Goal: Information Seeking & Learning: Find specific fact

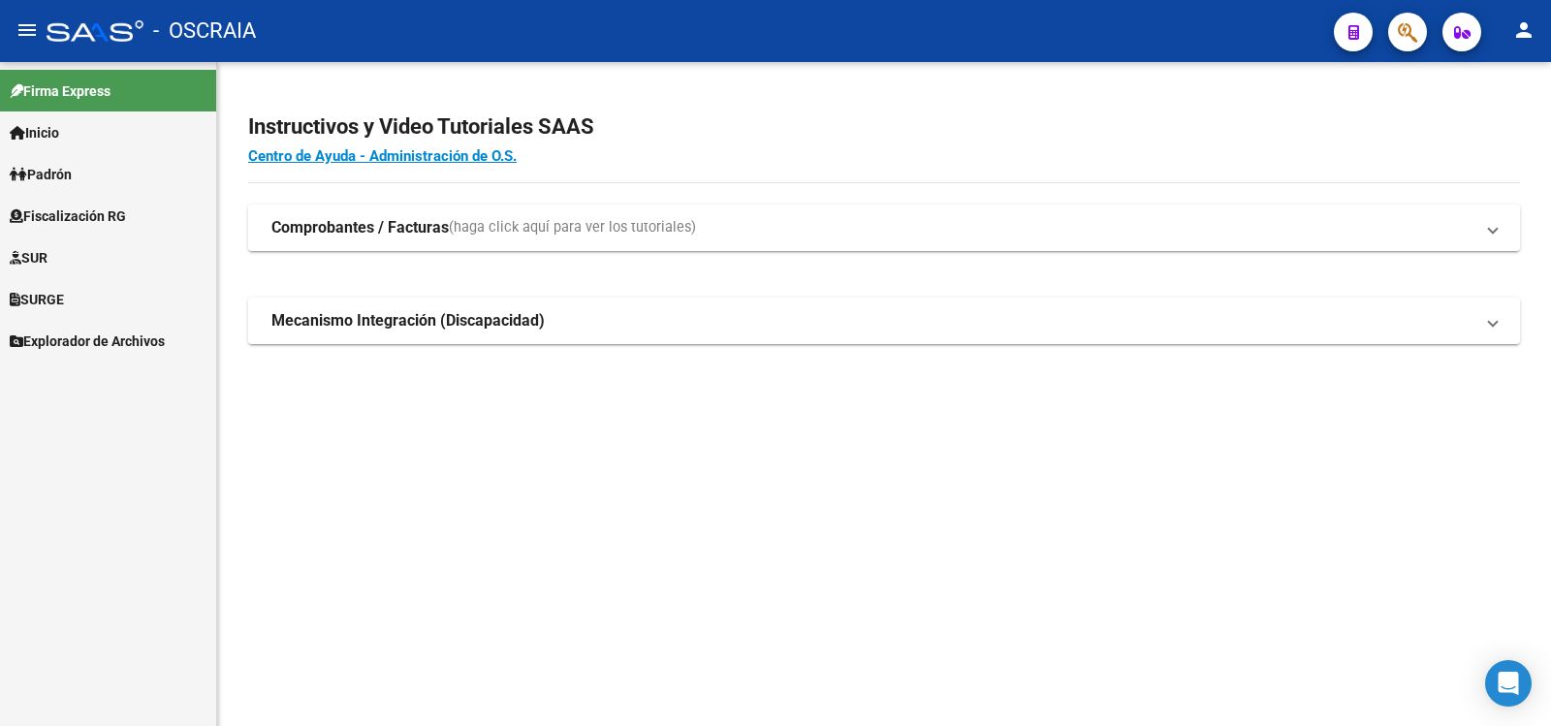
click at [111, 125] on link "Inicio" at bounding box center [108, 133] width 216 height 42
click at [102, 170] on link "Padrón" at bounding box center [108, 174] width 216 height 42
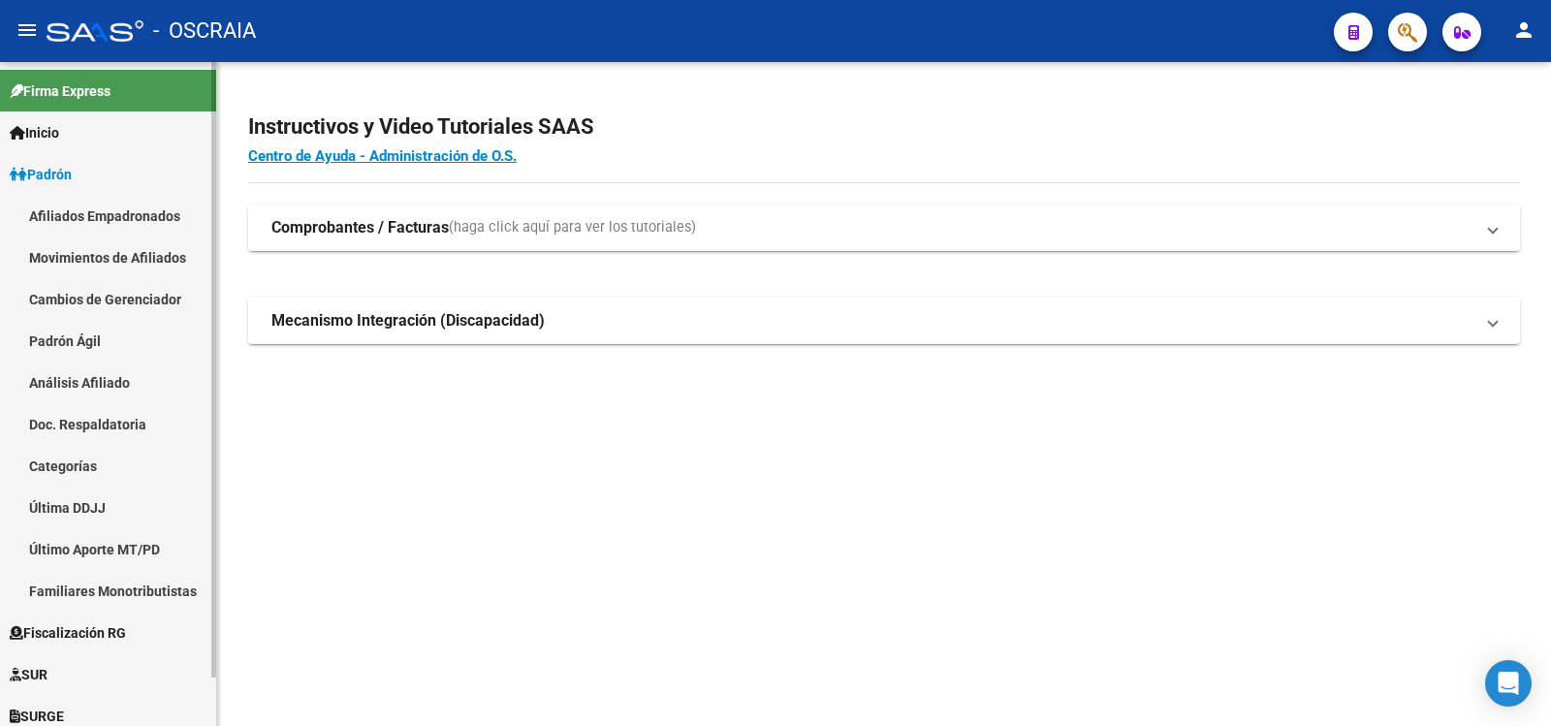
click at [88, 330] on link "Padrón Ágil" at bounding box center [108, 341] width 216 height 42
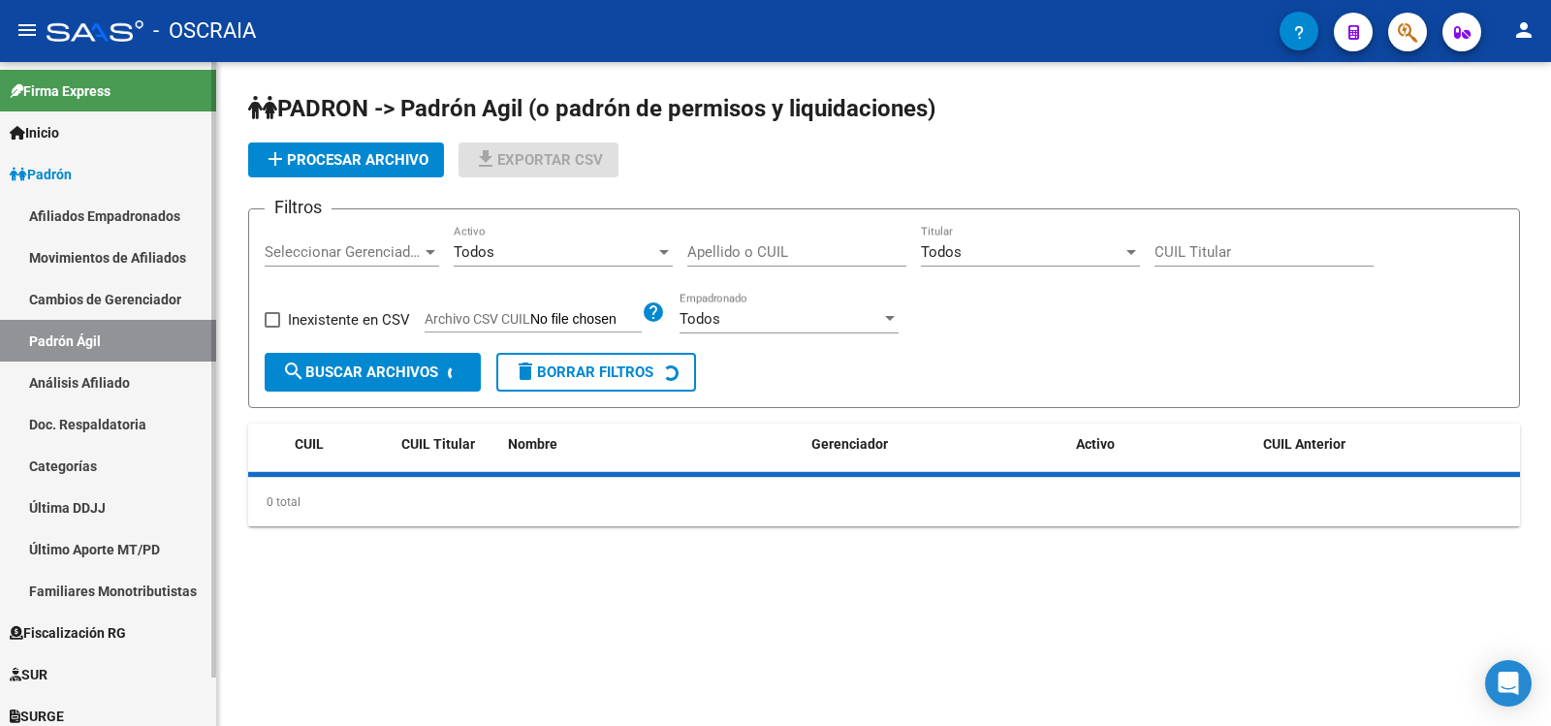
click at [99, 368] on link "Análisis Afiliado" at bounding box center [108, 383] width 216 height 42
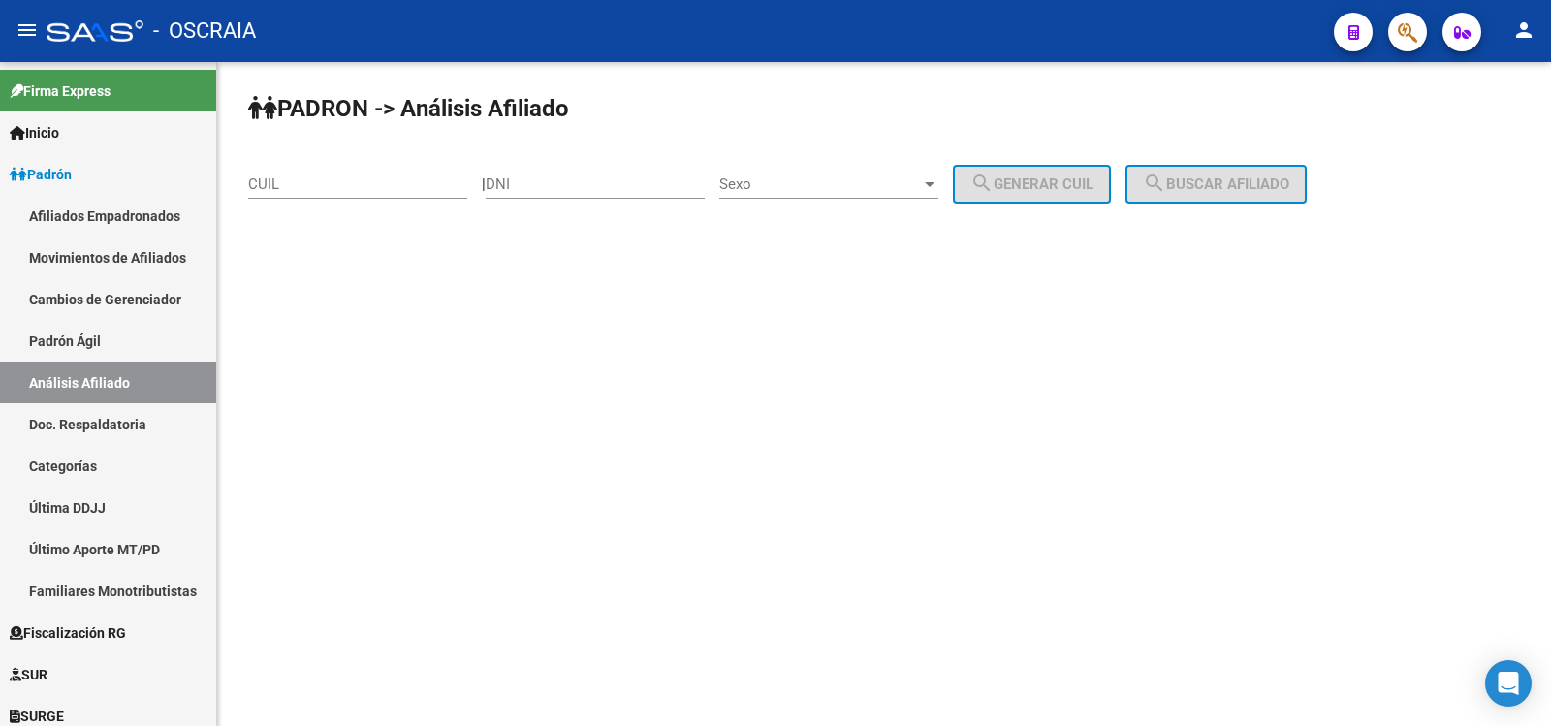
click at [384, 192] on input "CUIL" at bounding box center [357, 183] width 219 height 17
paste input "20-18041336-8"
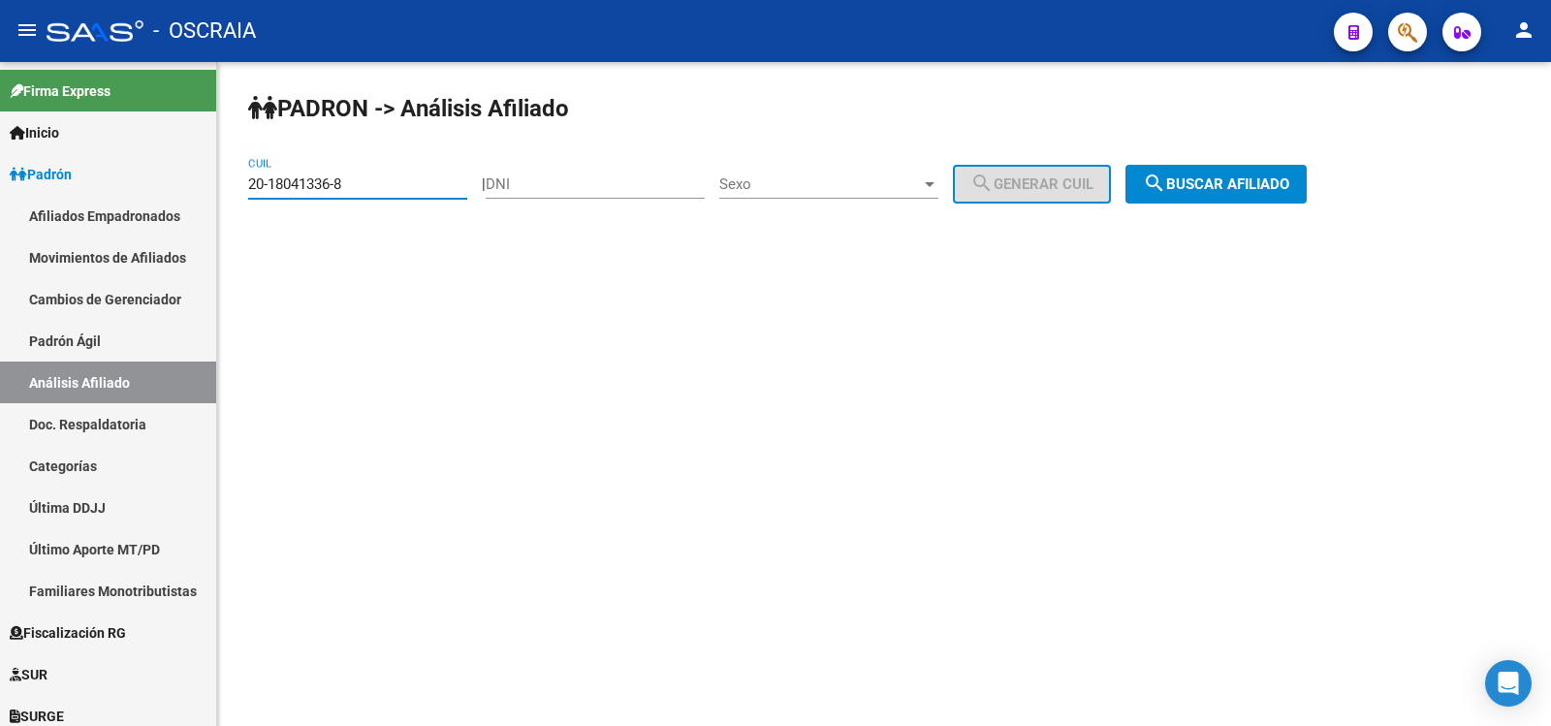
type input "20-18041336-8"
click at [1290, 184] on span "search Buscar afiliado" at bounding box center [1216, 183] width 146 height 17
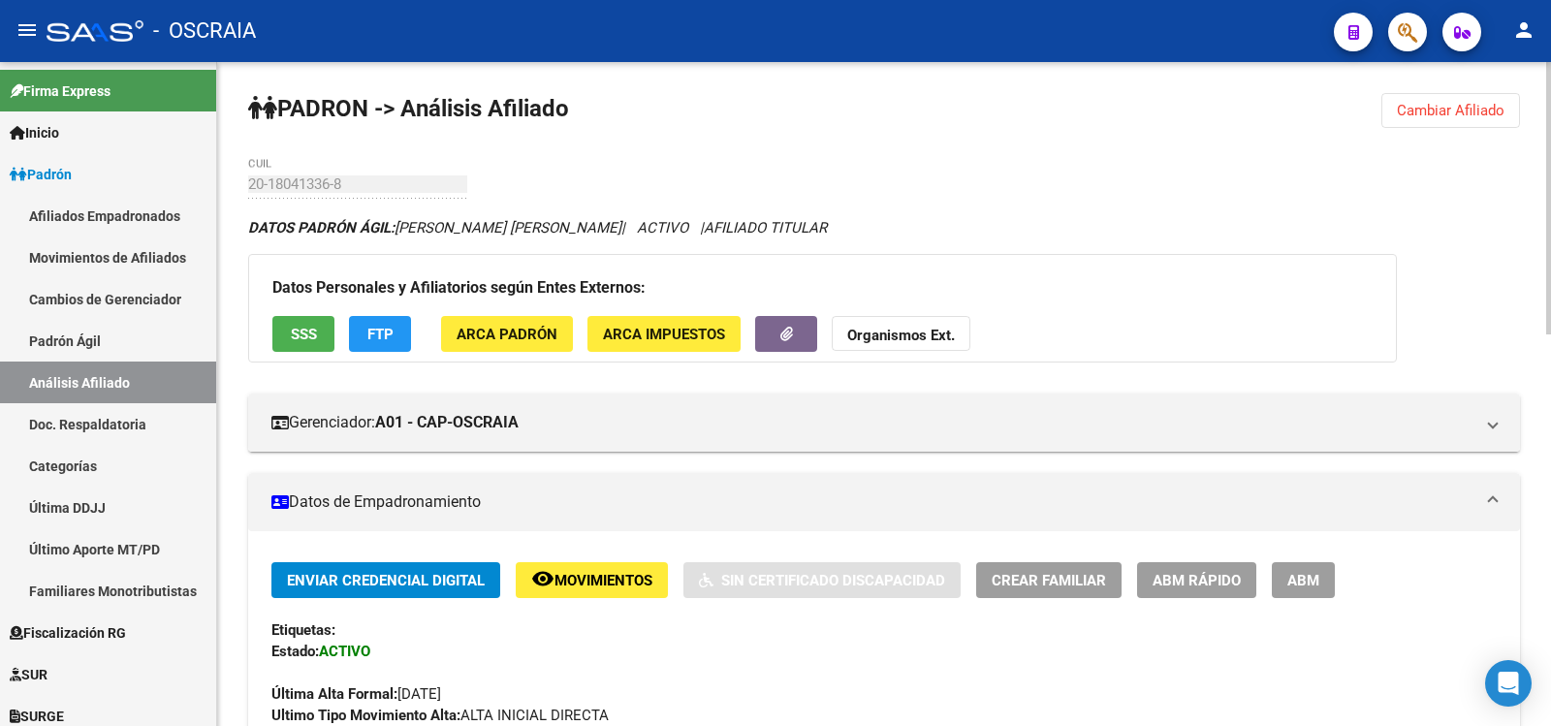
scroll to position [955, 0]
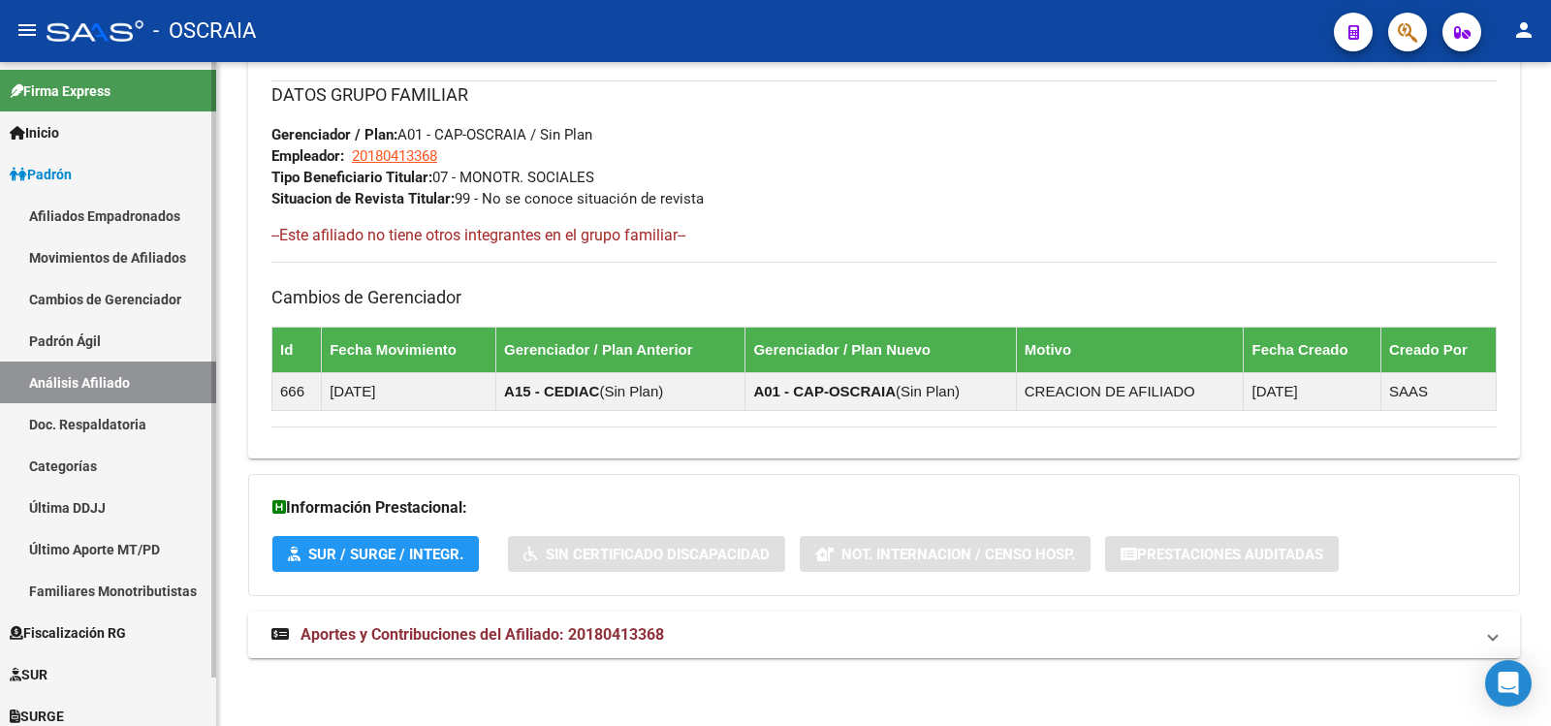
click at [111, 348] on link "Padrón Ágil" at bounding box center [108, 341] width 216 height 42
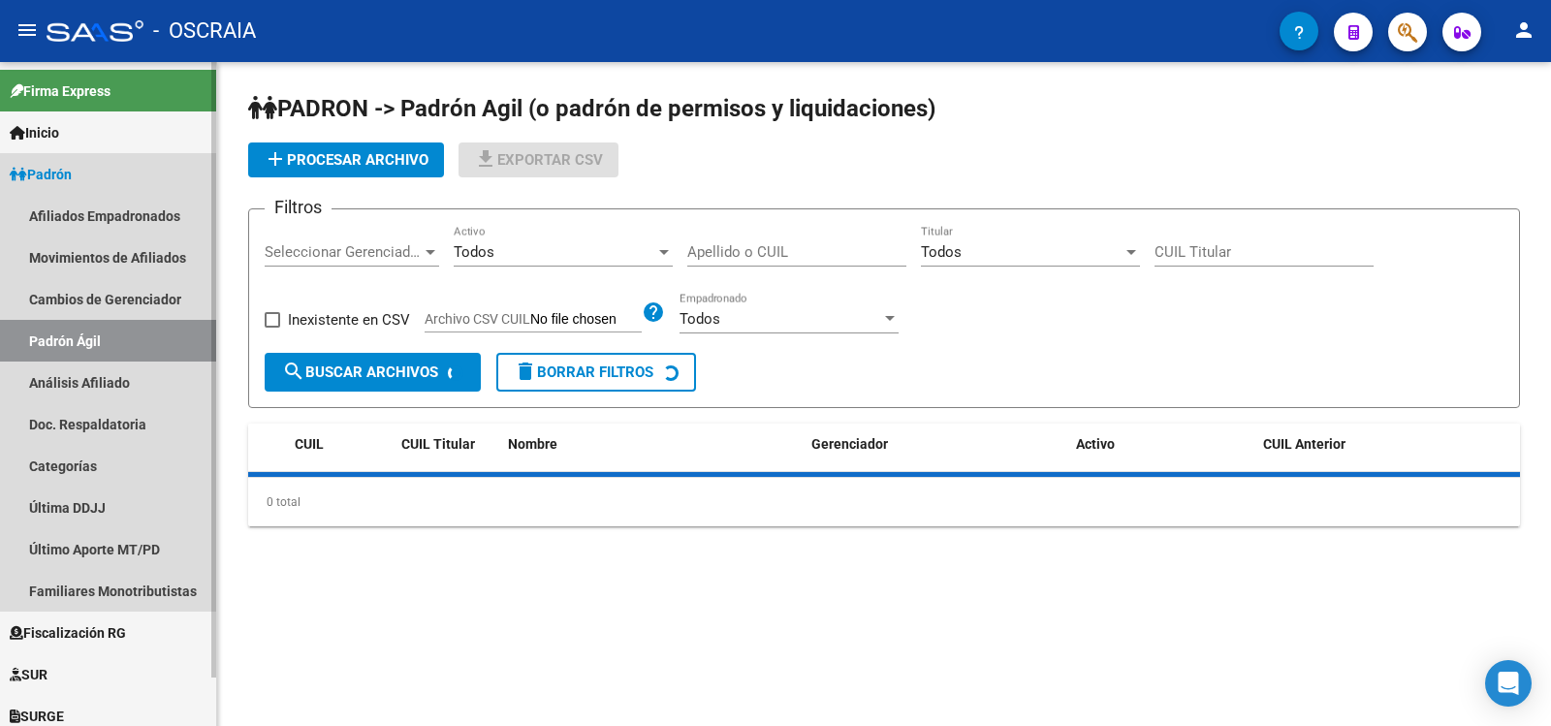
click at [101, 382] on link "Análisis Afiliado" at bounding box center [108, 383] width 216 height 42
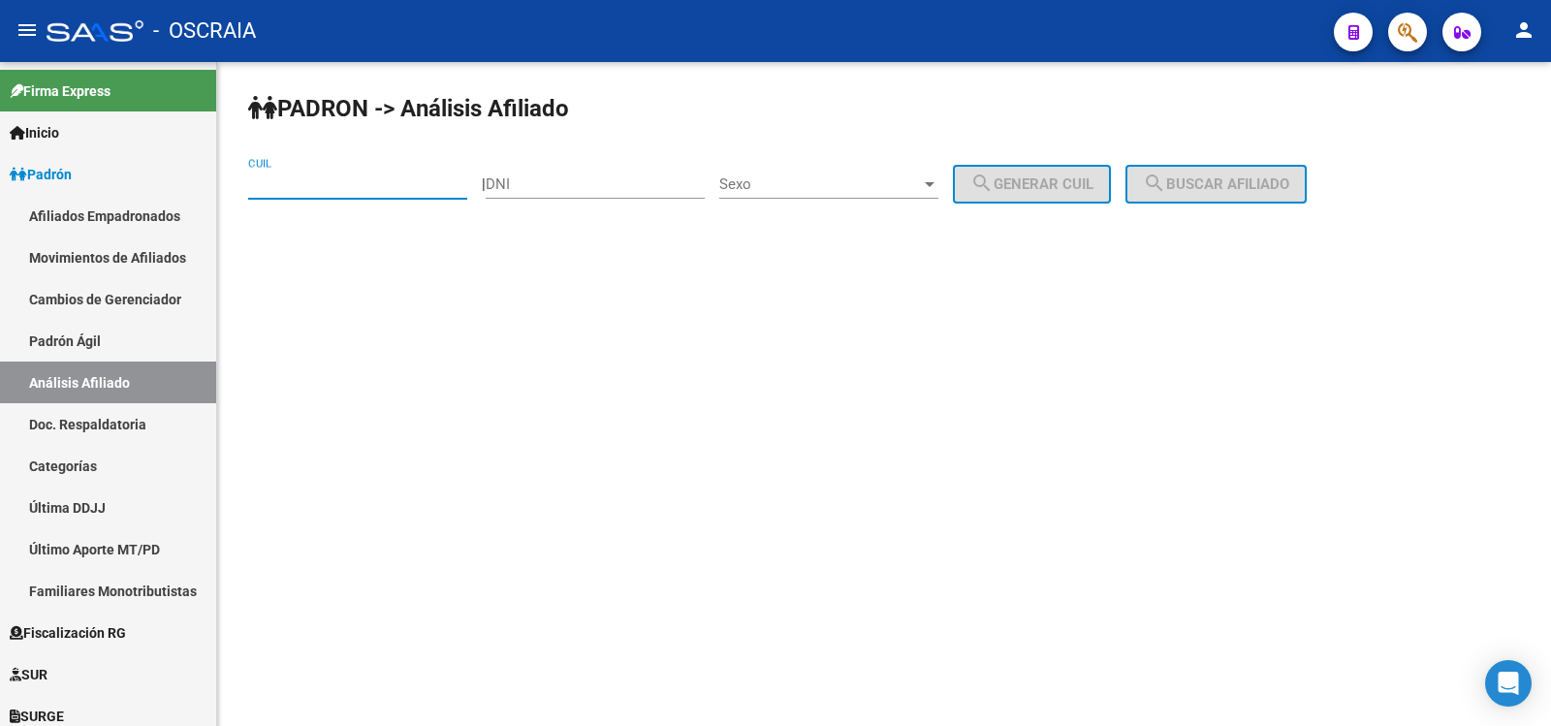
click at [315, 182] on input "CUIL" at bounding box center [357, 183] width 219 height 17
paste input "20-16950423-8"
type input "20-16950423-8"
click at [1199, 193] on button "search Buscar afiliado" at bounding box center [1216, 184] width 181 height 39
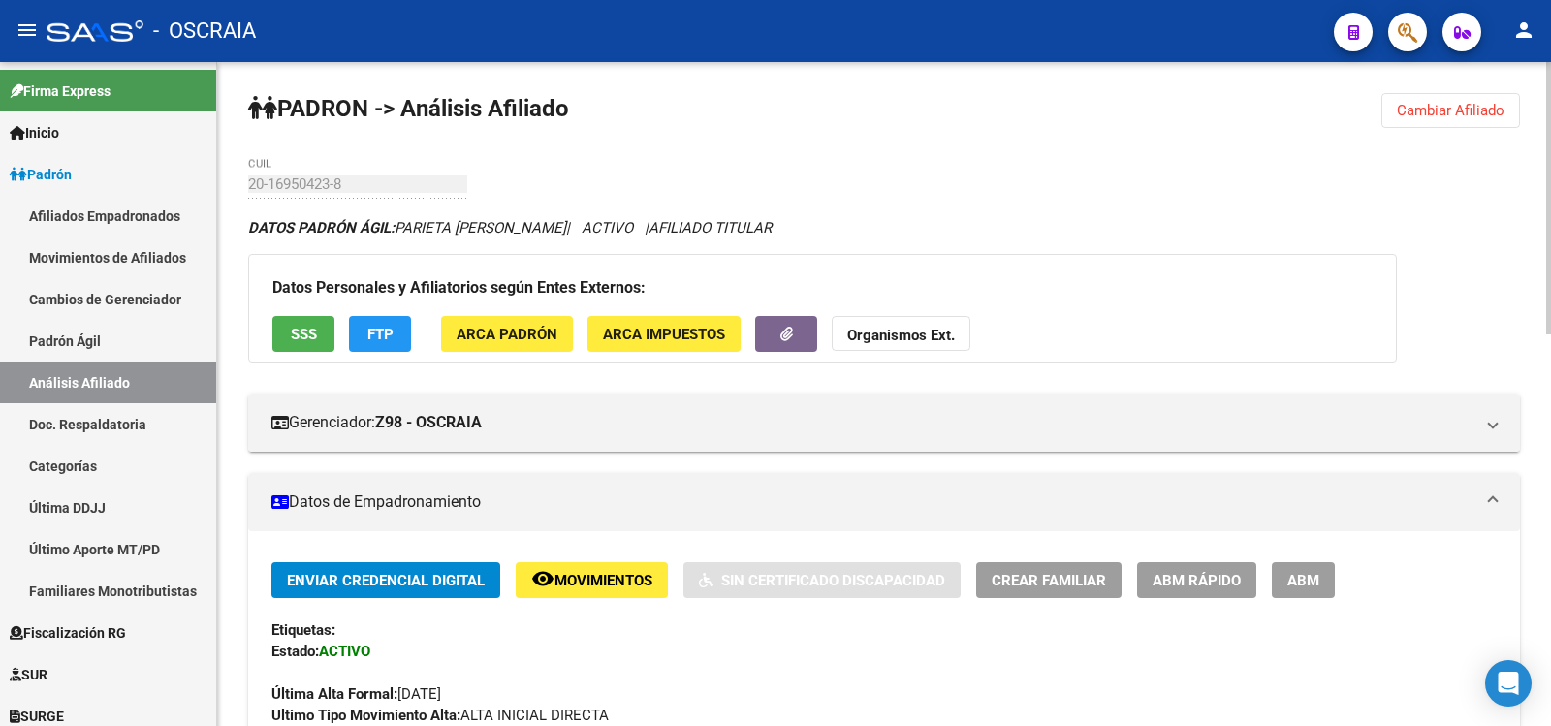
scroll to position [647, 0]
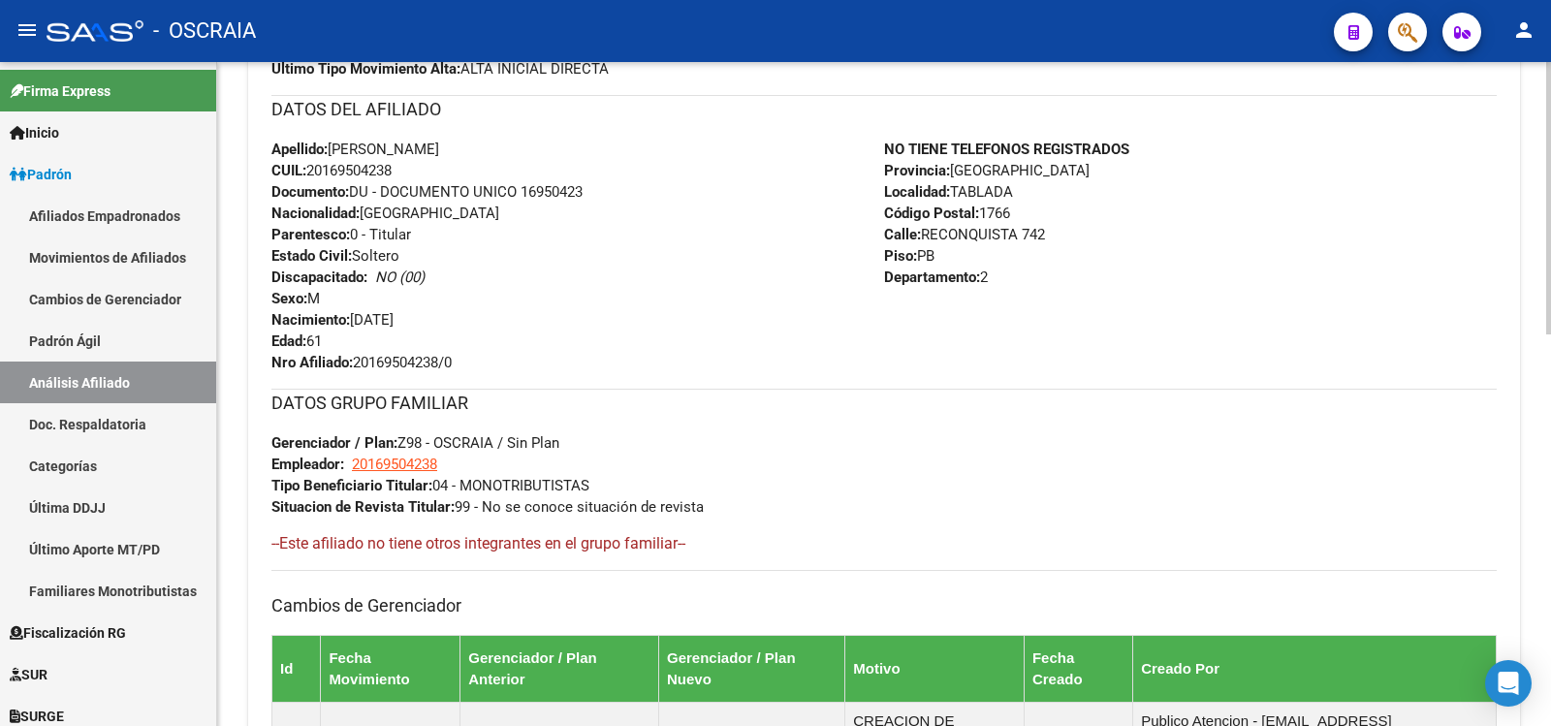
click at [1012, 725] on div "Enviar Credencial Digital remove_red_eye Movimientos Sin Certificado Discapacid…" at bounding box center [884, 347] width 1226 height 863
click at [121, 337] on link "Padrón Ágil" at bounding box center [108, 341] width 216 height 42
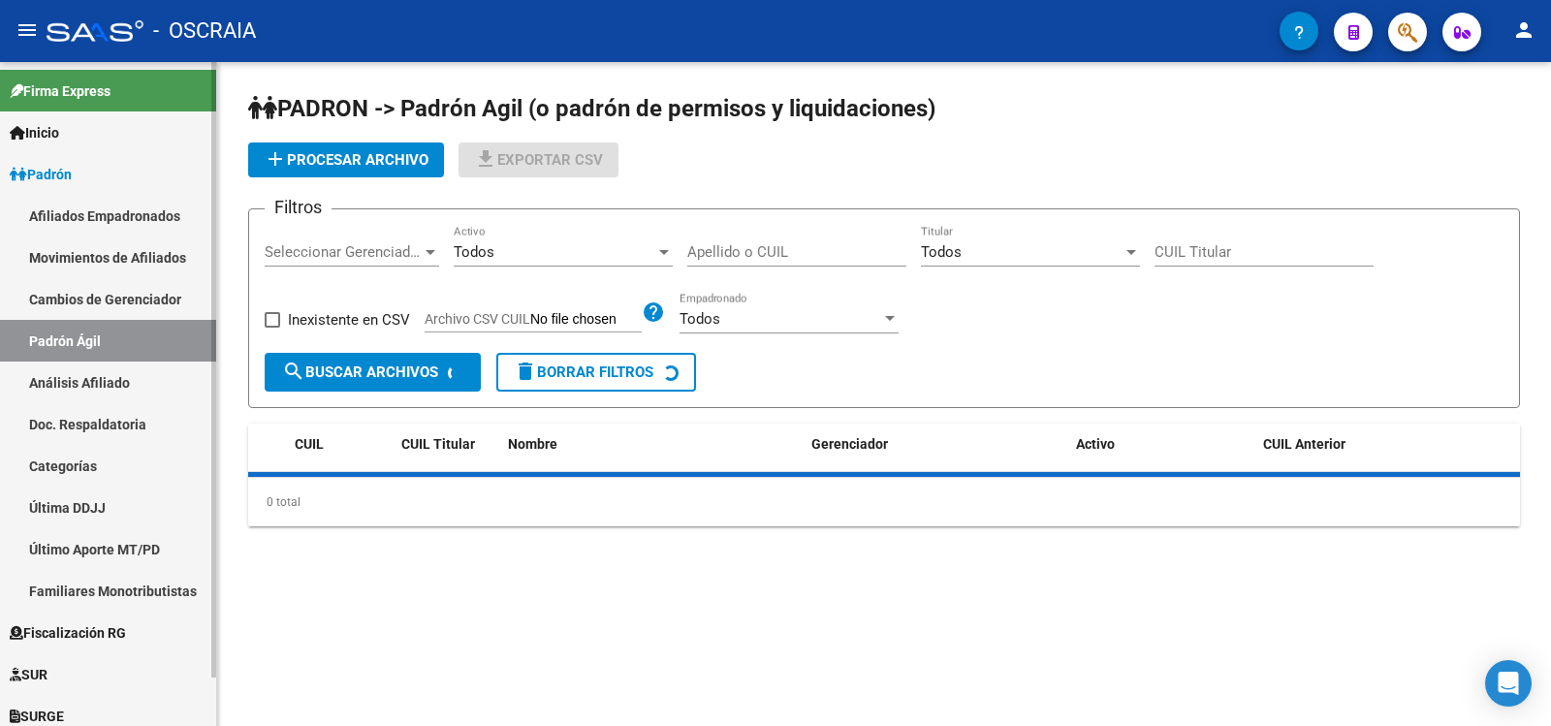
click at [125, 383] on link "Análisis Afiliado" at bounding box center [108, 383] width 216 height 42
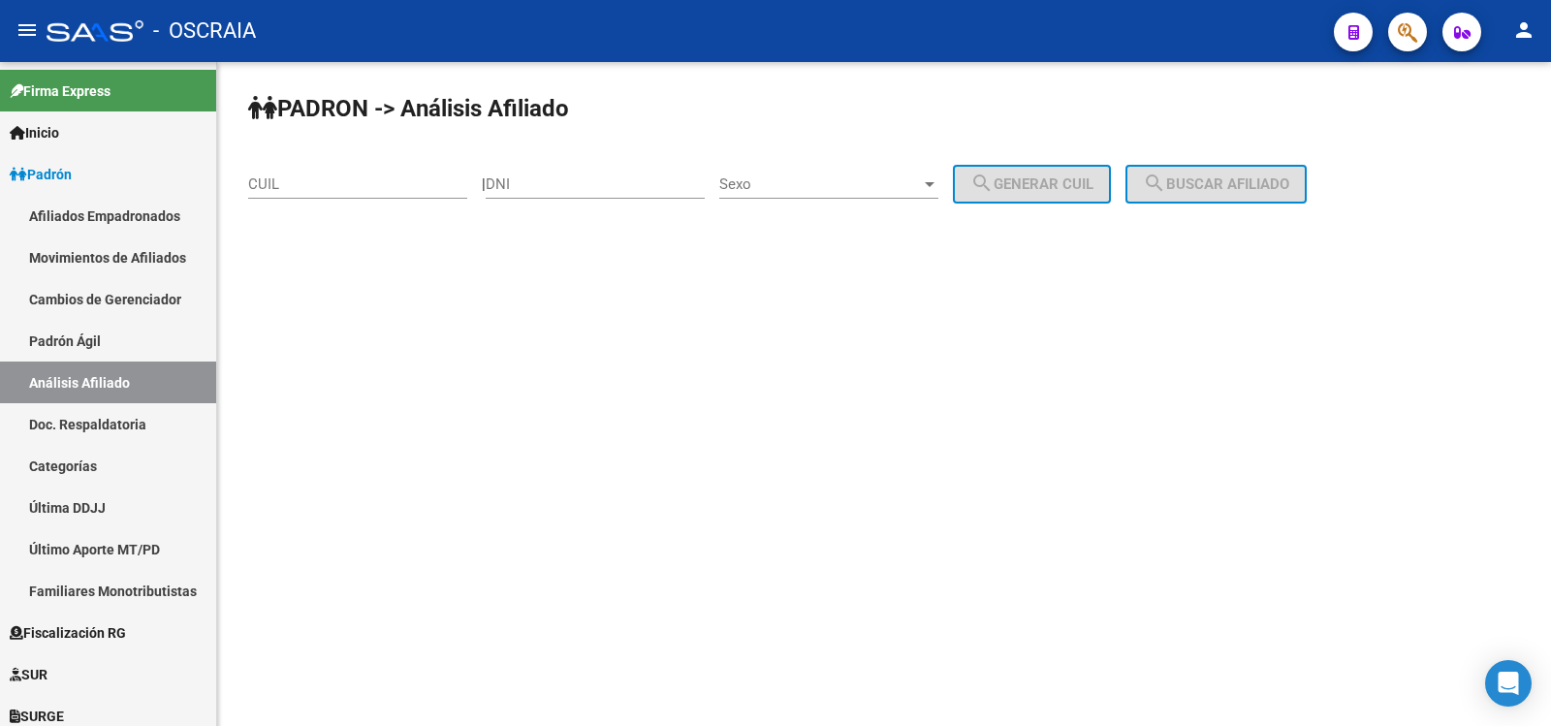
click at [307, 173] on div "CUIL" at bounding box center [357, 178] width 219 height 42
click at [308, 182] on input "CUIL" at bounding box center [357, 183] width 219 height 17
paste input "27-31224609-6"
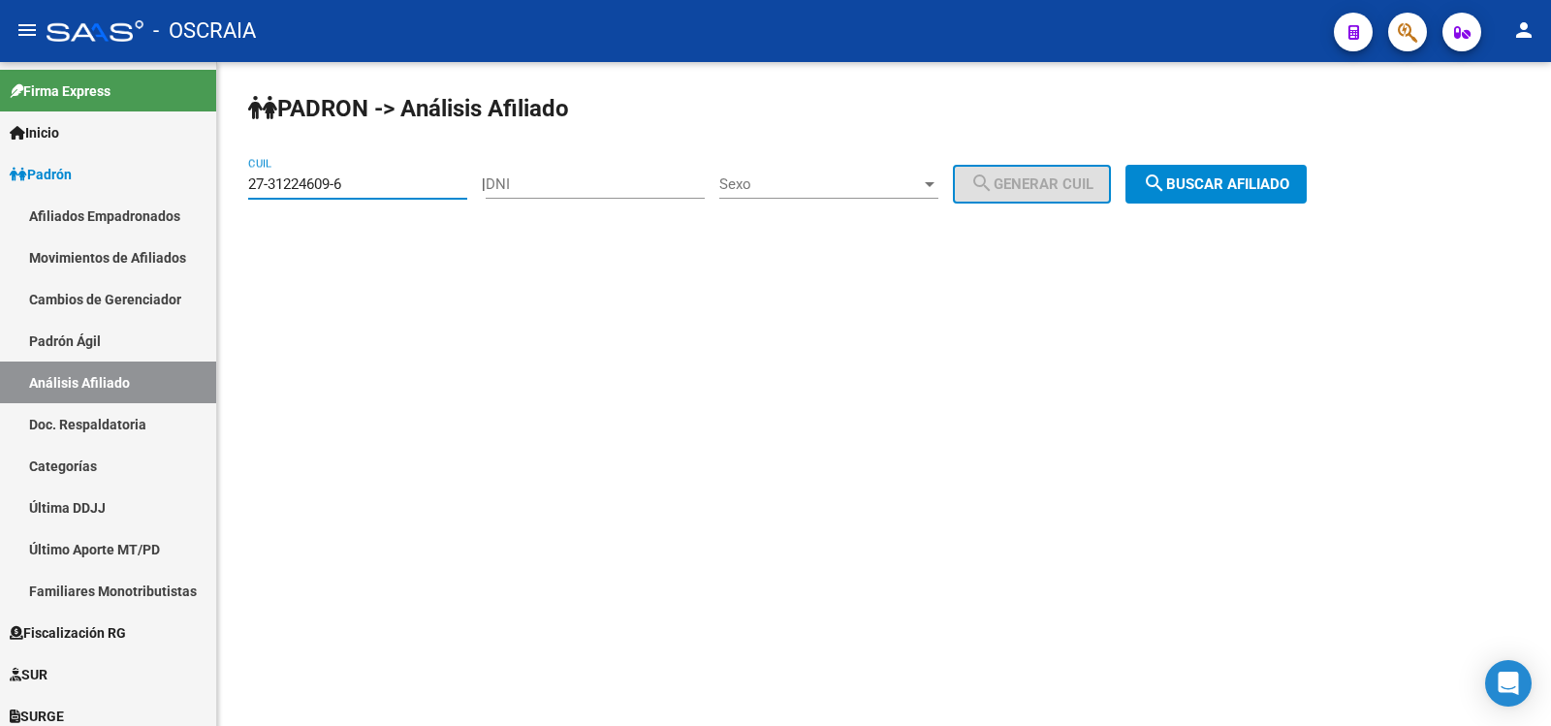
type input "27-31224609-6"
click at [1204, 175] on span "search Buscar afiliado" at bounding box center [1216, 183] width 146 height 17
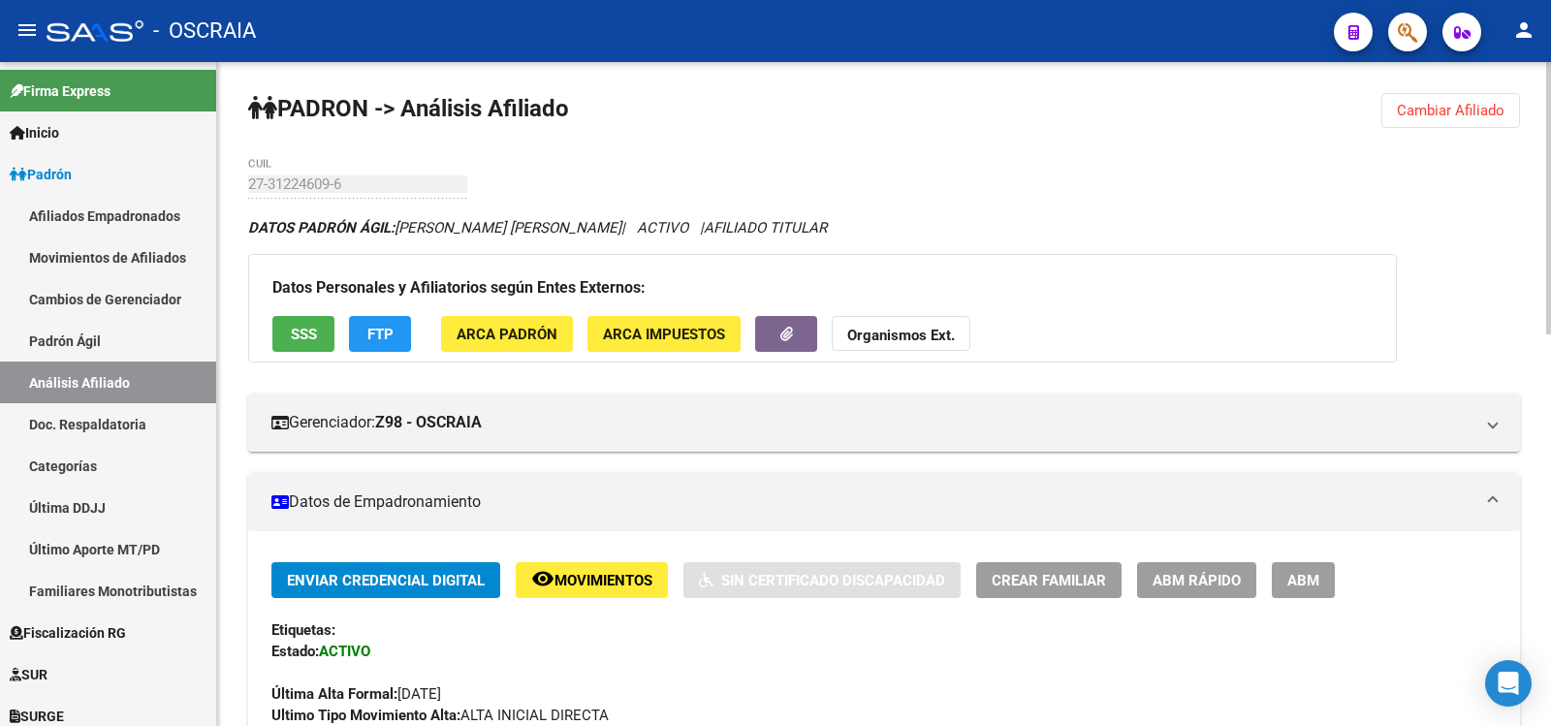
scroll to position [955, 0]
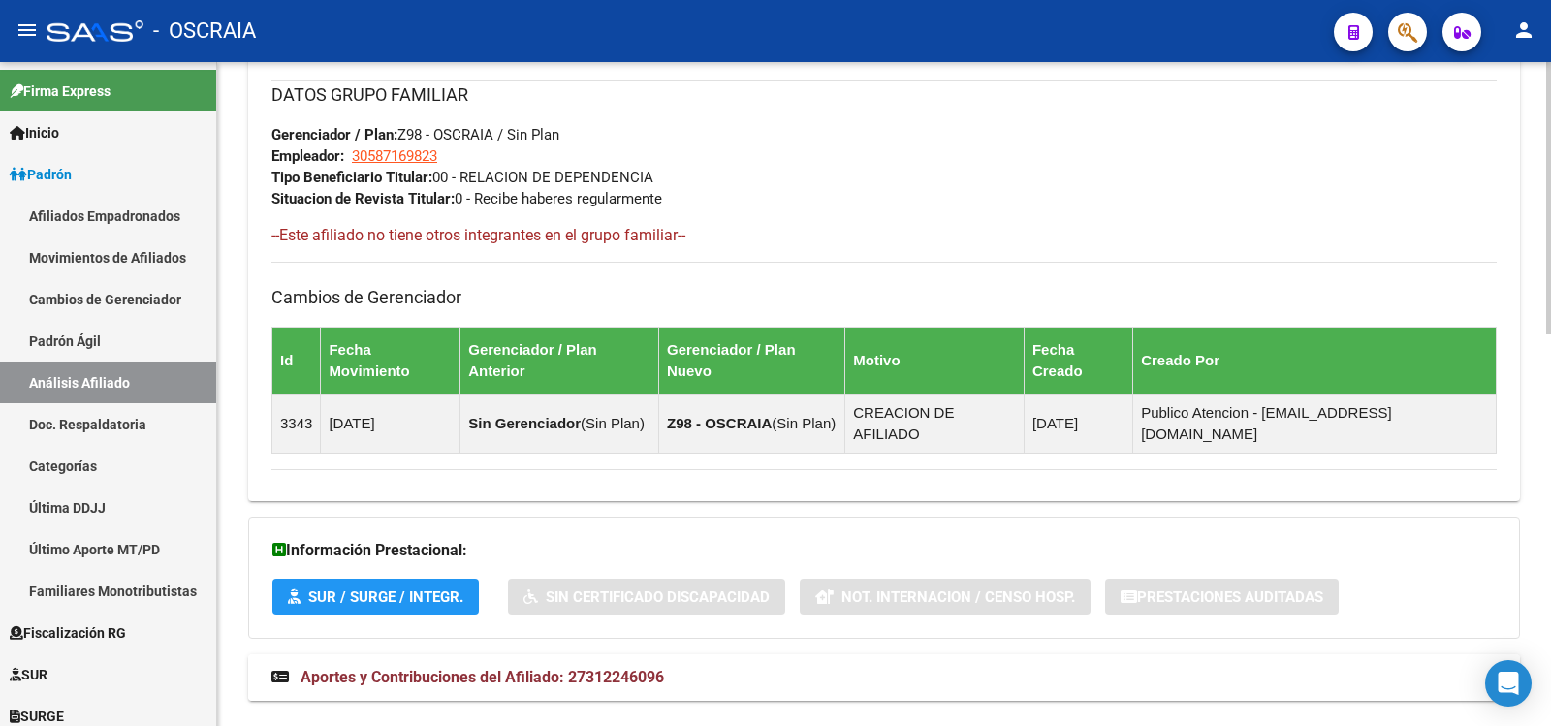
click at [649, 668] on span "Aportes y Contribuciones del Afiliado: 27312246096" at bounding box center [483, 677] width 364 height 18
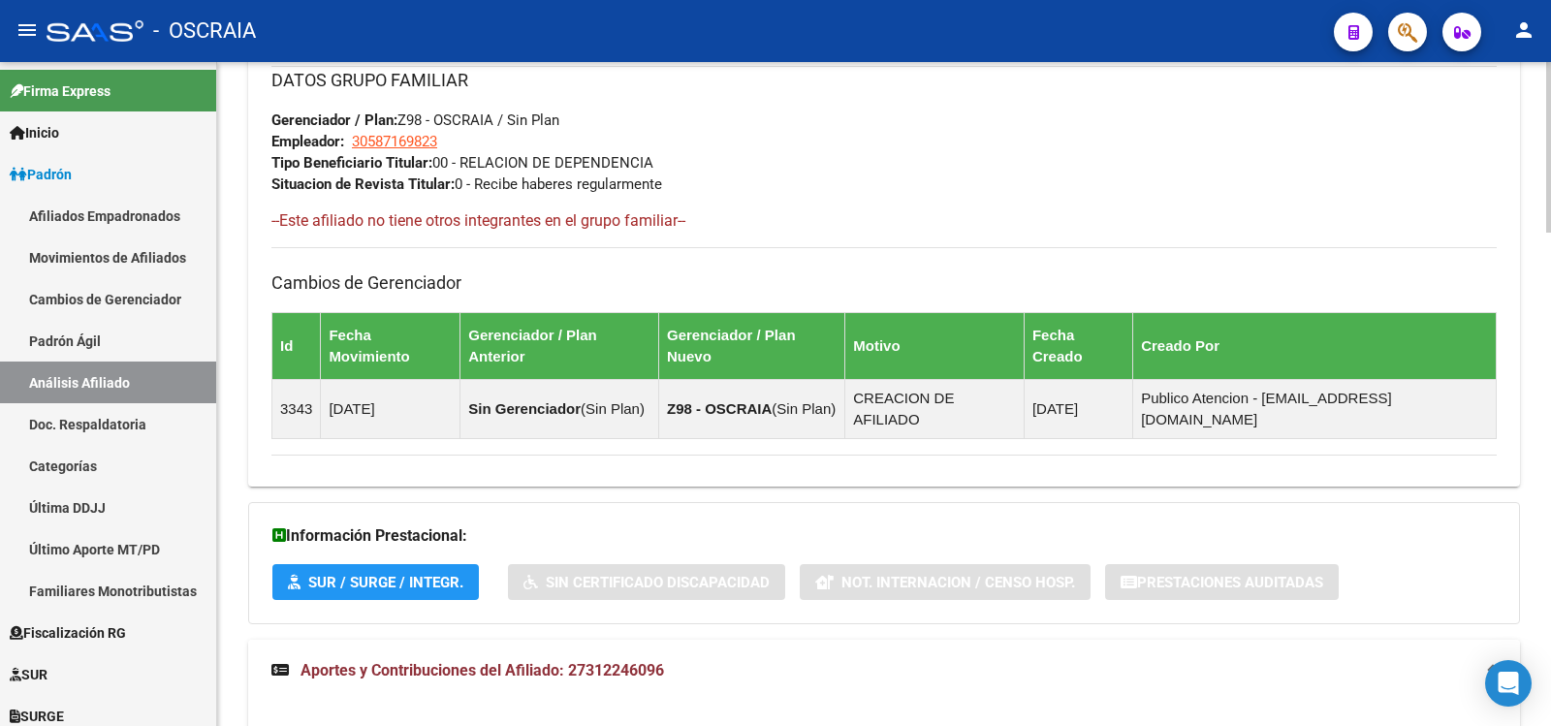
scroll to position [0, 0]
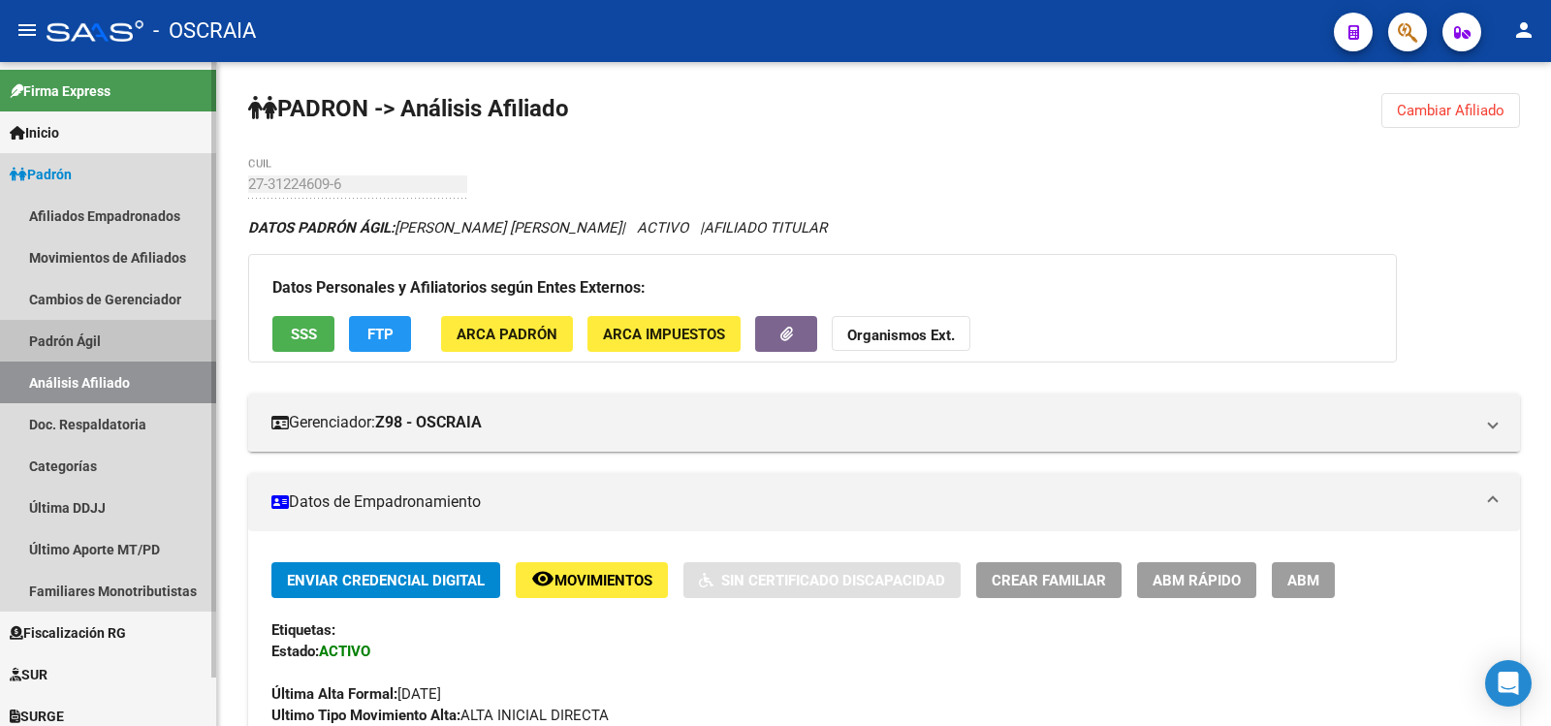
click at [143, 341] on link "Padrón Ágil" at bounding box center [108, 341] width 216 height 42
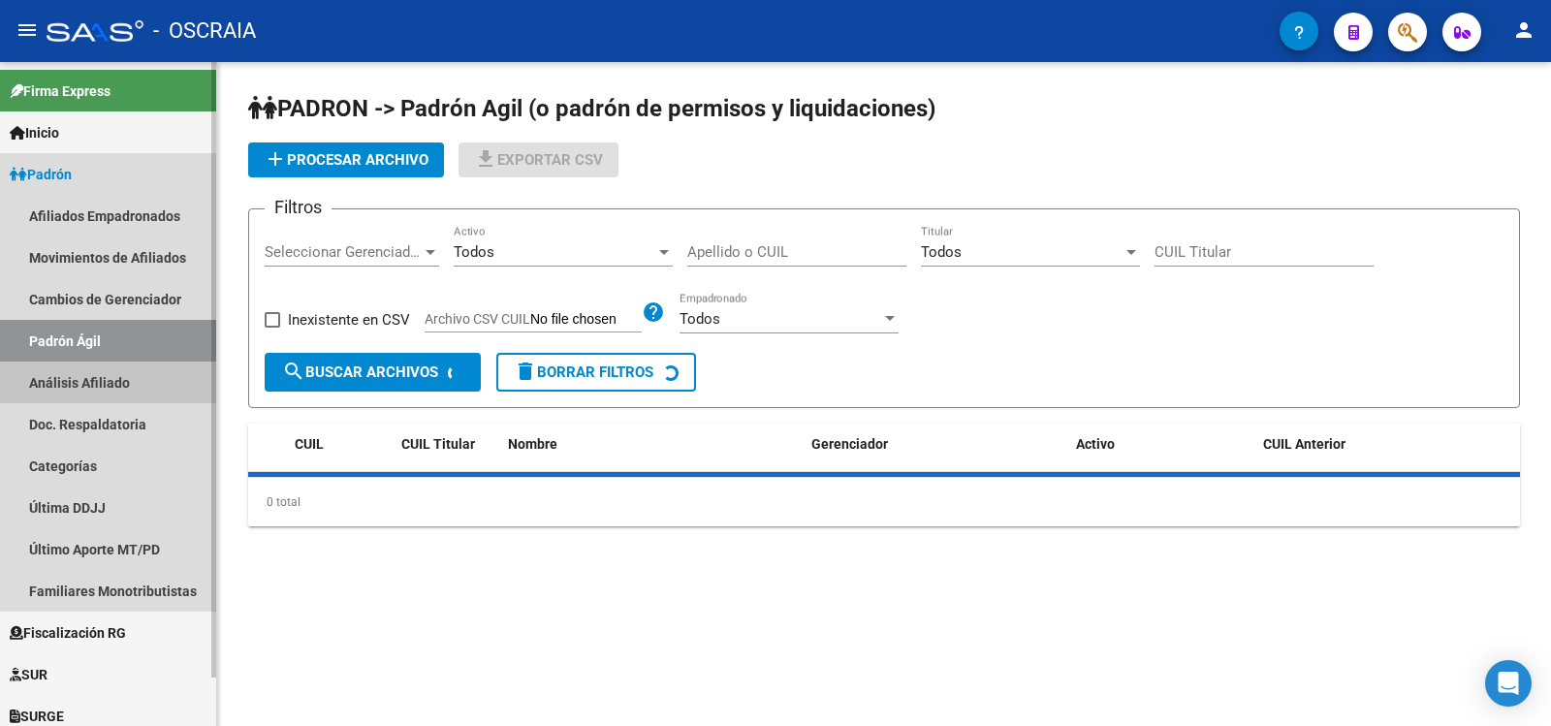
click at [145, 377] on link "Análisis Afiliado" at bounding box center [108, 383] width 216 height 42
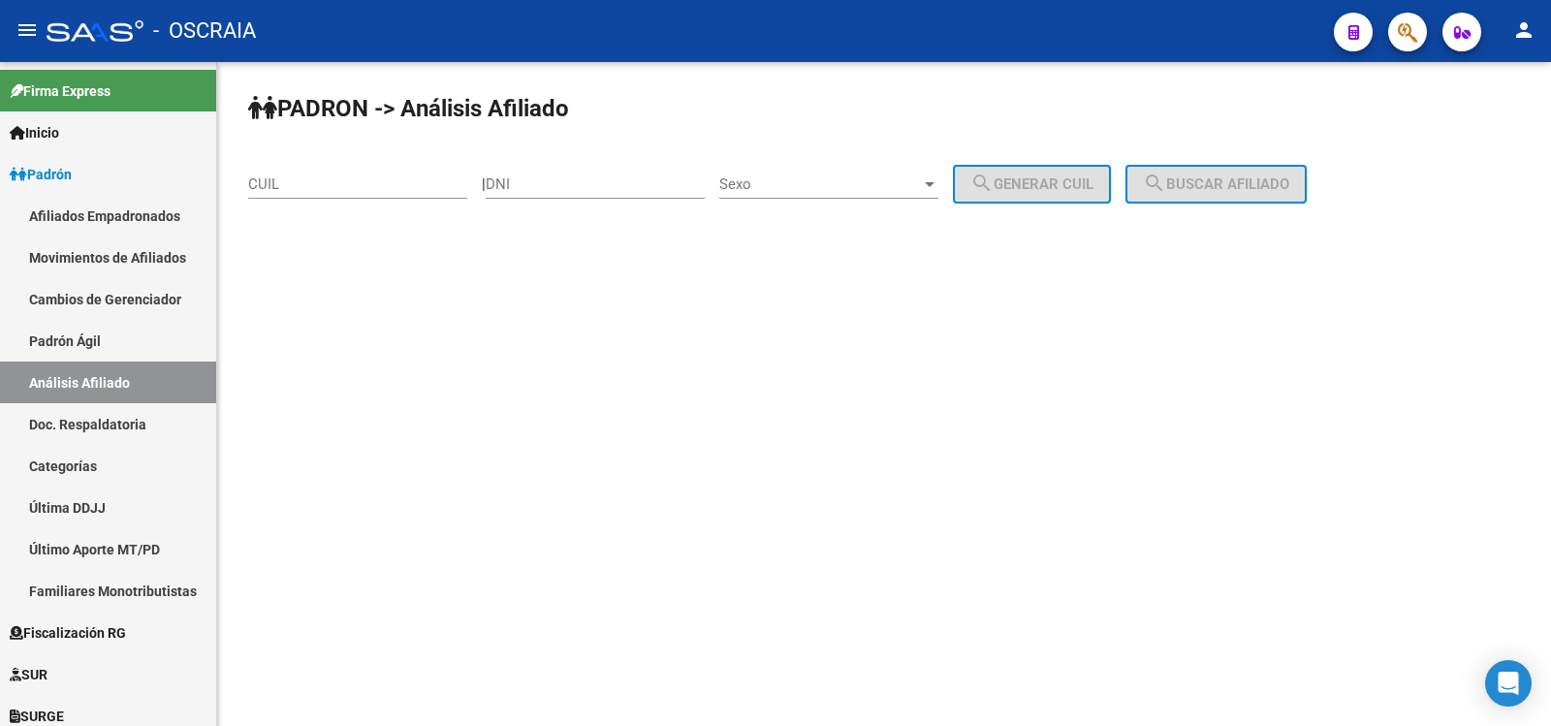
click at [393, 183] on input "CUIL" at bounding box center [357, 183] width 219 height 17
click at [391, 185] on input "CUIL" at bounding box center [357, 183] width 219 height 17
paste input "20-18041336-8"
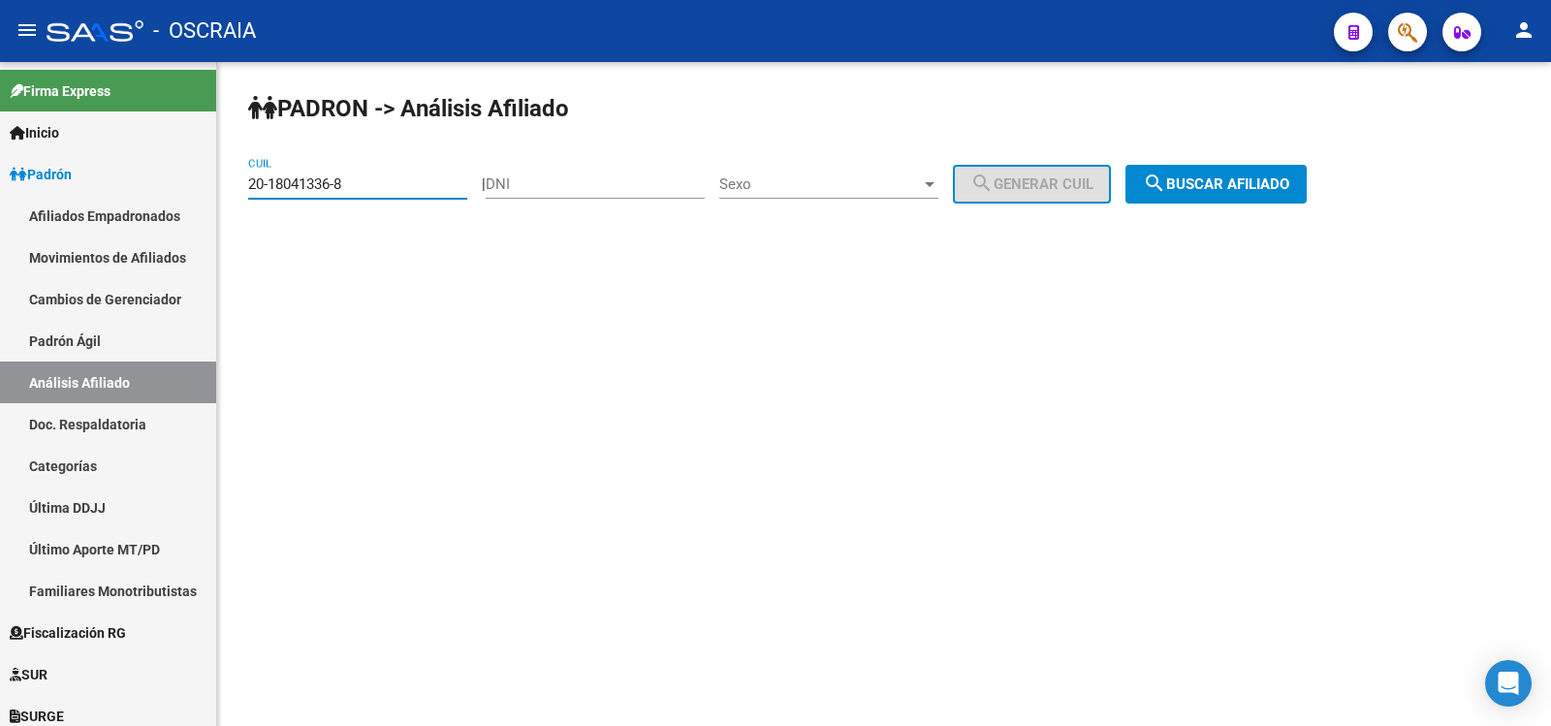
type input "20-18041336-8"
click at [1166, 186] on mat-icon "search" at bounding box center [1154, 183] width 23 height 23
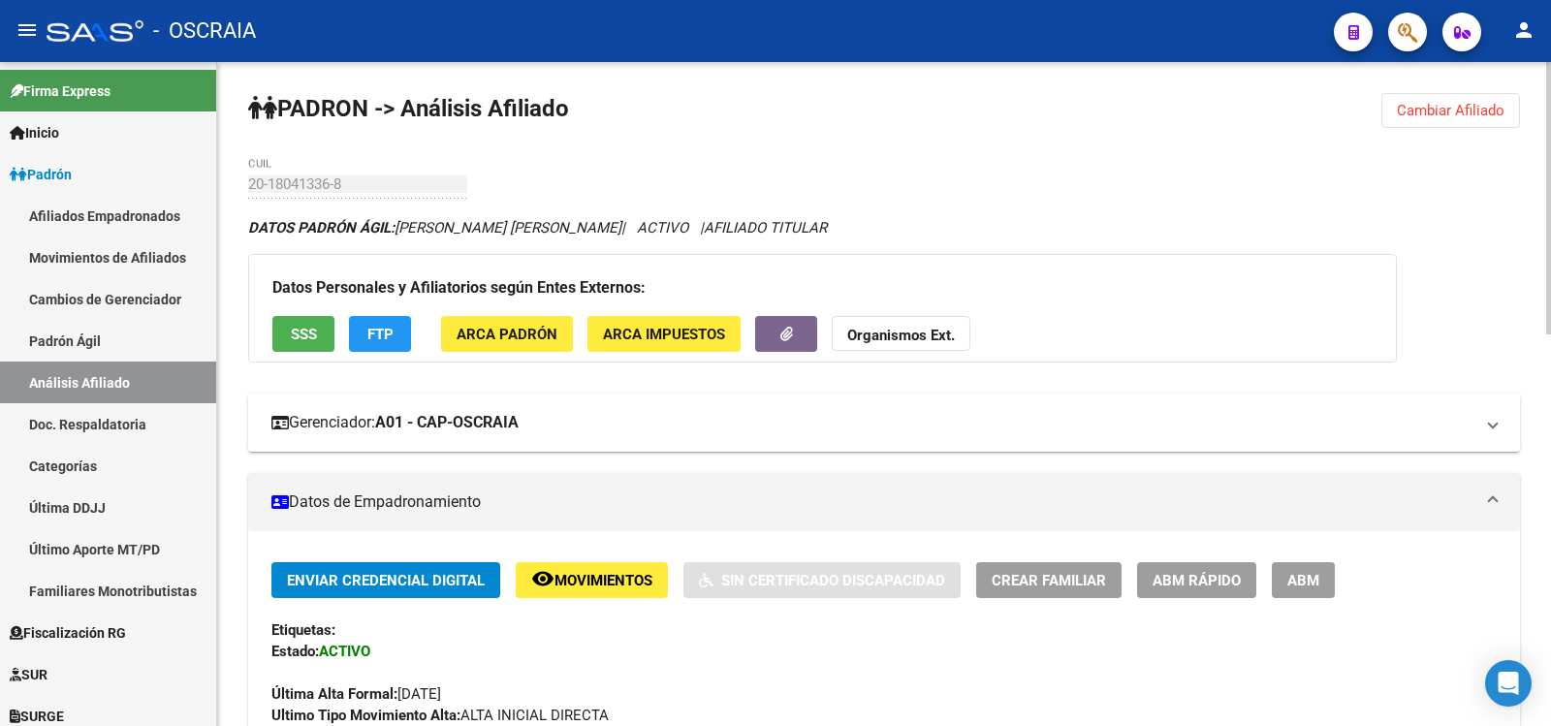
scroll to position [955, 0]
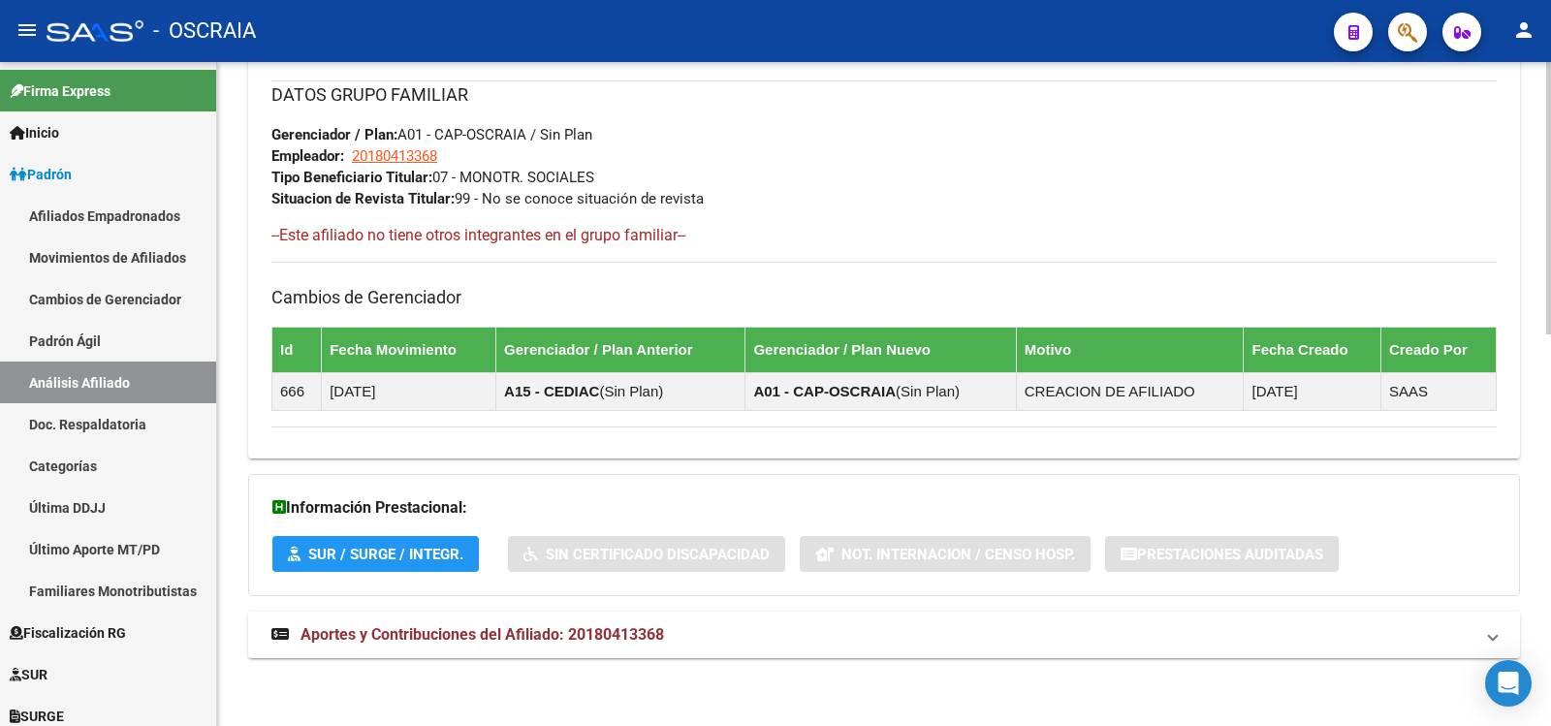
click at [622, 638] on span "Aportes y Contribuciones del Afiliado: 20180413368" at bounding box center [483, 634] width 364 height 18
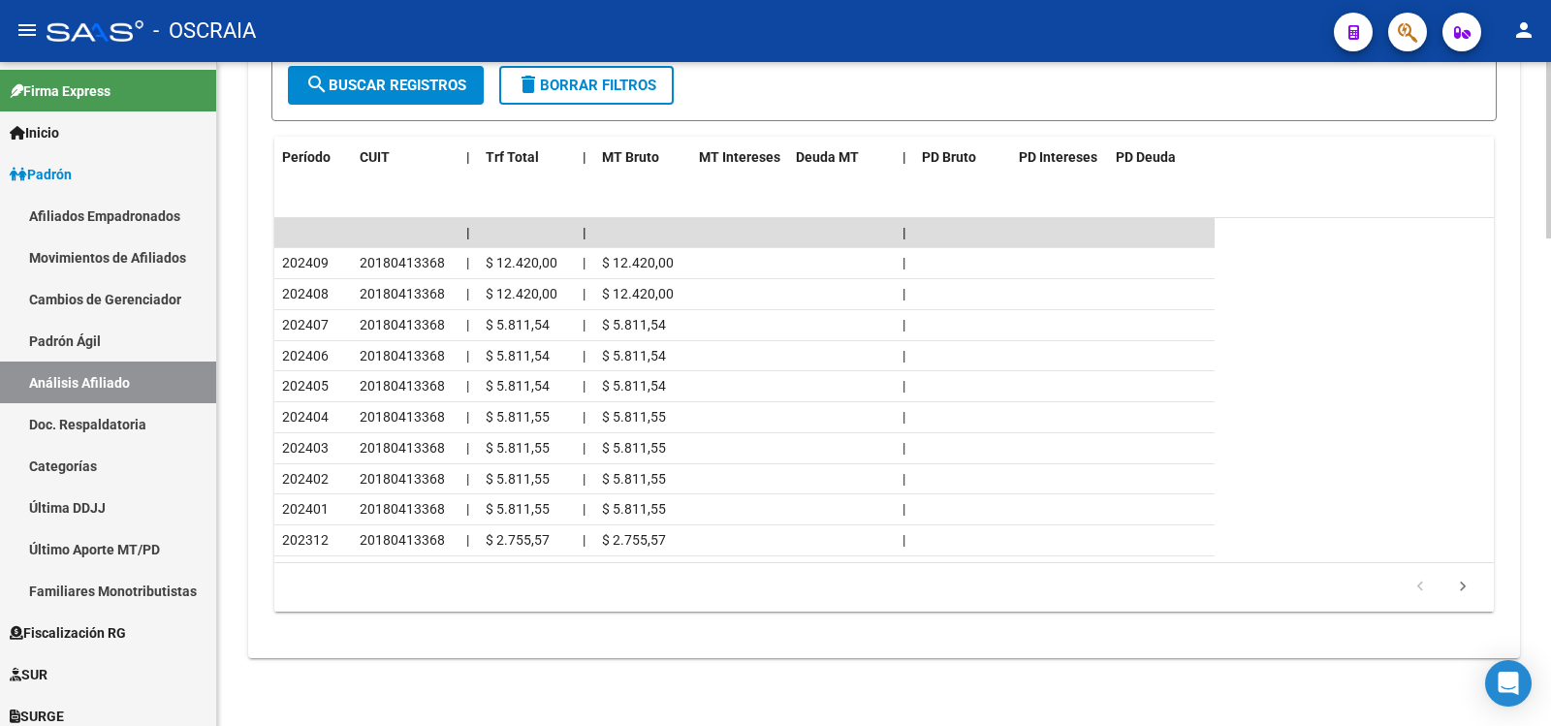
scroll to position [0, 0]
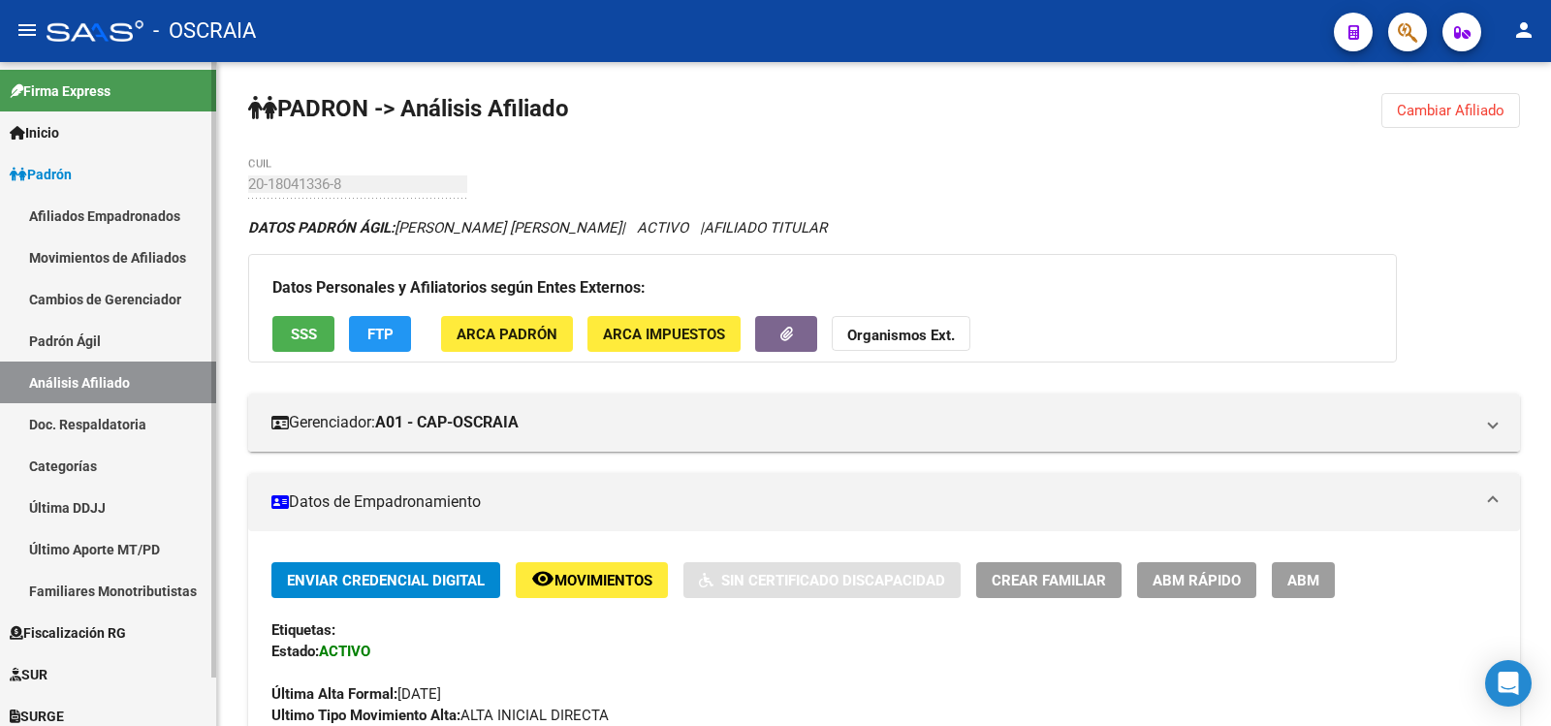
click at [88, 336] on link "Padrón Ágil" at bounding box center [108, 341] width 216 height 42
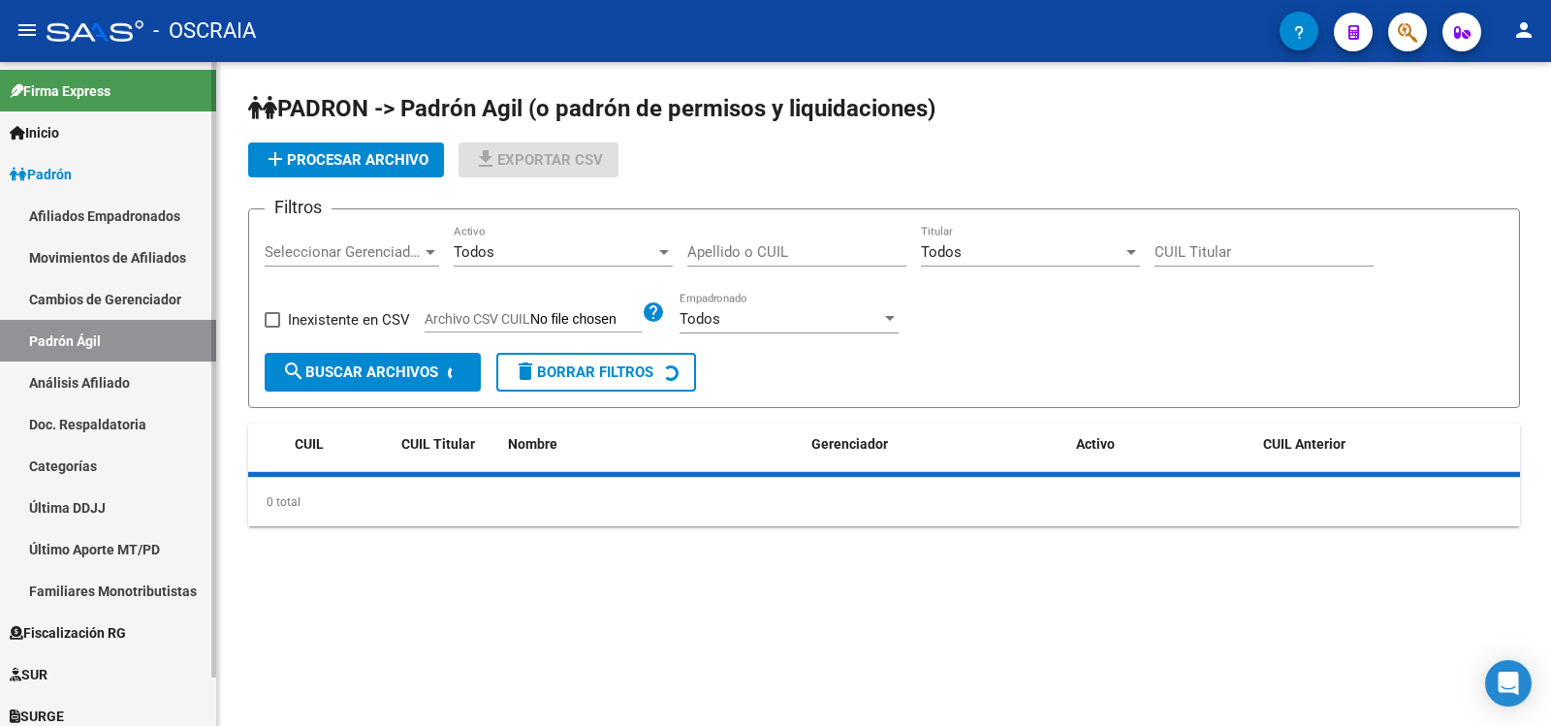
click at [104, 379] on link "Análisis Afiliado" at bounding box center [108, 383] width 216 height 42
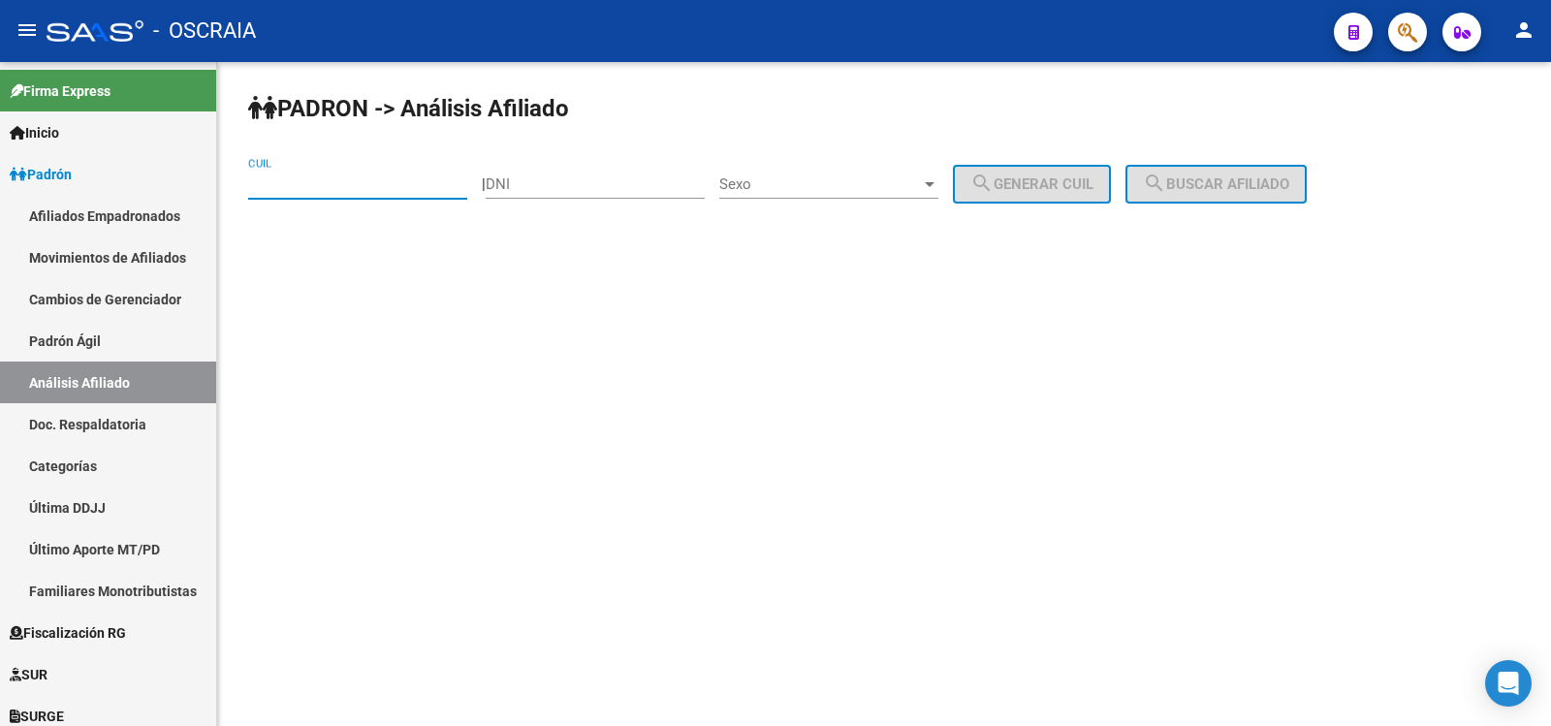
click at [333, 188] on input "CUIL" at bounding box center [357, 183] width 219 height 17
drag, startPoint x: 338, startPoint y: 185, endPoint x: 251, endPoint y: 188, distance: 87.3
click at [255, 189] on input "22-650161" at bounding box center [357, 183] width 219 height 17
type input "22-650161"
click at [246, 188] on div "PADRON -> Análisis Afiliado 22-650161 CUIL | DNI Sexo Sexo search Generar CUIL …" at bounding box center [884, 185] width 1334 height 246
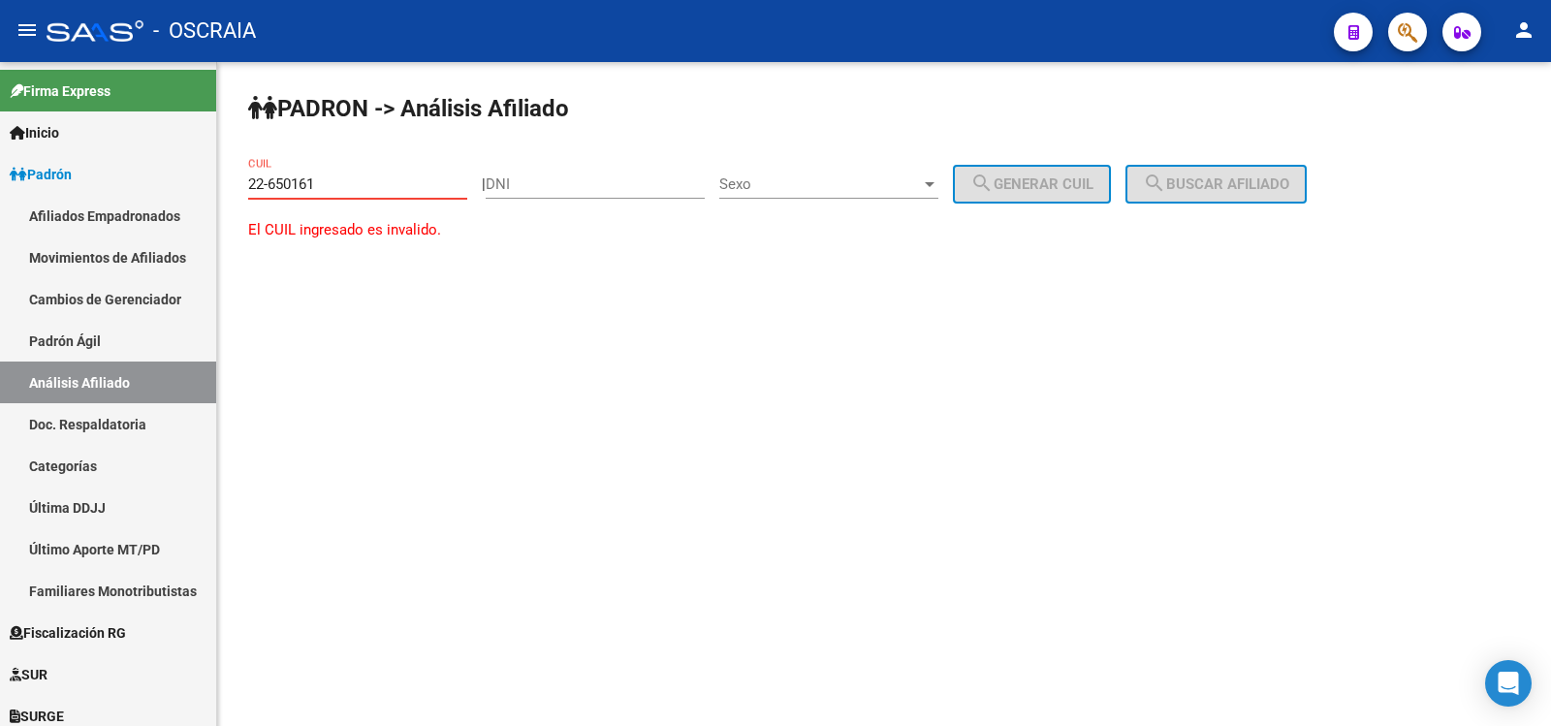
drag, startPoint x: 309, startPoint y: 187, endPoint x: 277, endPoint y: 192, distance: 32.4
click at [273, 192] on input "22-650161" at bounding box center [357, 183] width 219 height 17
click at [330, 187] on input "22-650161" at bounding box center [357, 183] width 219 height 17
drag, startPoint x: 330, startPoint y: 187, endPoint x: 302, endPoint y: 187, distance: 28.1
click at [329, 187] on input "22-650161" at bounding box center [357, 183] width 219 height 17
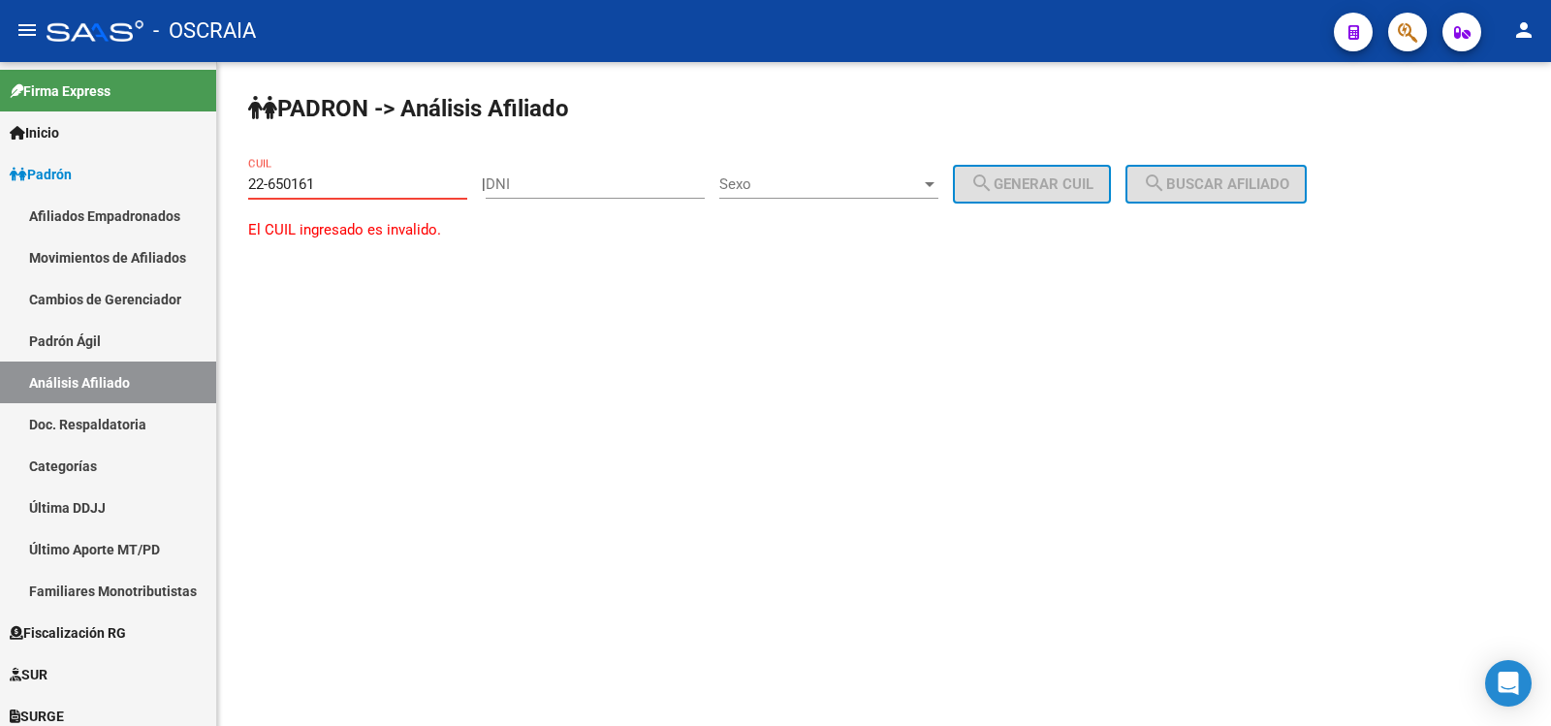
click at [326, 187] on input "22-650161" at bounding box center [357, 183] width 219 height 17
click at [526, 175] on input "DNI" at bounding box center [595, 183] width 219 height 17
paste input "22650161"
click at [530, 188] on input "DNI" at bounding box center [595, 183] width 219 height 17
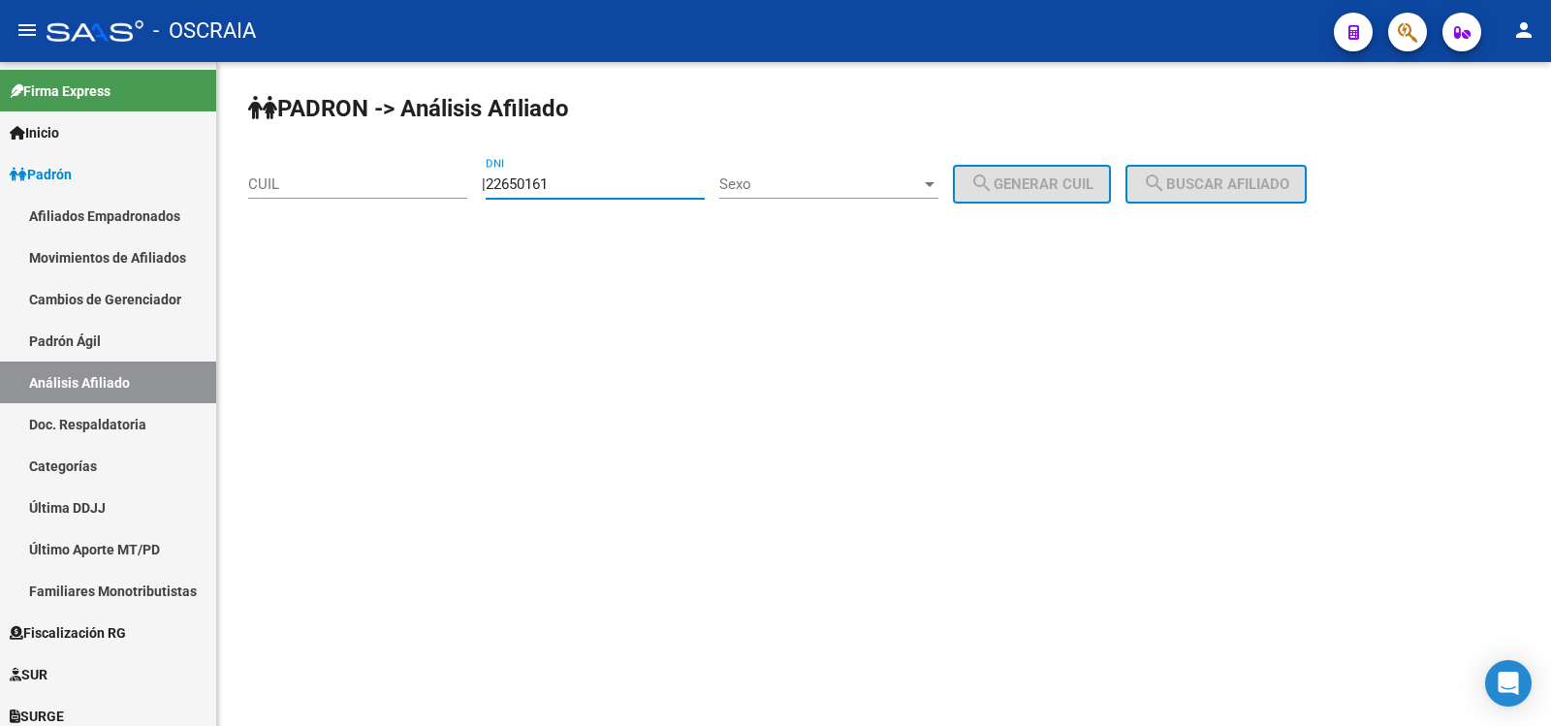
type input "22650161"
click at [797, 190] on span "Sexo" at bounding box center [820, 183] width 202 height 17
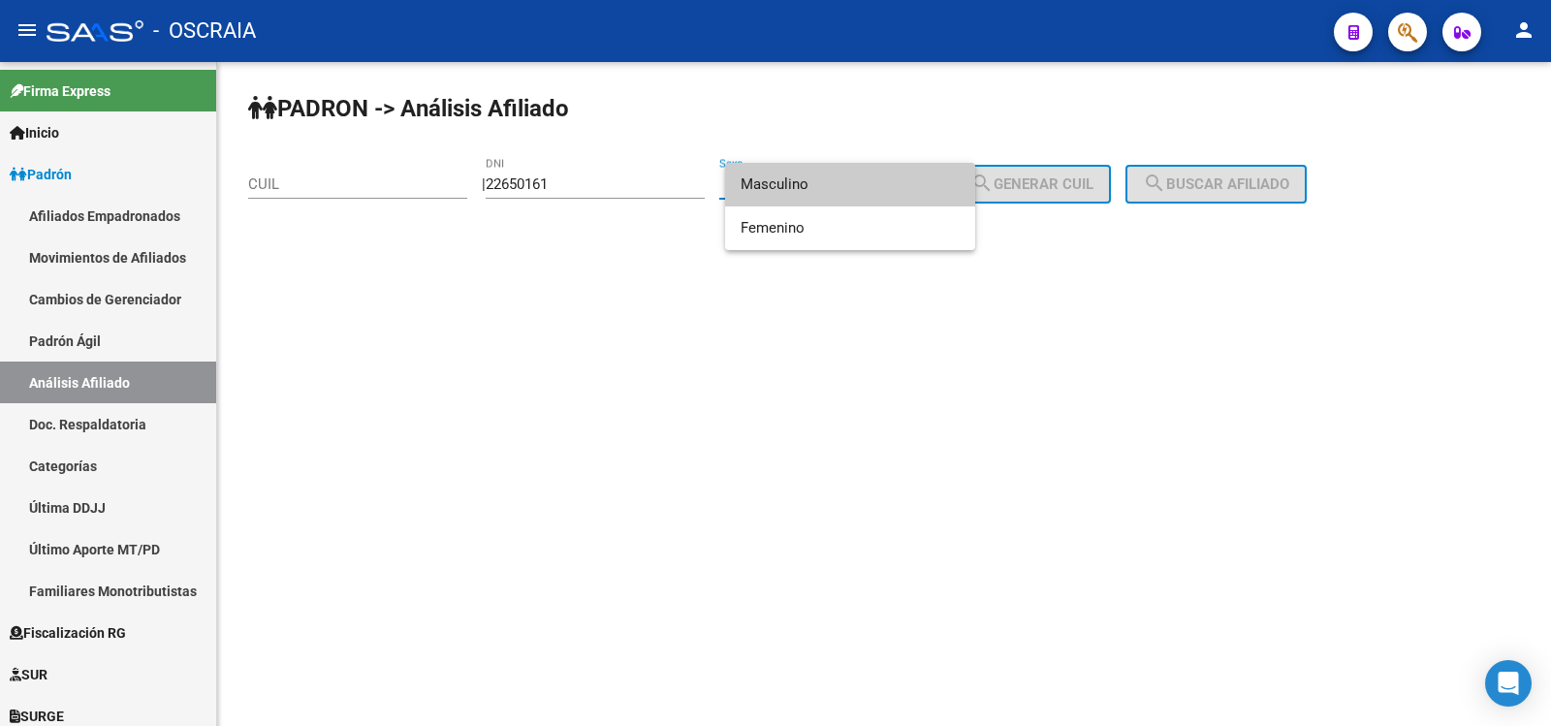
click at [804, 186] on span "Masculino" at bounding box center [850, 185] width 219 height 44
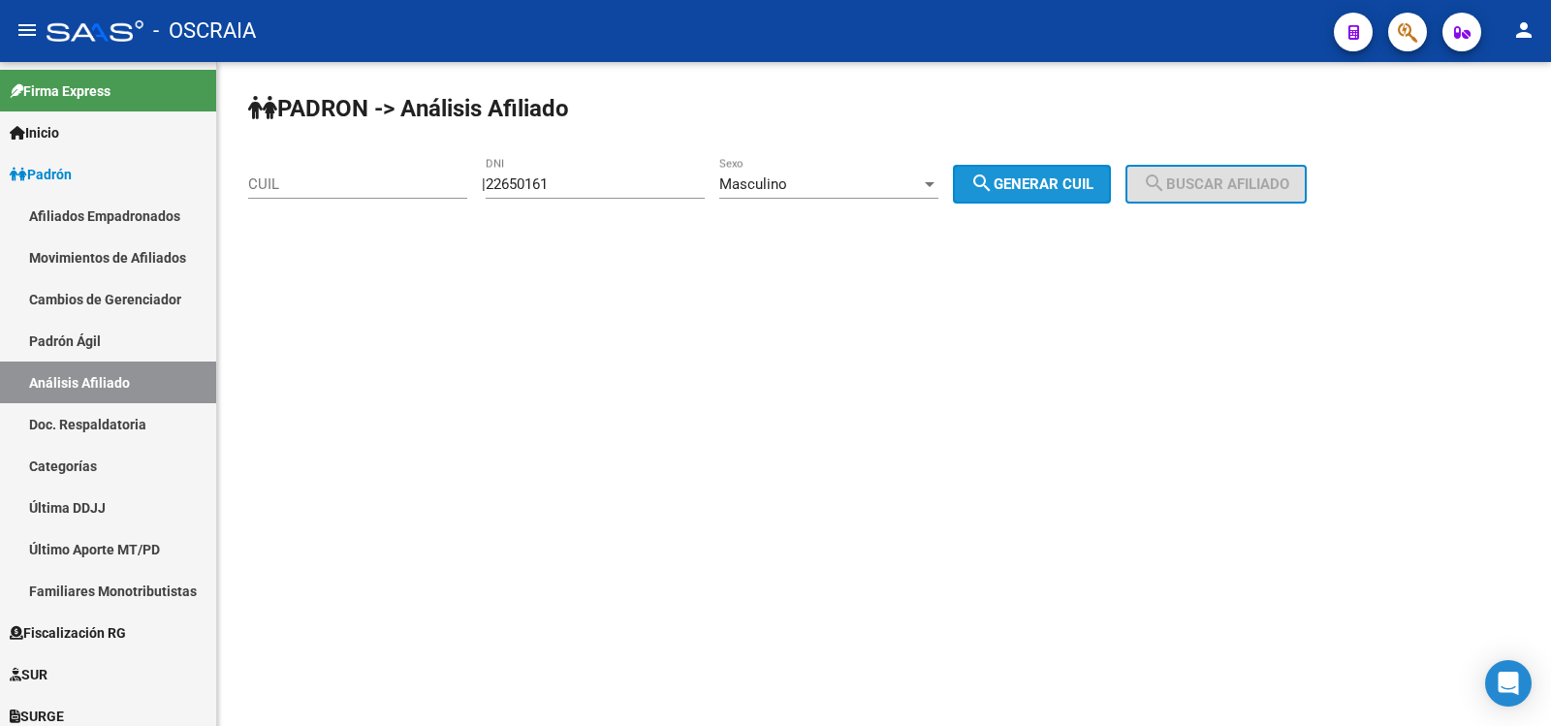
click at [1037, 180] on span "search Generar CUIL" at bounding box center [1032, 183] width 123 height 17
type input "20-22650161-5"
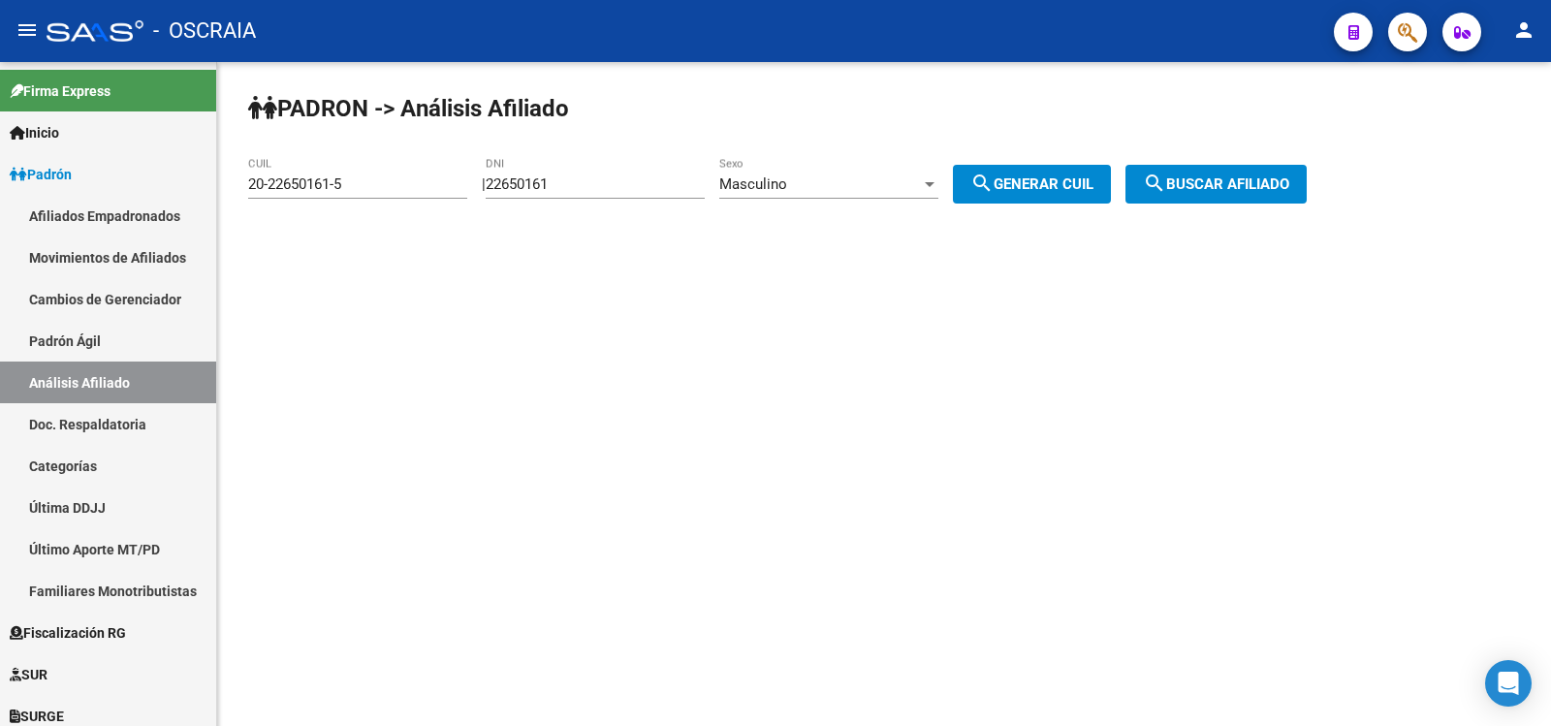
click at [1194, 182] on span "search Buscar afiliado" at bounding box center [1216, 183] width 146 height 17
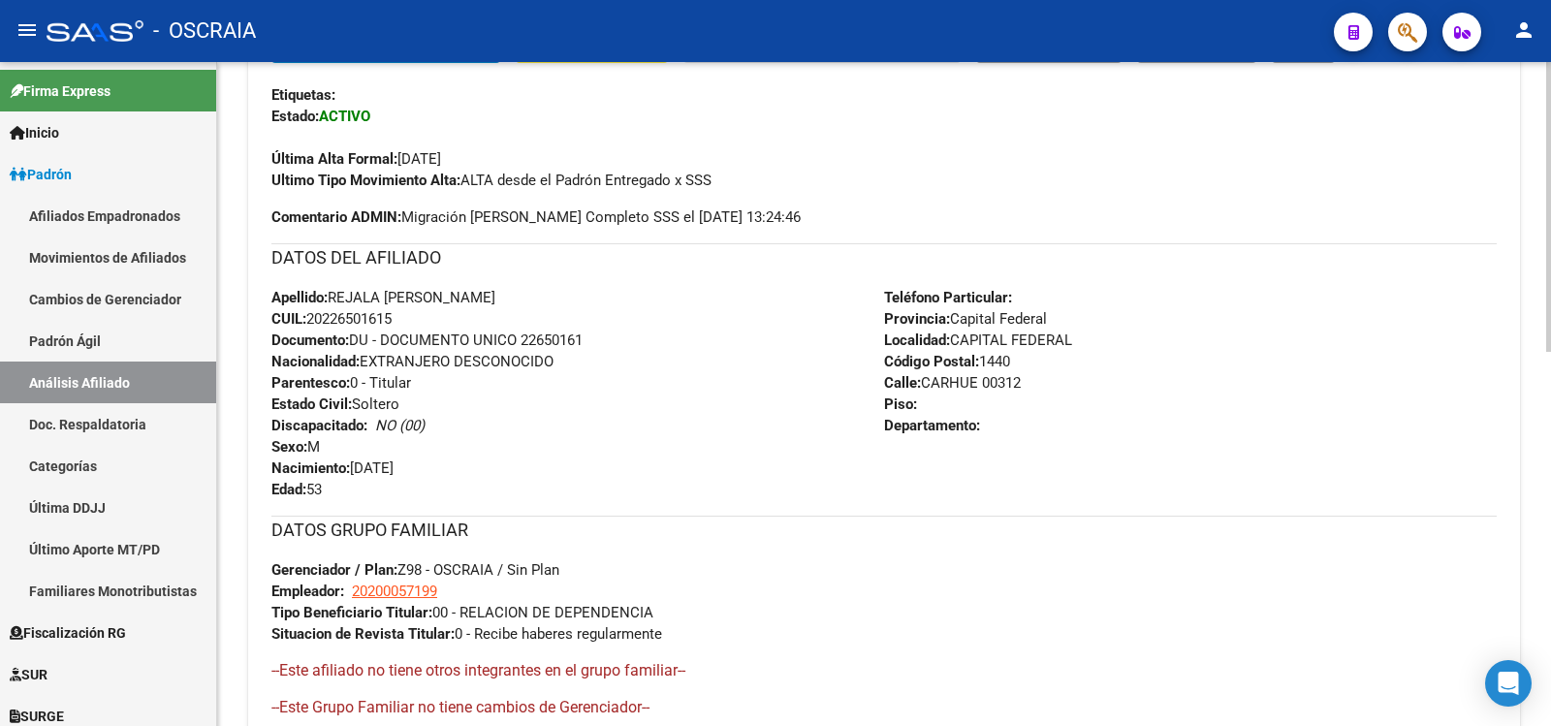
scroll to position [858, 0]
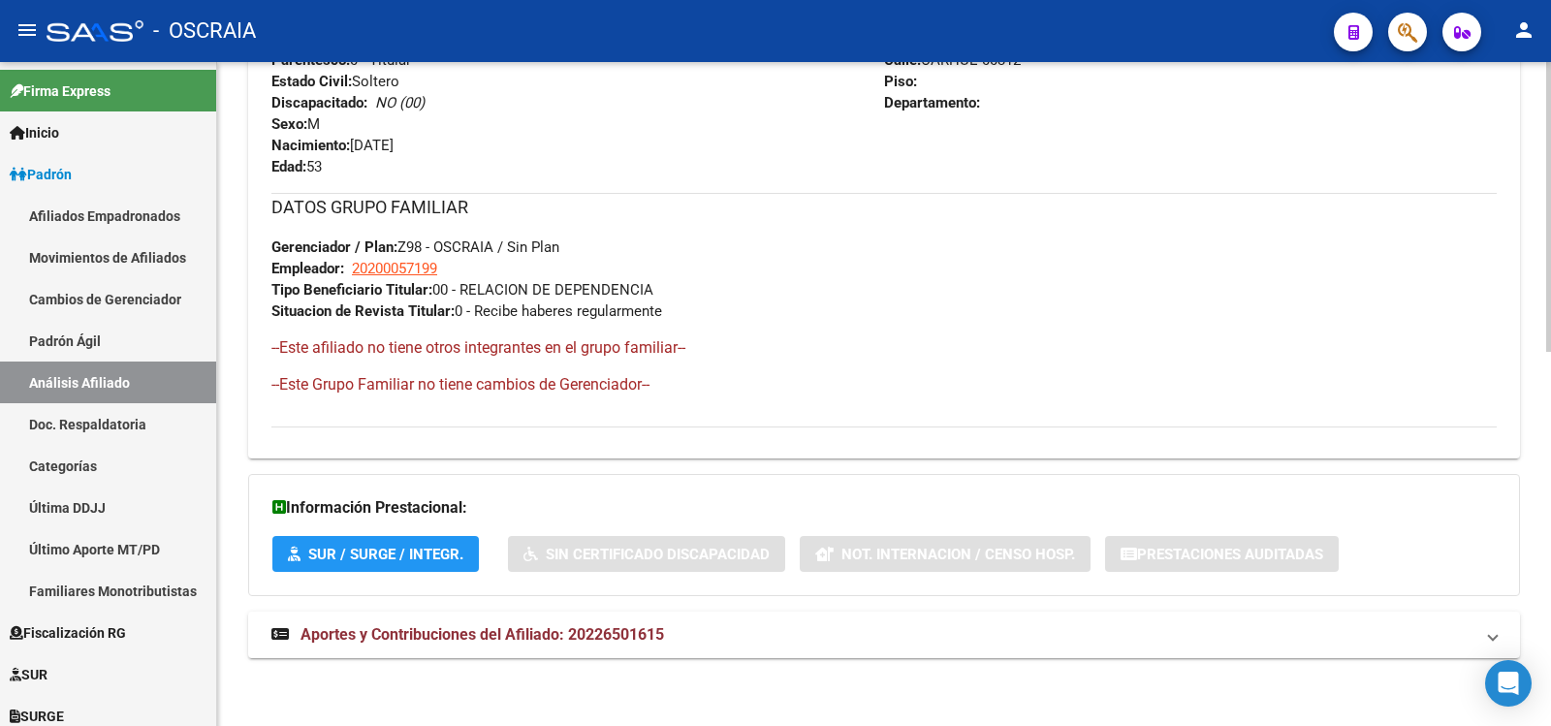
drag, startPoint x: 603, startPoint y: 623, endPoint x: 612, endPoint y: 566, distance: 57.9
click at [605, 627] on strong "Aportes y Contribuciones del Afiliado: 20226501615" at bounding box center [467, 634] width 393 height 21
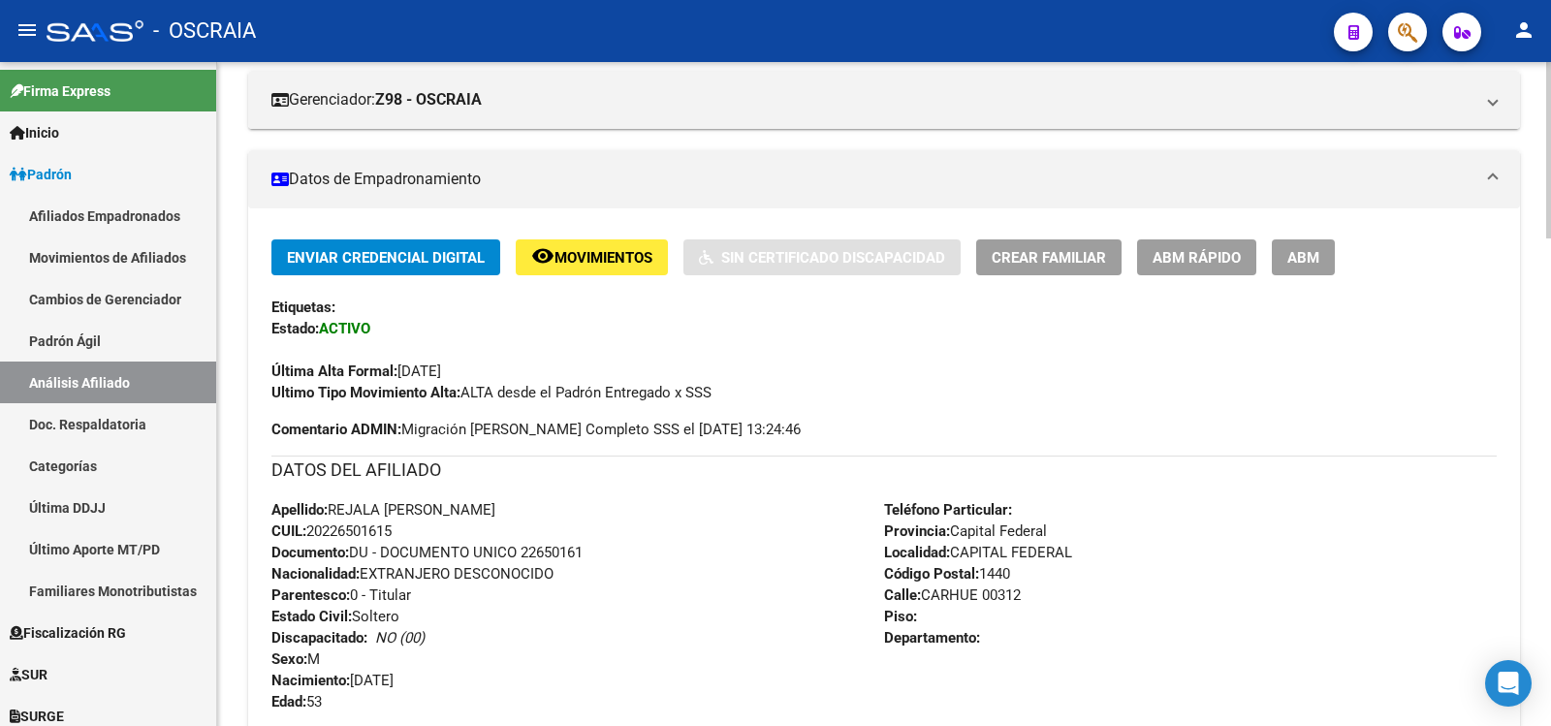
scroll to position [0, 0]
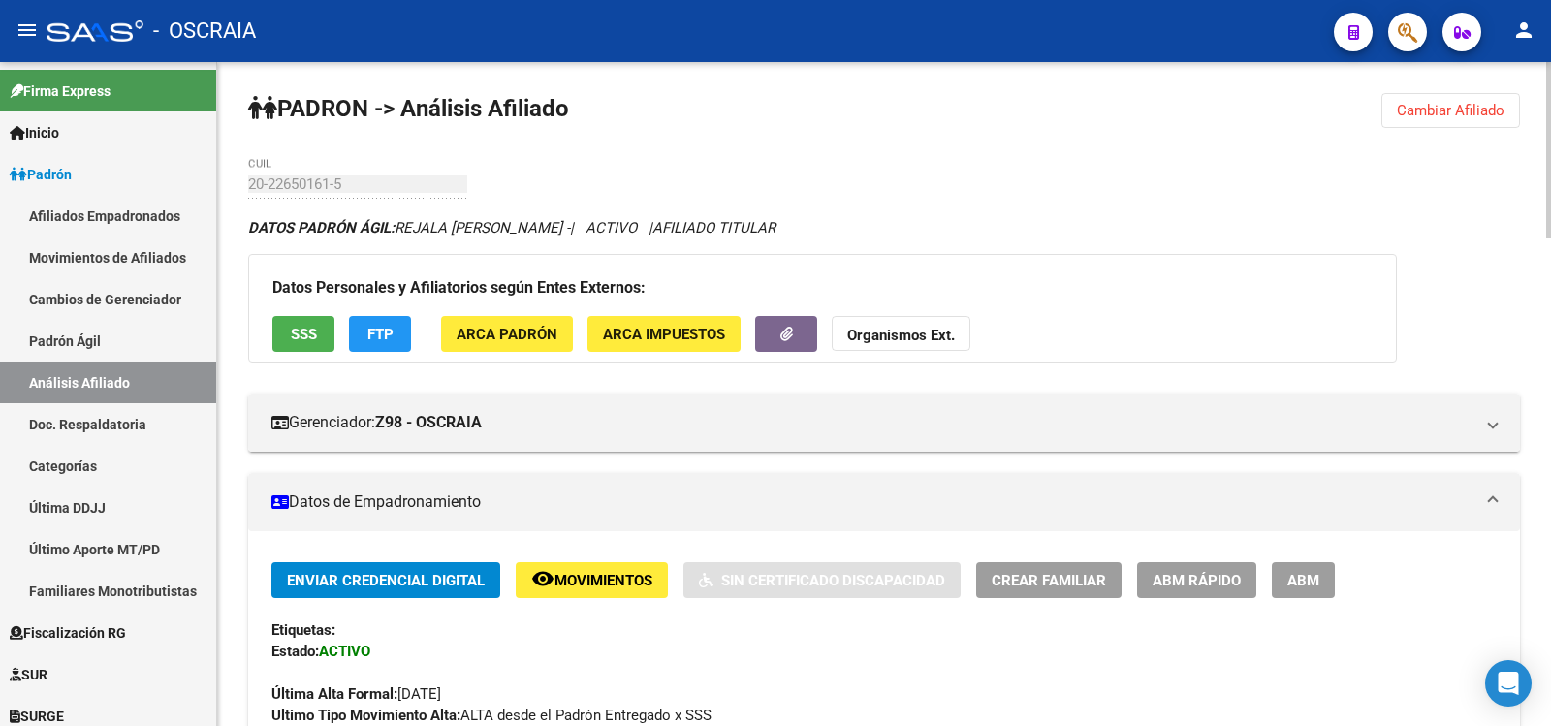
click at [896, 654] on div "Enviar Credencial Digital remove_red_eye Movimientos Sin Certificado Discapacid…" at bounding box center [884, 644] width 1226 height 164
click at [103, 377] on link "Análisis Afiliado" at bounding box center [108, 383] width 216 height 42
click at [104, 381] on link "Análisis Afiliado" at bounding box center [108, 383] width 216 height 42
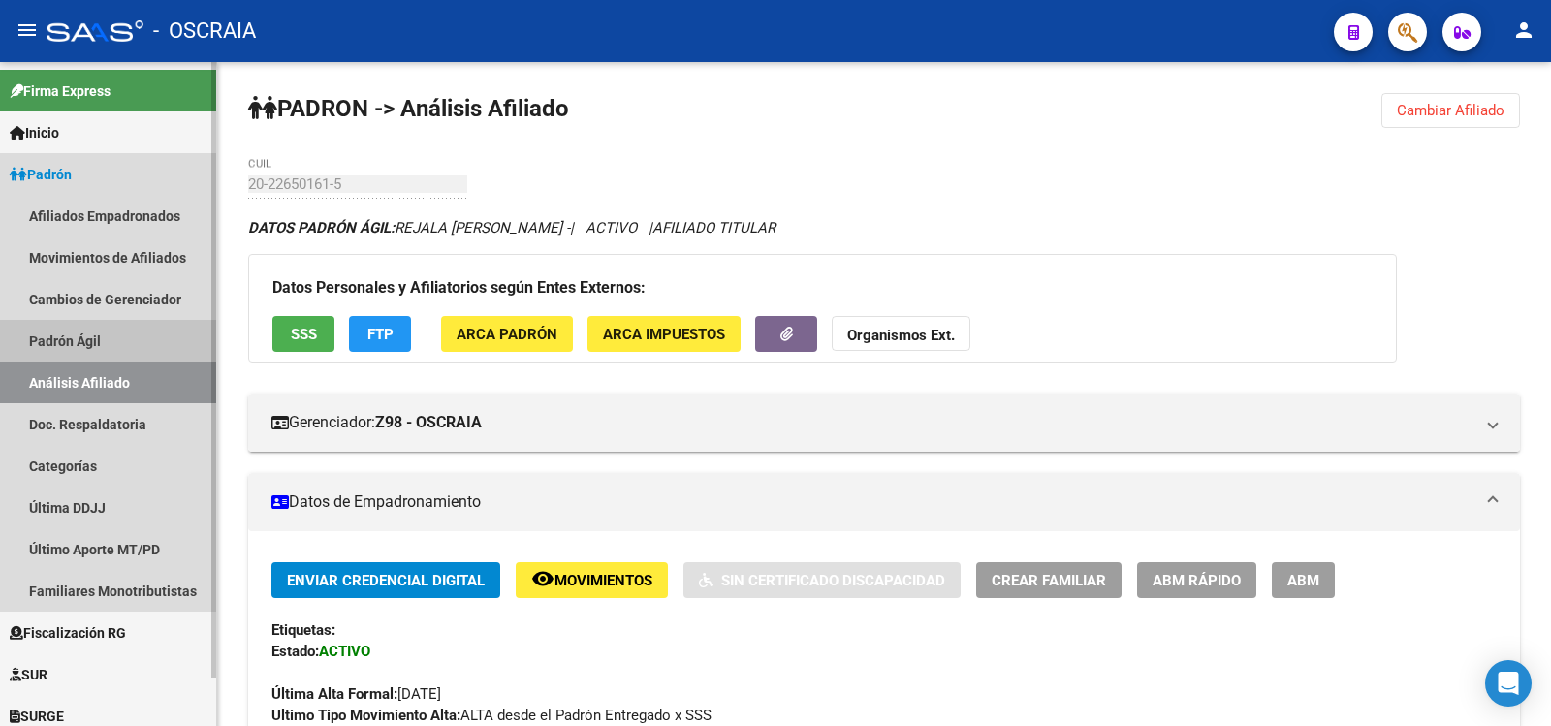
click at [87, 327] on link "Padrón Ágil" at bounding box center [108, 341] width 216 height 42
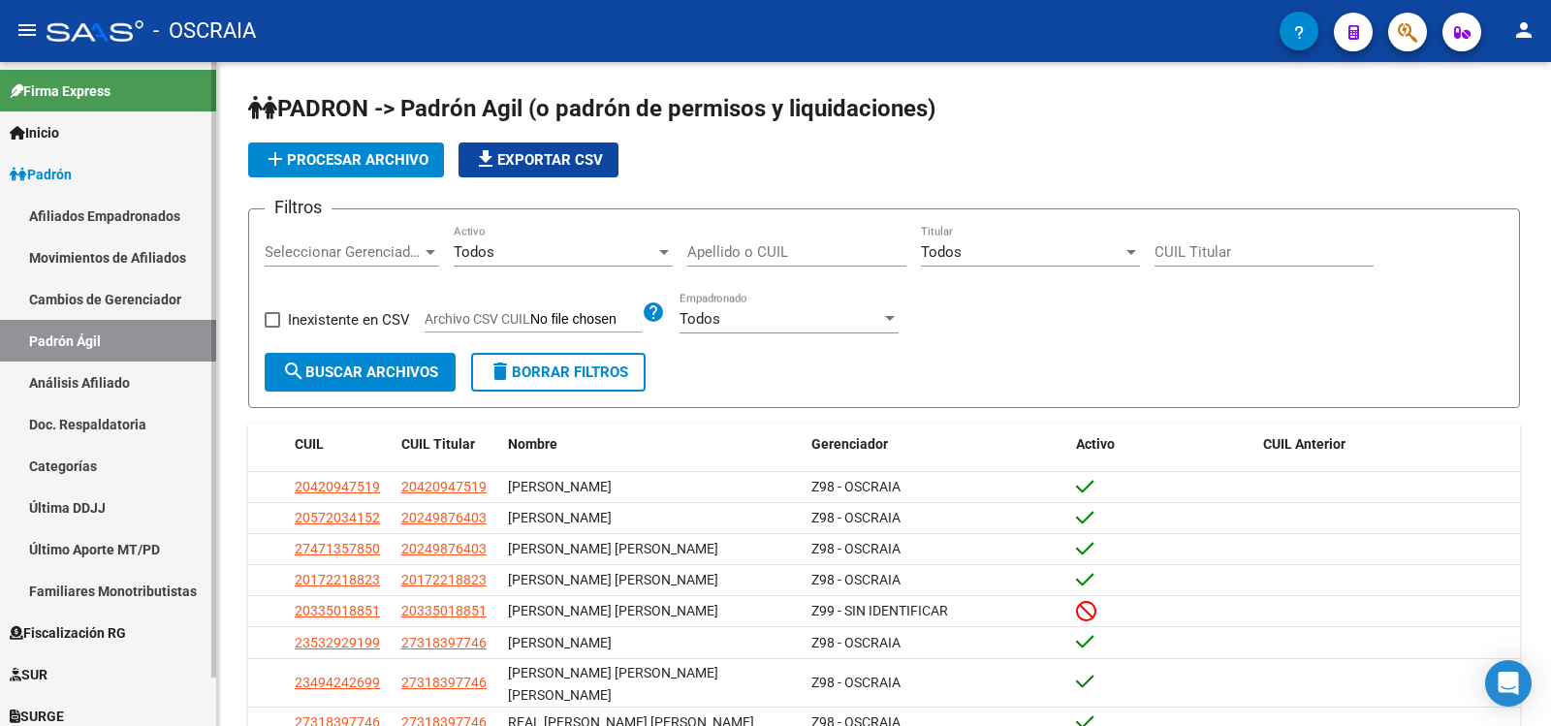
click at [113, 382] on link "Análisis Afiliado" at bounding box center [108, 383] width 216 height 42
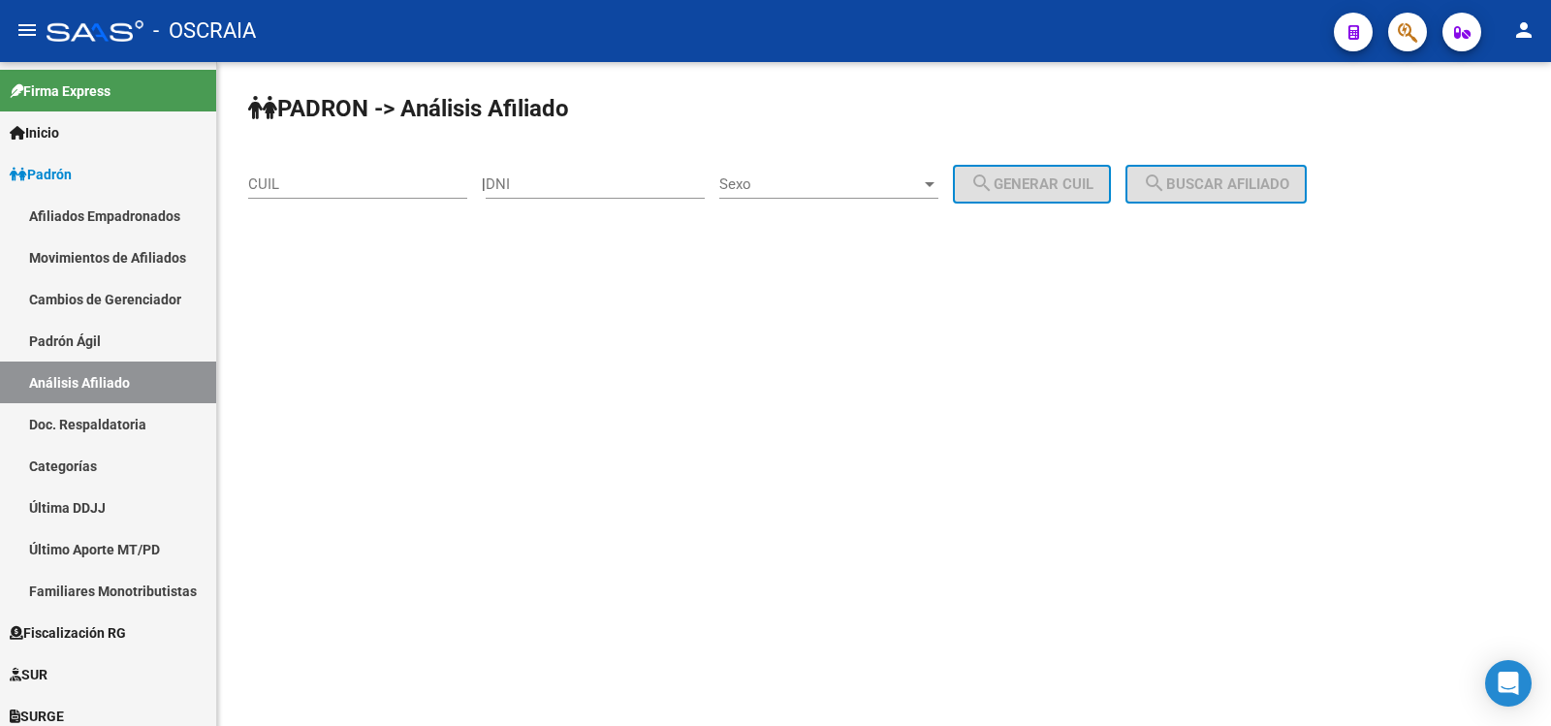
click at [600, 184] on input "DNI" at bounding box center [595, 183] width 219 height 17
type input "24852131"
click at [921, 184] on span "Sexo" at bounding box center [820, 183] width 202 height 17
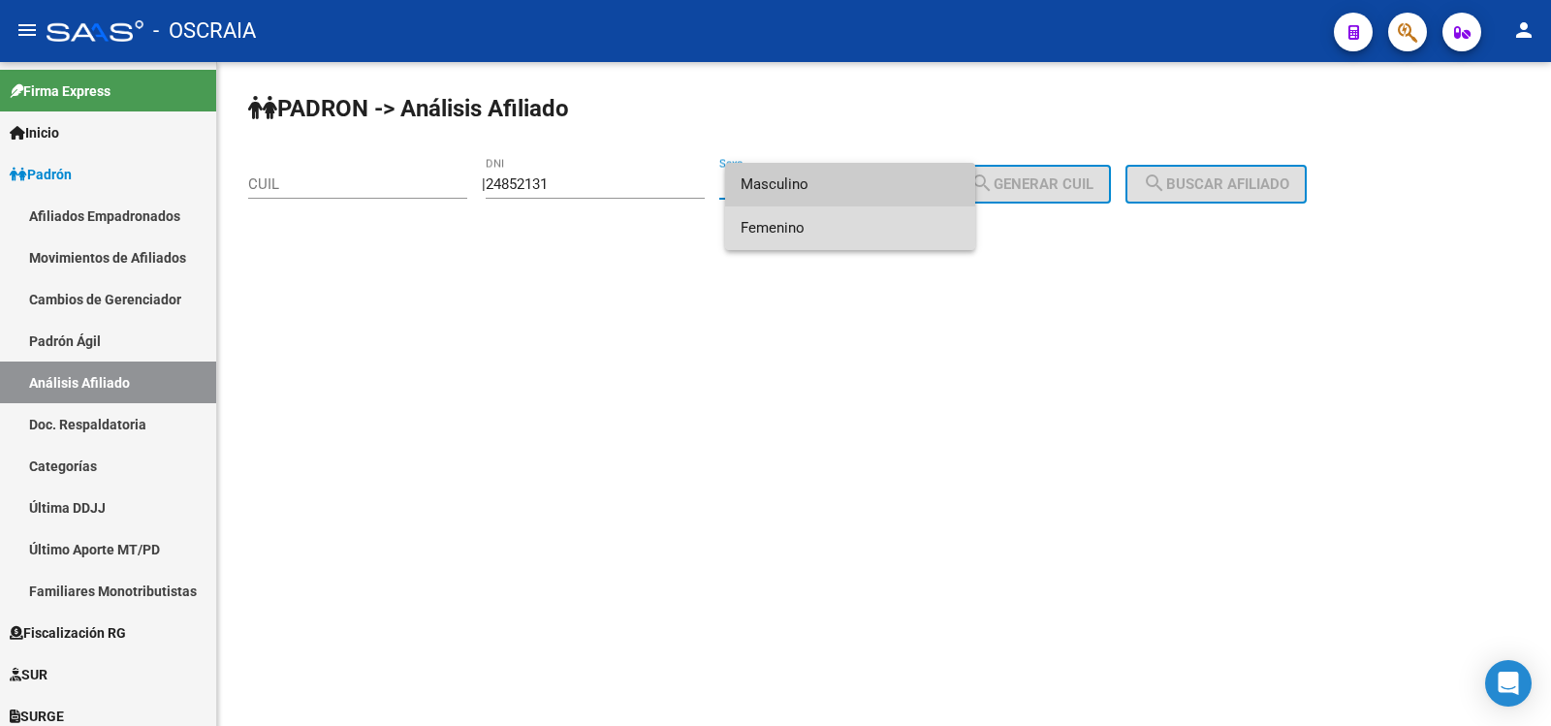
click at [916, 224] on span "Femenino" at bounding box center [850, 229] width 219 height 44
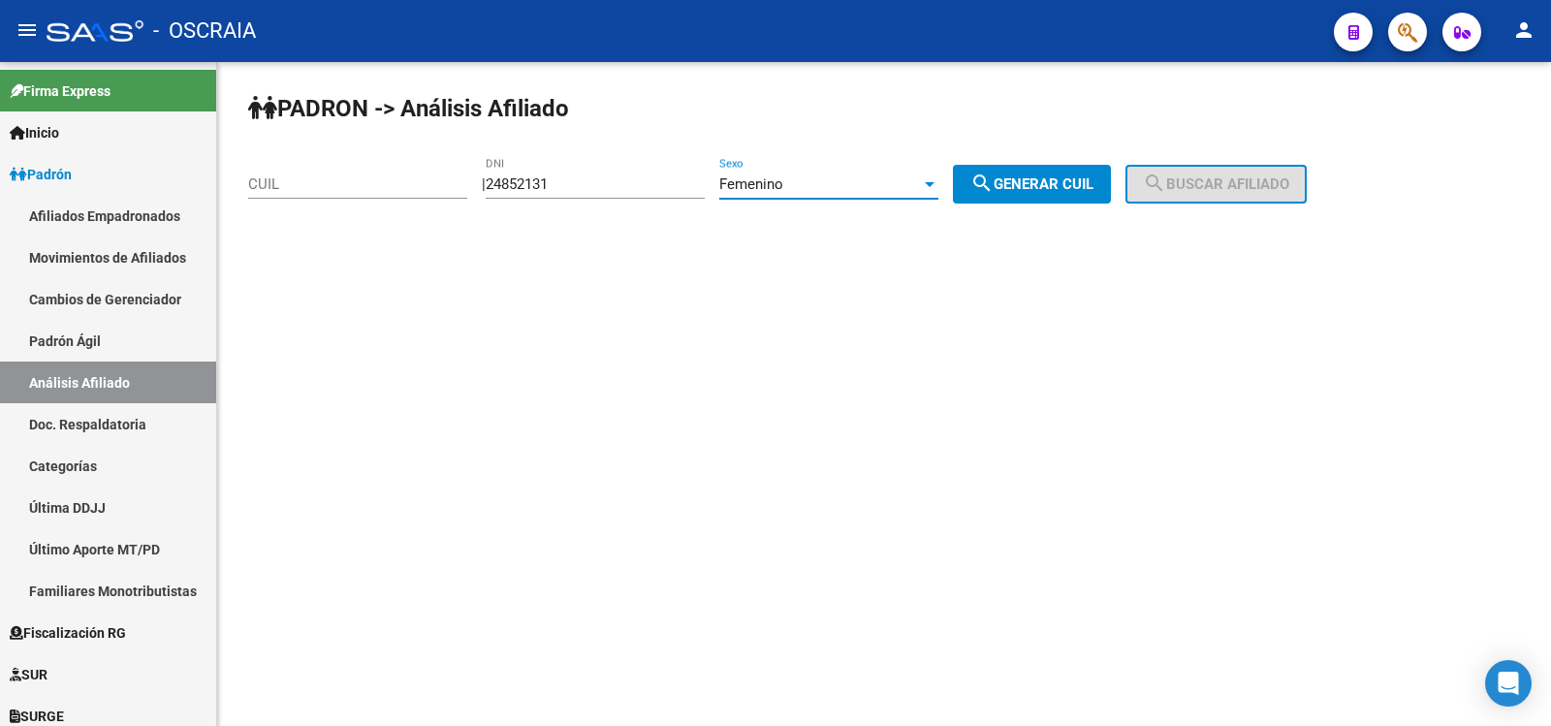
click at [1019, 189] on span "search Generar CUIL" at bounding box center [1032, 183] width 123 height 17
type input "27-24852131-2"
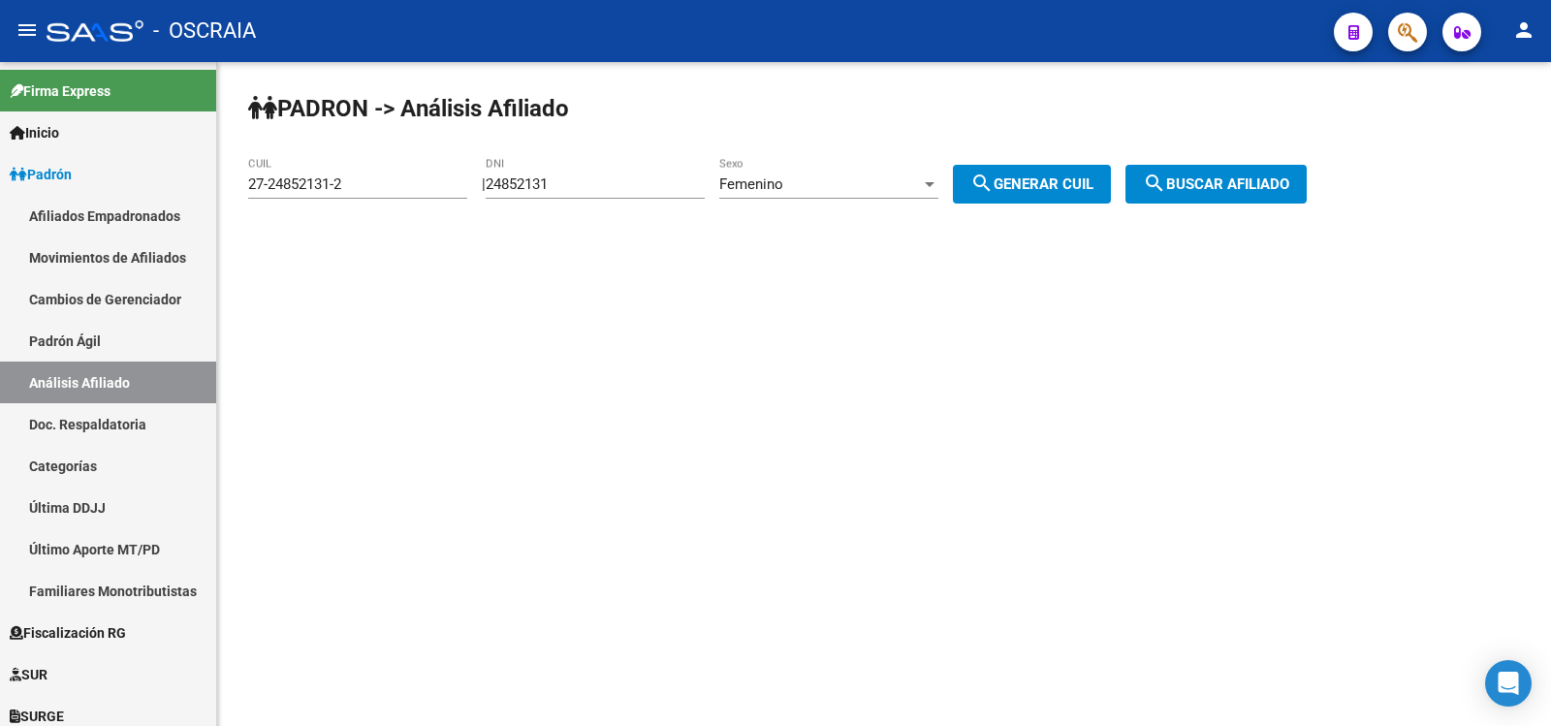
click at [1233, 185] on span "search Buscar afiliado" at bounding box center [1216, 183] width 146 height 17
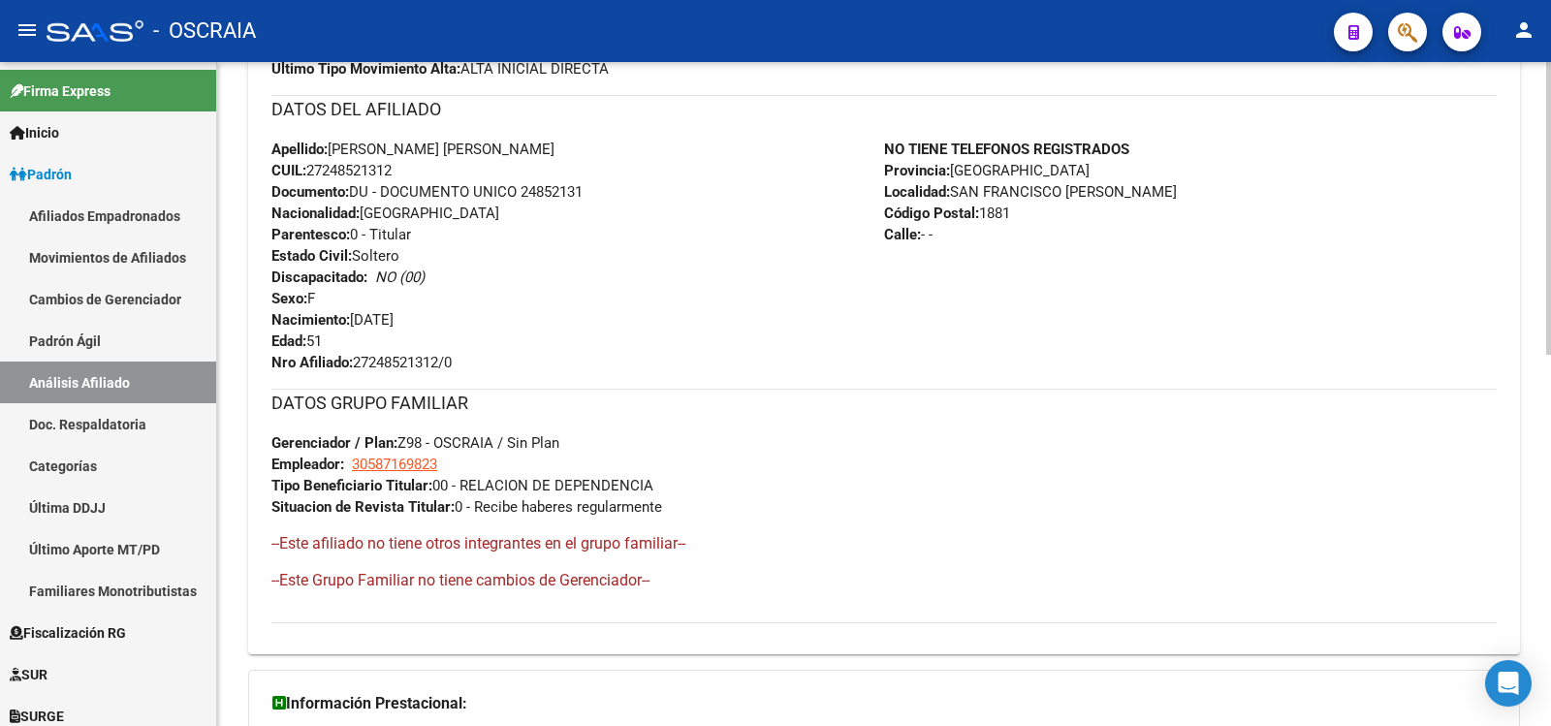
scroll to position [843, 0]
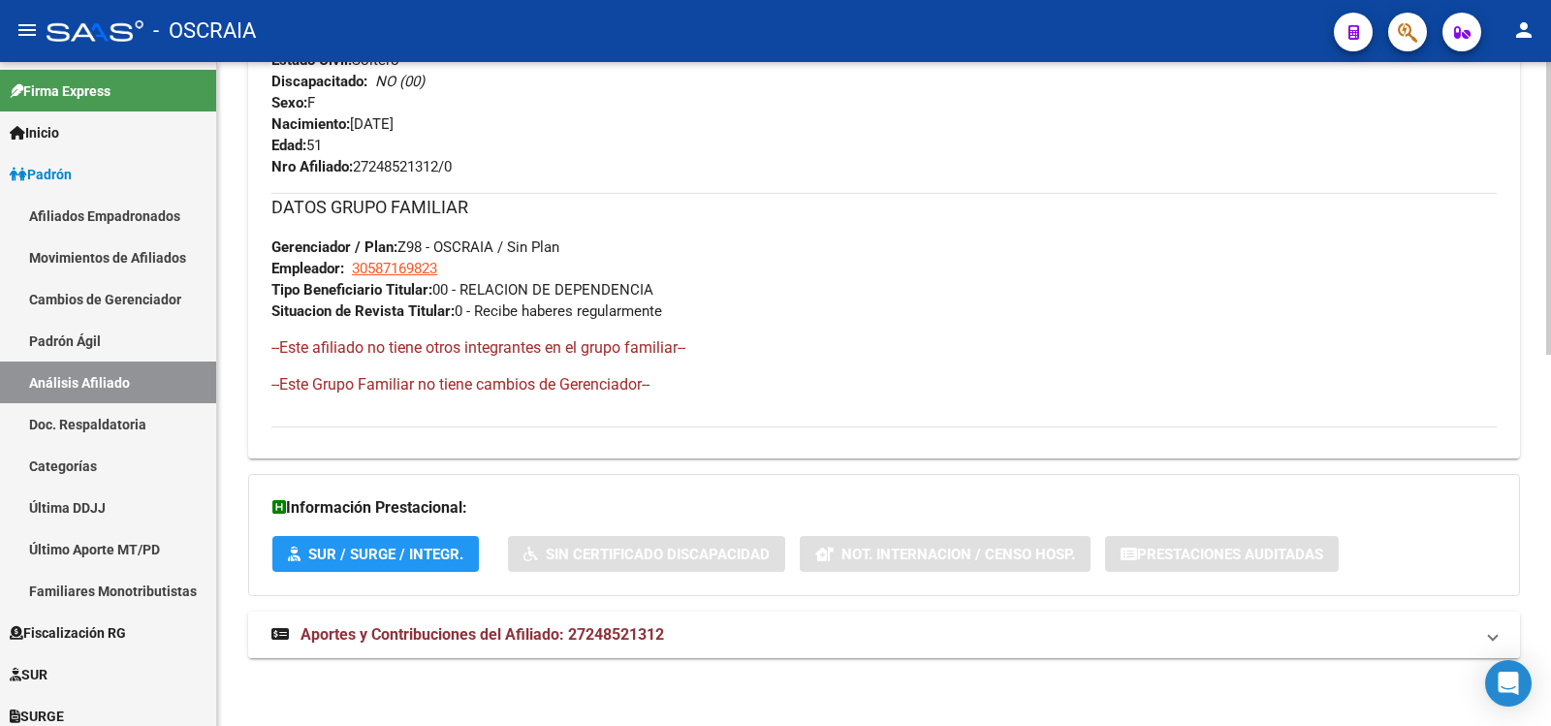
click at [649, 641] on span "Aportes y Contribuciones del Afiliado: 27248521312" at bounding box center [483, 634] width 364 height 18
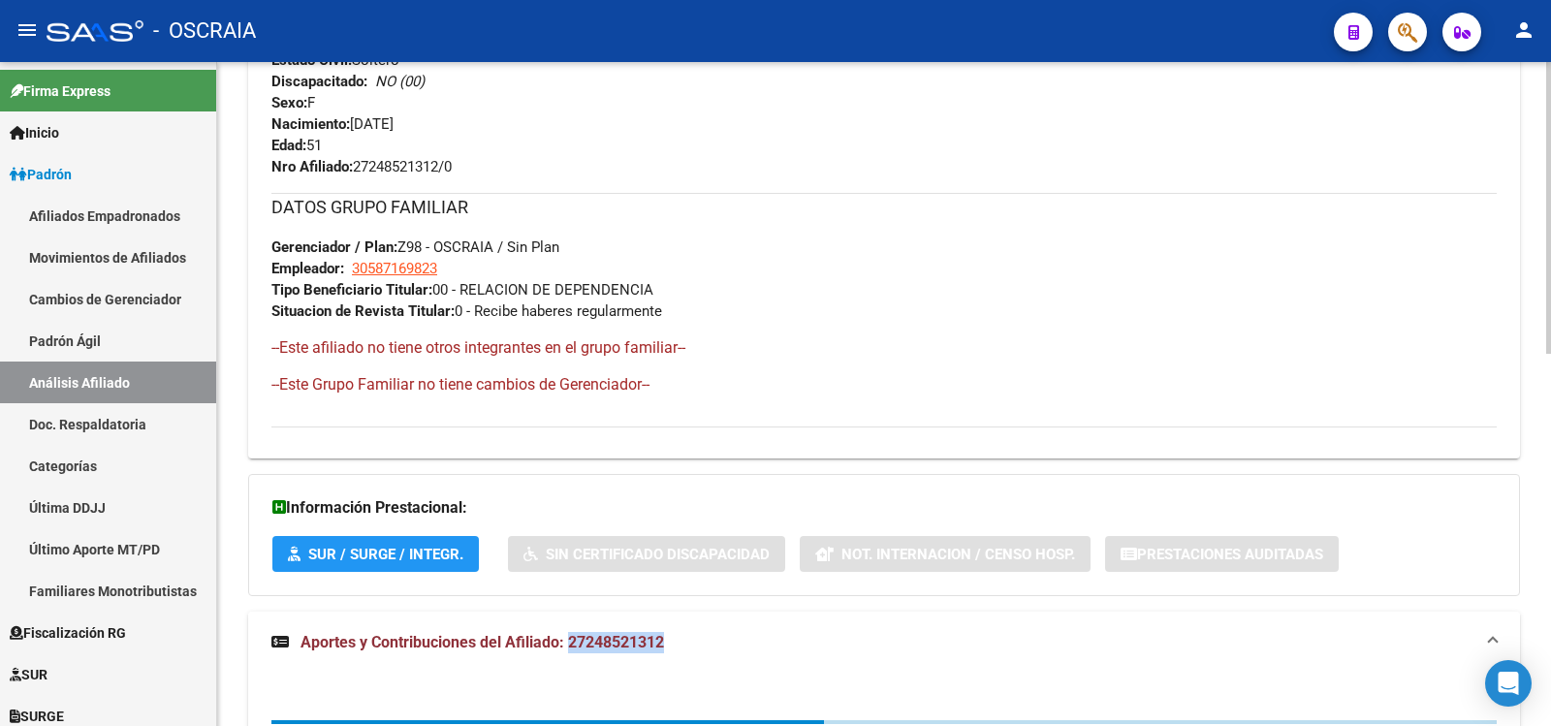
click at [649, 641] on span "Aportes y Contribuciones del Afiliado: 27248521312" at bounding box center [483, 642] width 364 height 18
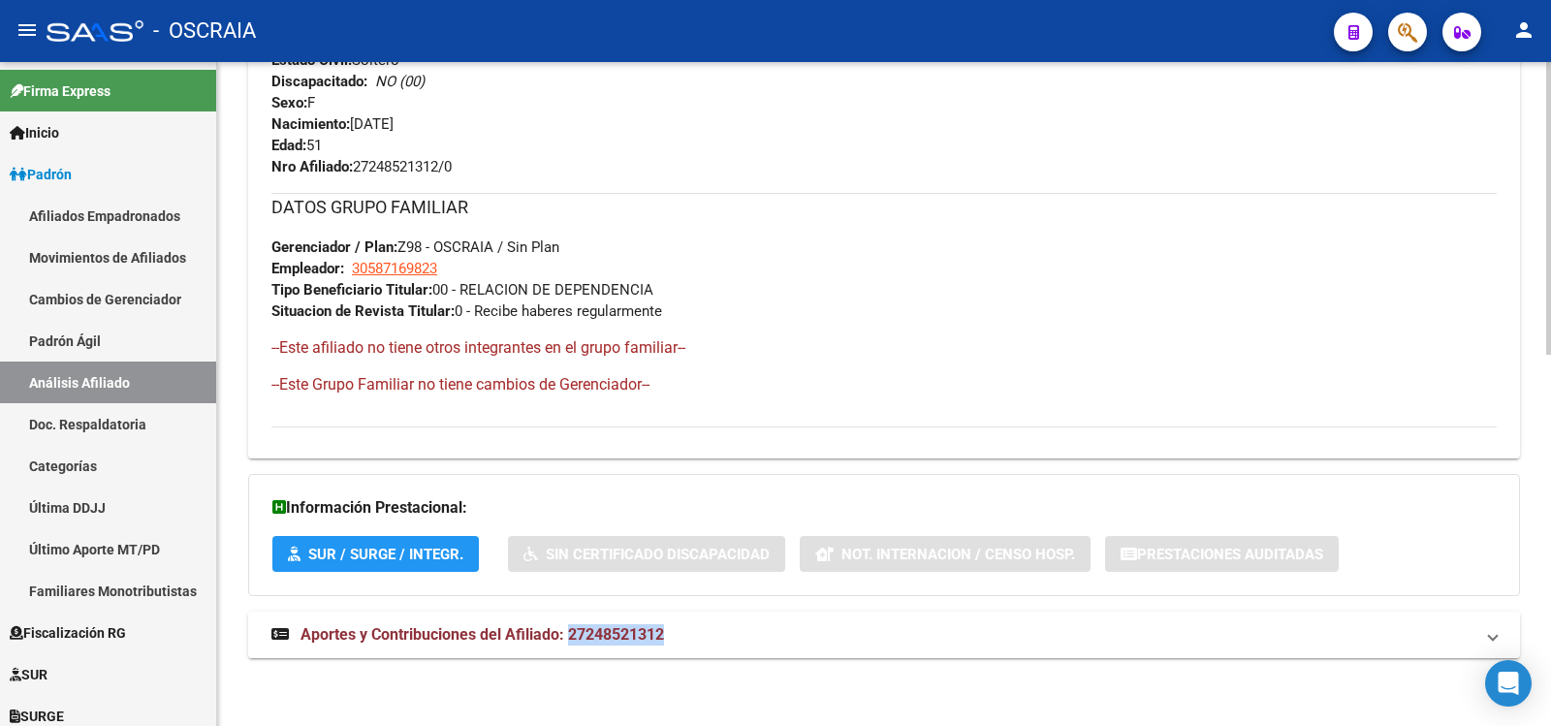
click at [695, 622] on mat-expansion-panel-header "Aportes y Contribuciones del Afiliado: 27248521312" at bounding box center [884, 635] width 1272 height 47
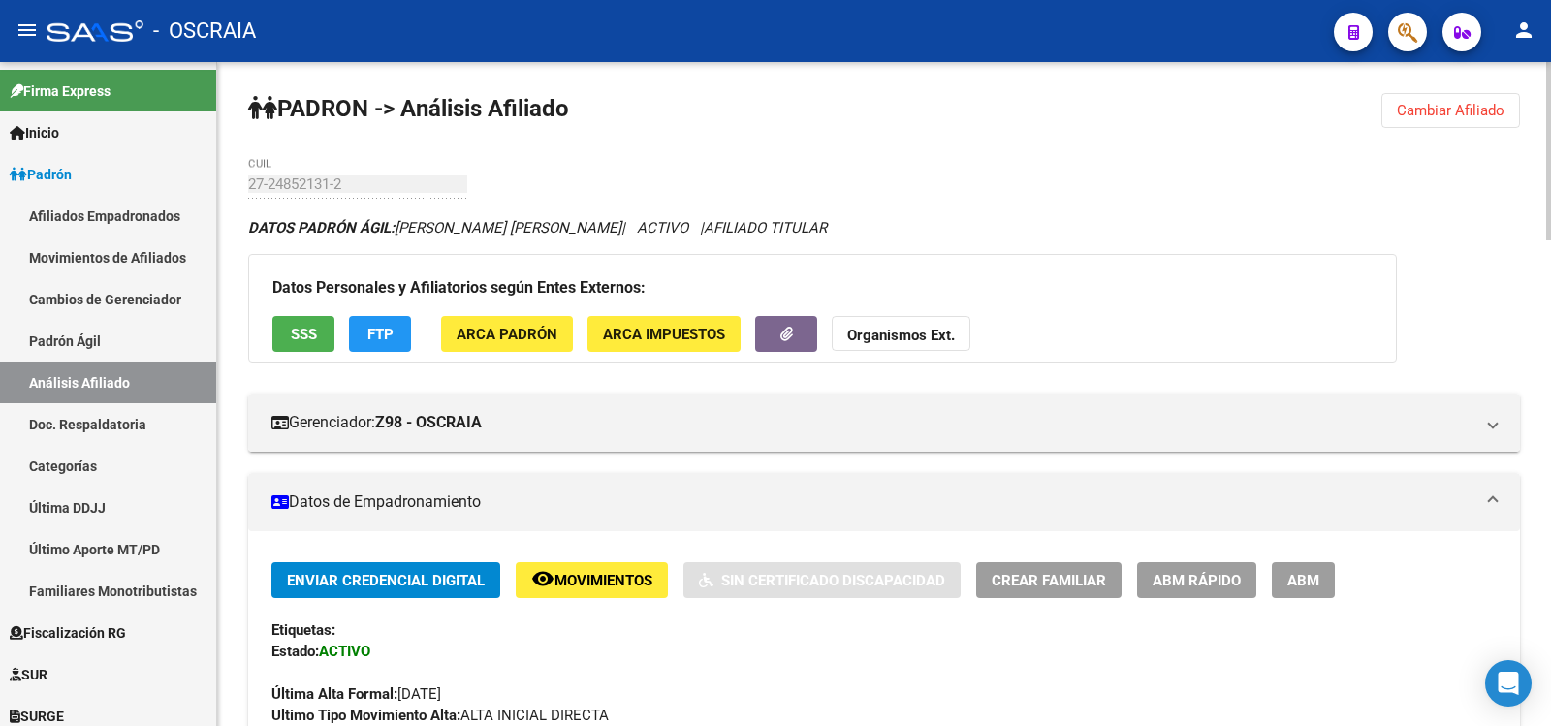
scroll to position [1814, 0]
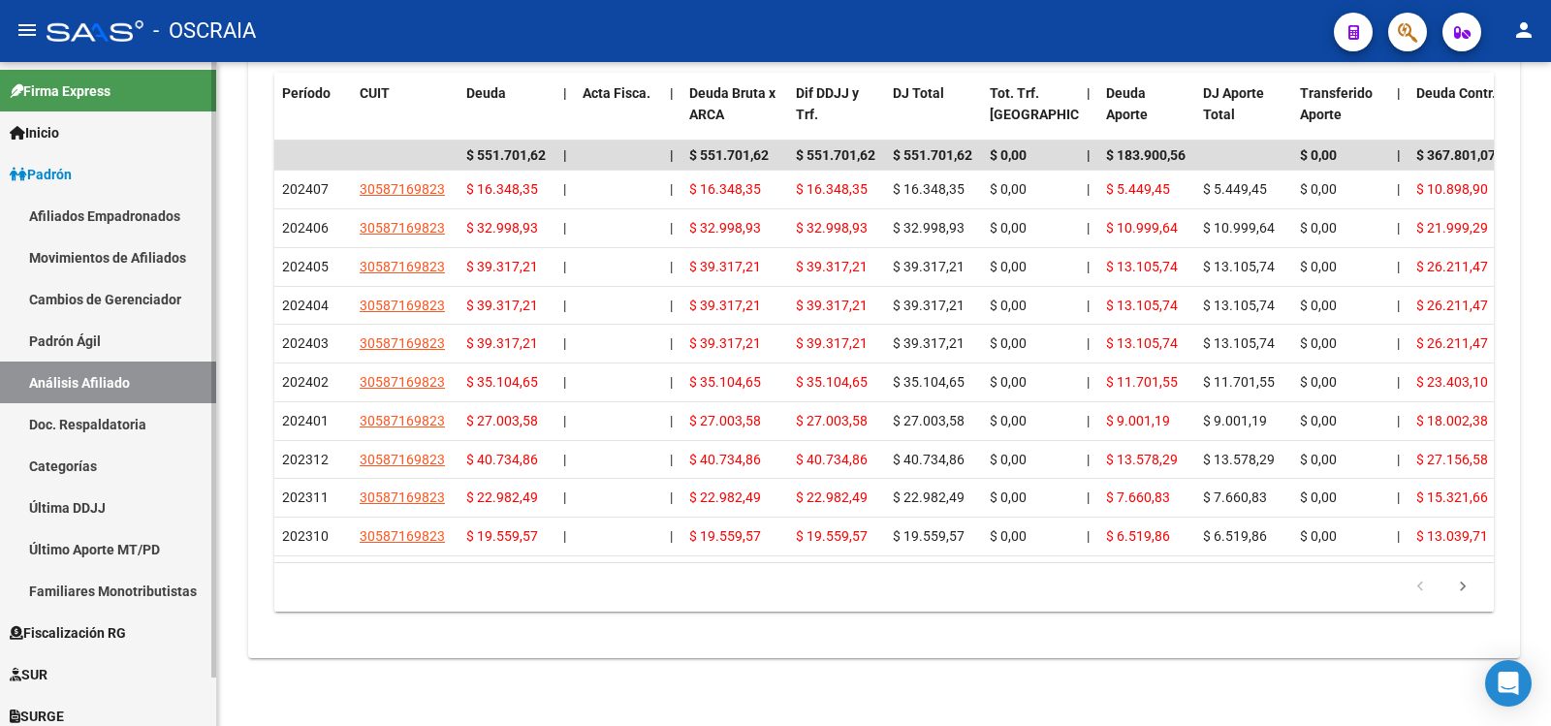
click at [83, 370] on link "Análisis Afiliado" at bounding box center [108, 383] width 216 height 42
click at [83, 340] on link "Padrón Ágil" at bounding box center [108, 341] width 216 height 42
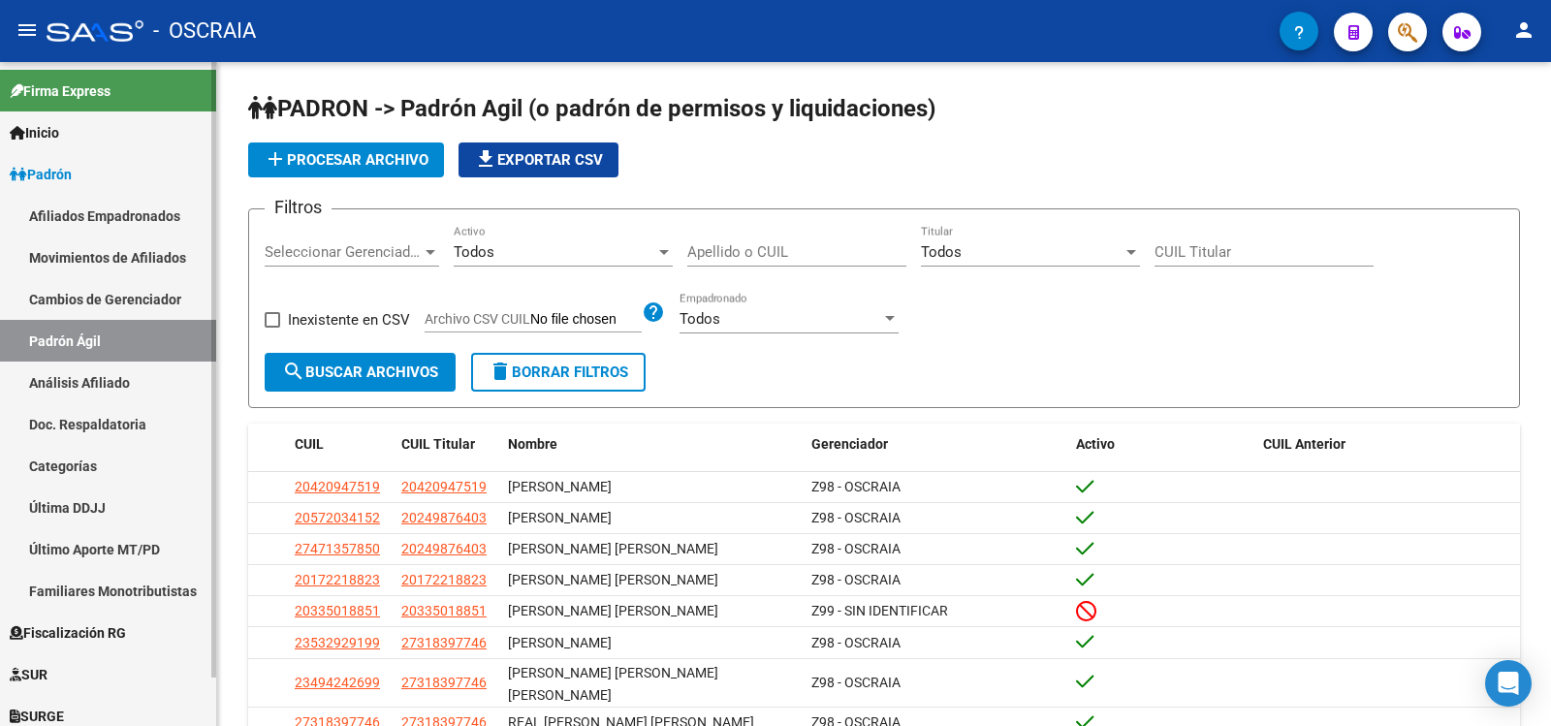
click at [83, 374] on link "Análisis Afiliado" at bounding box center [108, 383] width 216 height 42
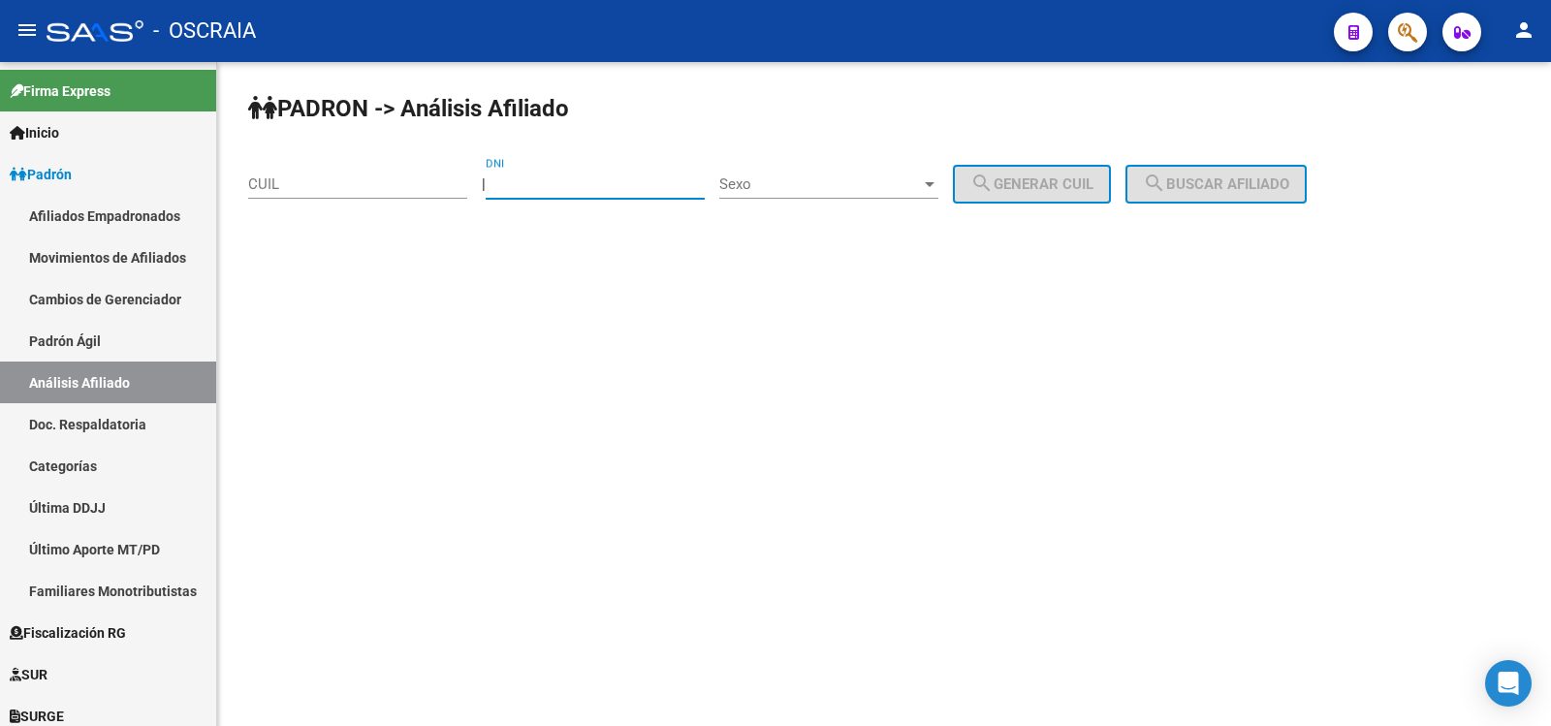
click at [574, 184] on input "DNI" at bounding box center [595, 183] width 219 height 17
type input ".1"
type input "16901726"
click at [823, 183] on span "Sexo" at bounding box center [820, 183] width 202 height 17
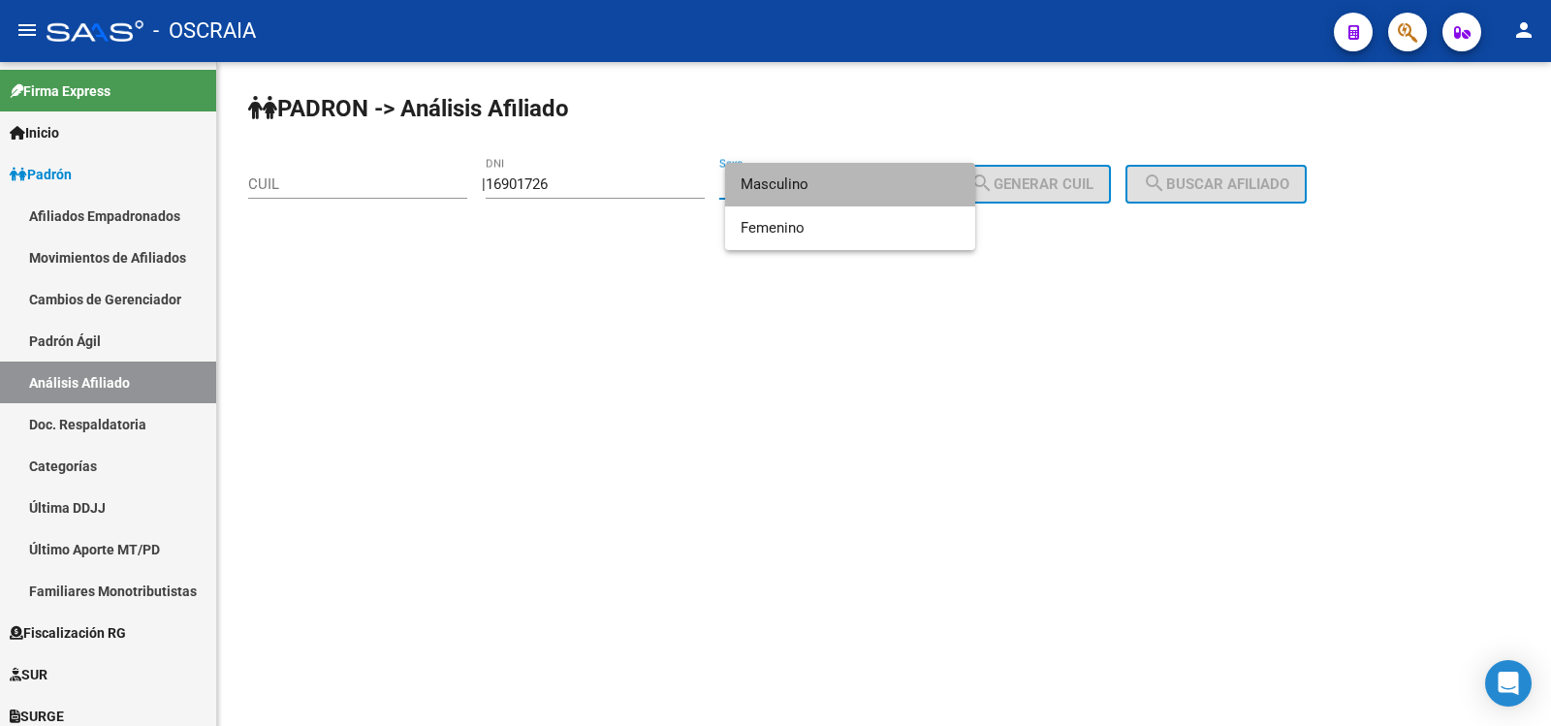
click at [889, 181] on span "Masculino" at bounding box center [850, 185] width 219 height 44
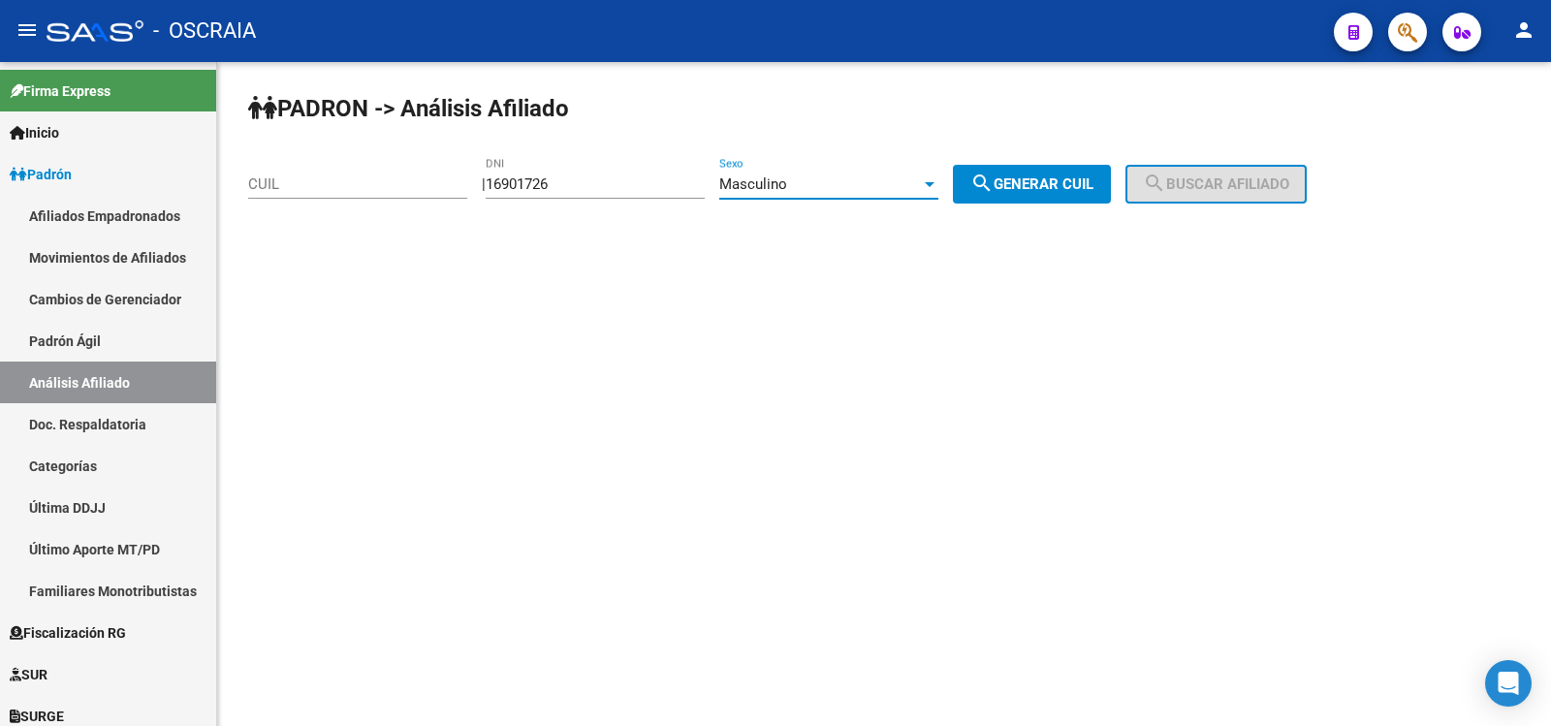
click at [1094, 182] on span "search Generar CUIL" at bounding box center [1032, 183] width 123 height 17
type input "20-16901726-4"
click at [1258, 190] on span "search Buscar afiliado" at bounding box center [1216, 183] width 146 height 17
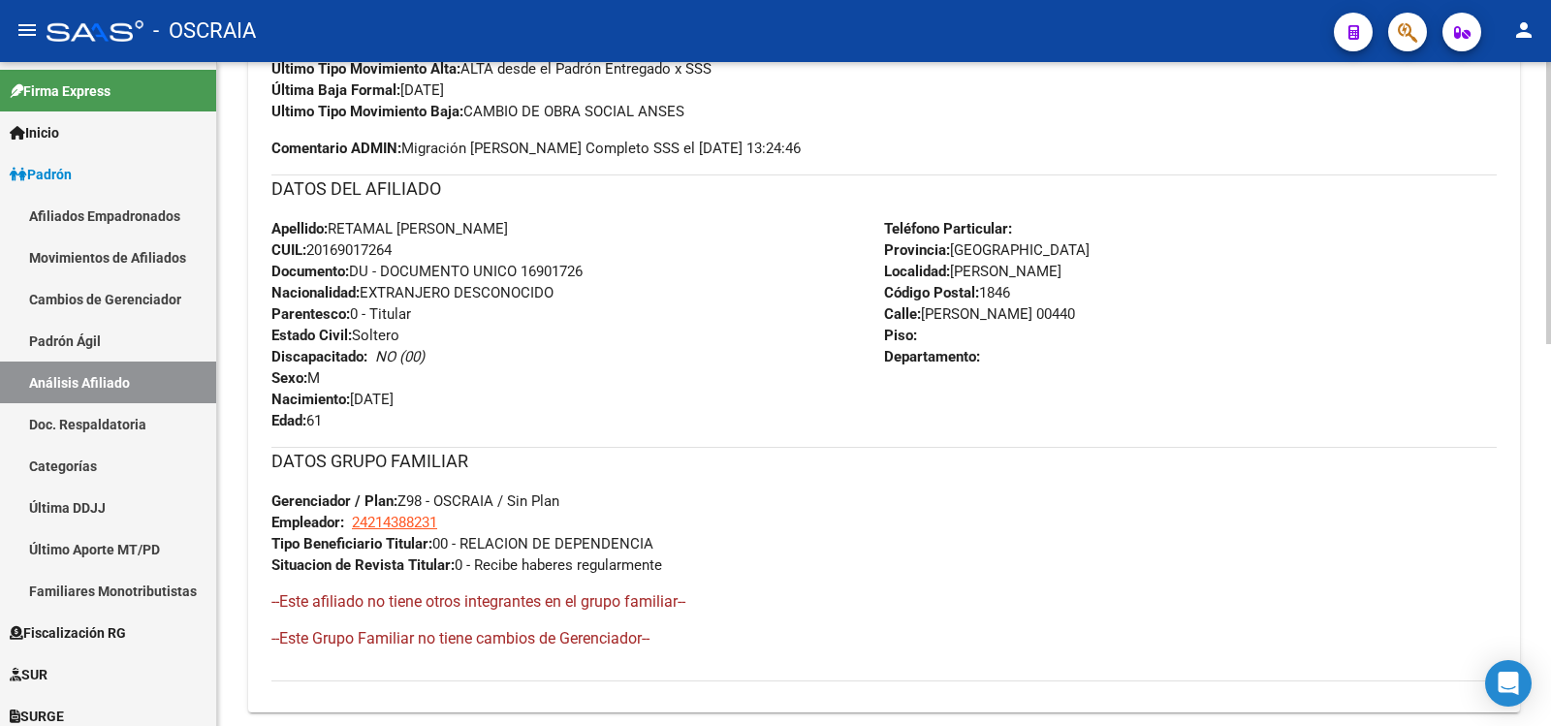
scroll to position [901, 0]
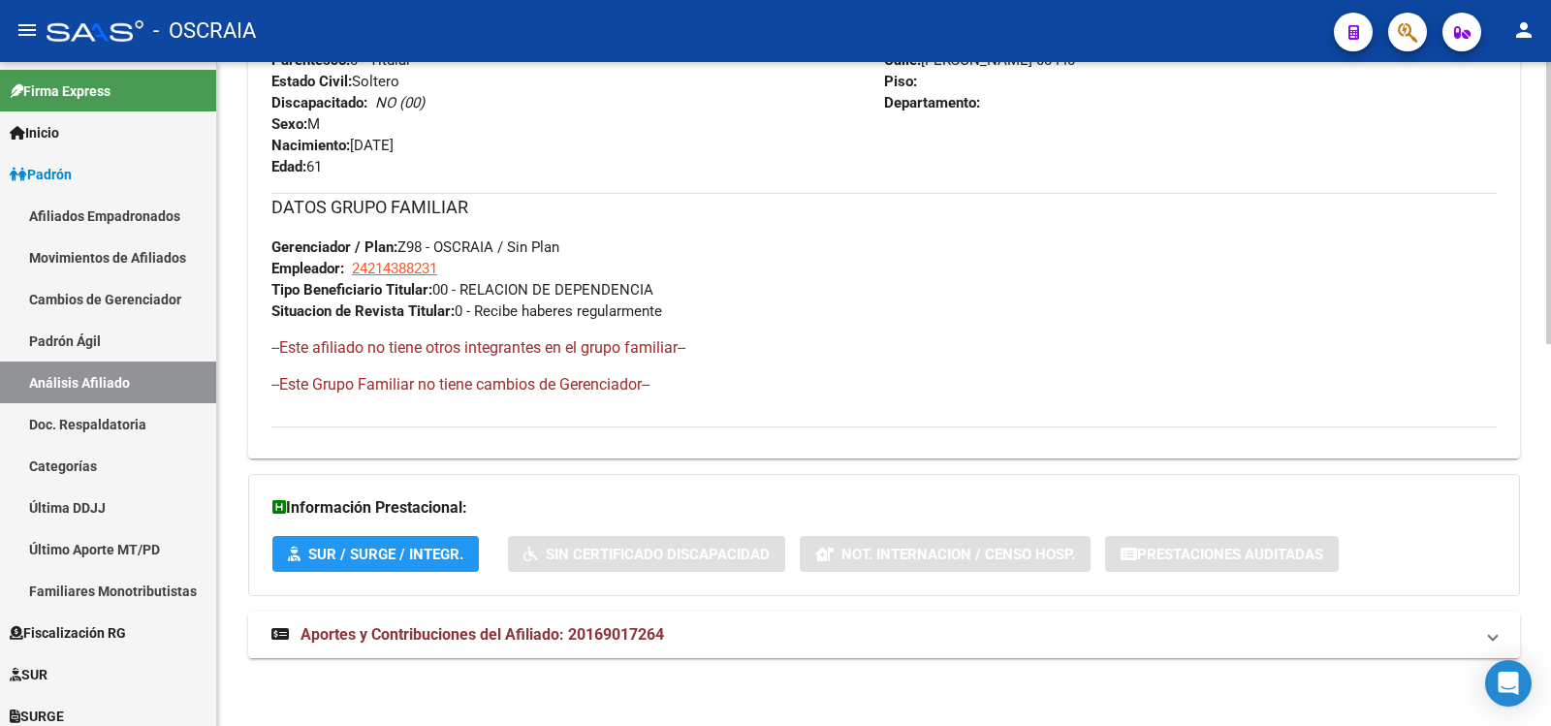
click at [652, 629] on span "Aportes y Contribuciones del Afiliado: 20169017264" at bounding box center [483, 634] width 364 height 18
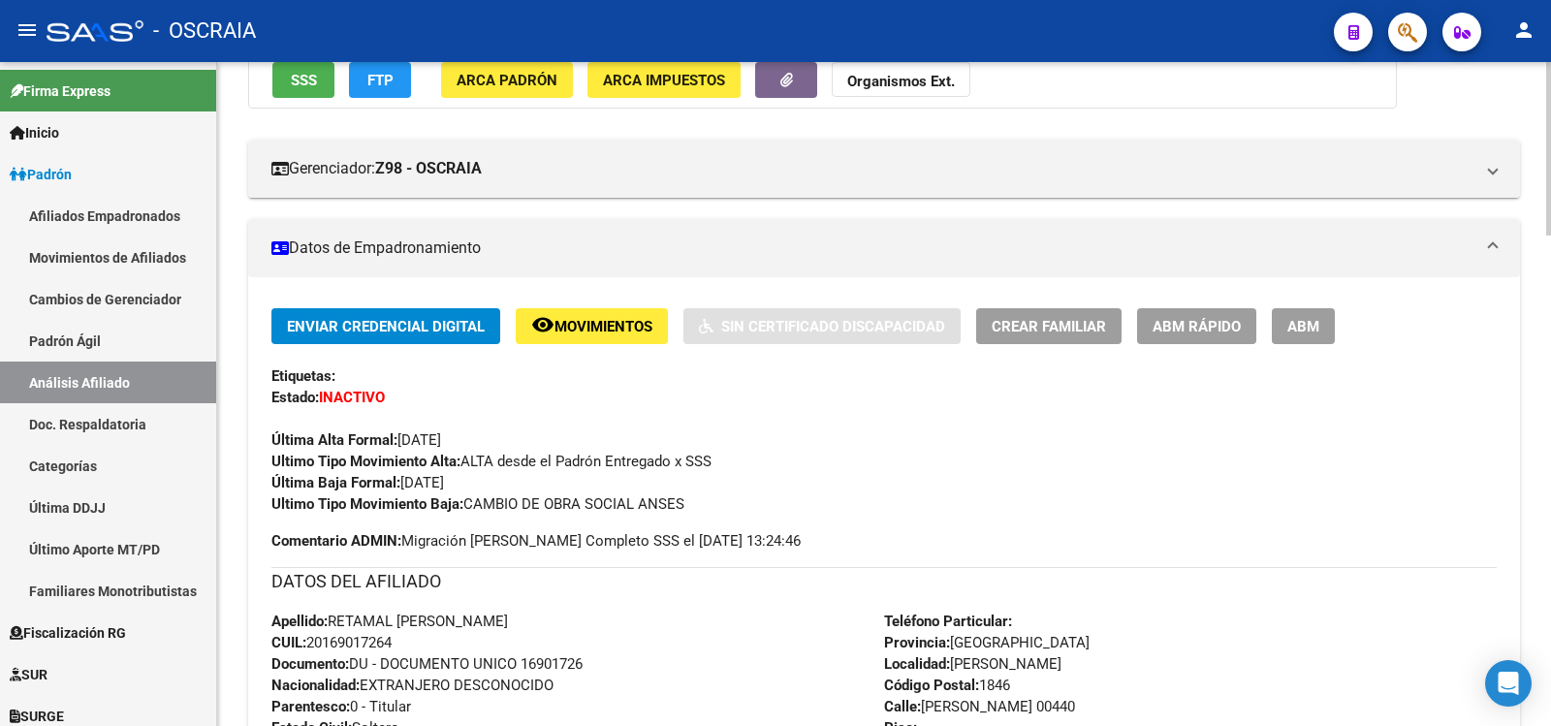
scroll to position [0, 0]
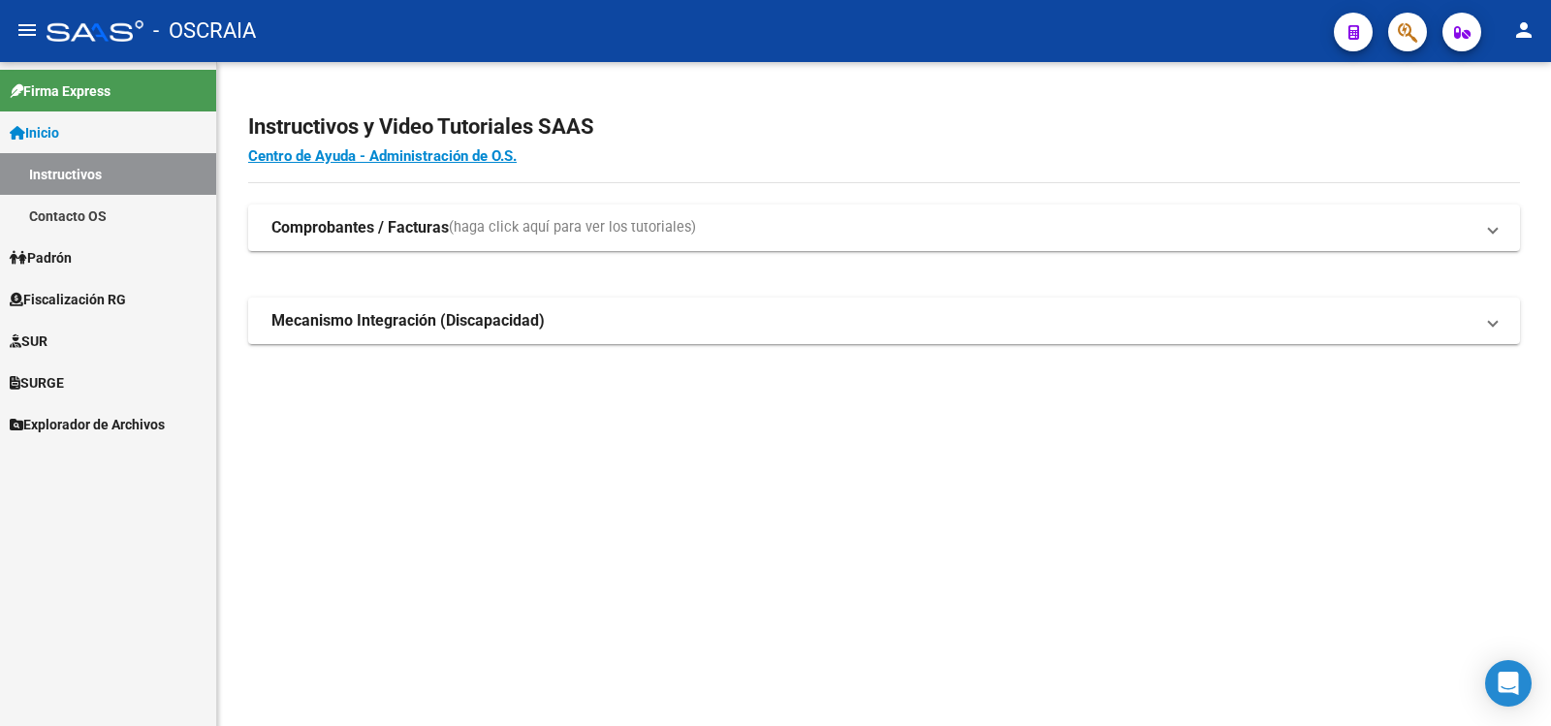
click at [72, 257] on span "Padrón" at bounding box center [41, 257] width 62 height 21
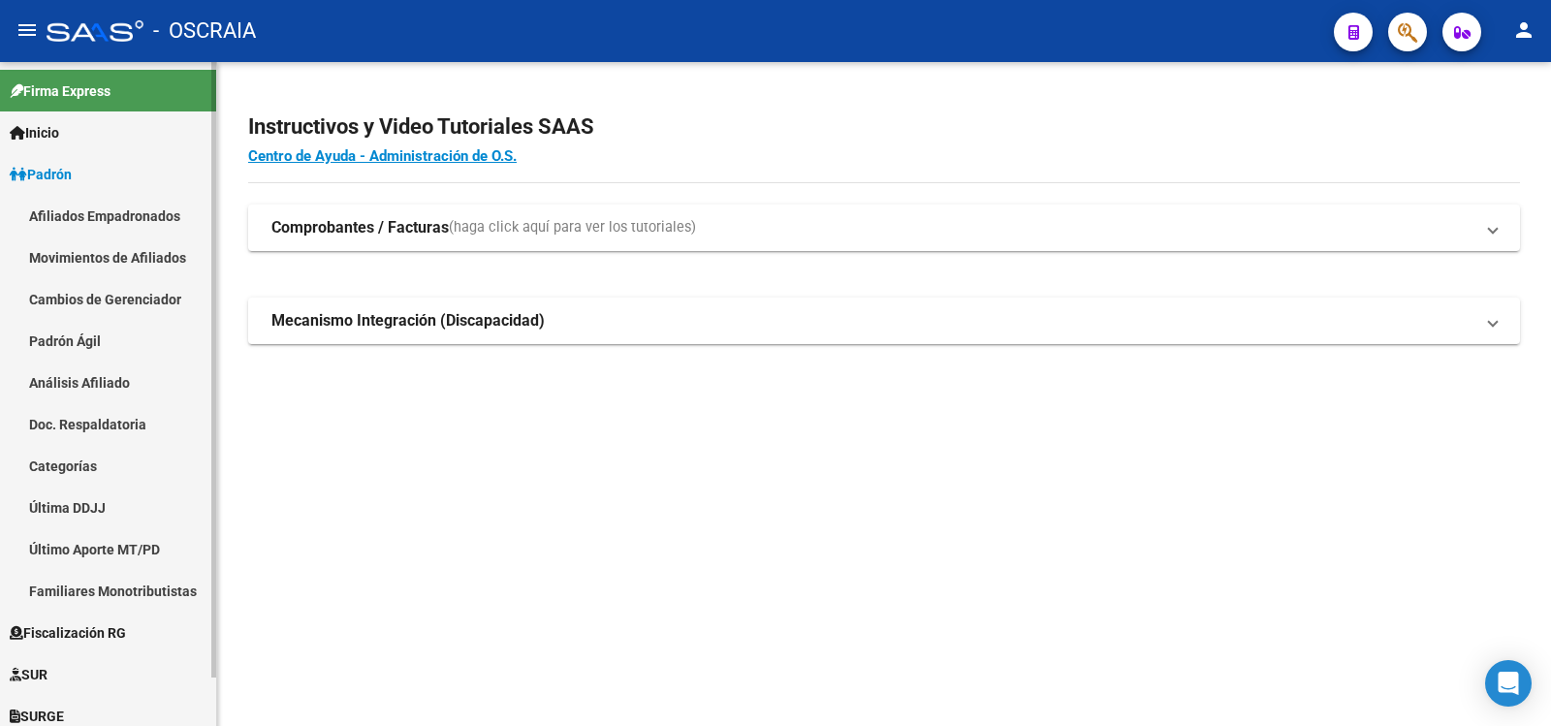
click at [86, 340] on link "Padrón Ágil" at bounding box center [108, 341] width 216 height 42
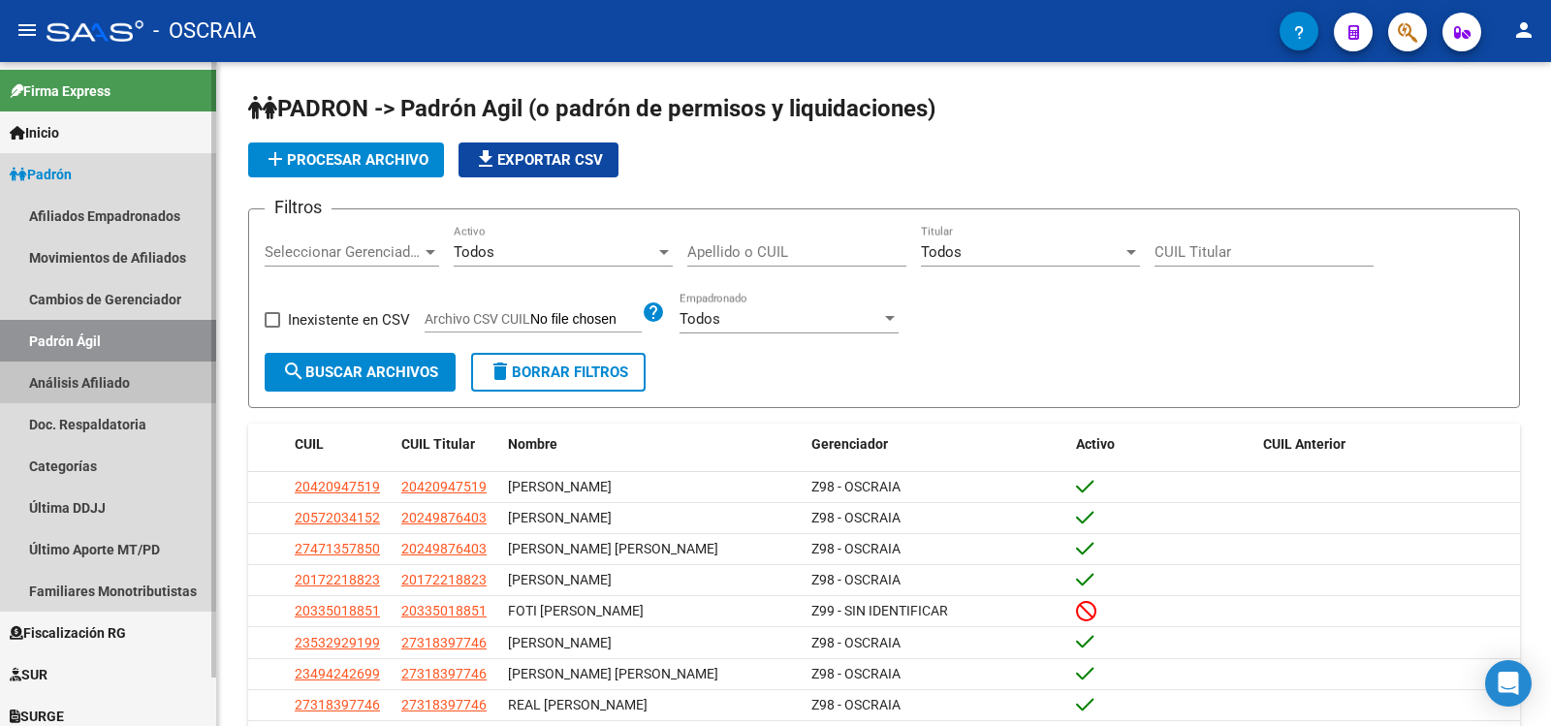
click at [108, 384] on link "Análisis Afiliado" at bounding box center [108, 383] width 216 height 42
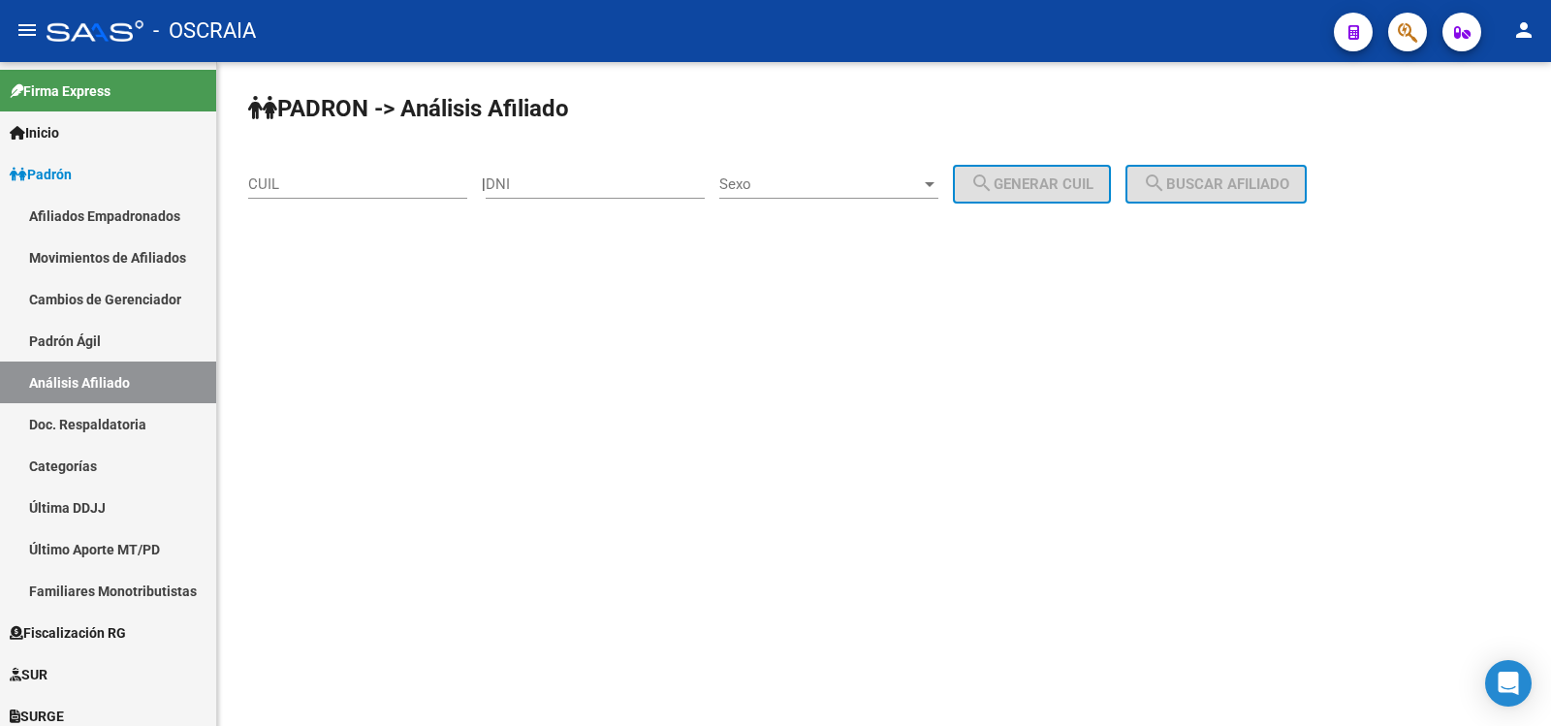
click at [605, 184] on input "DNI" at bounding box center [595, 183] width 219 height 17
type input "16901726"
click at [843, 188] on span "Sexo" at bounding box center [820, 183] width 202 height 17
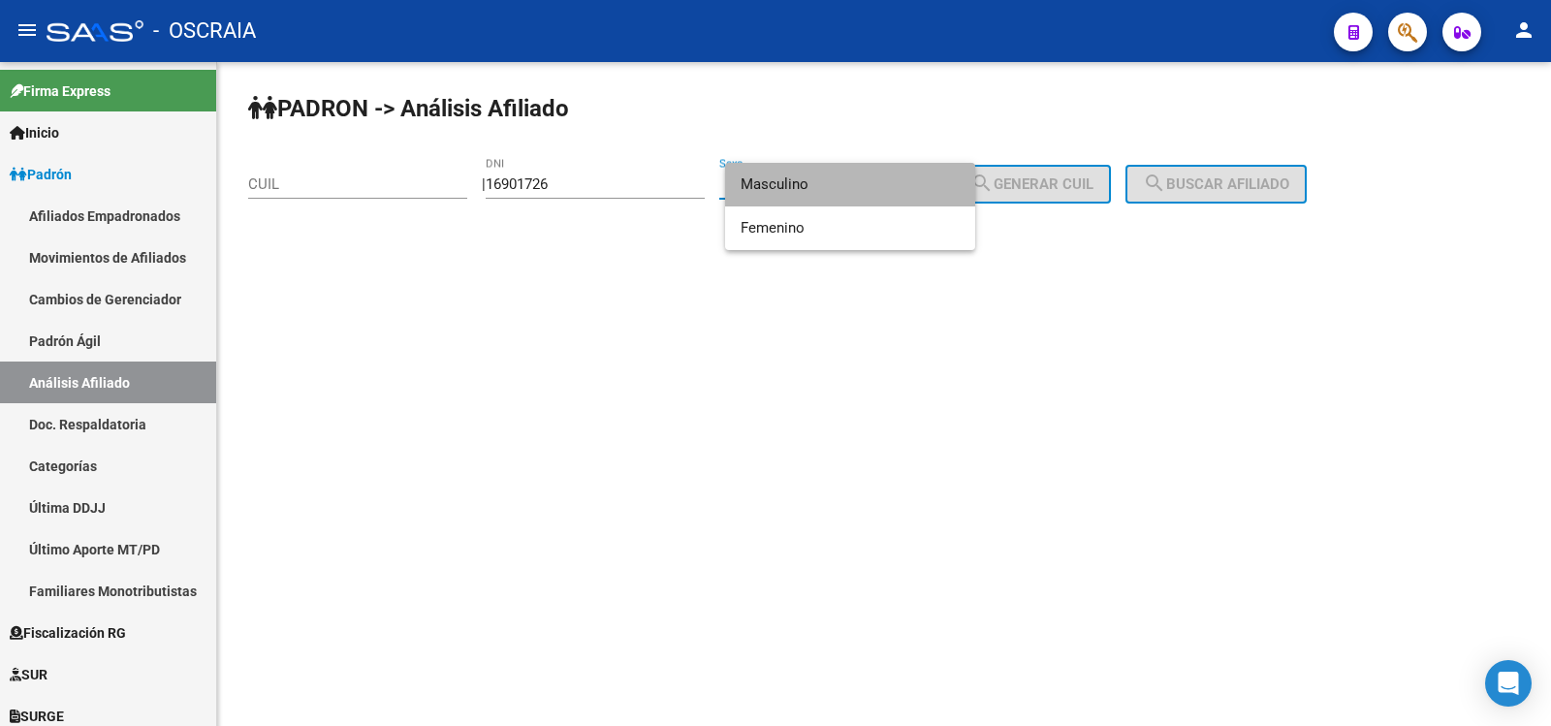
click at [835, 190] on span "Masculino" at bounding box center [850, 185] width 219 height 44
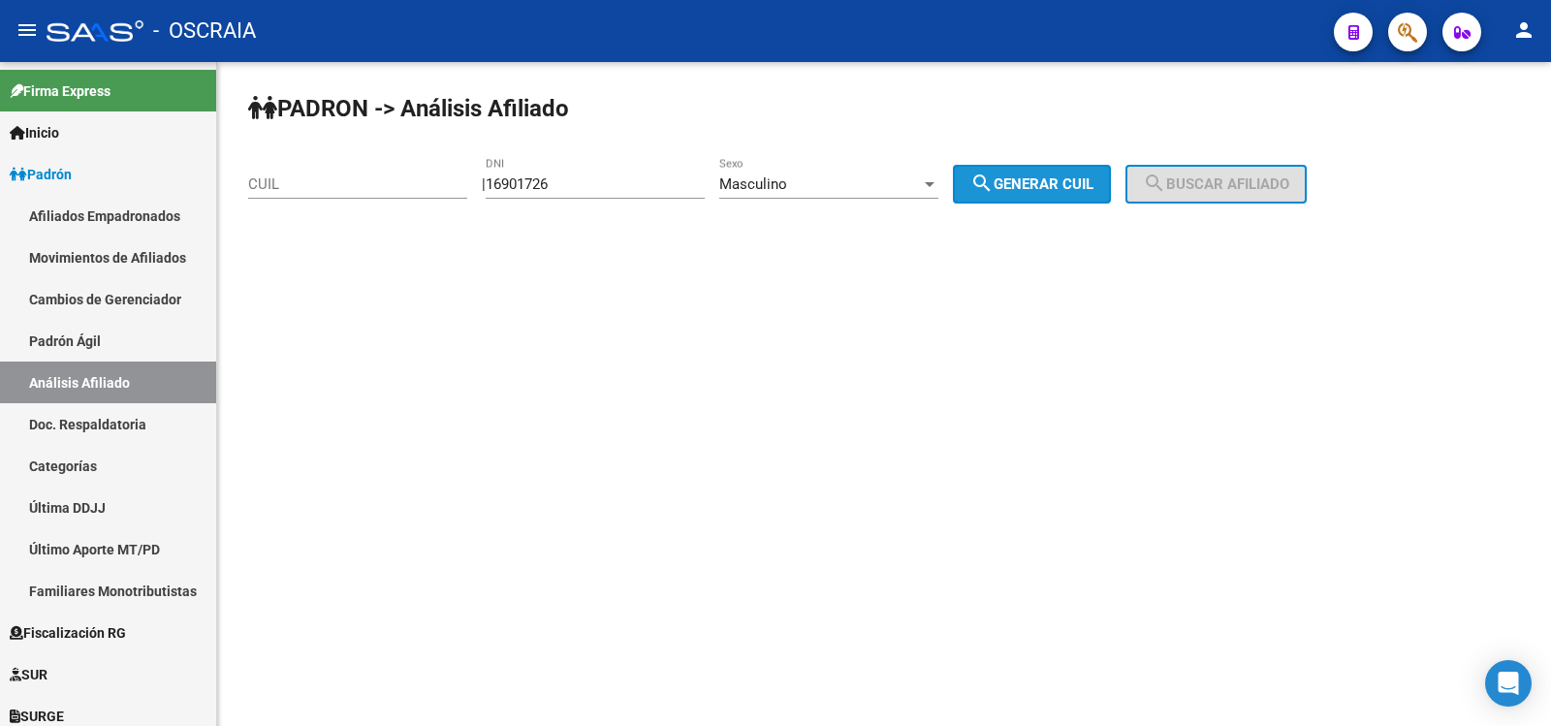
click at [994, 178] on mat-icon "search" at bounding box center [982, 183] width 23 height 23
type input "20-16901726-4"
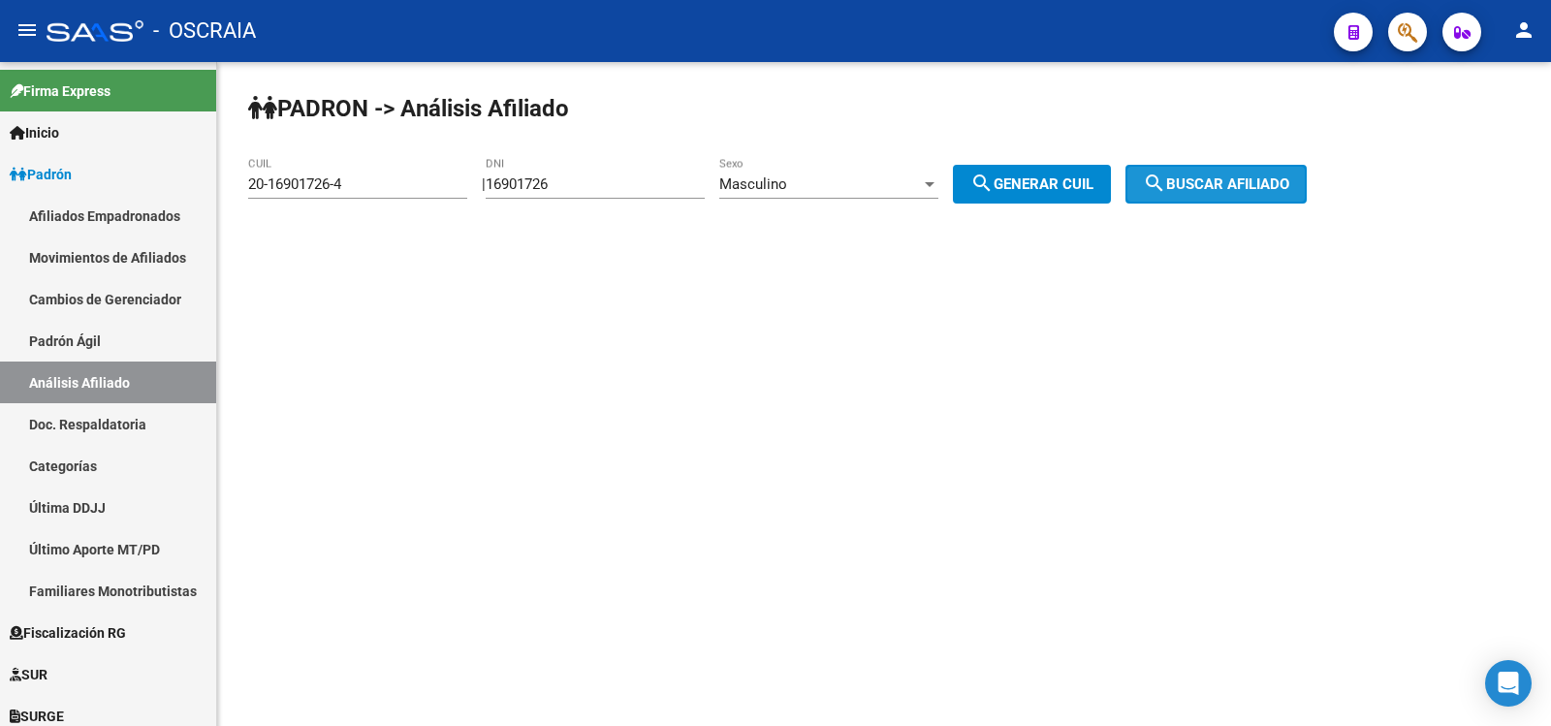
click at [1267, 176] on span "search Buscar afiliado" at bounding box center [1216, 183] width 146 height 17
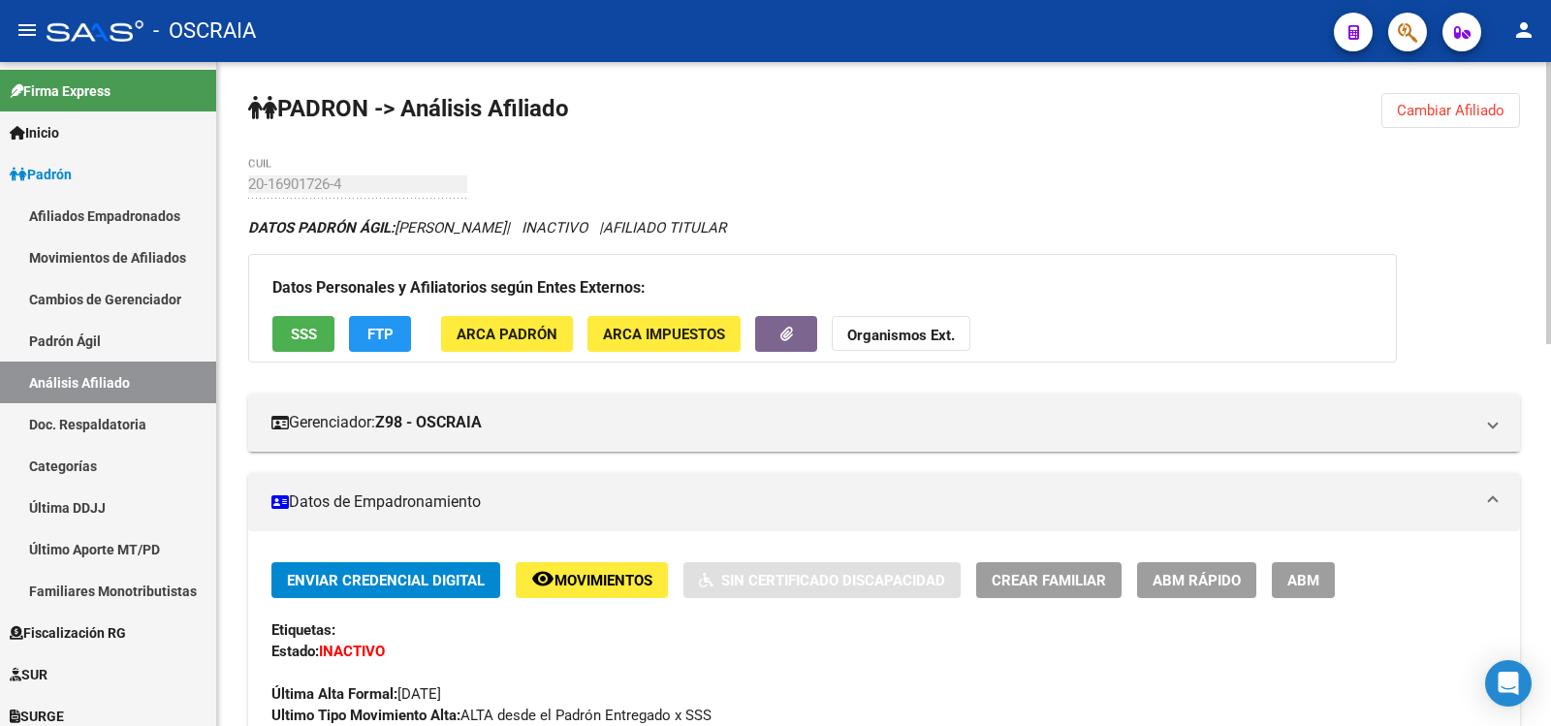
scroll to position [323, 0]
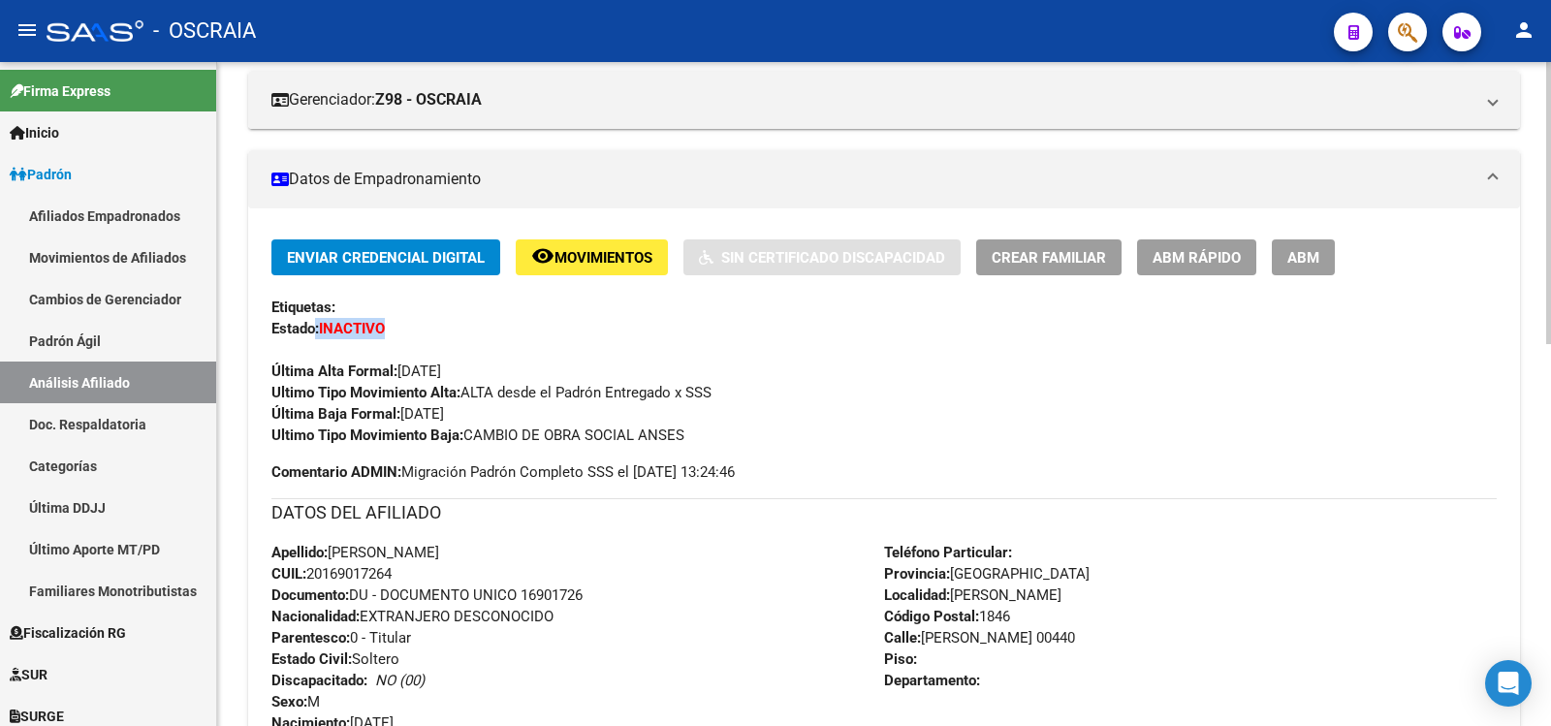
drag, startPoint x: 386, startPoint y: 326, endPoint x: 315, endPoint y: 329, distance: 70.8
click at [315, 329] on div "Enviar Credencial Digital remove_red_eye Movimientos Sin Certificado Discapacid…" at bounding box center [884, 342] width 1226 height 207
click at [315, 329] on strong "Estado:" at bounding box center [295, 328] width 48 height 17
click at [487, 368] on div "Última Alta Formal: [DATE]" at bounding box center [884, 360] width 1226 height 43
drag, startPoint x: 408, startPoint y: 410, endPoint x: 524, endPoint y: 414, distance: 115.4
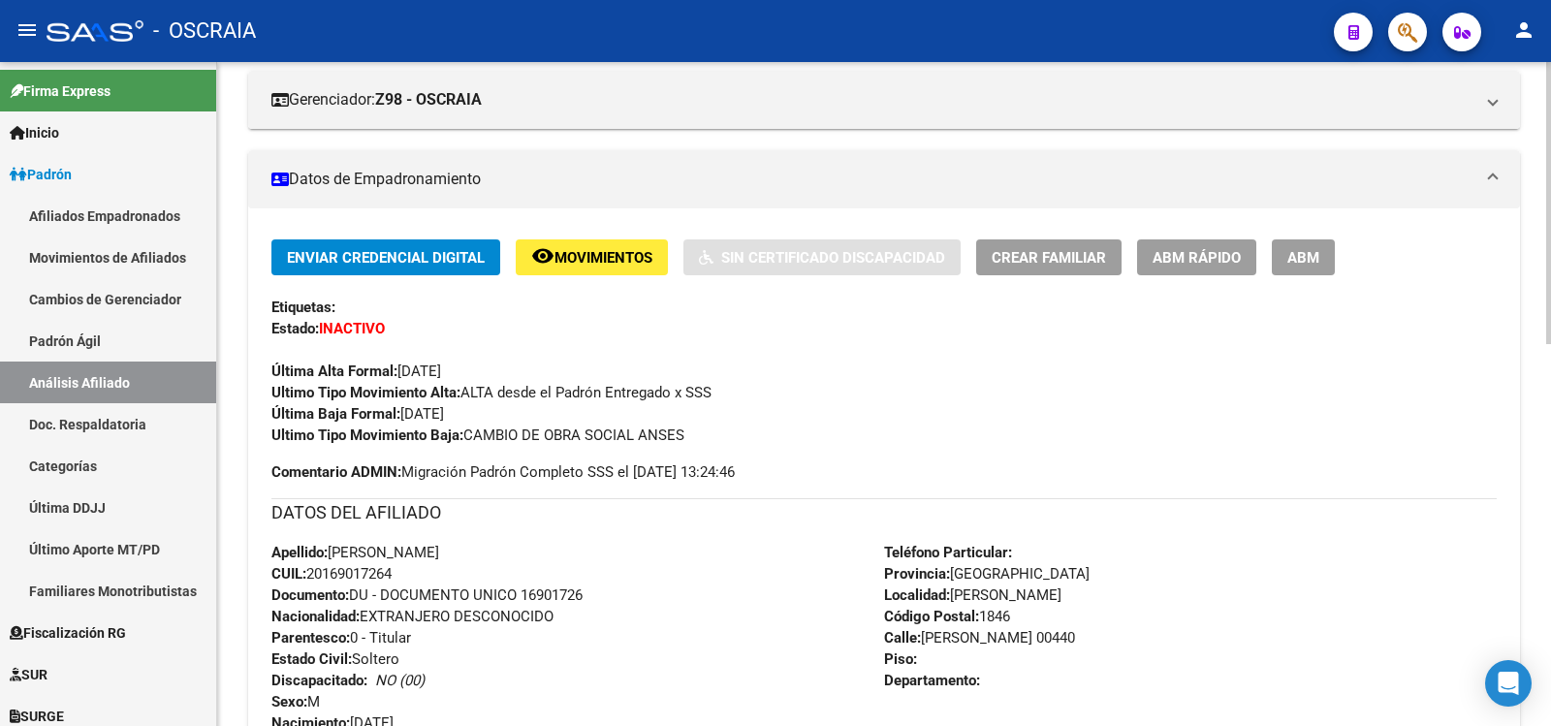
click at [516, 414] on div "Enviar Credencial Digital remove_red_eye Movimientos Sin Certificado Discapacid…" at bounding box center [884, 342] width 1226 height 207
click at [523, 414] on div "Enviar Credencial Digital remove_red_eye Movimientos Sin Certificado Discapacid…" at bounding box center [884, 342] width 1226 height 207
click at [524, 414] on div "Enviar Credencial Digital remove_red_eye Movimientos Sin Certificado Discapacid…" at bounding box center [884, 342] width 1226 height 207
drag, startPoint x: 509, startPoint y: 394, endPoint x: 592, endPoint y: 393, distance: 83.4
click at [592, 393] on span "Ultimo Tipo Movimiento Alta: ALTA desde el Padrón Entregado x SSS" at bounding box center [491, 392] width 440 height 17
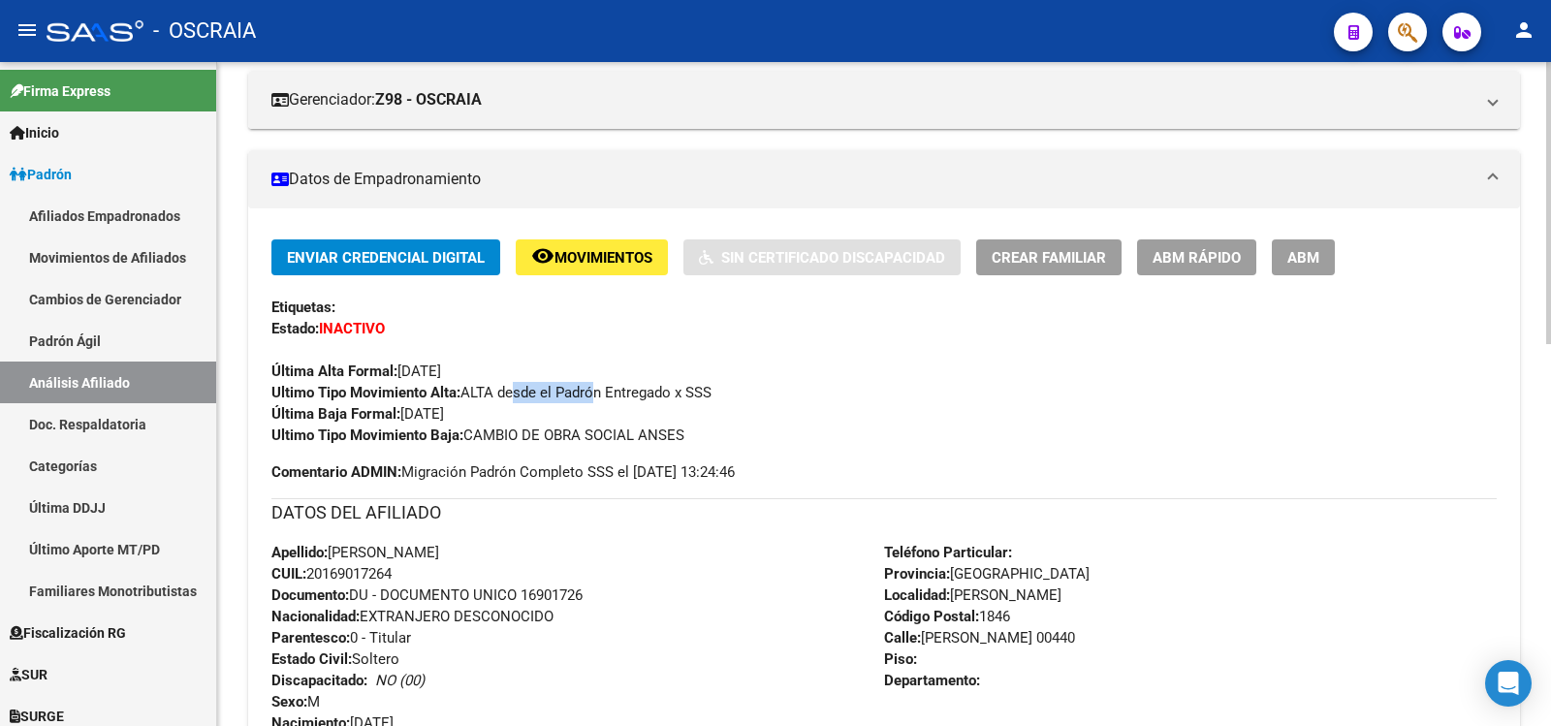
drag, startPoint x: 428, startPoint y: 365, endPoint x: 490, endPoint y: 367, distance: 62.1
click at [490, 367] on div "Última Alta Formal: [DATE]" at bounding box center [884, 360] width 1226 height 43
click at [622, 514] on h3 "DATOS DEL AFILIADO" at bounding box center [884, 512] width 1226 height 27
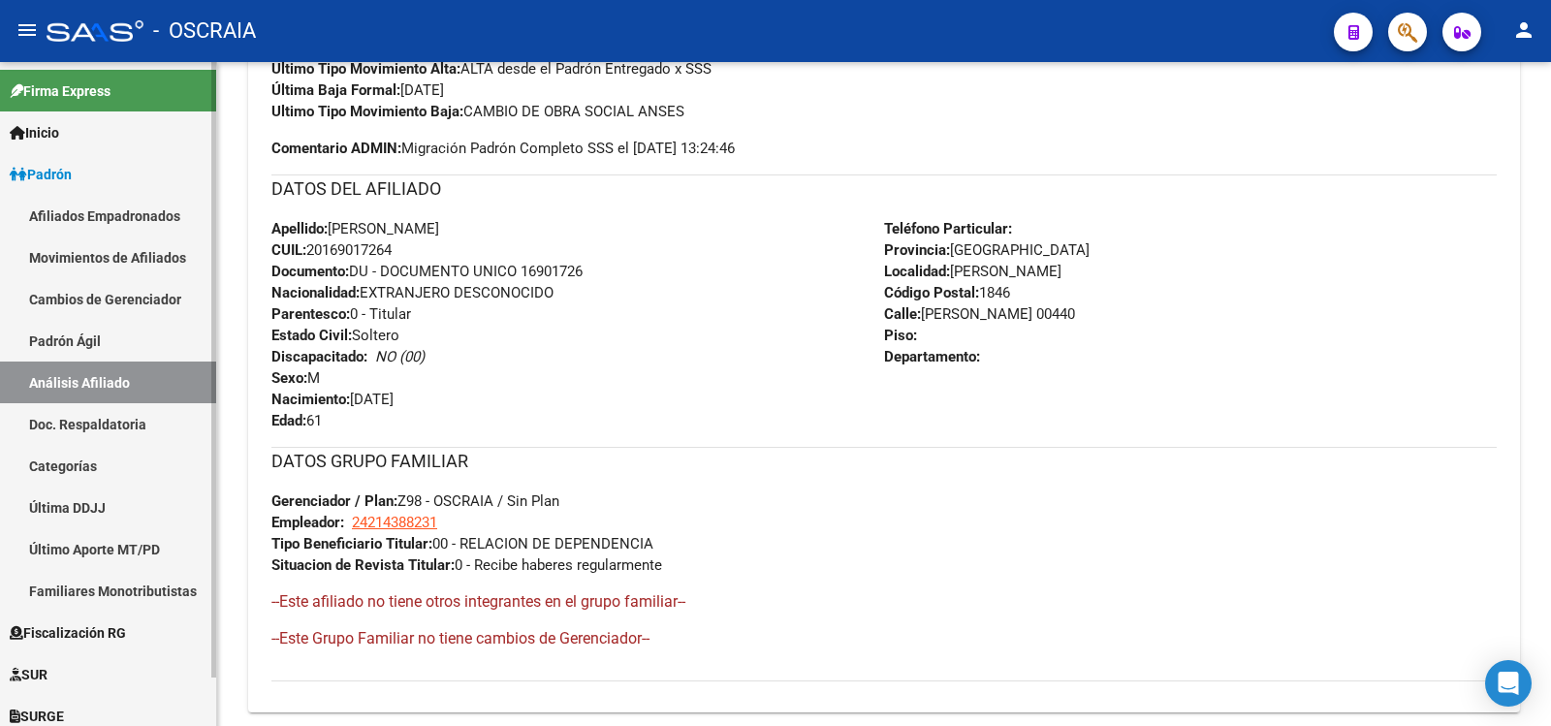
click at [104, 349] on link "Padrón Ágil" at bounding box center [108, 341] width 216 height 42
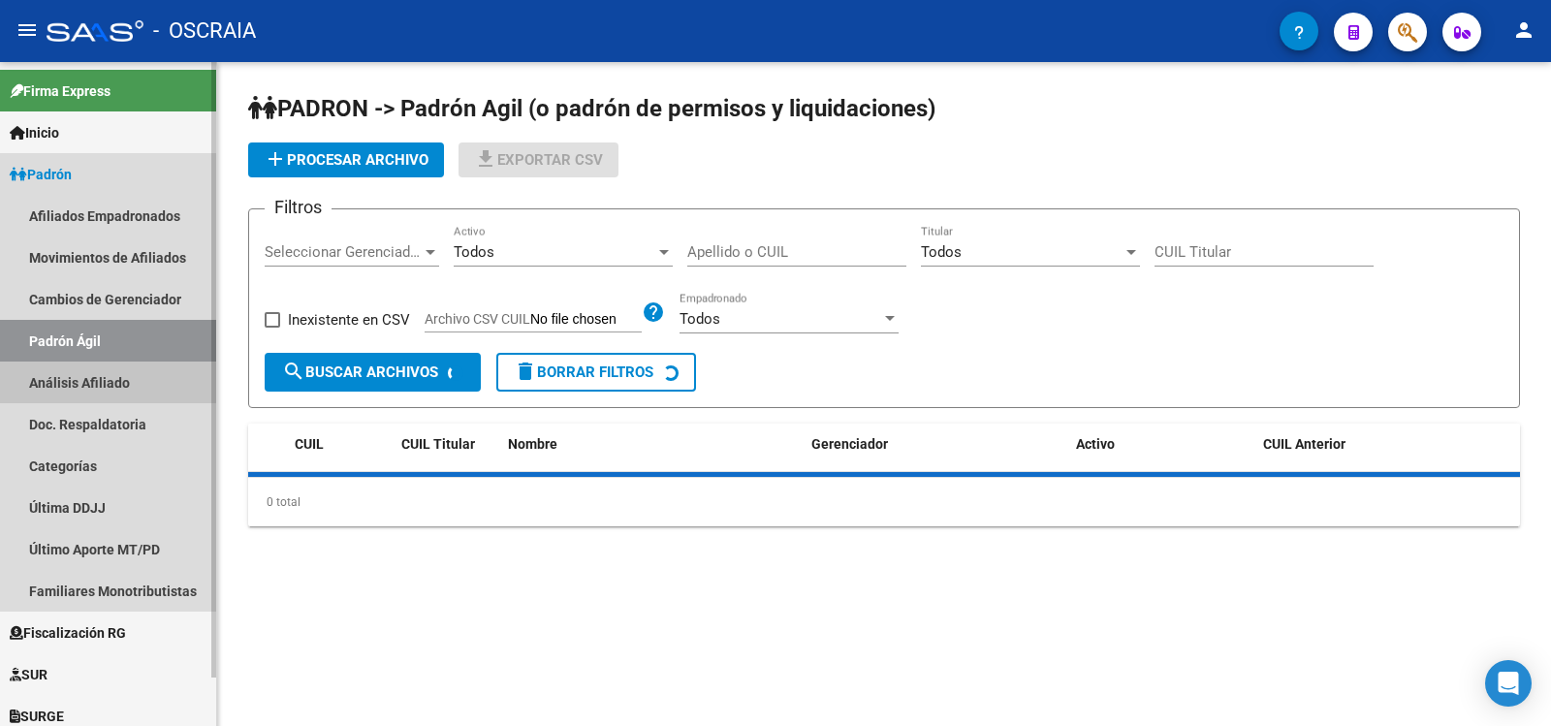
click at [104, 382] on link "Análisis Afiliado" at bounding box center [108, 383] width 216 height 42
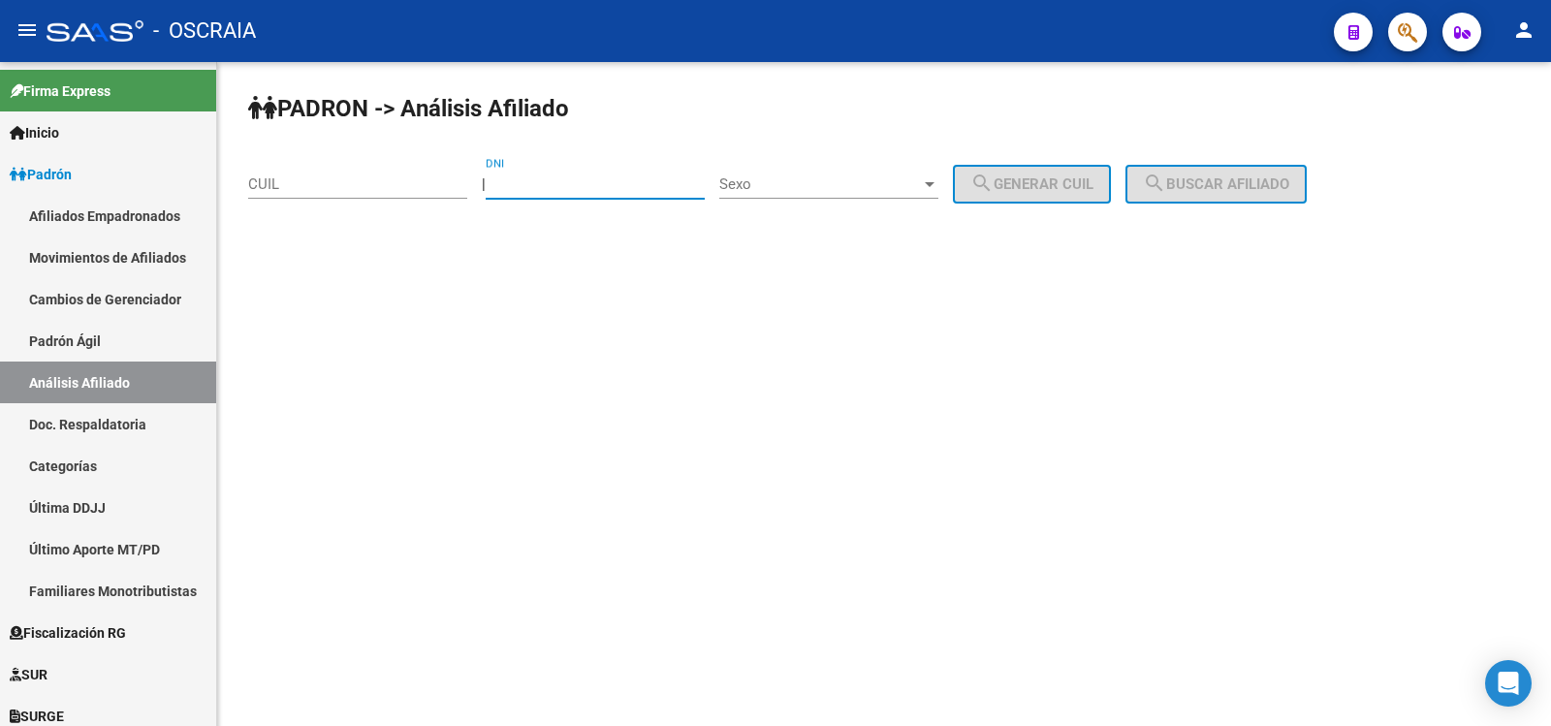
click at [544, 186] on input "DNI" at bounding box center [595, 183] width 219 height 17
type input "23029703"
click at [935, 185] on div at bounding box center [930, 184] width 10 height 5
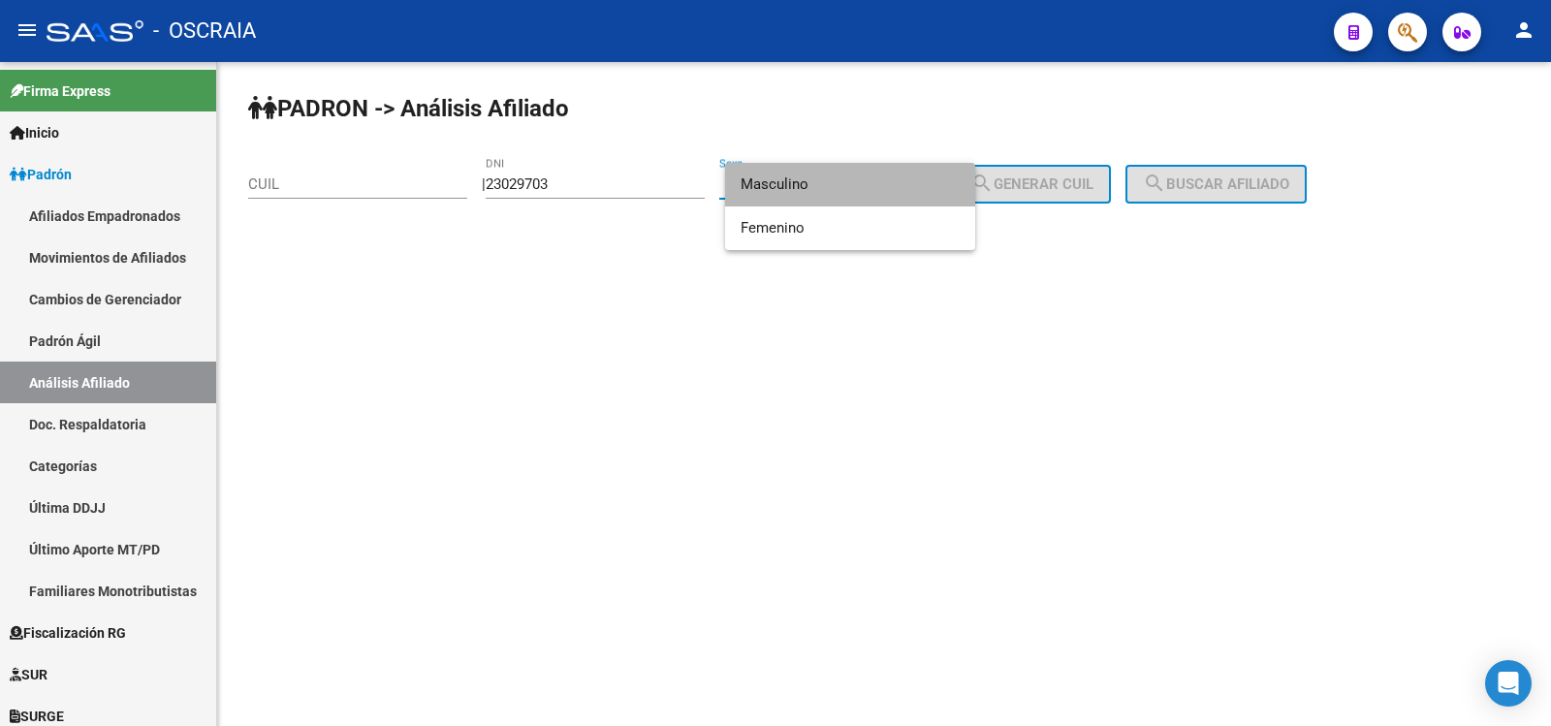
click at [846, 187] on span "Masculino" at bounding box center [850, 185] width 219 height 44
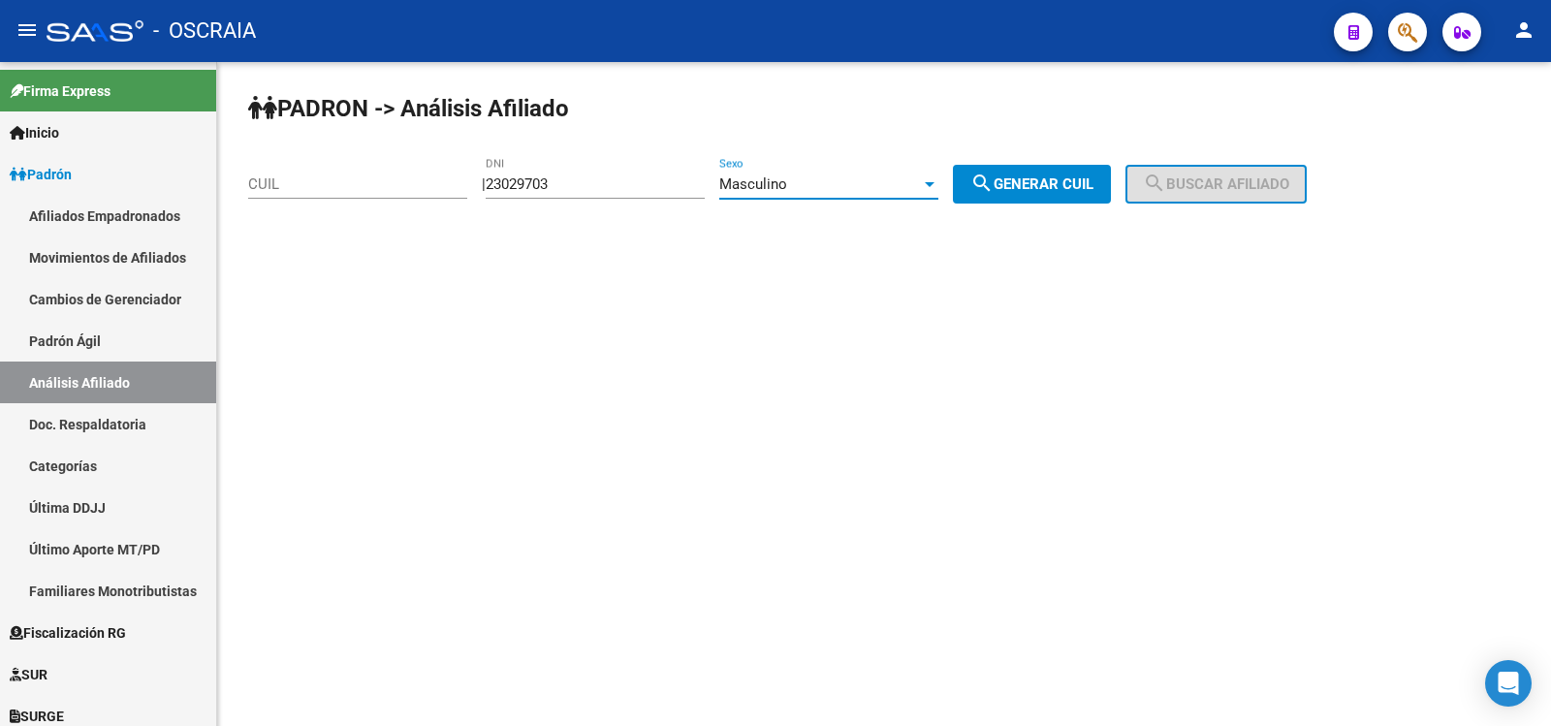
click at [1092, 189] on span "search Generar CUIL" at bounding box center [1032, 183] width 123 height 17
type input "20-23029703-8"
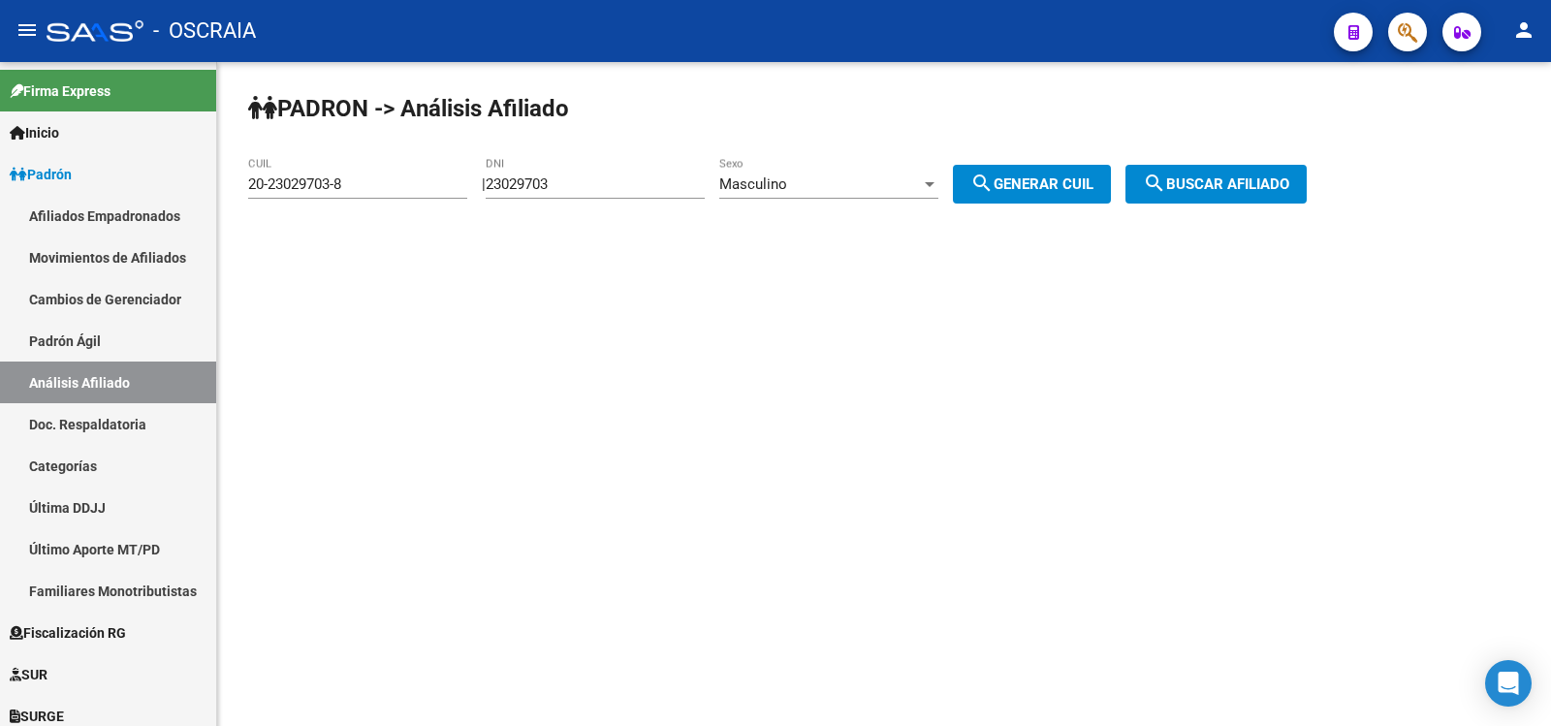
click at [1266, 190] on span "search Buscar afiliado" at bounding box center [1216, 183] width 146 height 17
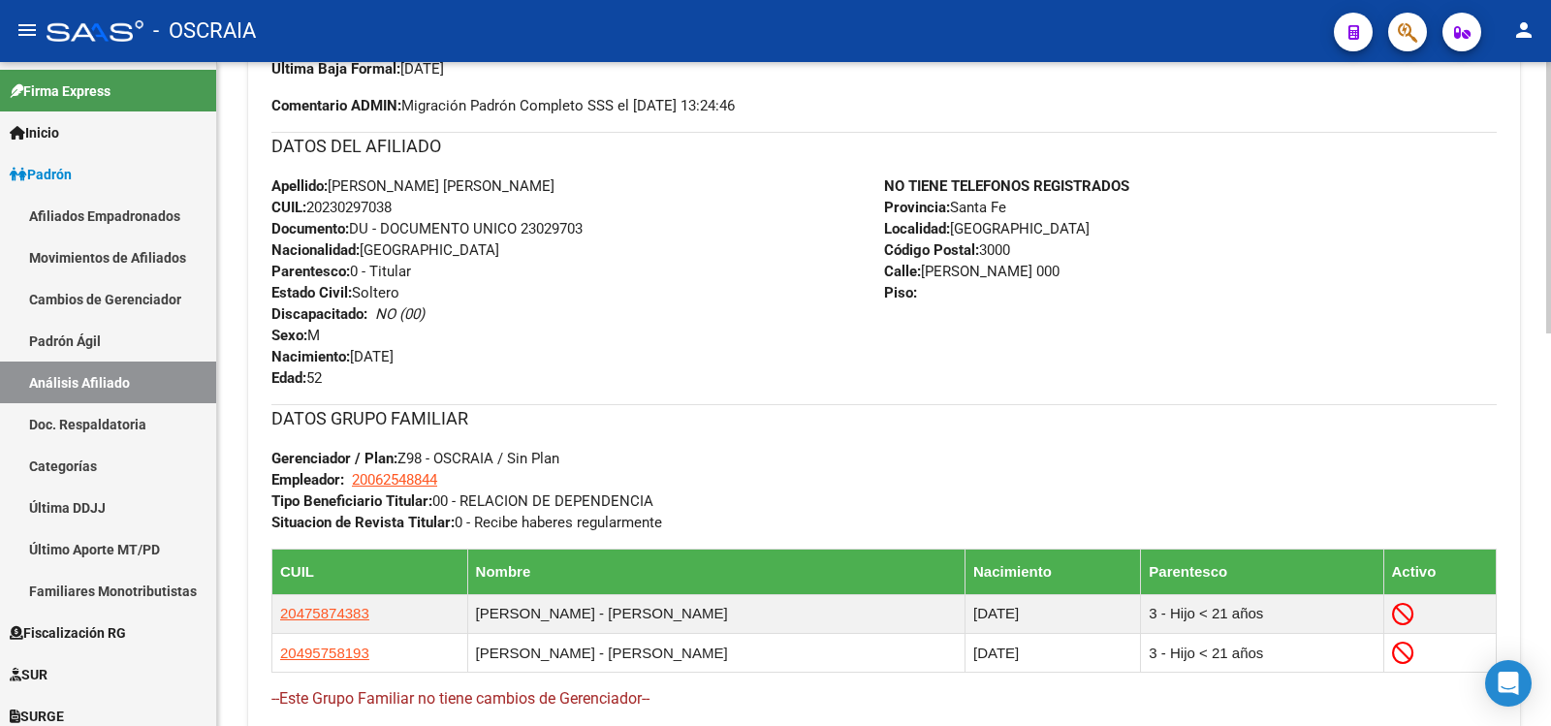
scroll to position [961, 0]
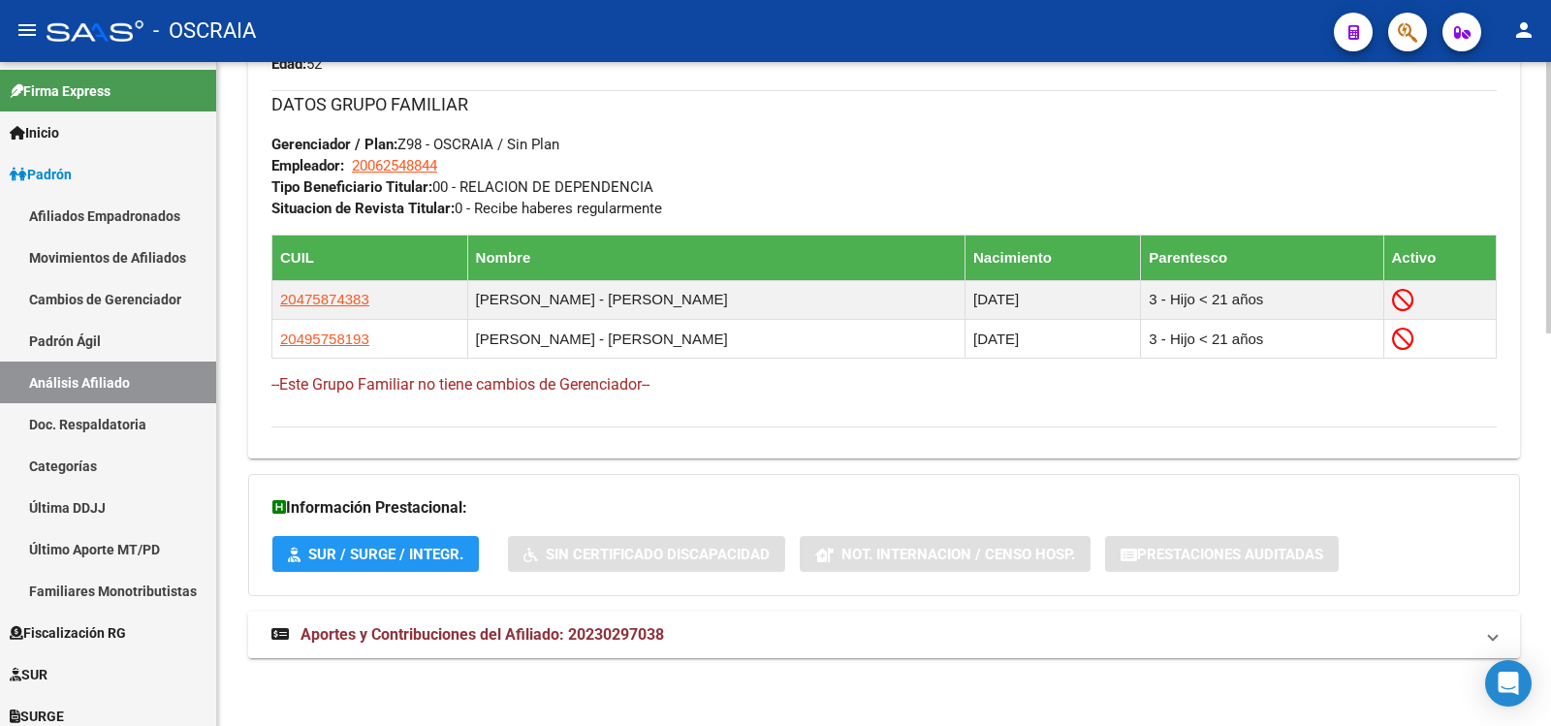
click at [649, 628] on span "Aportes y Contribuciones del Afiliado: 20230297038" at bounding box center [483, 634] width 364 height 18
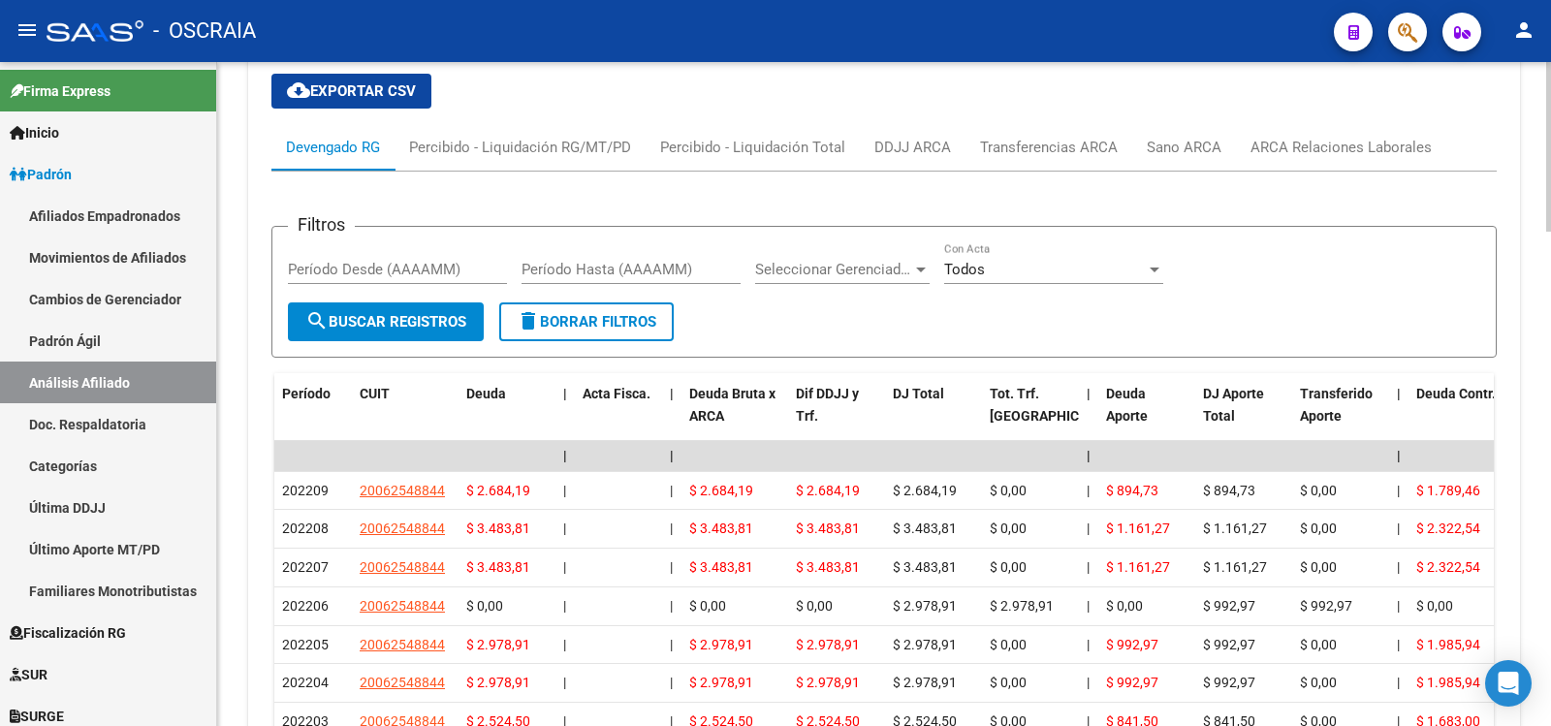
scroll to position [314, 0]
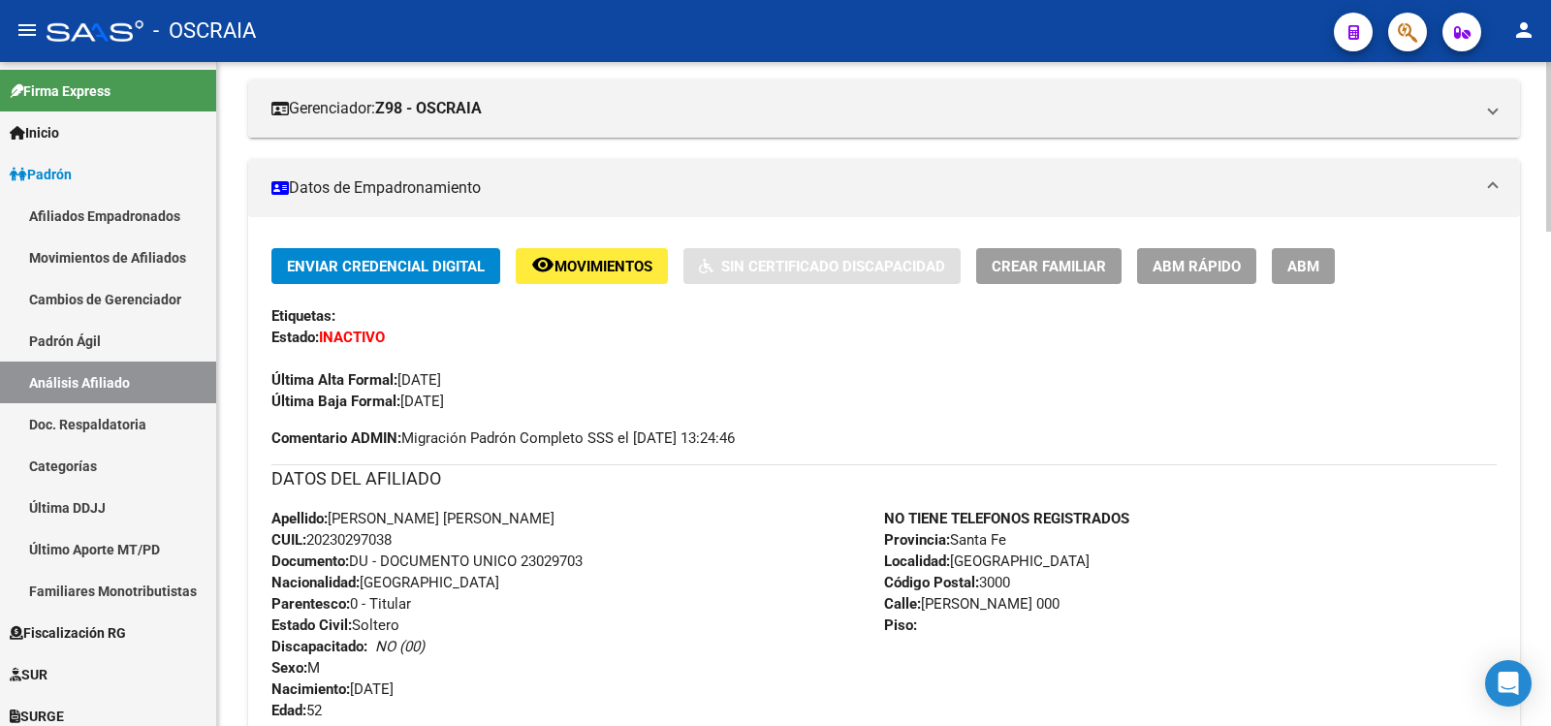
drag, startPoint x: 410, startPoint y: 402, endPoint x: 483, endPoint y: 400, distance: 72.7
click at [483, 400] on div "Enviar Credencial Digital remove_red_eye Movimientos Sin Certificado Discapacid…" at bounding box center [884, 330] width 1226 height 164
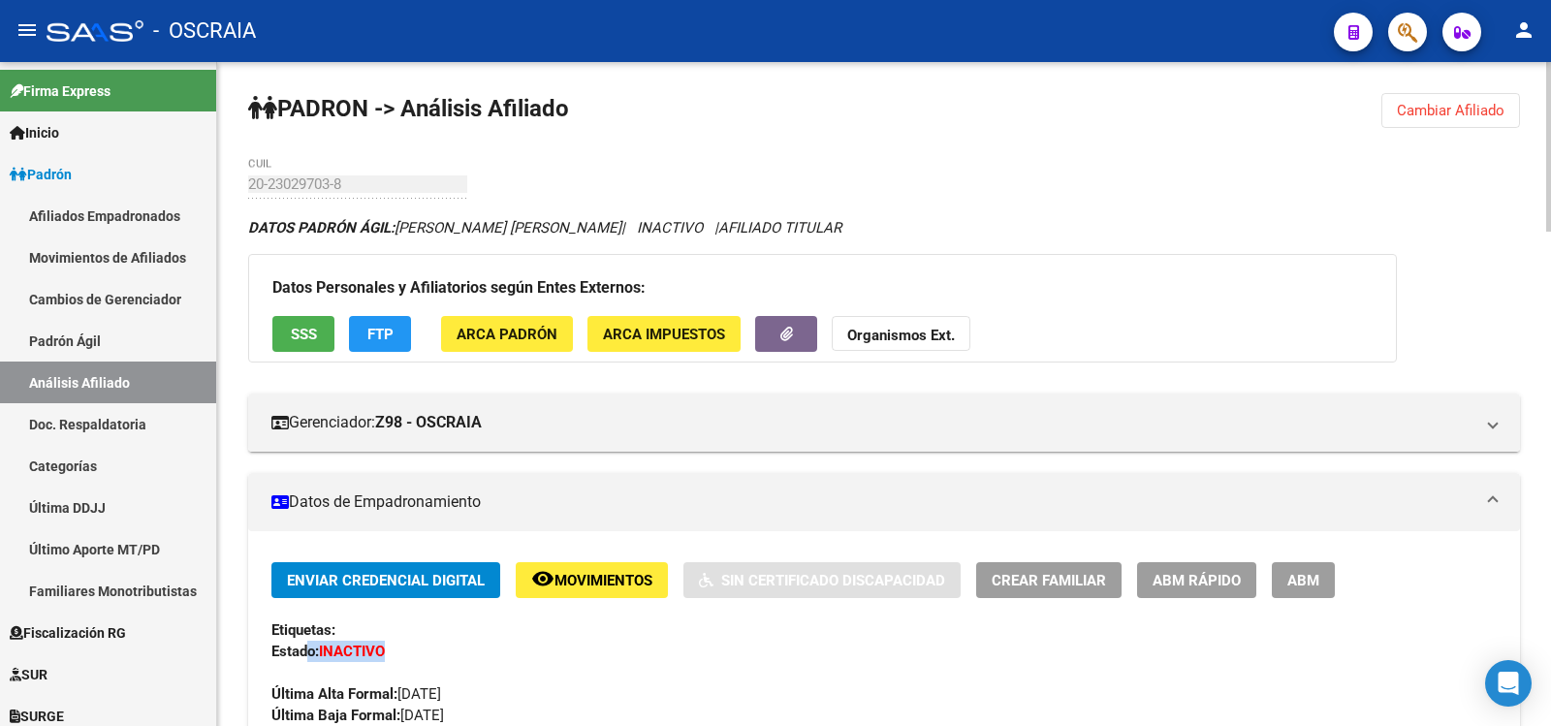
drag, startPoint x: 404, startPoint y: 651, endPoint x: 305, endPoint y: 654, distance: 99.0
click at [305, 655] on div "Enviar Credencial Digital remove_red_eye Movimientos Sin Certificado Discapacid…" at bounding box center [884, 644] width 1226 height 164
click at [572, 670] on div "Última Alta Formal: [DATE]" at bounding box center [884, 683] width 1226 height 43
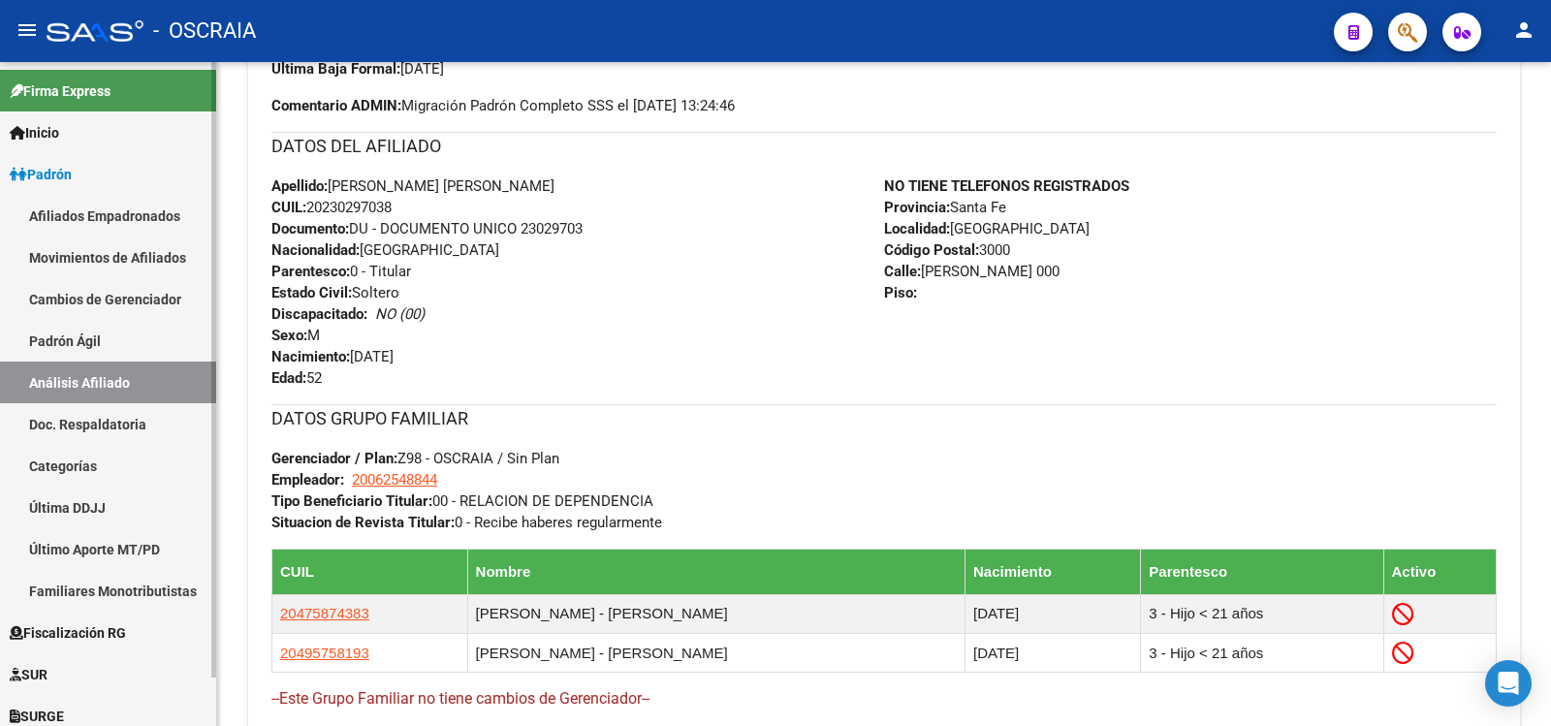
click at [125, 338] on link "Padrón Ágil" at bounding box center [108, 341] width 216 height 42
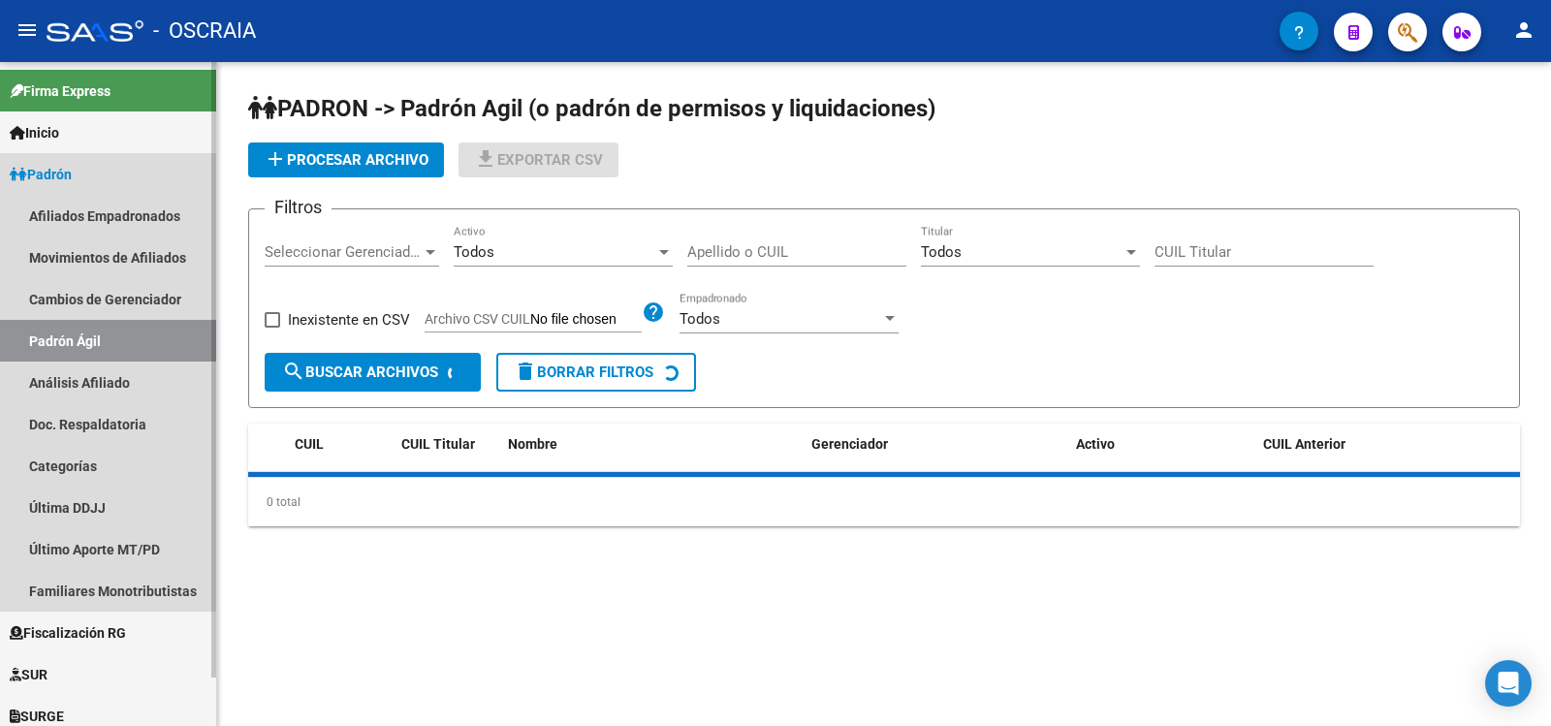
click at [122, 361] on link "Padrón Ágil" at bounding box center [108, 341] width 216 height 42
click at [125, 370] on link "Análisis Afiliado" at bounding box center [108, 383] width 216 height 42
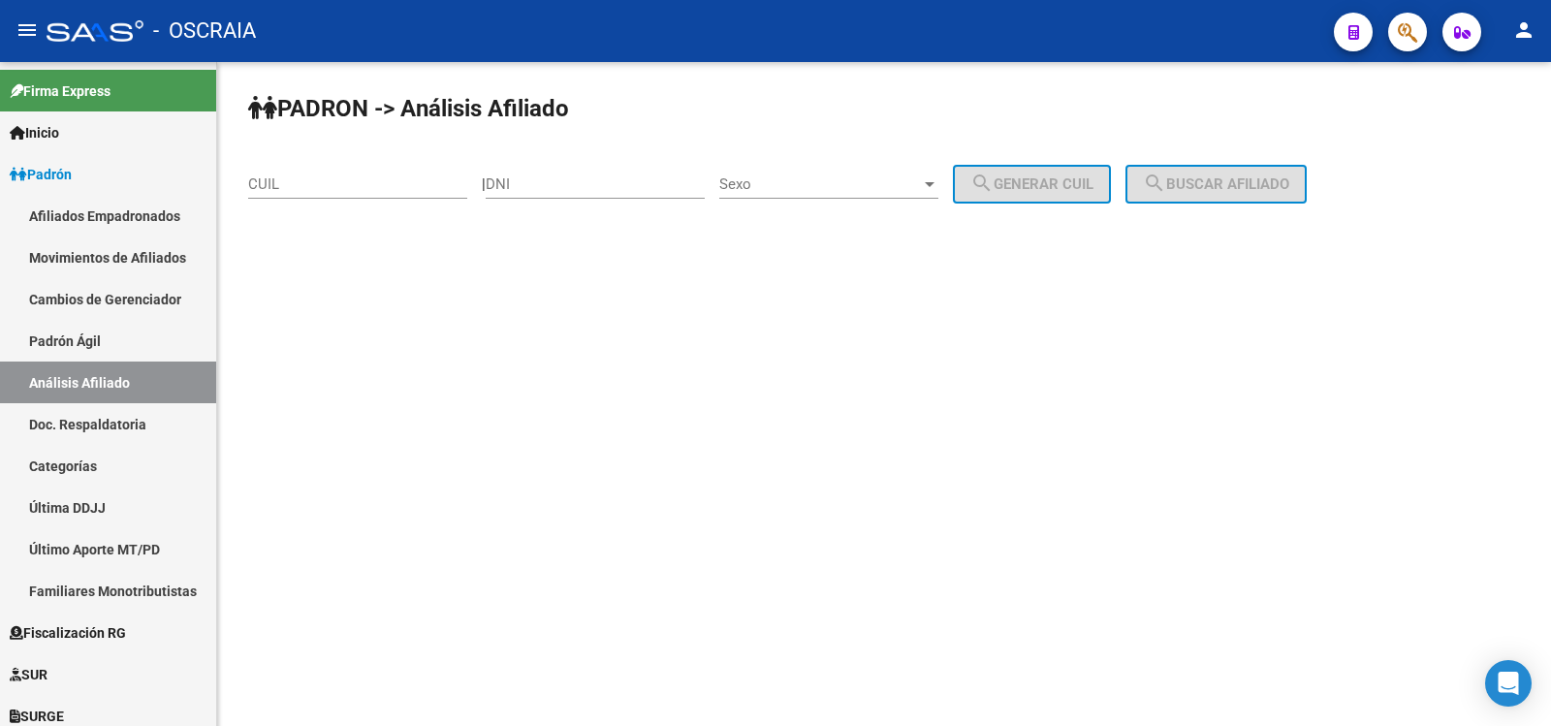
click at [321, 185] on input "CUIL" at bounding box center [357, 183] width 219 height 17
click at [549, 186] on input "DNI" at bounding box center [595, 183] width 219 height 17
type input "34418021"
click at [800, 197] on div "Sexo Sexo" at bounding box center [828, 178] width 219 height 42
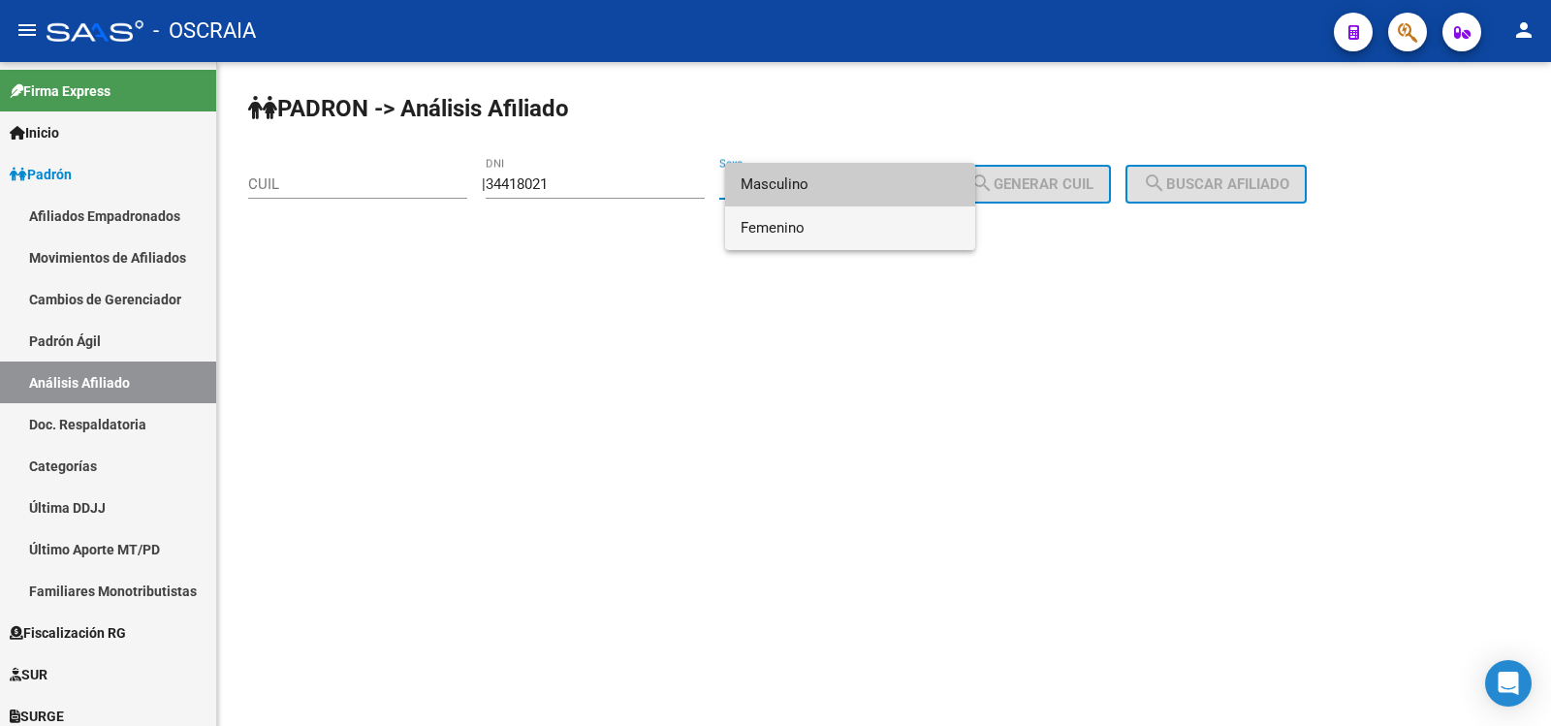
click at [823, 221] on span "Femenino" at bounding box center [850, 229] width 219 height 44
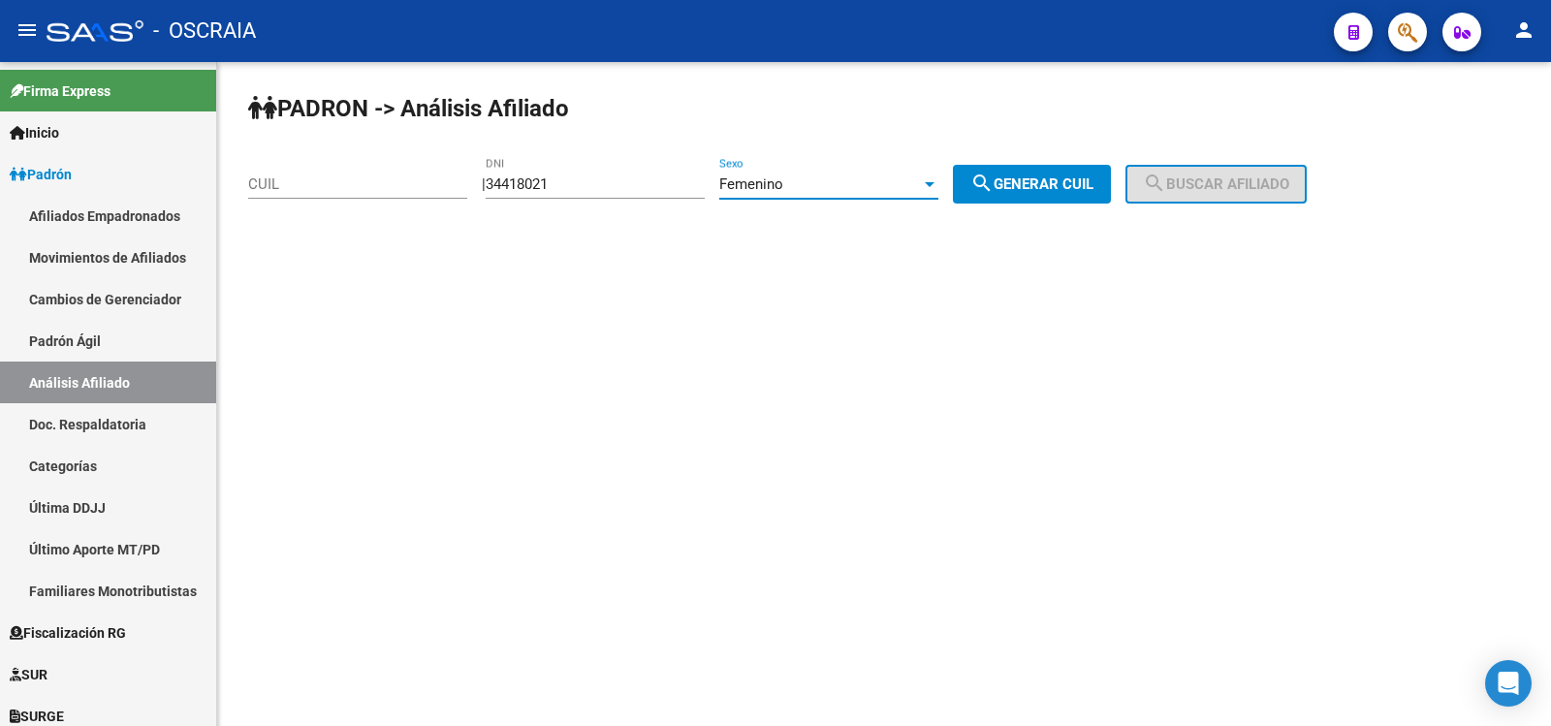
click at [1044, 191] on span "search Generar CUIL" at bounding box center [1032, 183] width 123 height 17
type input "27-34418021-6"
click at [1233, 198] on button "search Buscar afiliado" at bounding box center [1216, 184] width 181 height 39
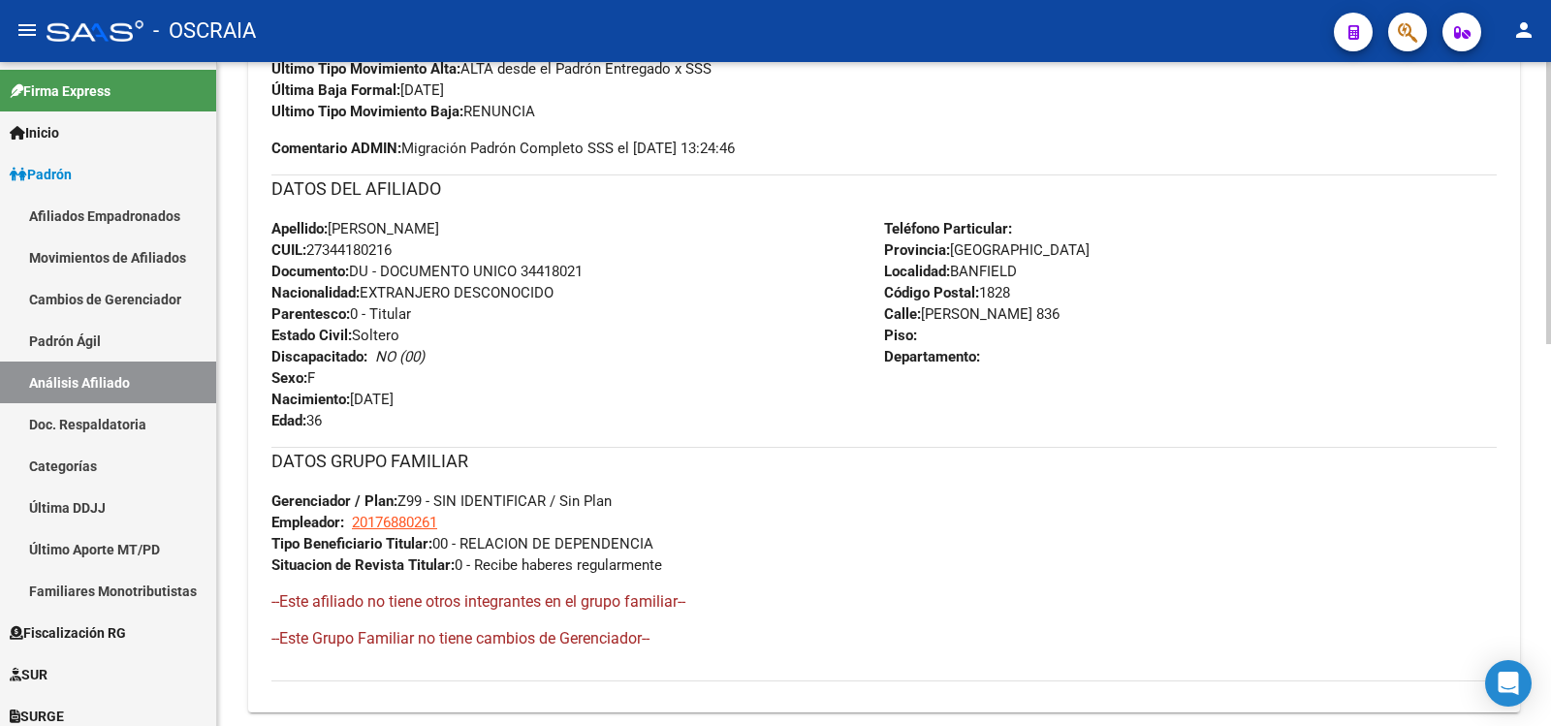
scroll to position [901, 0]
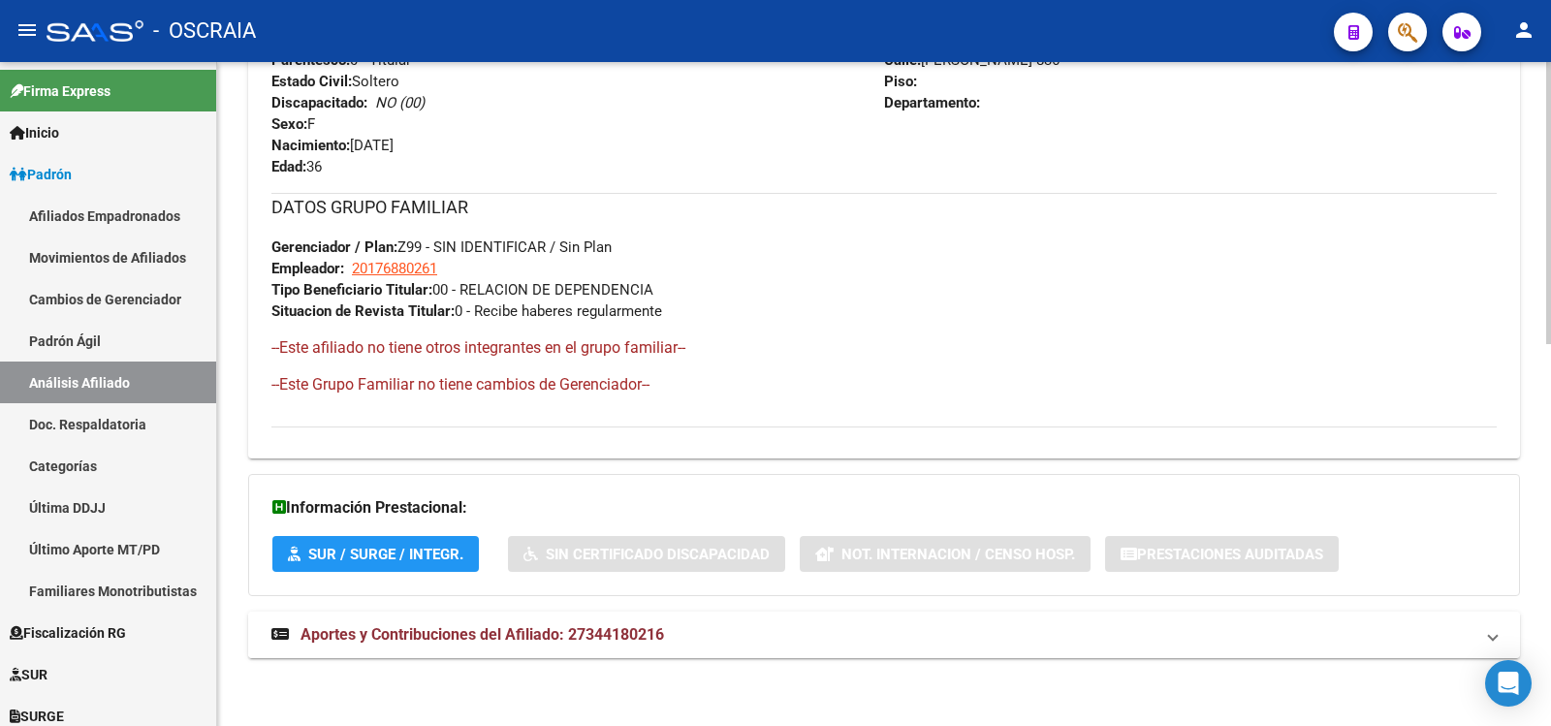
click at [627, 637] on span "Aportes y Contribuciones del Afiliado: 27344180216" at bounding box center [483, 634] width 364 height 18
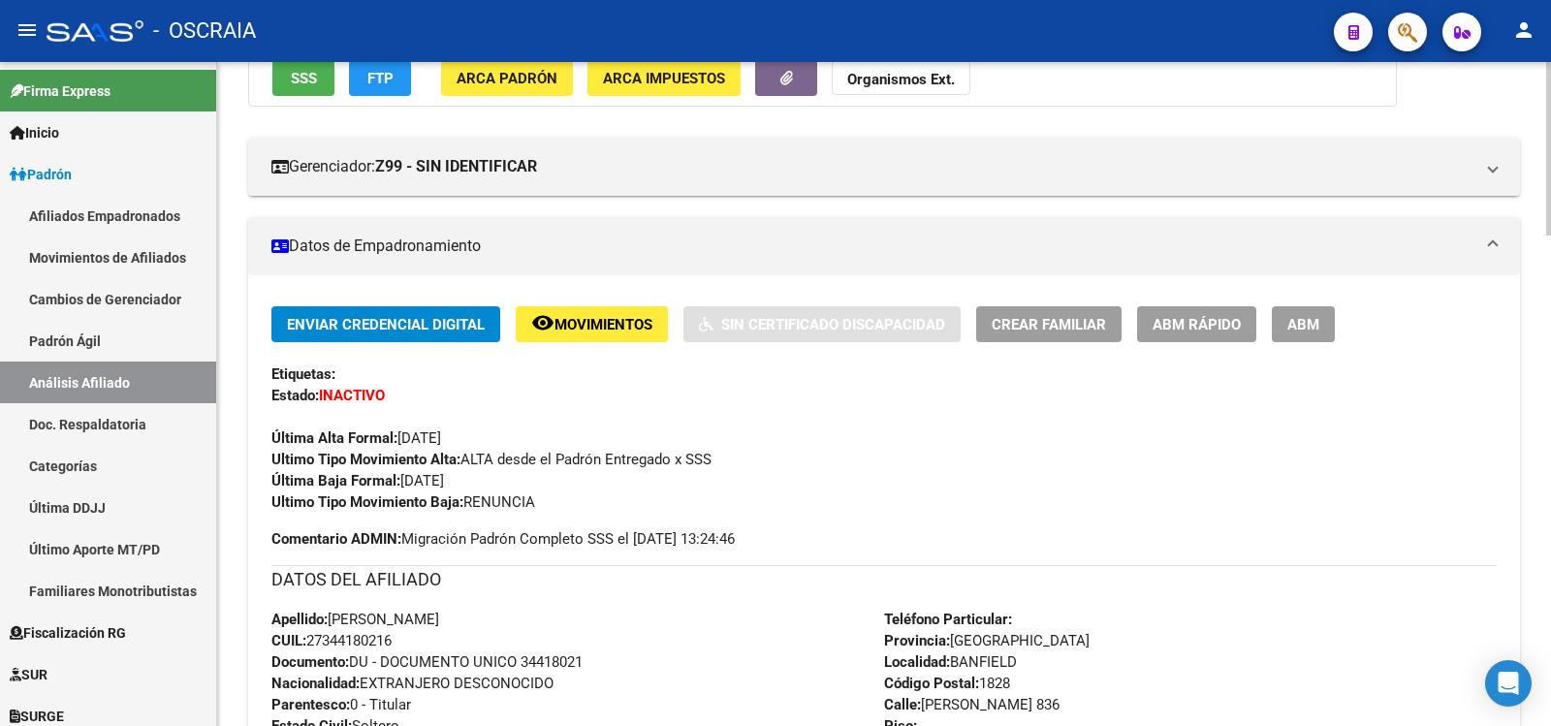
scroll to position [0, 0]
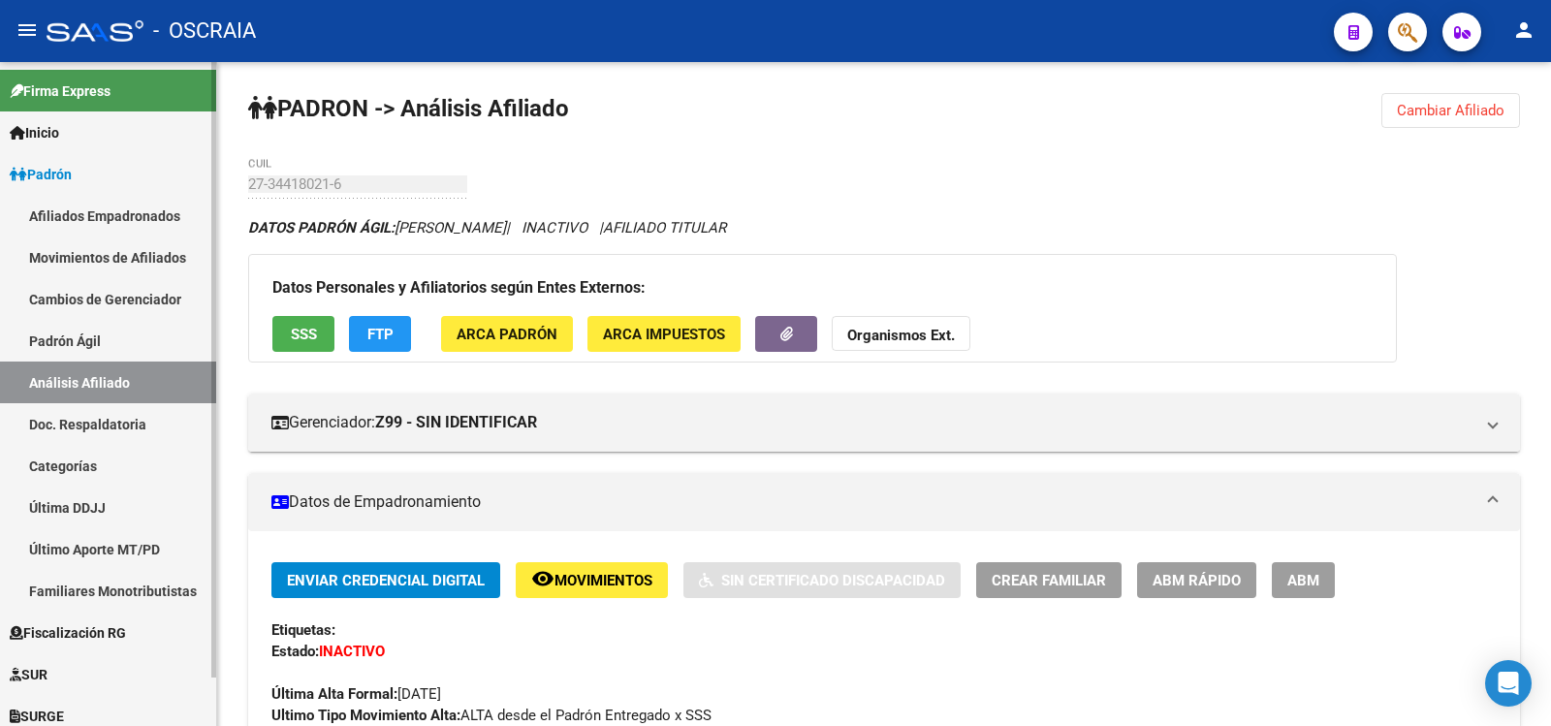
click at [75, 354] on link "Padrón Ágil" at bounding box center [108, 341] width 216 height 42
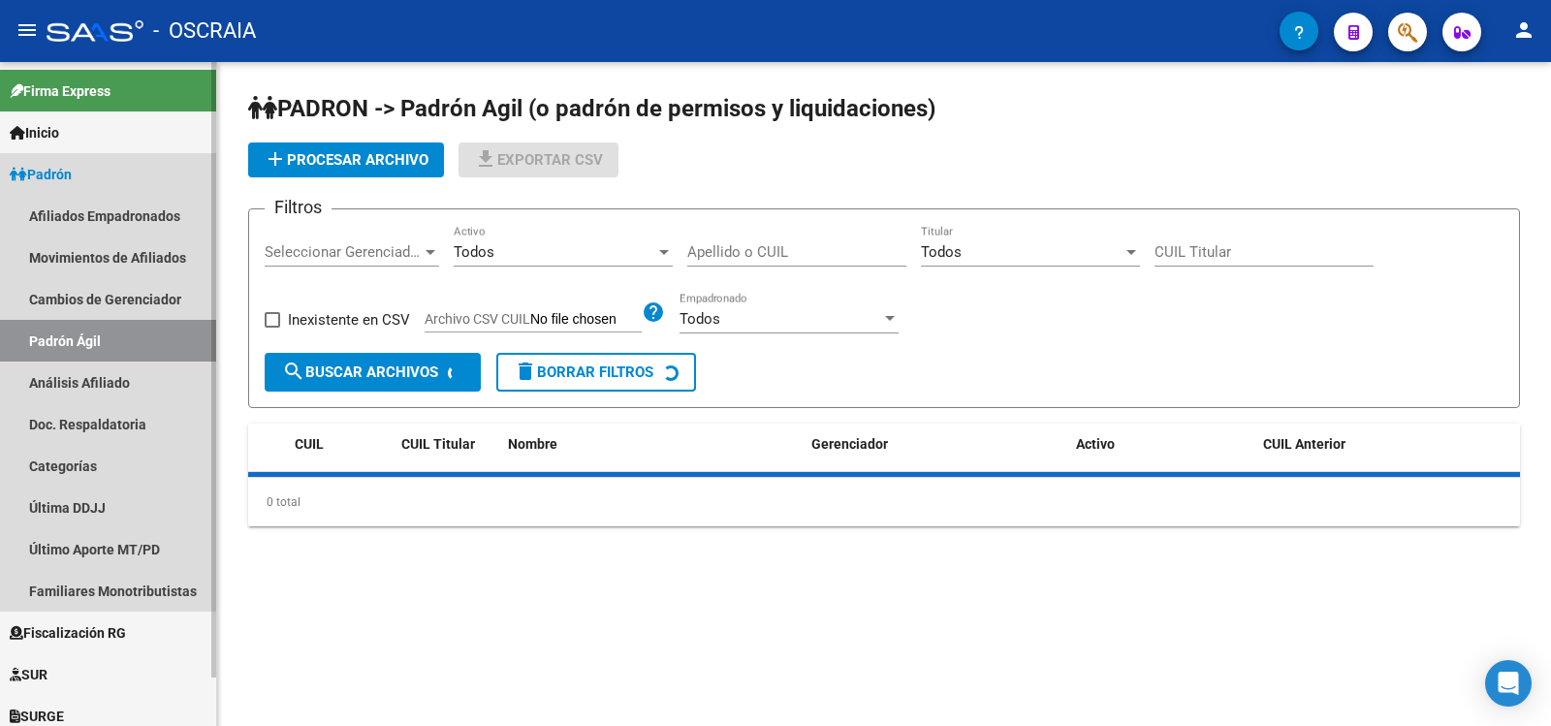
click at [84, 379] on link "Análisis Afiliado" at bounding box center [108, 383] width 216 height 42
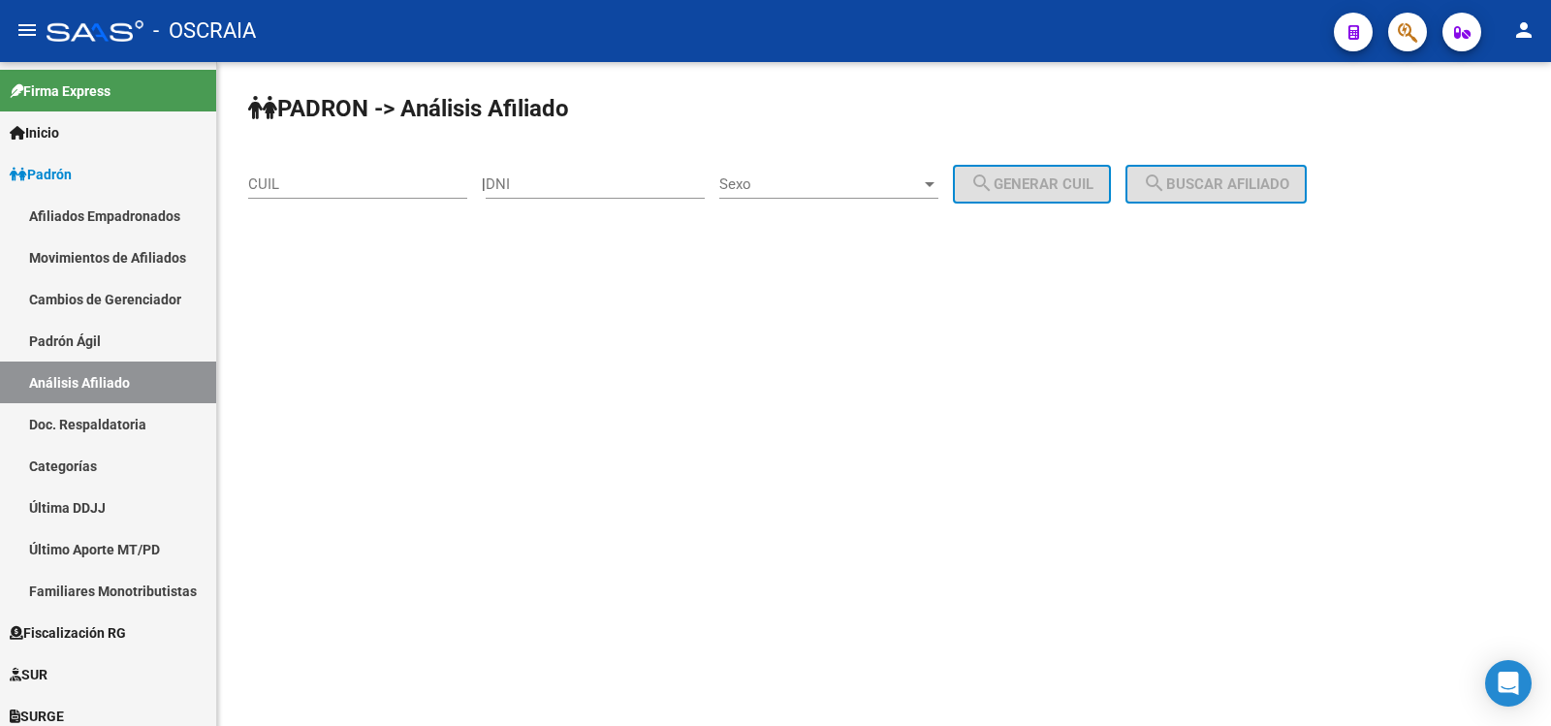
click at [364, 188] on input "CUIL" at bounding box center [357, 183] width 219 height 17
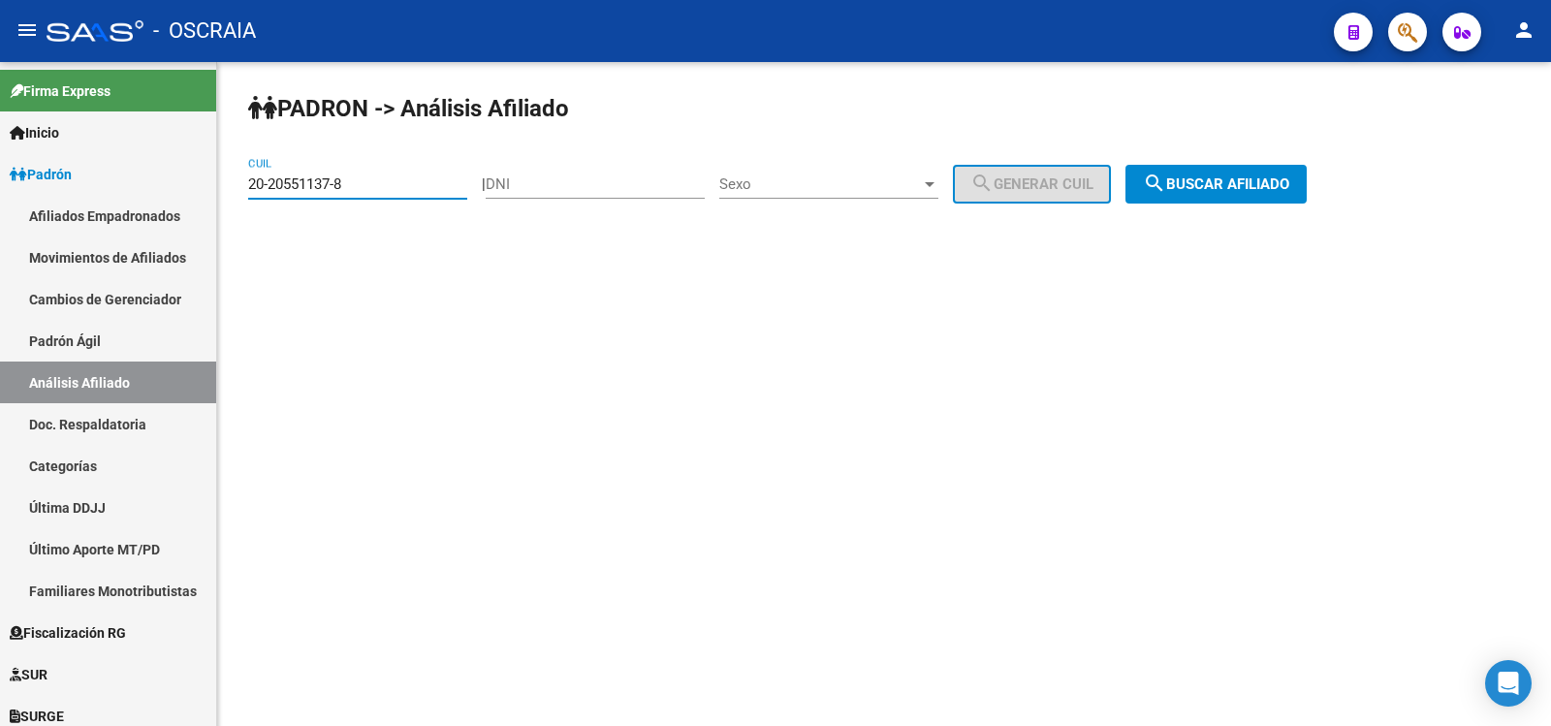
type input "20-20551137-8"
click at [1243, 205] on div "PADRON -> Análisis Afiliado 20-20551137-8 CUIL | DNI Sexo Sexo search Generar C…" at bounding box center [884, 164] width 1334 height 204
click at [1229, 176] on span "search Buscar afiliado" at bounding box center [1216, 183] width 146 height 17
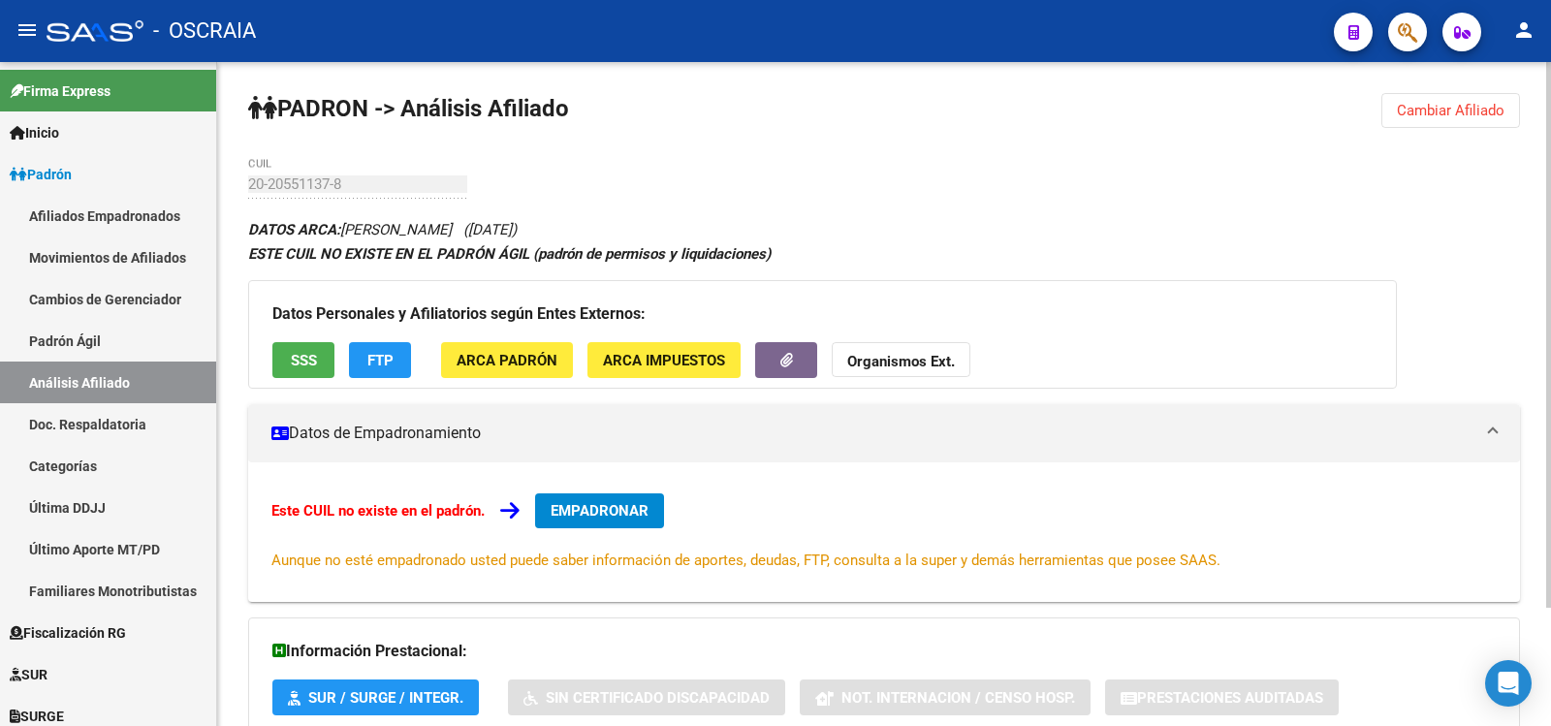
scroll to position [143, 0]
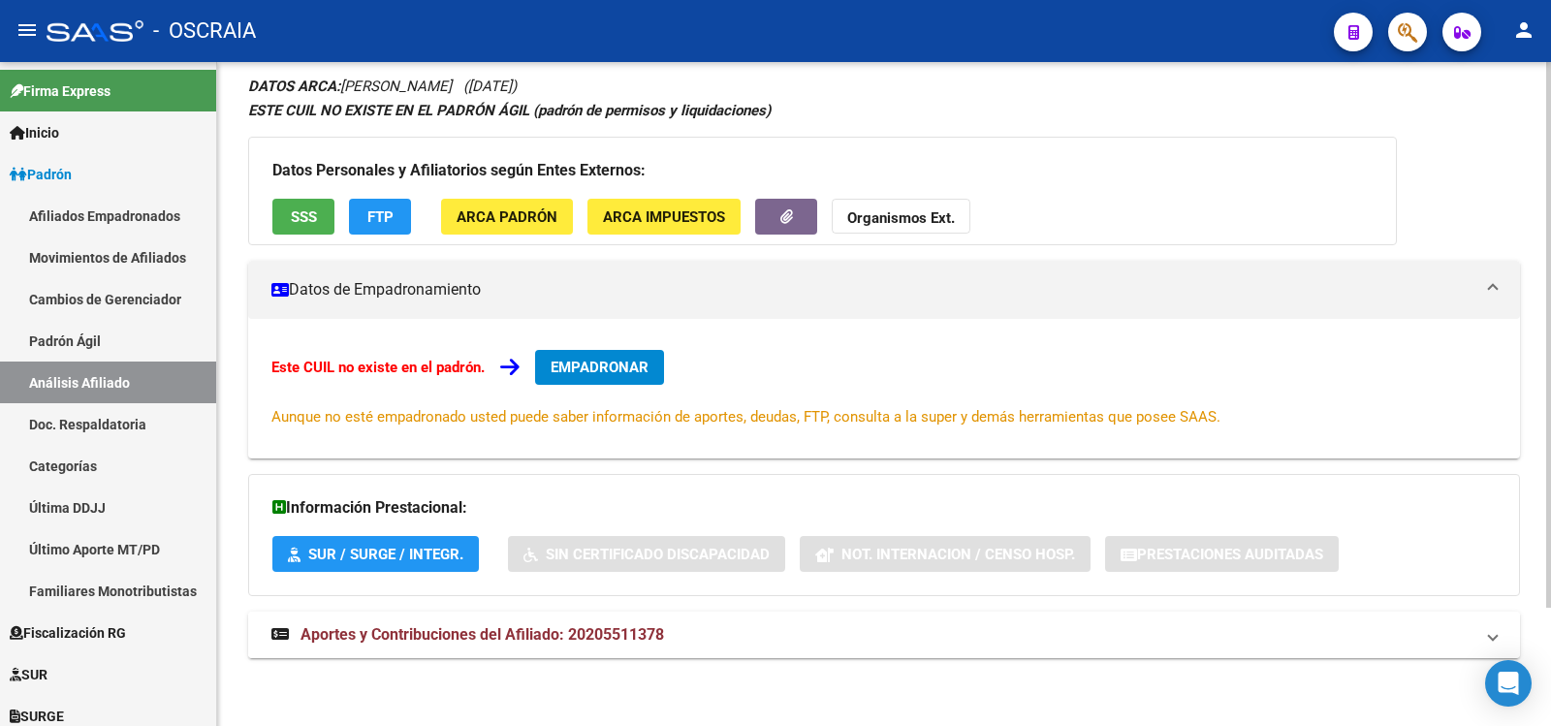
click at [590, 634] on span "Aportes y Contribuciones del Afiliado: 20205511378" at bounding box center [483, 634] width 364 height 18
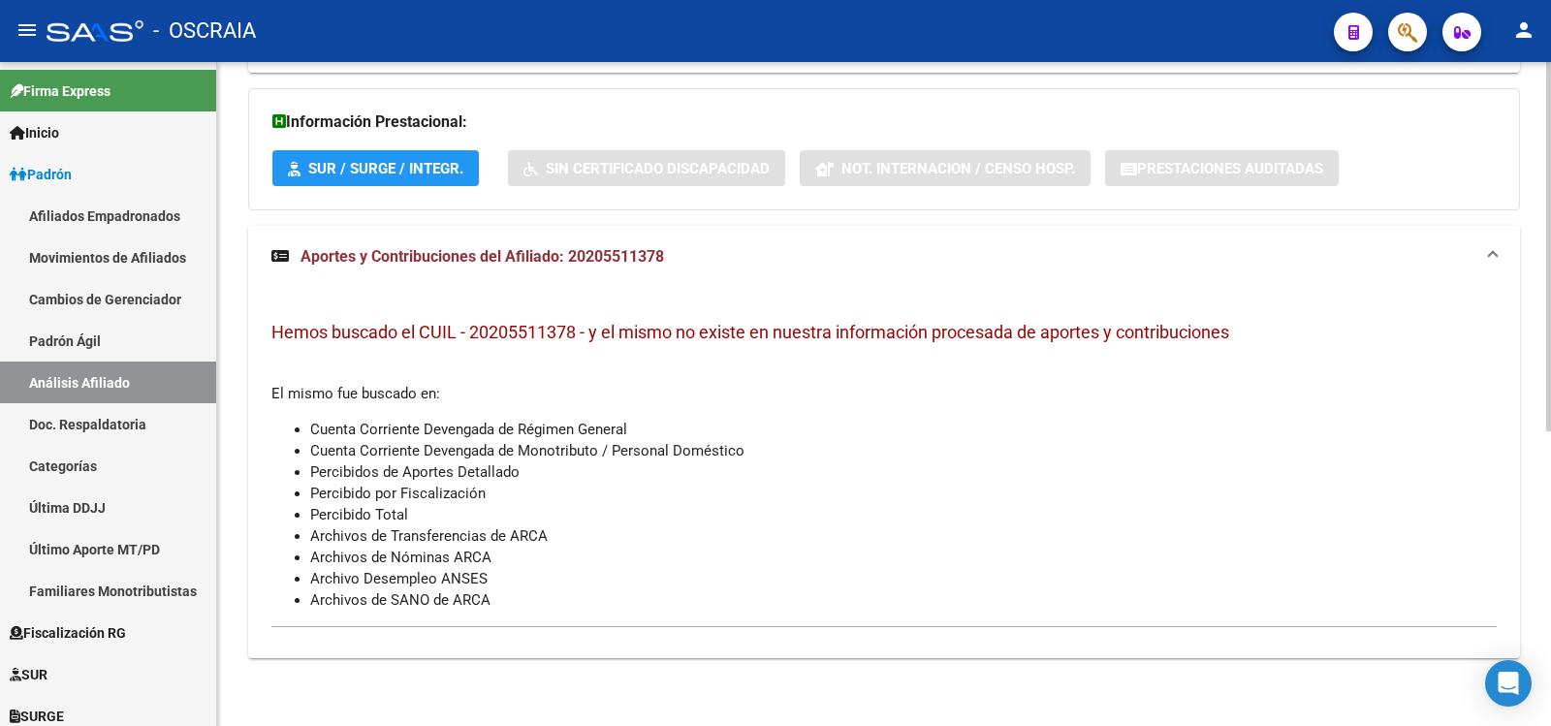
scroll to position [0, 0]
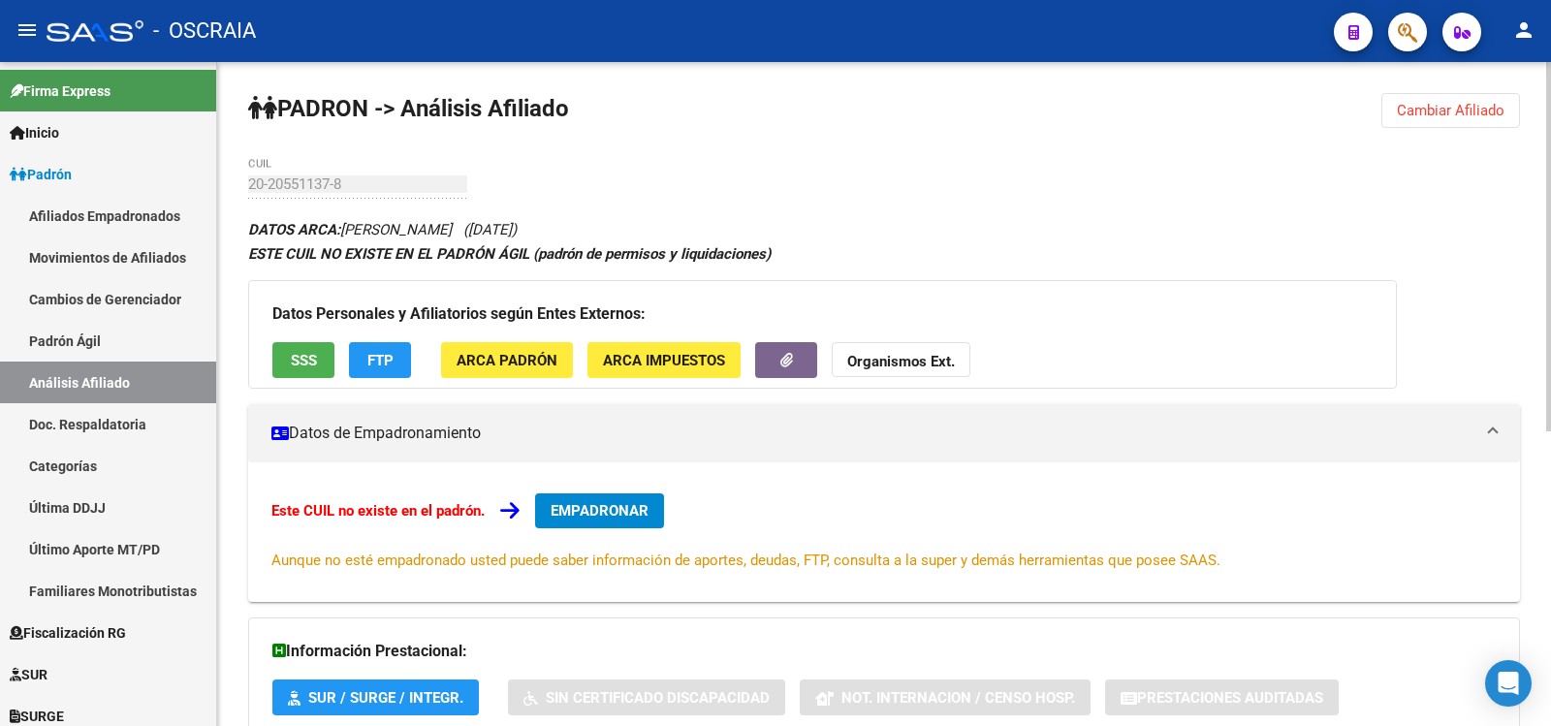
click at [246, 184] on div "PADRON -> Análisis Afiliado Cambiar Afiliado 20-20551137-8 CUIL DATOS ARCA: [PE…" at bounding box center [884, 659] width 1334 height 1194
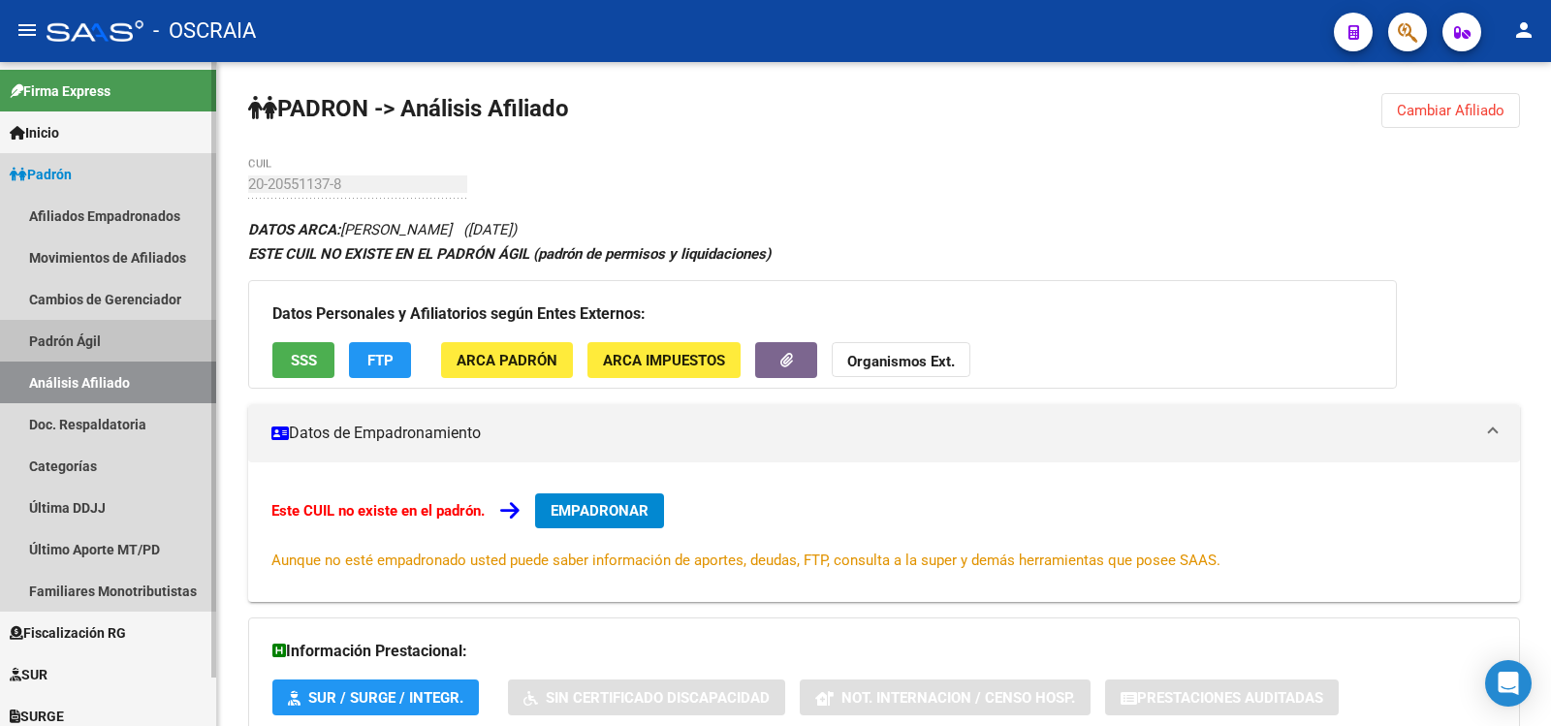
click at [147, 342] on link "Padrón Ágil" at bounding box center [108, 341] width 216 height 42
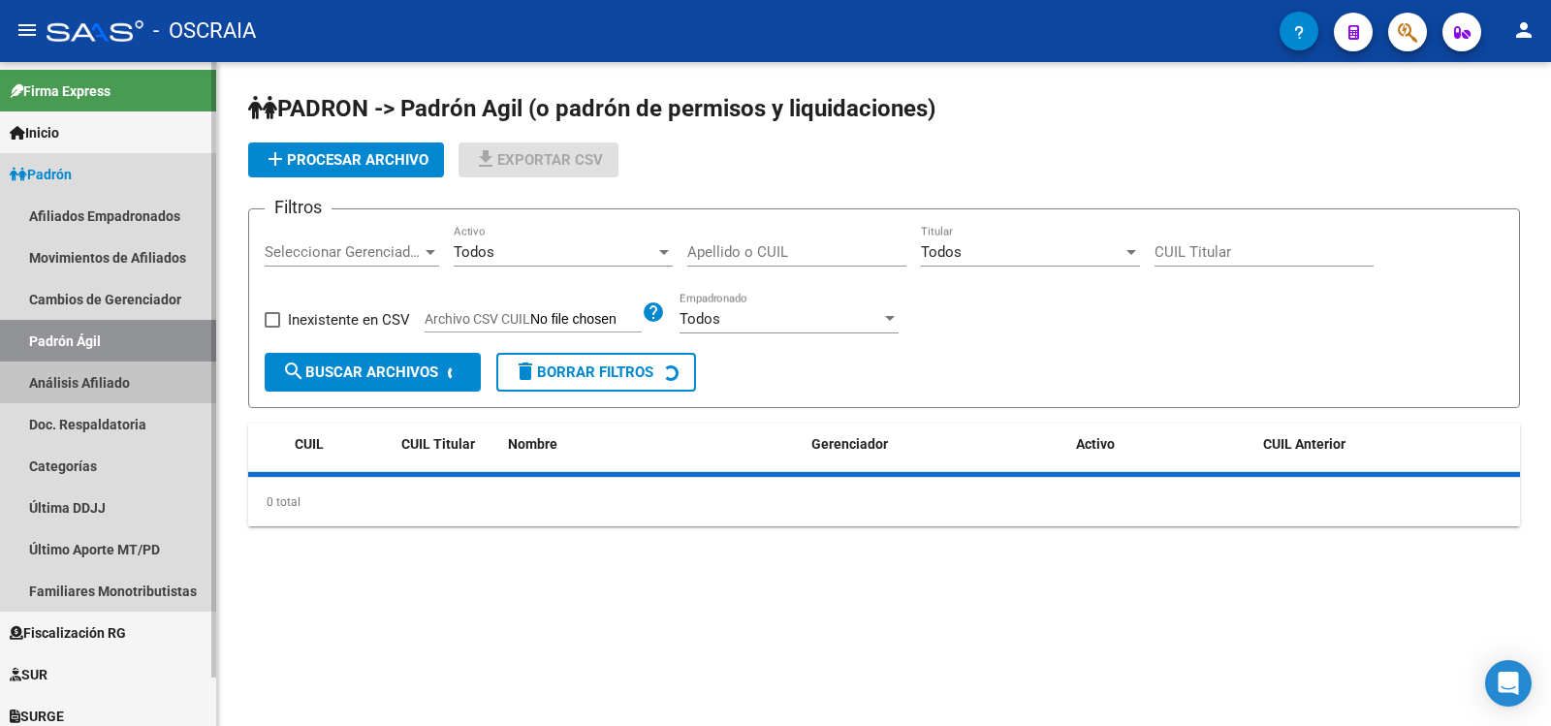
click at [126, 373] on link "Análisis Afiliado" at bounding box center [108, 383] width 216 height 42
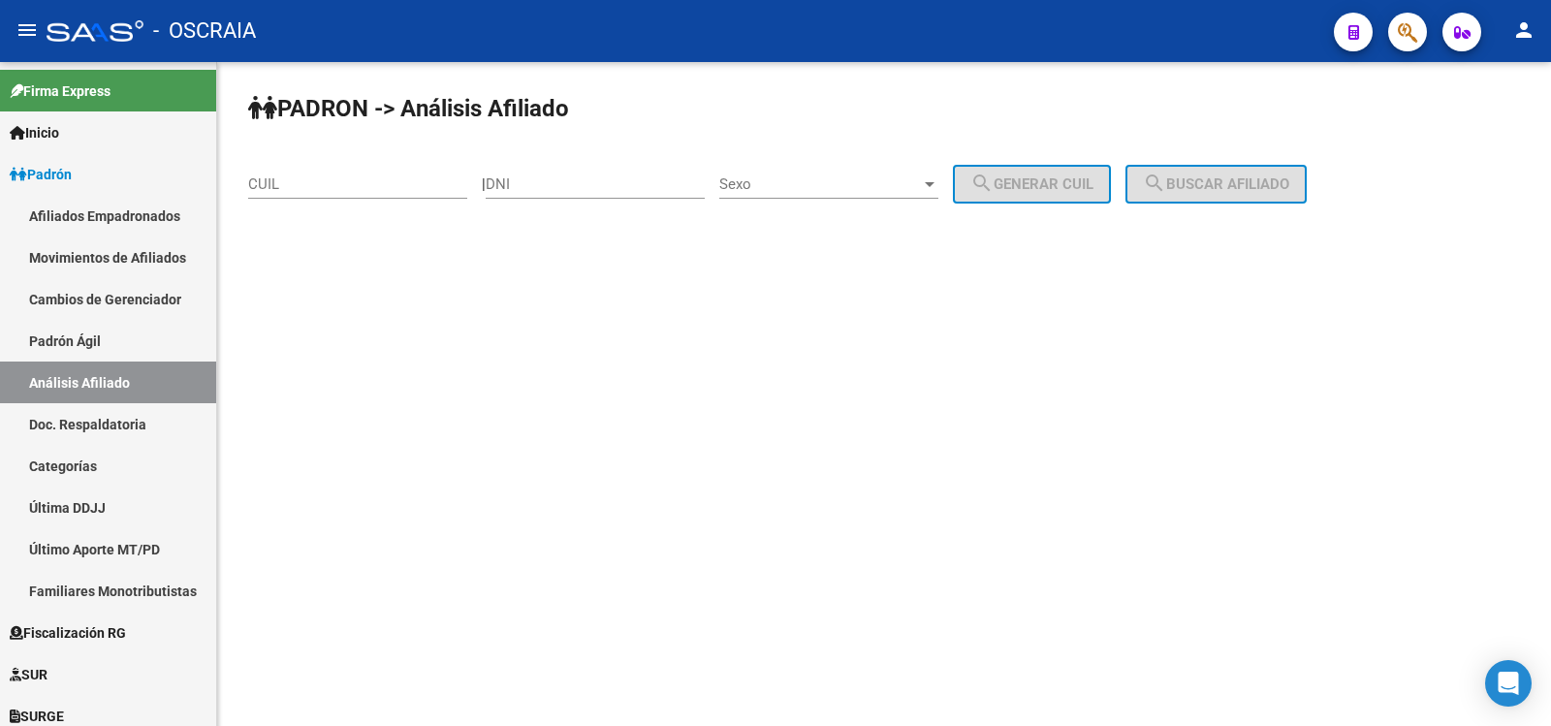
click at [289, 192] on input "CUIL" at bounding box center [357, 183] width 219 height 17
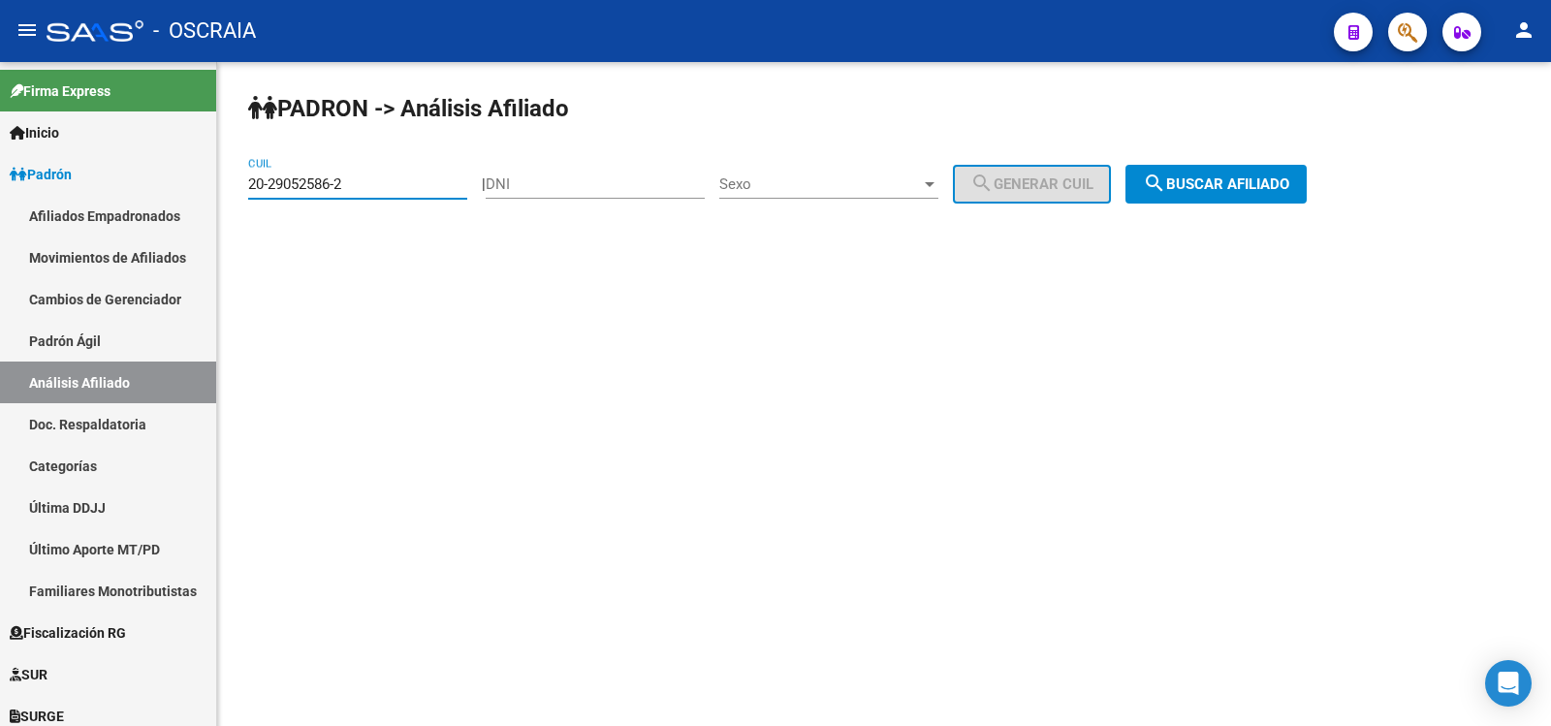
type input "20-29052586-2"
click at [1307, 169] on button "search Buscar afiliado" at bounding box center [1216, 184] width 181 height 39
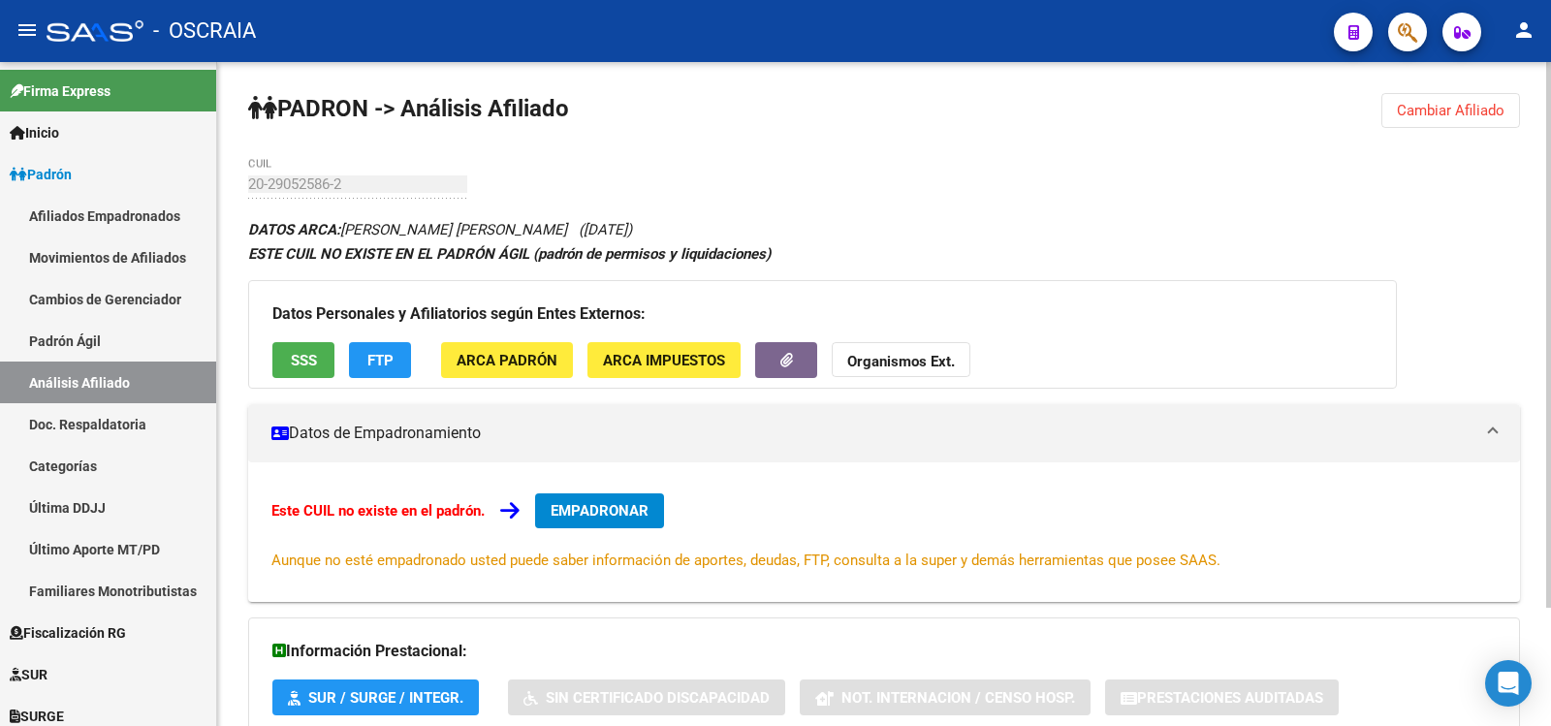
click at [579, 158] on div "PADRON -> Análisis Afiliado Cambiar Afiliado 20-29052586-2 CUIL DATOS ARCA: [PE…" at bounding box center [884, 466] width 1334 height 808
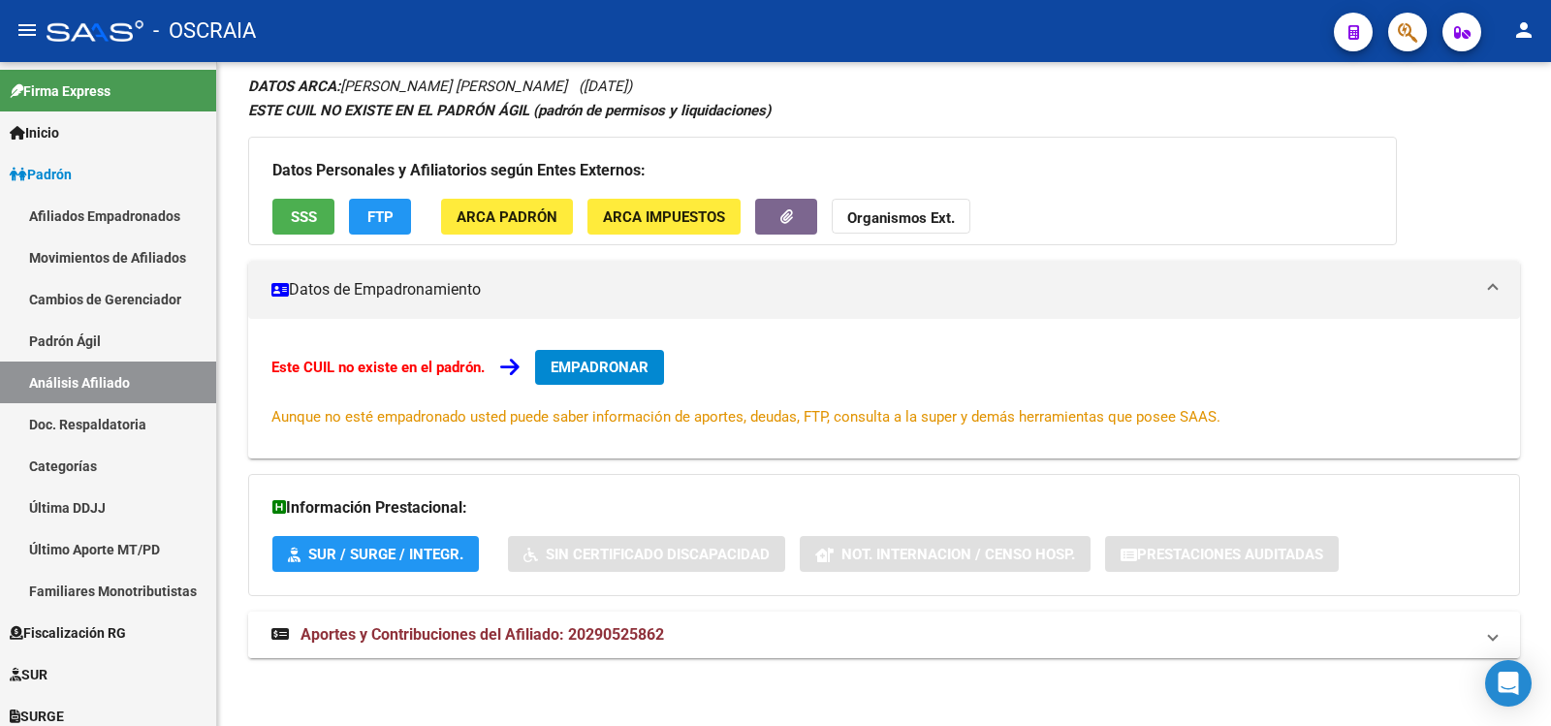
click at [547, 644] on span "Aportes y Contribuciones del Afiliado: 20290525862" at bounding box center [483, 634] width 364 height 18
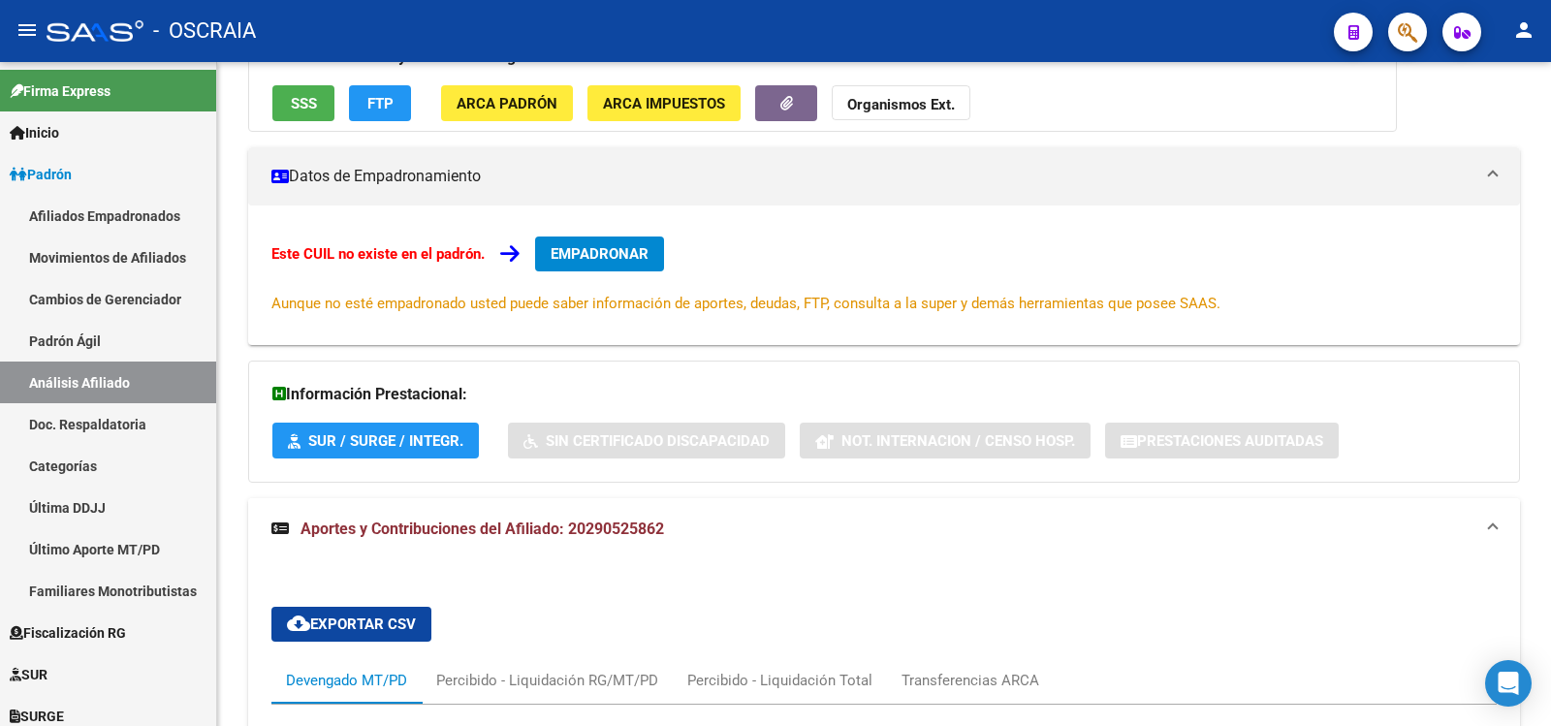
scroll to position [935, 0]
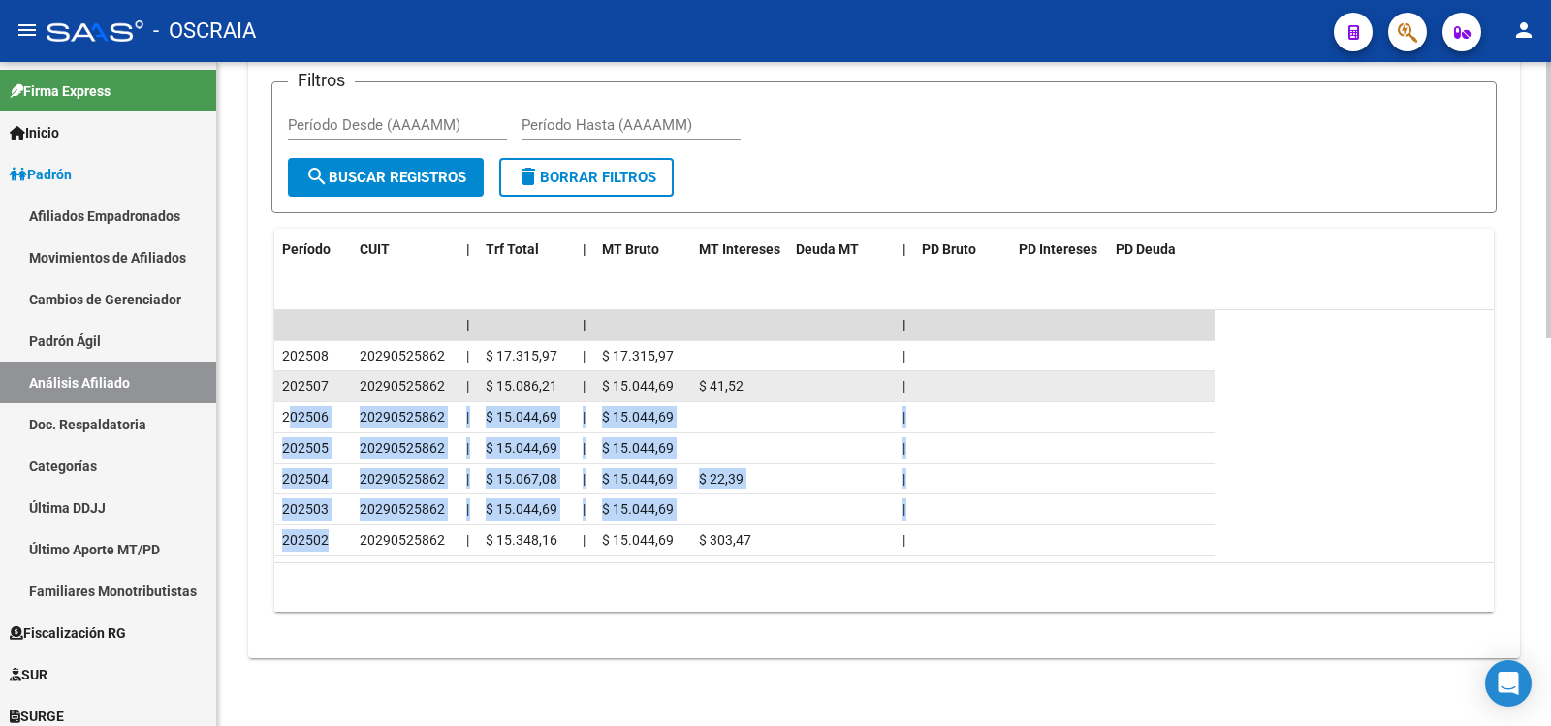
drag, startPoint x: 330, startPoint y: 549, endPoint x: 288, endPoint y: 399, distance: 156.0
click at [288, 404] on datatable-scroller "| | | 202508 20290525862 | $ 17.315,97 | $ 17.315,97 | 202507 20290525862 | $ 1…" at bounding box center [884, 433] width 1220 height 246
click at [288, 403] on datatable-body-cell "202506" at bounding box center [313, 417] width 78 height 30
click at [288, 401] on datatable-scroller "| | | 202508 20290525862 | $ 17.315,97 | $ 17.315,97 | 202507 20290525862 | $ 1…" at bounding box center [884, 433] width 1220 height 246
click at [303, 388] on span "202507" at bounding box center [305, 386] width 47 height 16
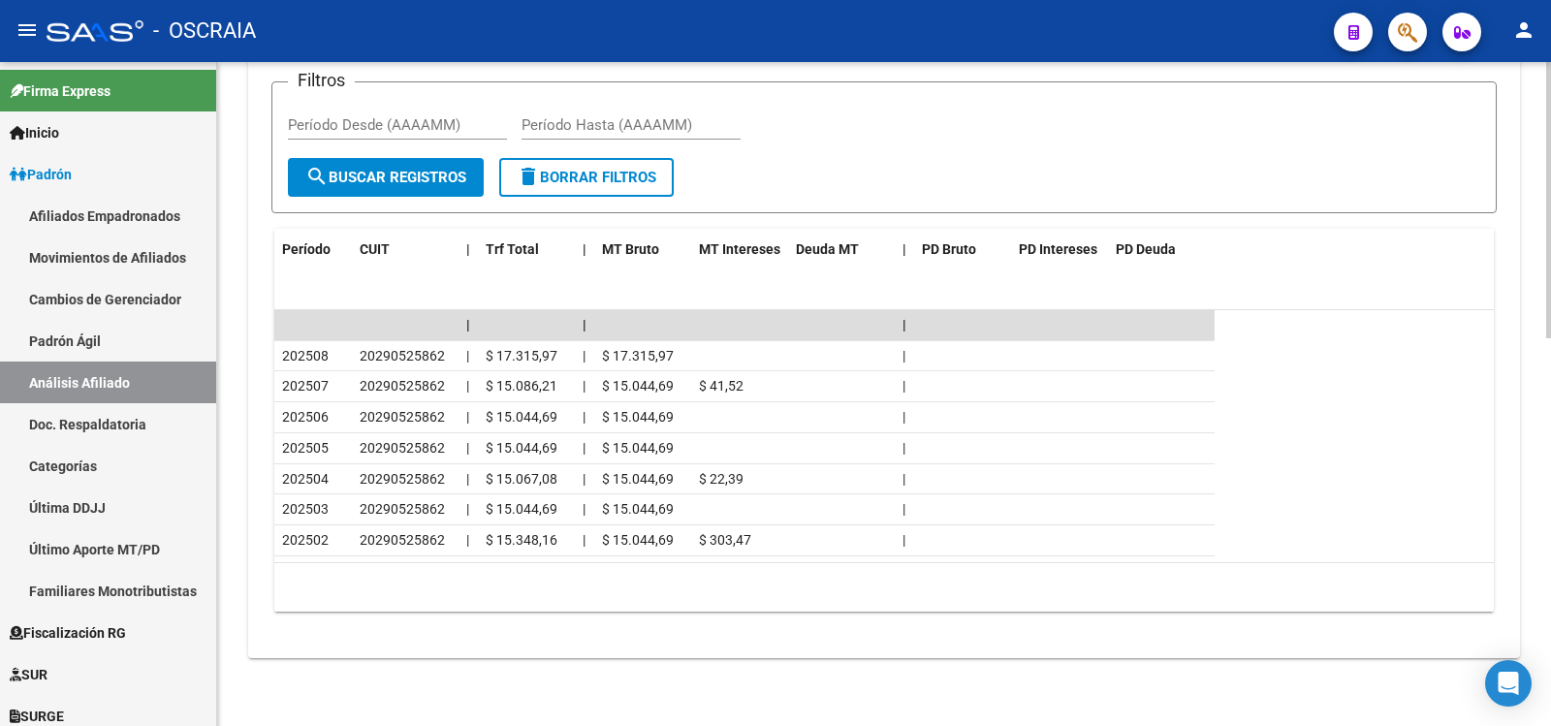
click at [367, 595] on div "10 total 1" at bounding box center [884, 587] width 1220 height 48
click at [64, 333] on link "Padrón Ágil" at bounding box center [108, 341] width 216 height 42
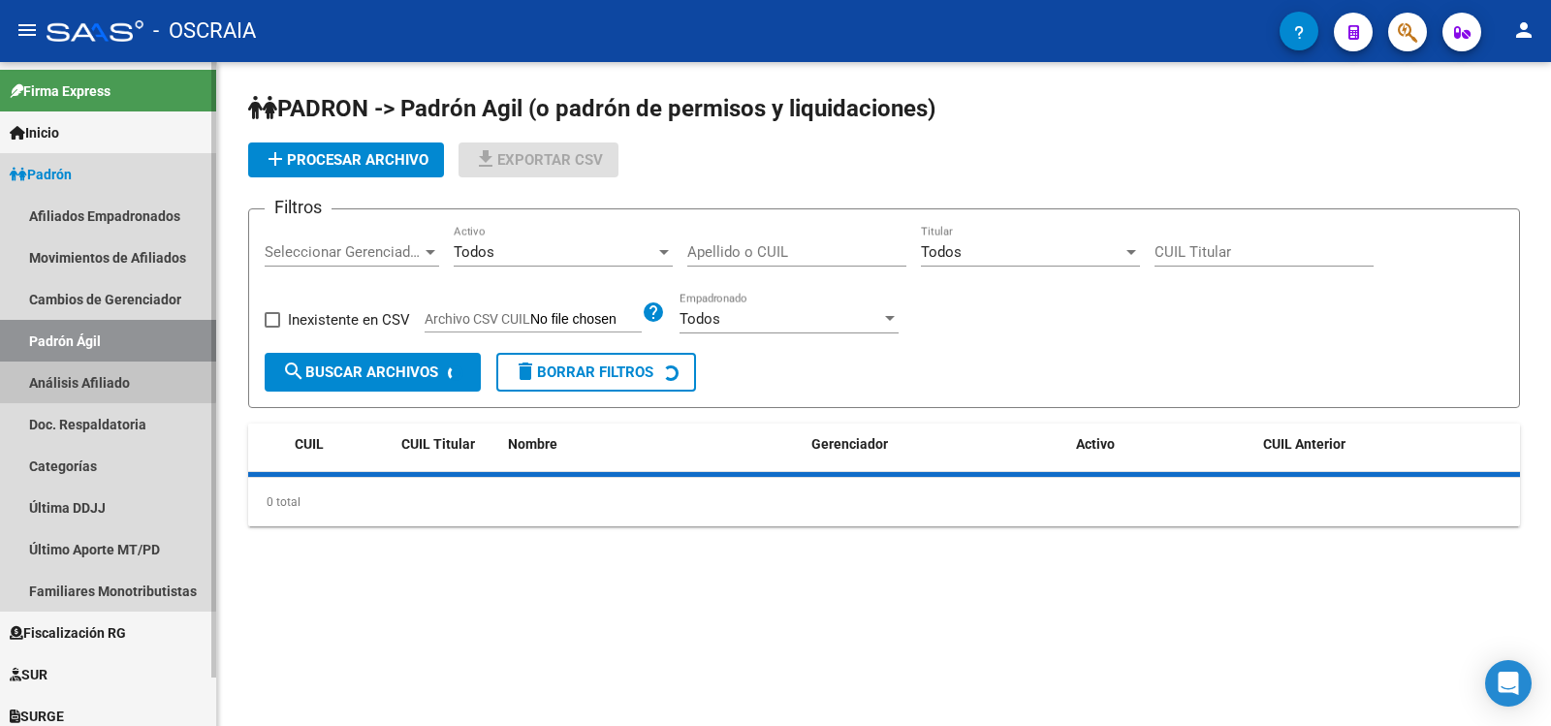
click at [74, 372] on link "Análisis Afiliado" at bounding box center [108, 383] width 216 height 42
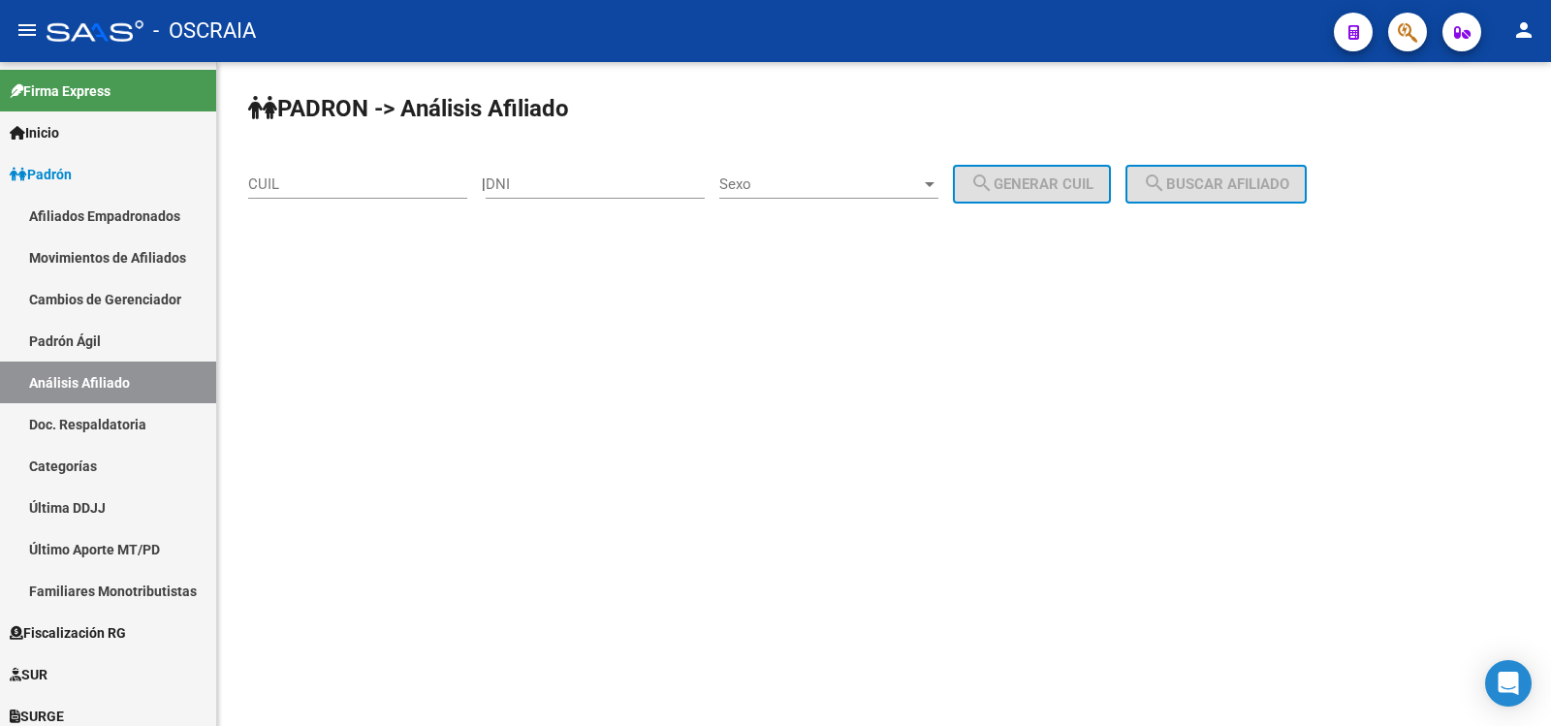
drag, startPoint x: 309, startPoint y: 198, endPoint x: 321, endPoint y: 192, distance: 13.0
click at [309, 198] on div "CUIL" at bounding box center [357, 178] width 219 height 42
click at [332, 180] on input "CUIL" at bounding box center [357, 183] width 219 height 17
paste input "20-29052586-2"
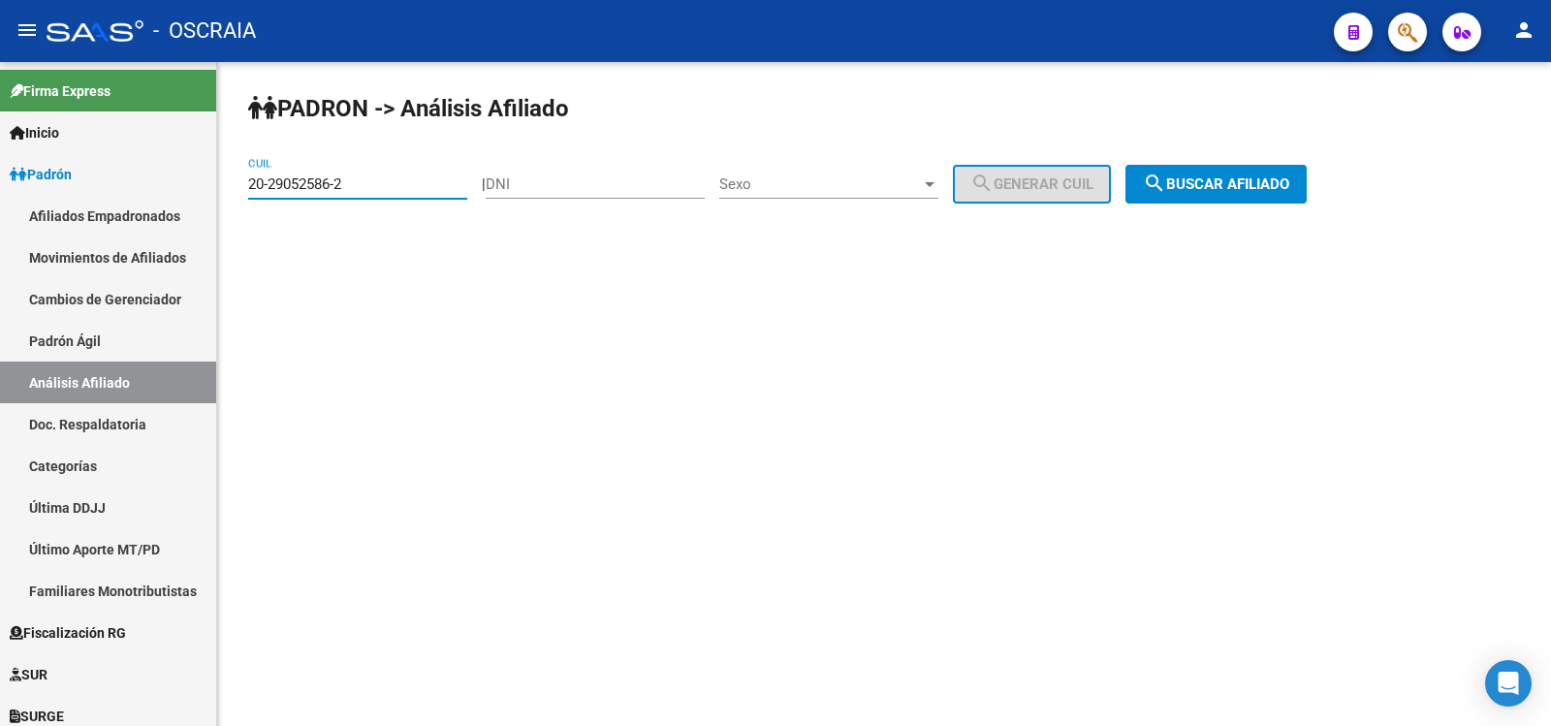
type input "20-29052586-2"
click at [1166, 186] on mat-icon "search" at bounding box center [1154, 183] width 23 height 23
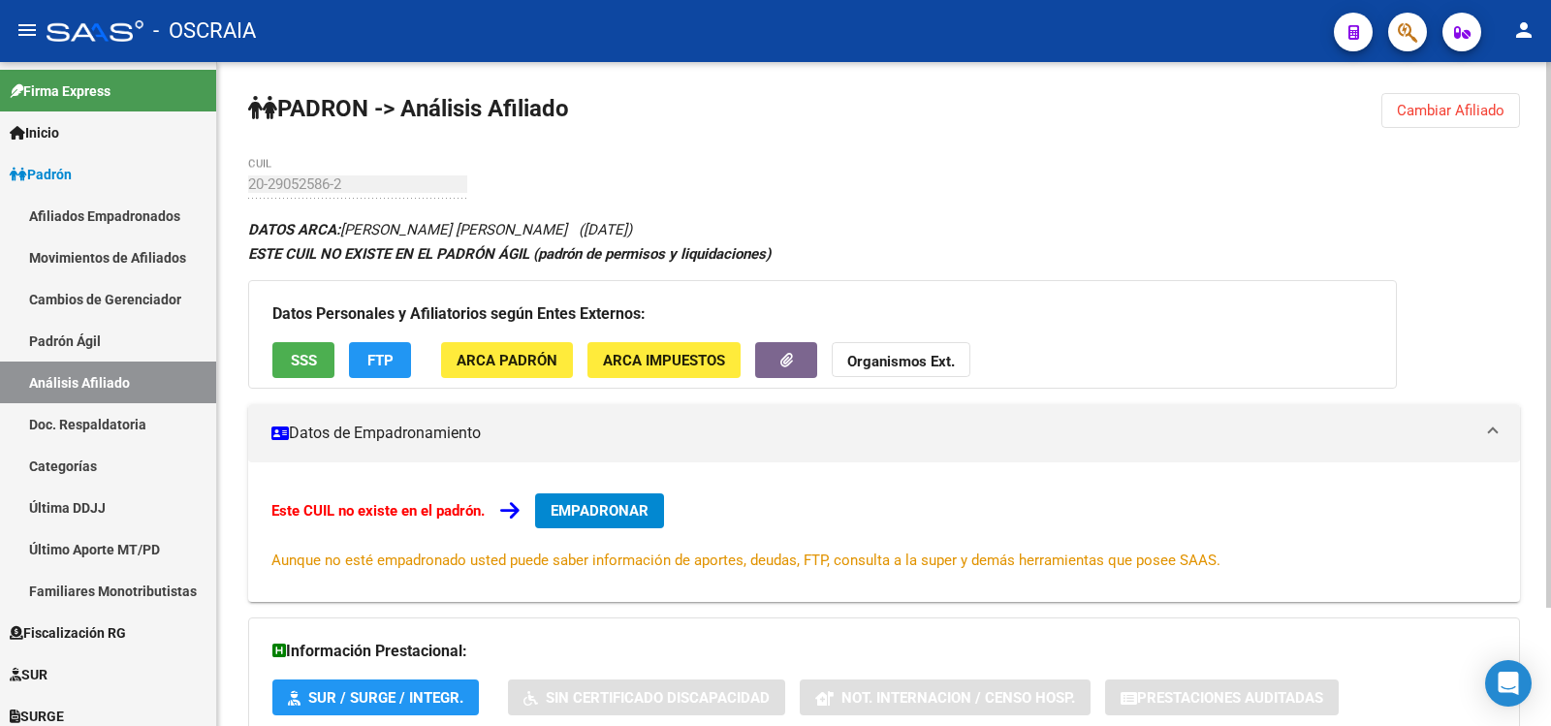
click at [248, 196] on div "20-29052586-2 CUIL" at bounding box center [357, 178] width 219 height 42
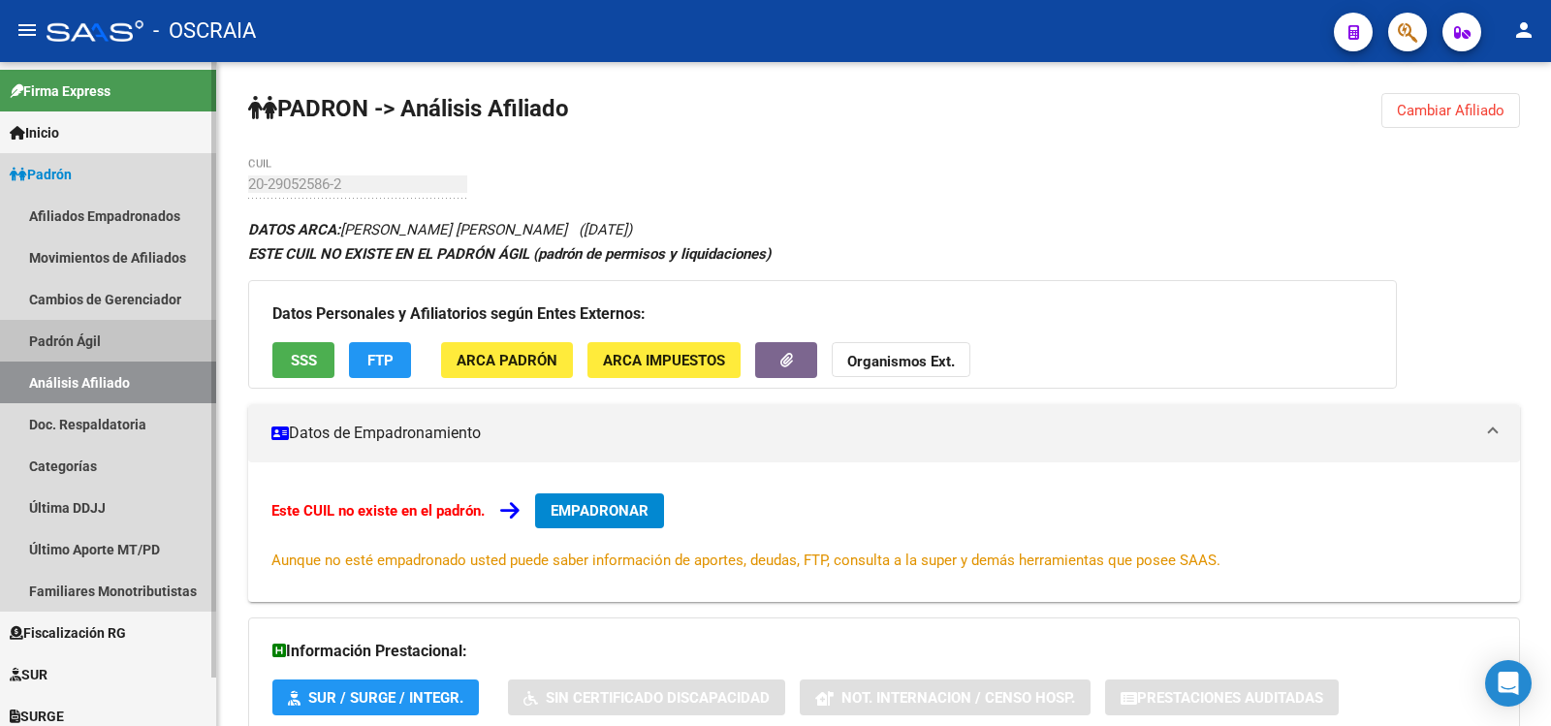
click at [63, 324] on link "Padrón Ágil" at bounding box center [108, 341] width 216 height 42
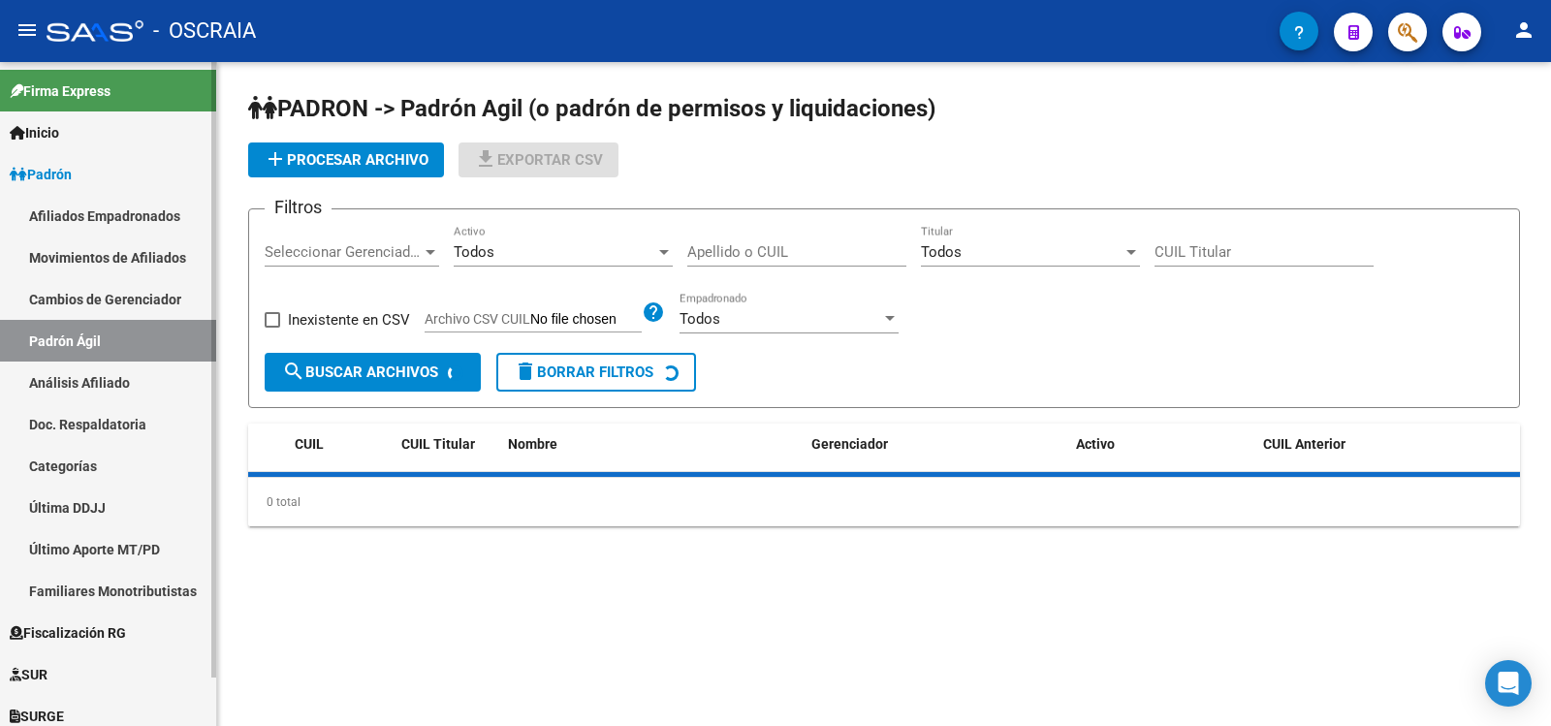
click at [81, 376] on link "Análisis Afiliado" at bounding box center [108, 383] width 216 height 42
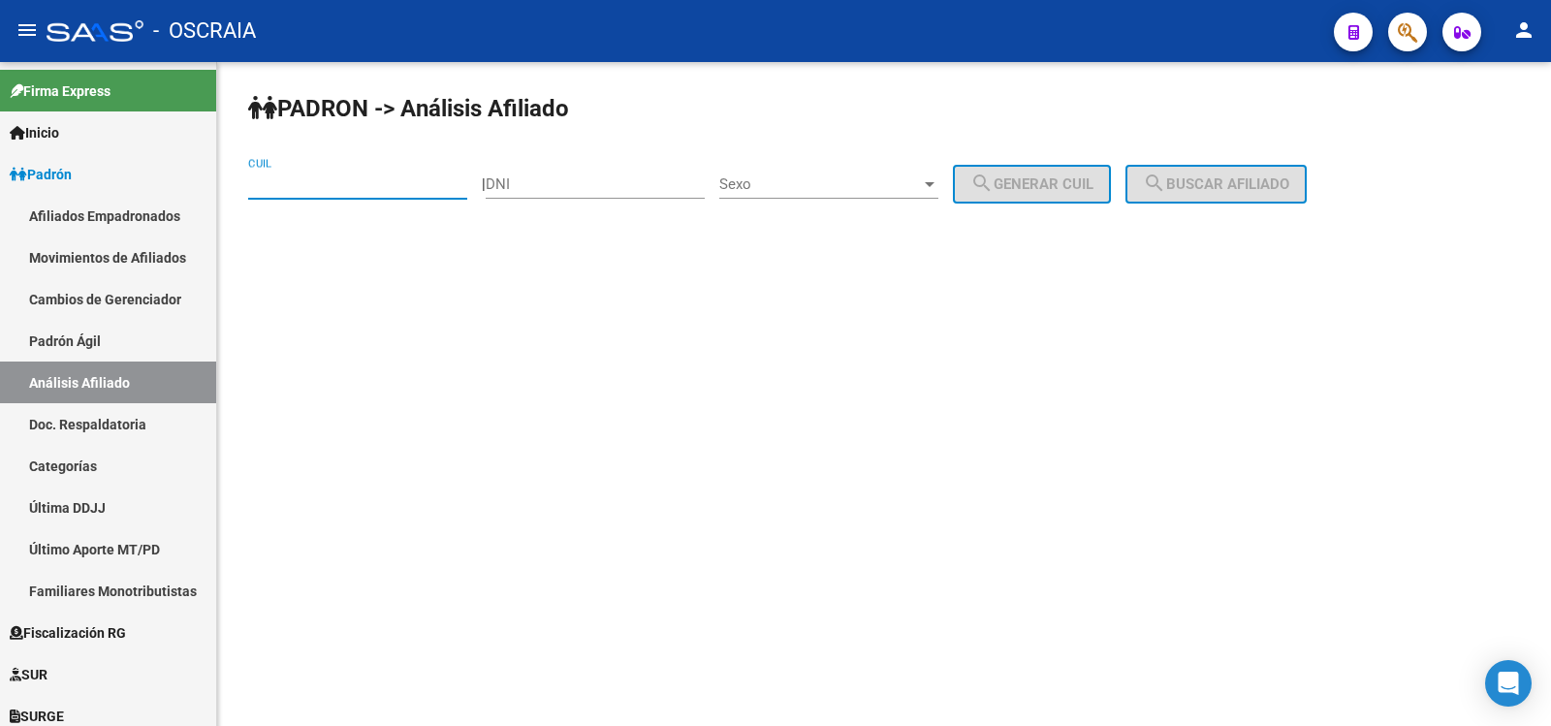
click at [278, 185] on input "CUIL" at bounding box center [357, 183] width 219 height 17
paste input "27-34269065-9"
type input "27-34269065-9"
click at [1166, 184] on mat-icon "search" at bounding box center [1154, 183] width 23 height 23
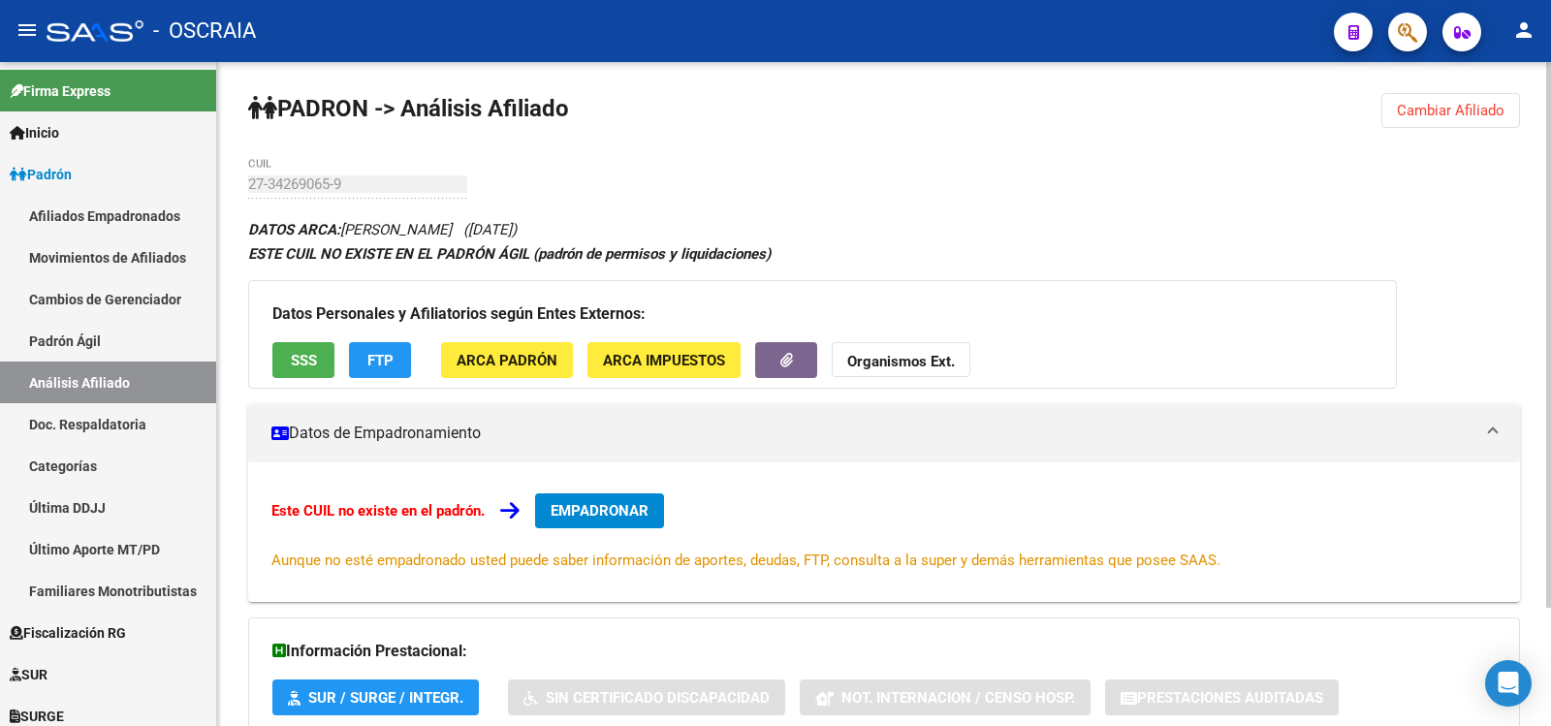
scroll to position [143, 0]
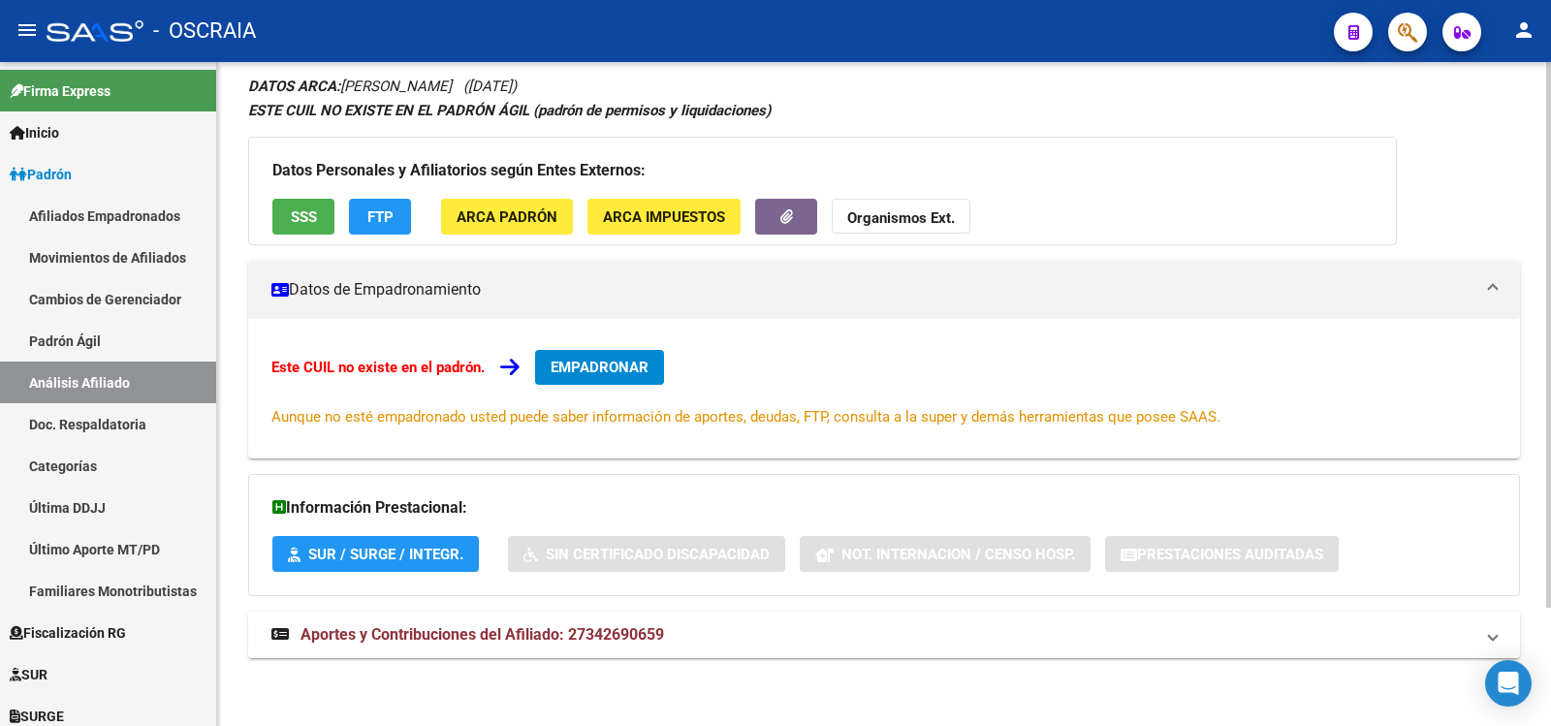
click at [560, 620] on mat-expansion-panel-header "Aportes y Contribuciones del Afiliado: 27342690659" at bounding box center [884, 635] width 1272 height 47
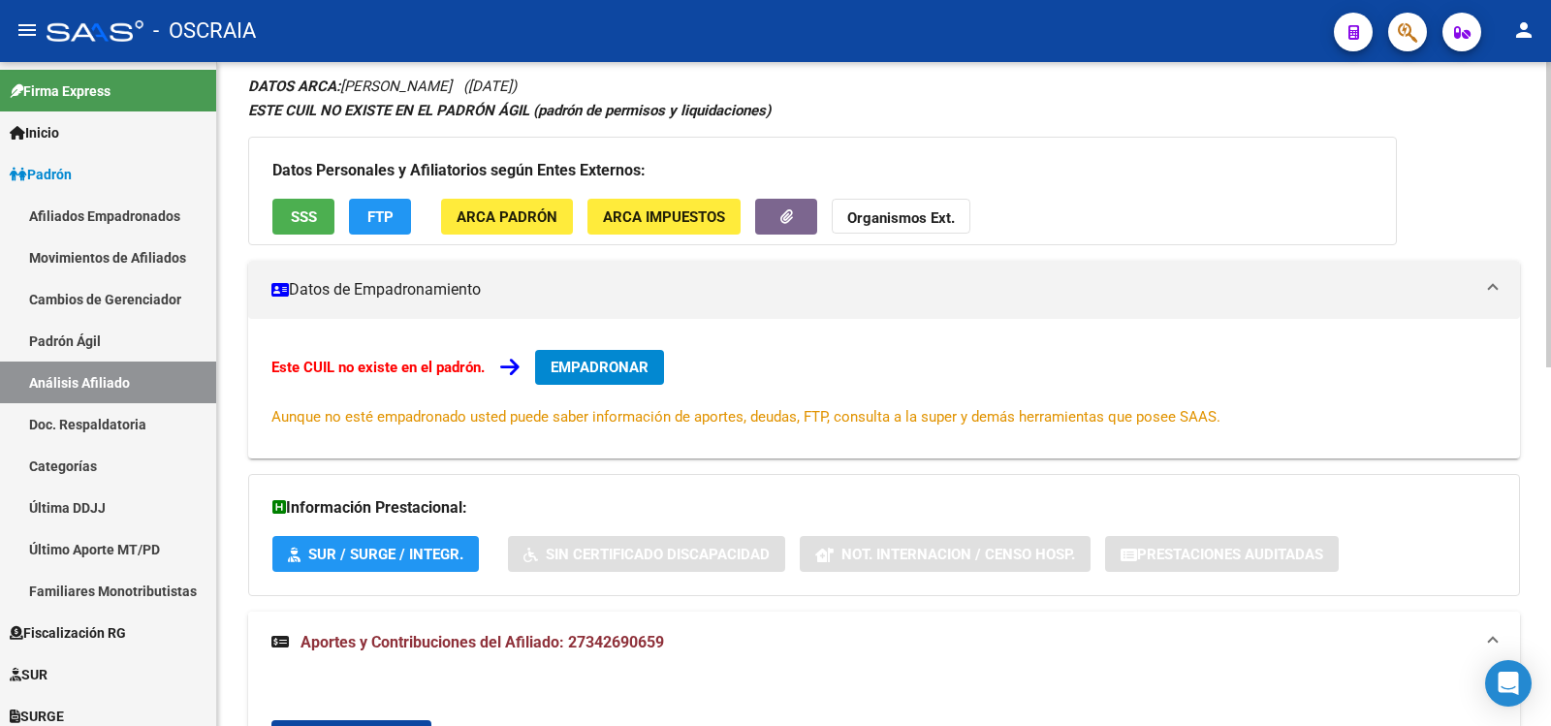
scroll to position [781, 0]
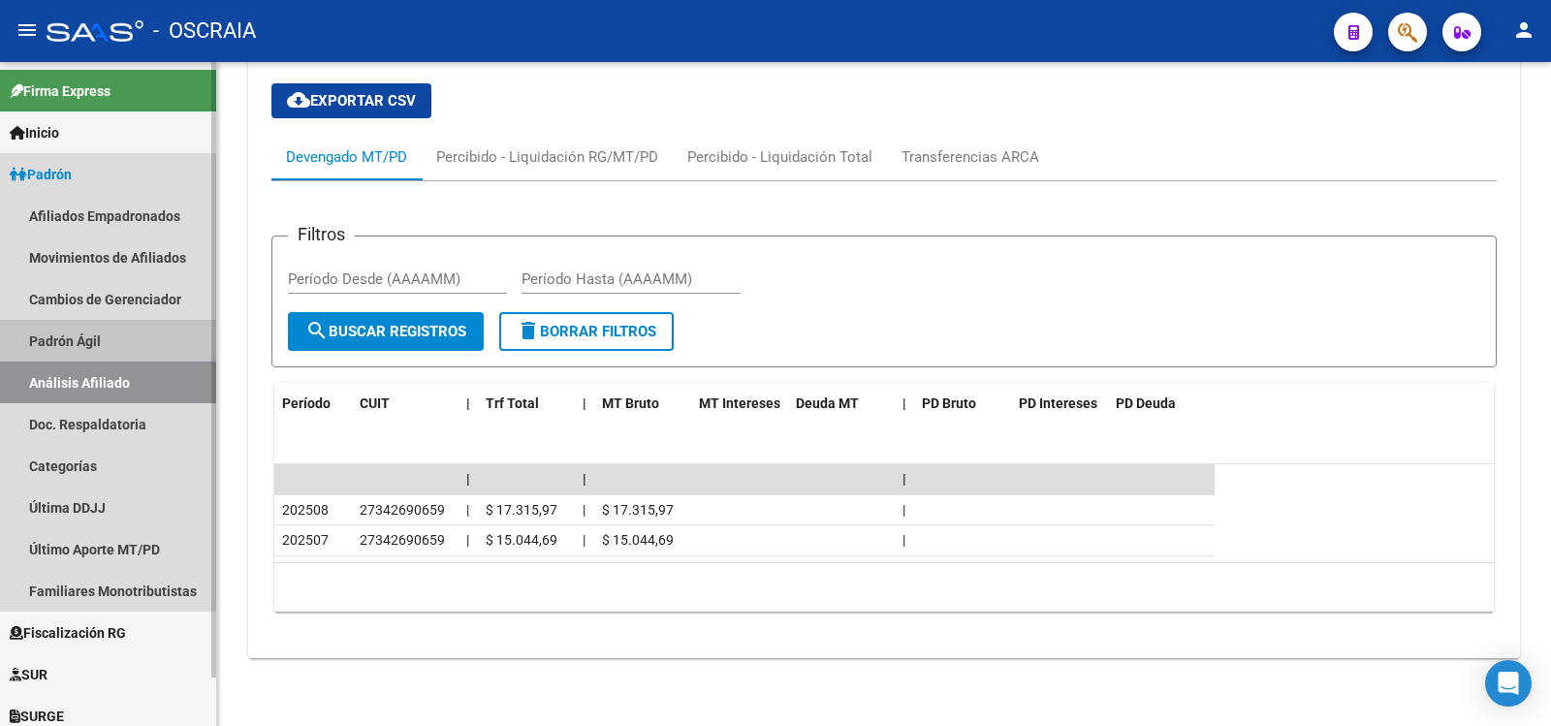
drag, startPoint x: 137, startPoint y: 340, endPoint x: 175, endPoint y: 389, distance: 61.5
click at [140, 341] on link "Padrón Ágil" at bounding box center [108, 341] width 216 height 42
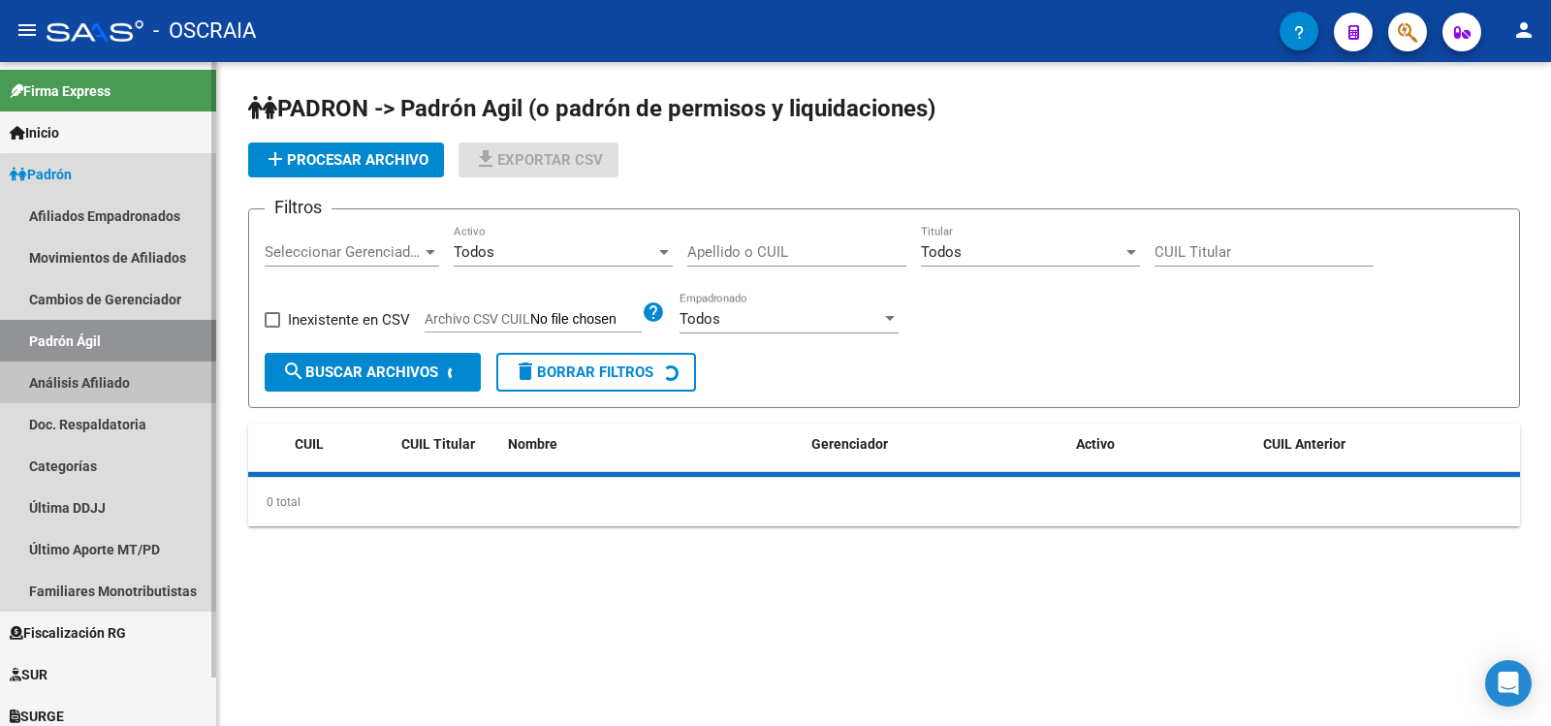
click at [175, 389] on link "Análisis Afiliado" at bounding box center [108, 383] width 216 height 42
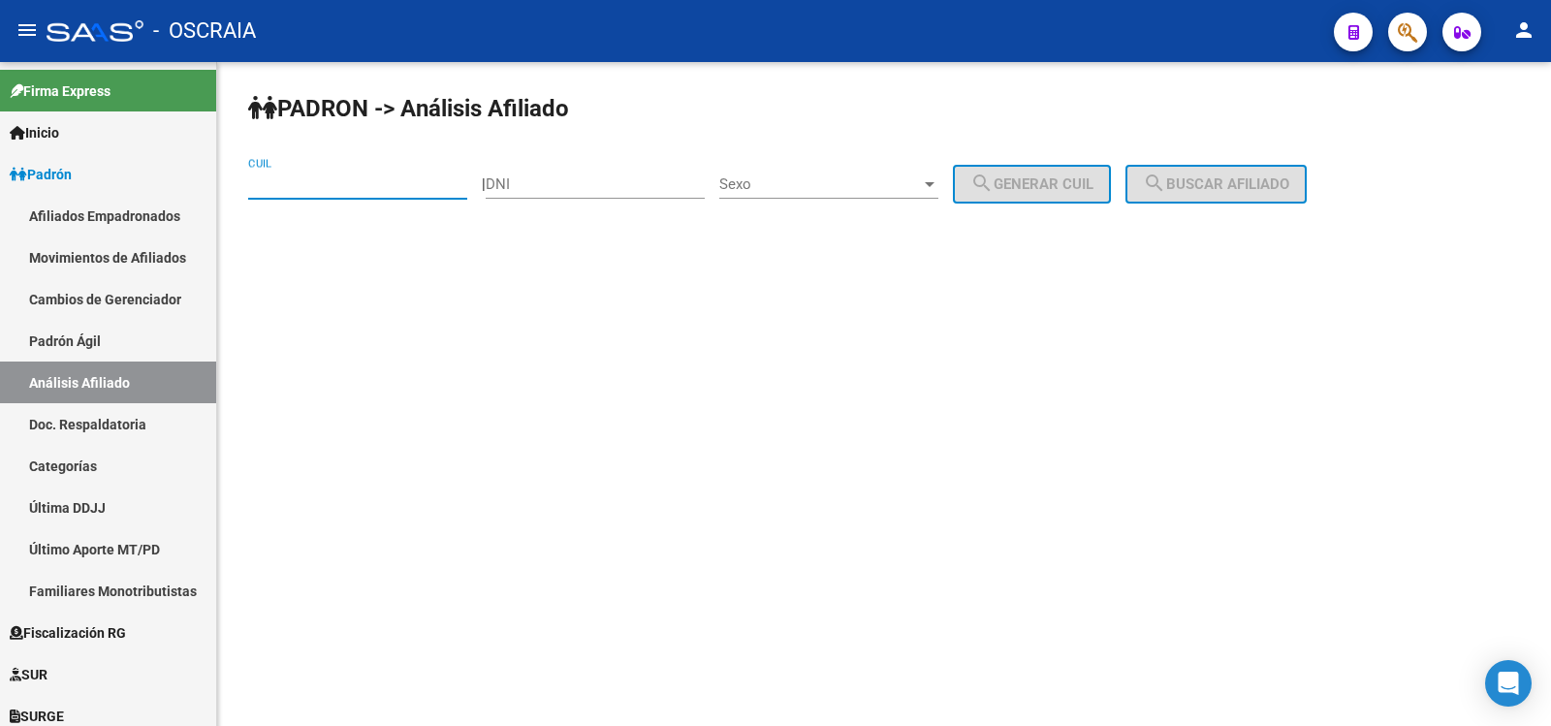
click at [386, 186] on input "CUIL" at bounding box center [357, 183] width 219 height 17
paste input "20-29052586-2"
type input "20-29052586-2"
click at [1225, 189] on span "search Buscar afiliado" at bounding box center [1216, 183] width 146 height 17
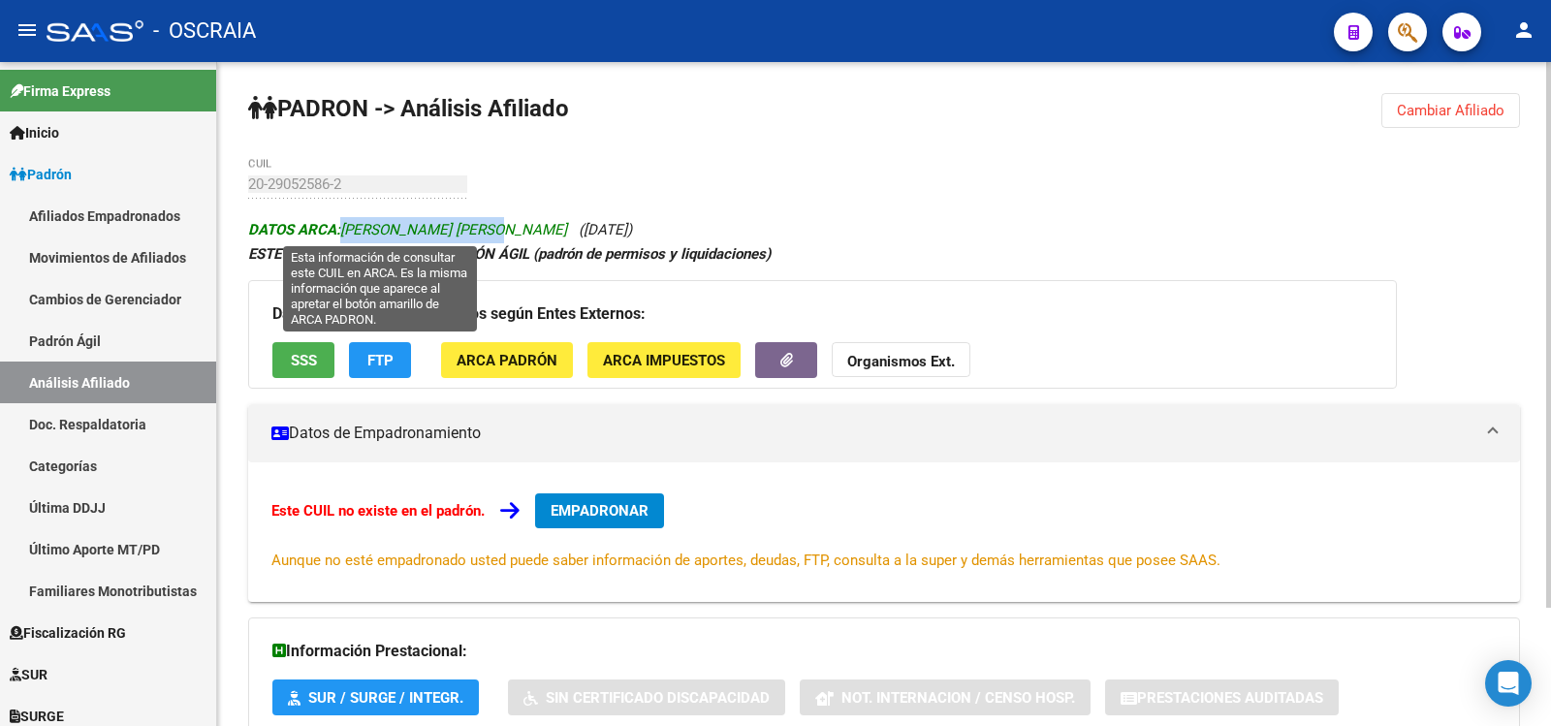
copy span "[PERSON_NAME] [PERSON_NAME]"
drag, startPoint x: 509, startPoint y: 228, endPoint x: 340, endPoint y: 231, distance: 168.7
click at [340, 231] on span "DATOS ARCA: [PERSON_NAME] [PERSON_NAME]" at bounding box center [407, 229] width 319 height 17
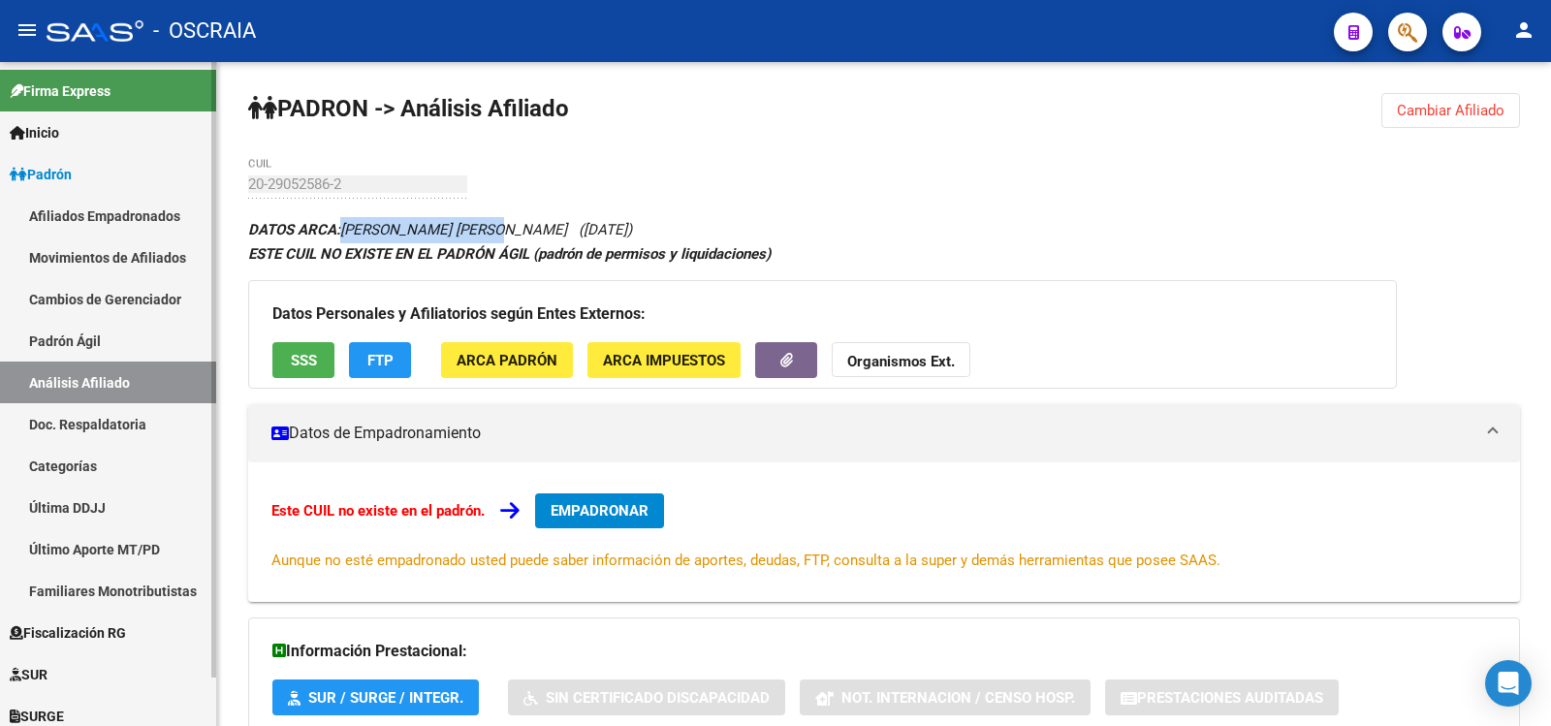
click at [100, 351] on link "Padrón Ágil" at bounding box center [108, 341] width 216 height 42
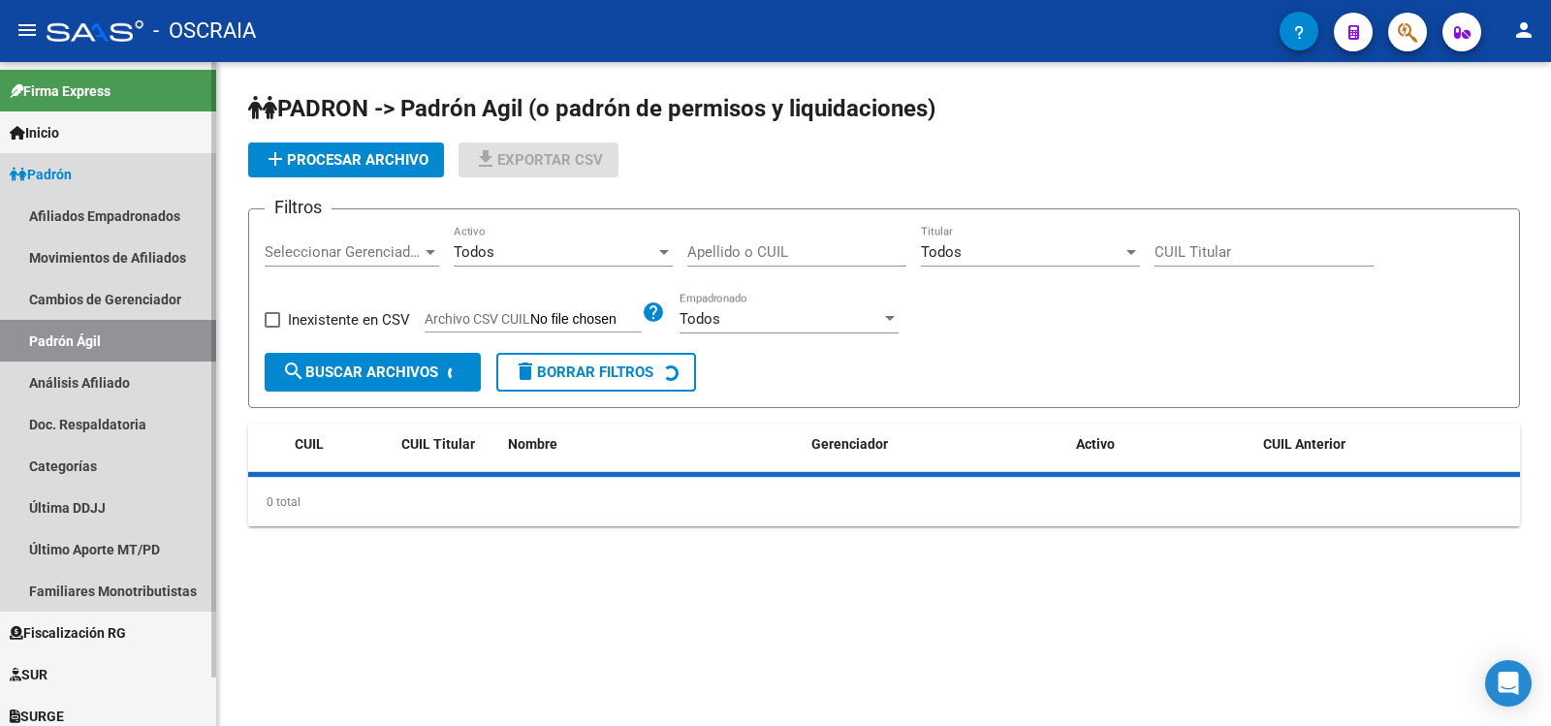
click at [115, 377] on link "Análisis Afiliado" at bounding box center [108, 383] width 216 height 42
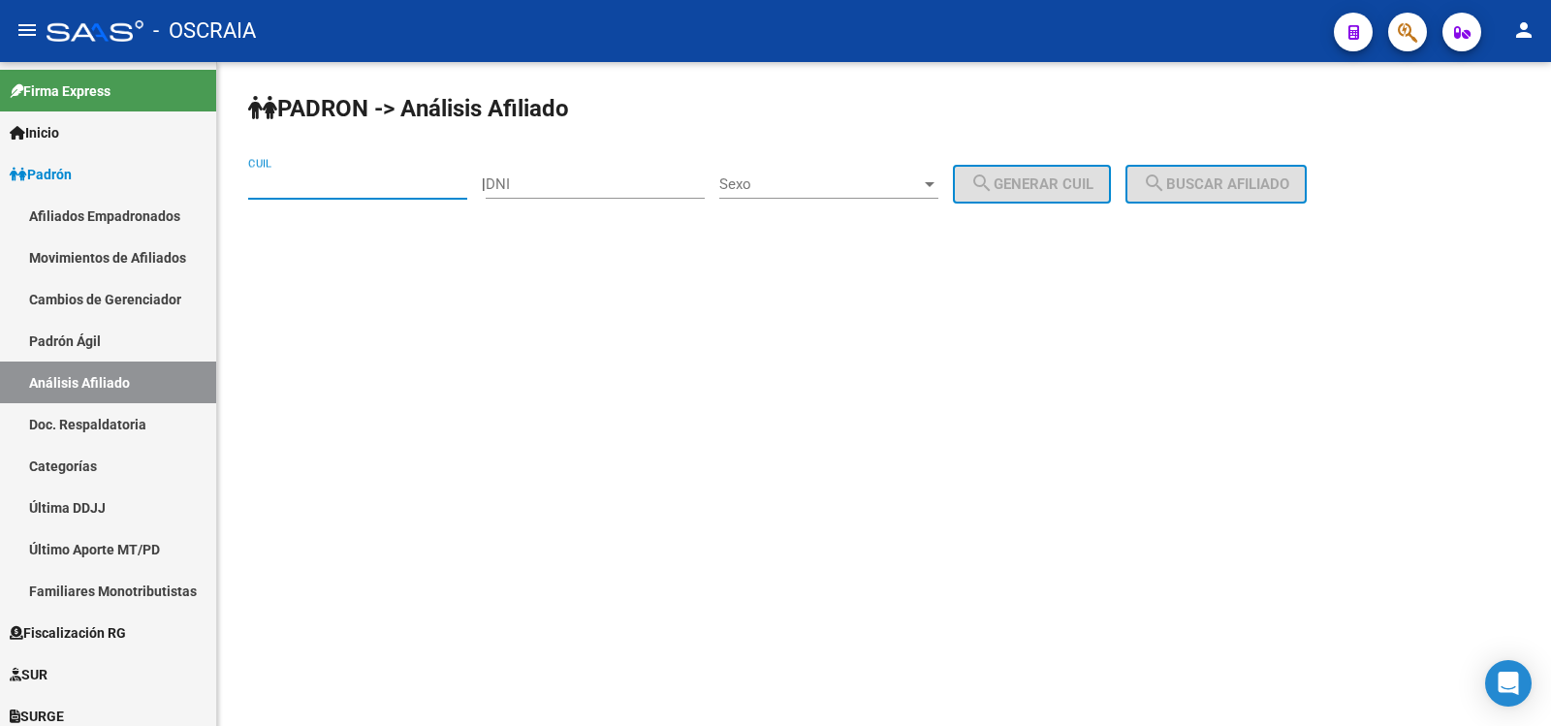
click at [335, 179] on input "CUIL" at bounding box center [357, 183] width 219 height 17
type input "20-95953329-7"
click at [775, 172] on div "Sexo Sexo" at bounding box center [828, 178] width 219 height 42
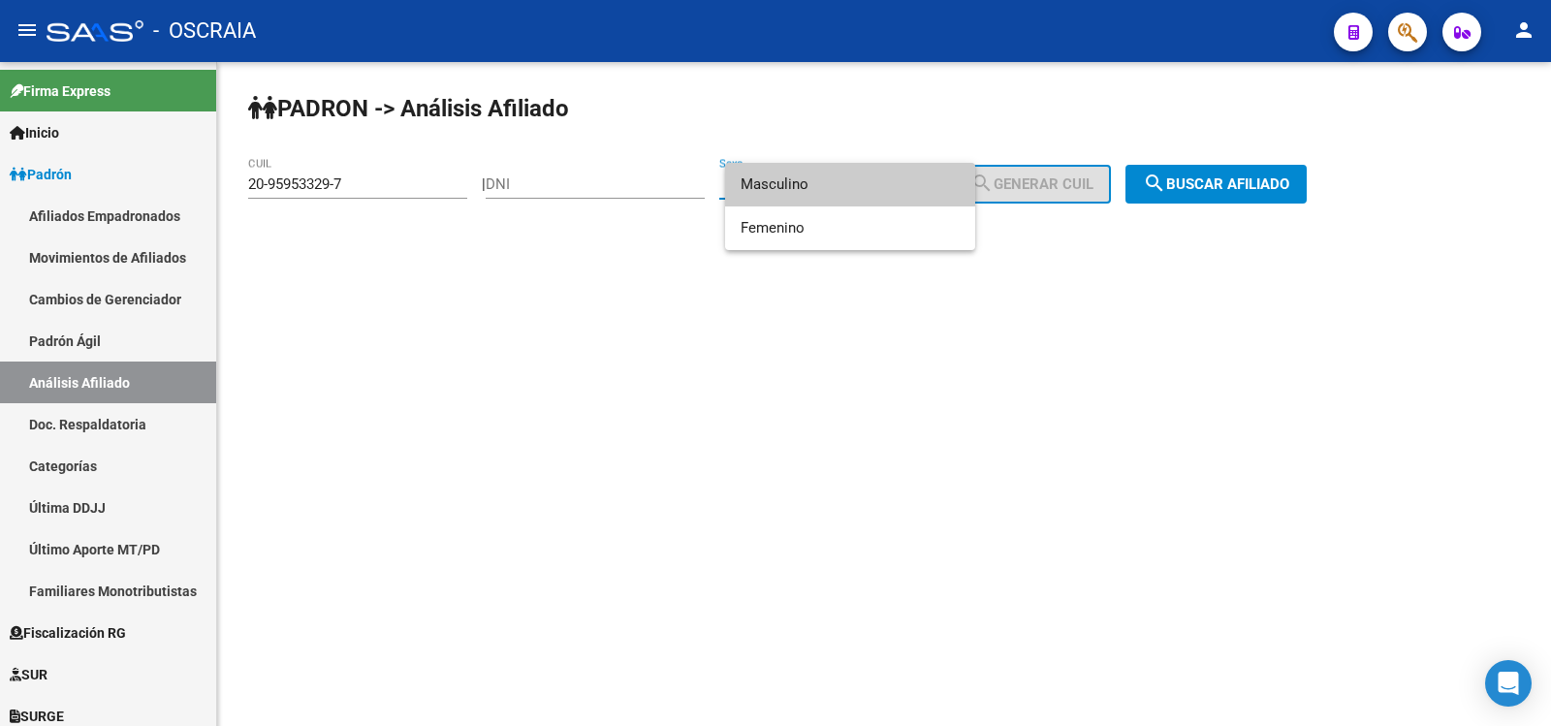
click at [823, 188] on span "Masculino" at bounding box center [850, 185] width 219 height 44
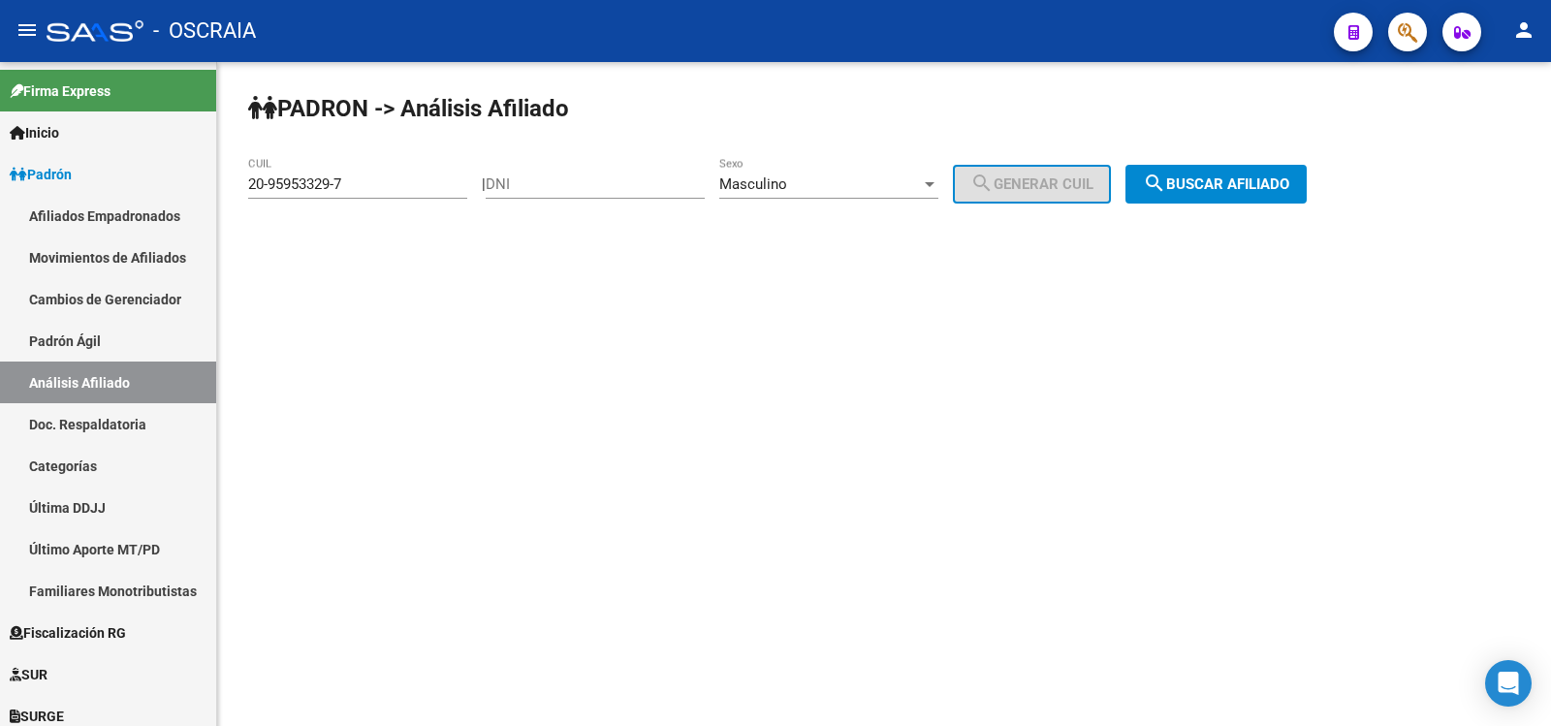
click at [1208, 196] on button "search Buscar afiliado" at bounding box center [1216, 184] width 181 height 39
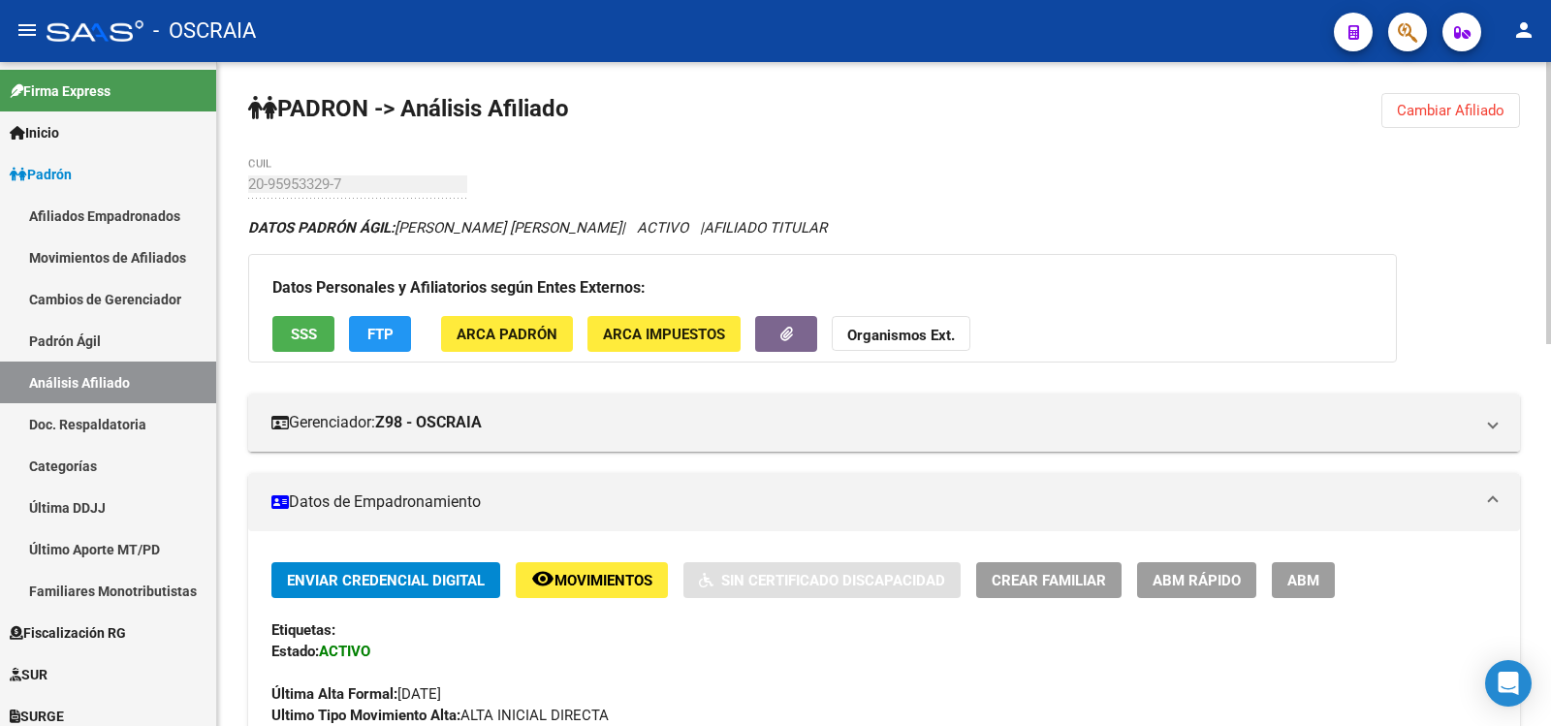
scroll to position [915, 0]
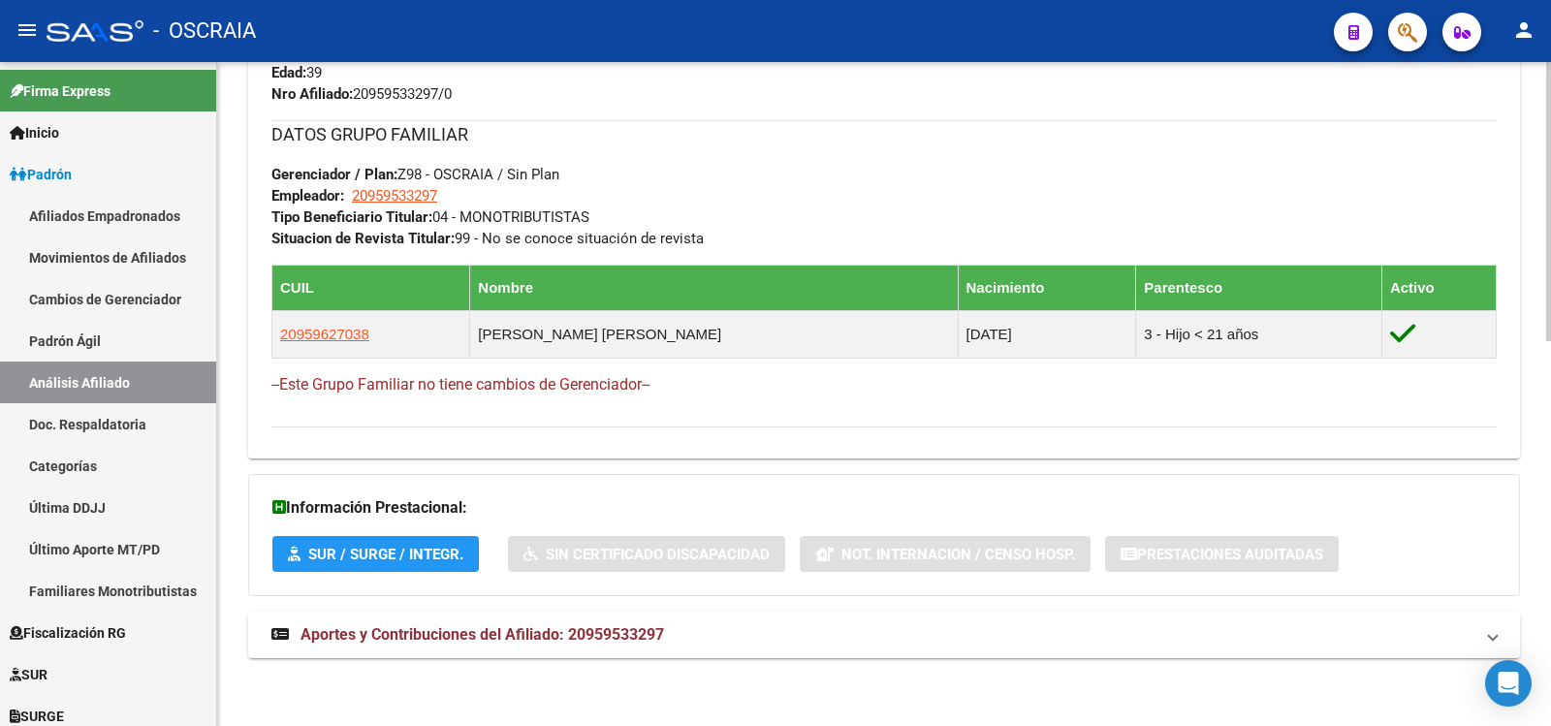
click at [532, 622] on mat-expansion-panel-header "Aportes y Contribuciones del Afiliado: 20959533297" at bounding box center [884, 635] width 1272 height 47
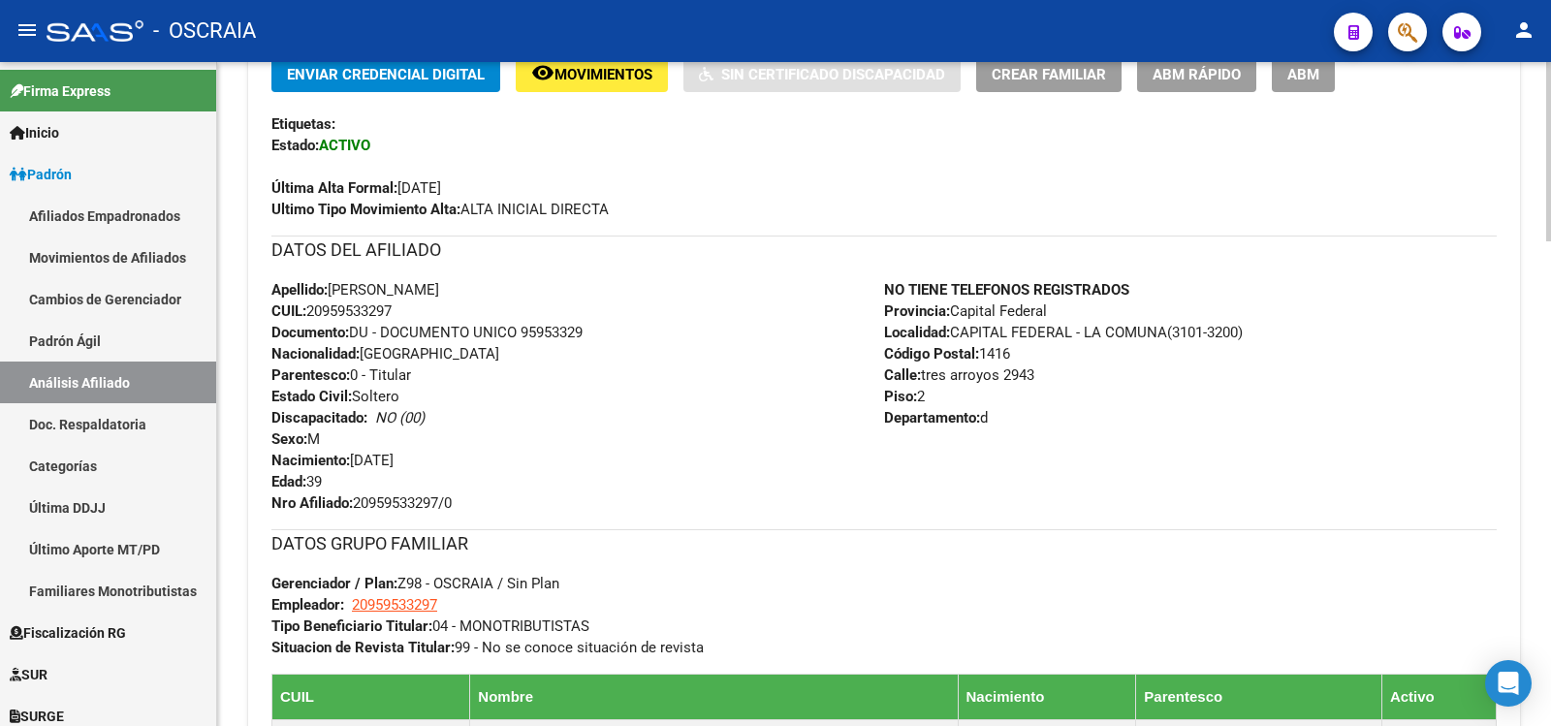
scroll to position [0, 0]
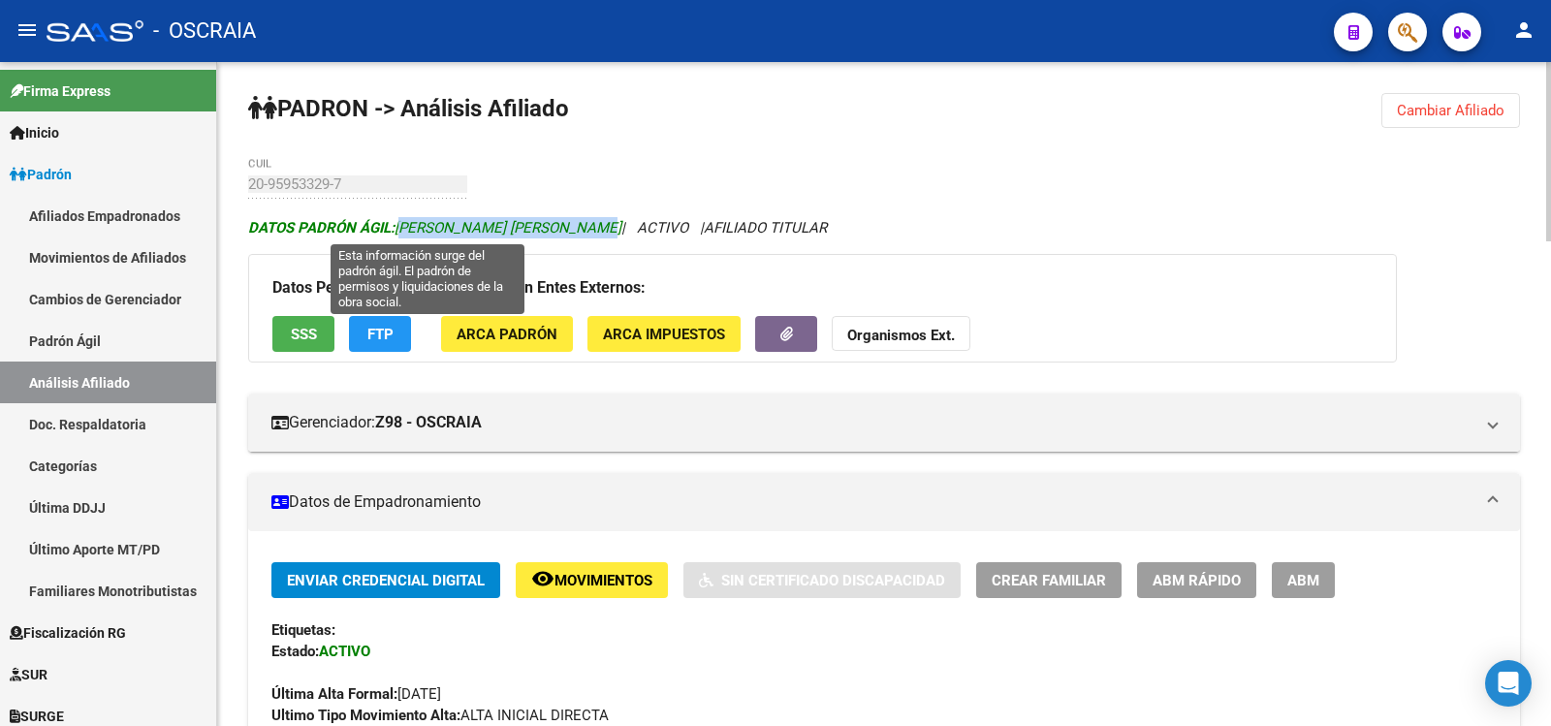
copy span "[PERSON_NAME] [PERSON_NAME]"
drag, startPoint x: 414, startPoint y: 229, endPoint x: 602, endPoint y: 225, distance: 188.1
click at [602, 225] on span "DATOS PADRÓN ÁGIL: [PERSON_NAME] [PERSON_NAME]" at bounding box center [434, 227] width 373 height 17
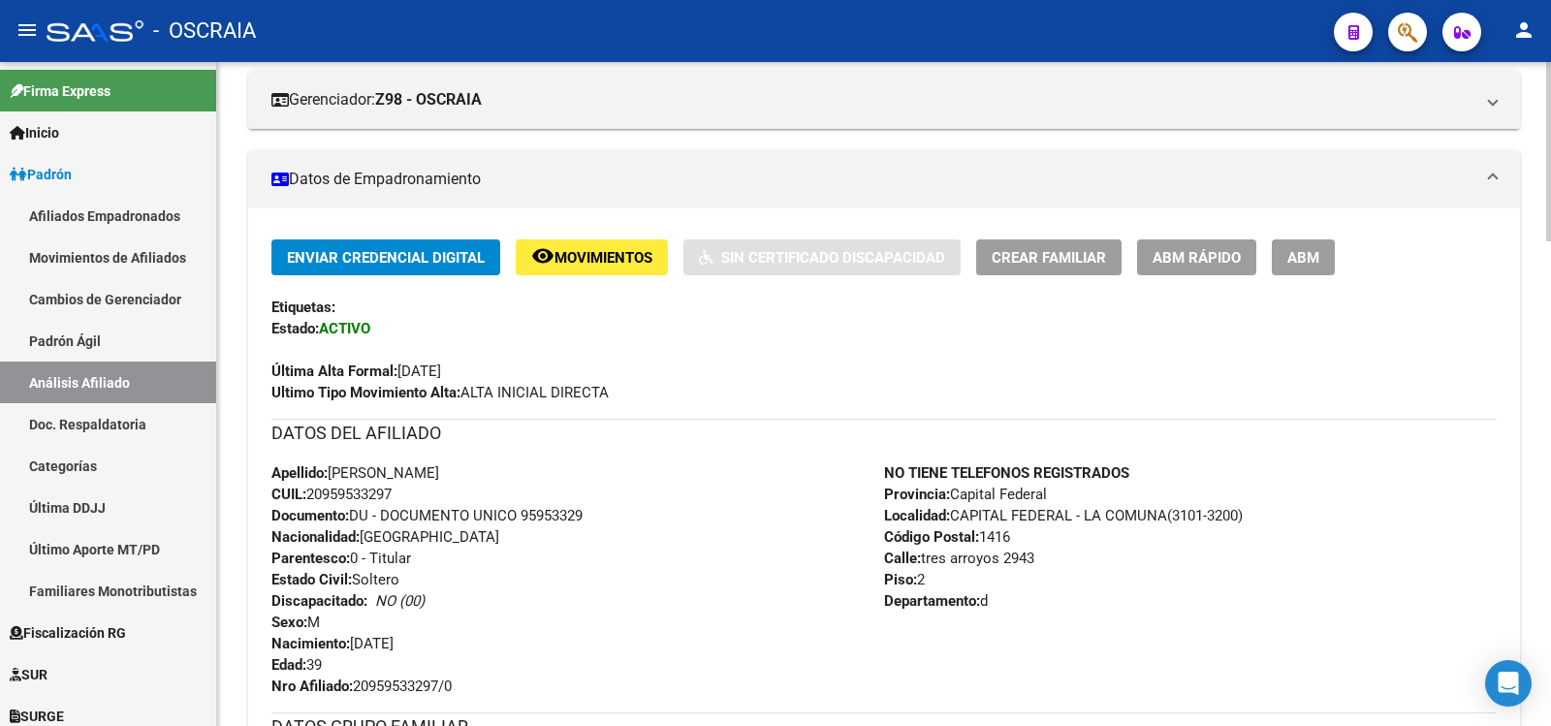
scroll to position [647, 0]
